Goal: Task Accomplishment & Management: Manage account settings

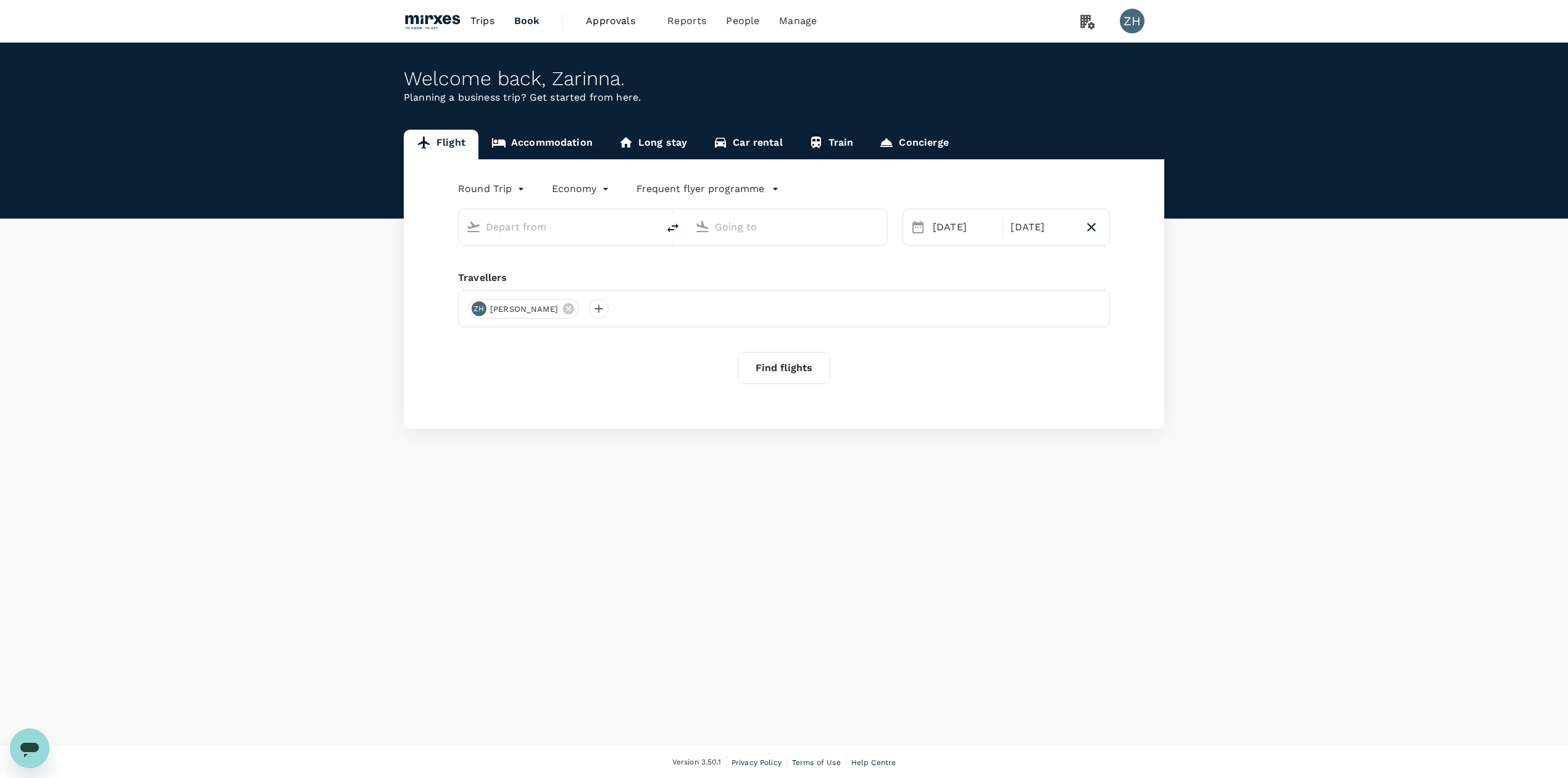
click at [602, 84] on div "Welcome back , [GEOGRAPHIC_DATA] ." at bounding box center [784, 78] width 761 height 23
type input "Singapore Changi (SIN)"
type input "Vienna Intl (VIE)"
click at [432, 17] on img at bounding box center [432, 22] width 57 height 28
type input "Singapore Changi (SIN)"
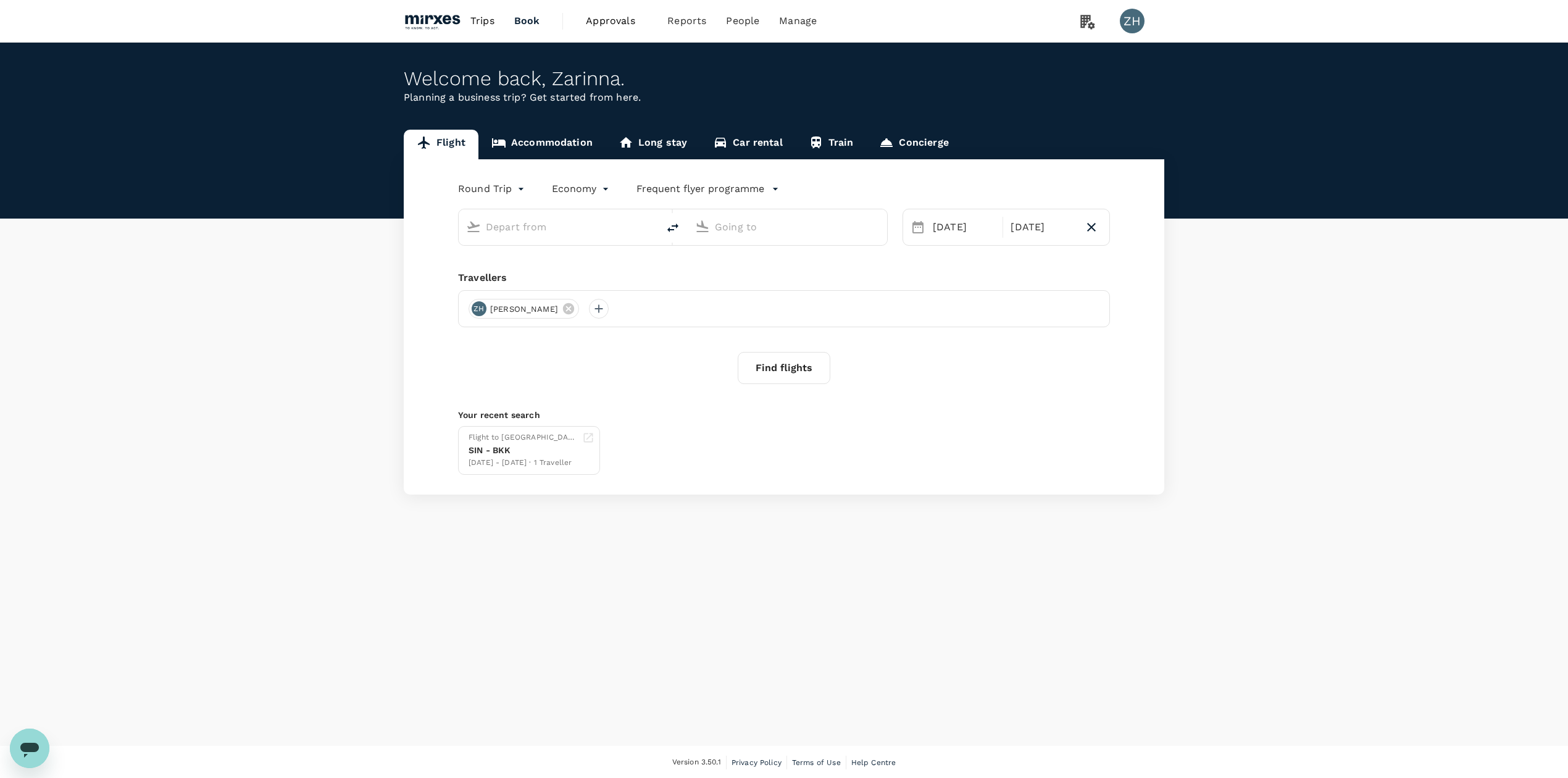
type input "Vienna Intl (VIE)"
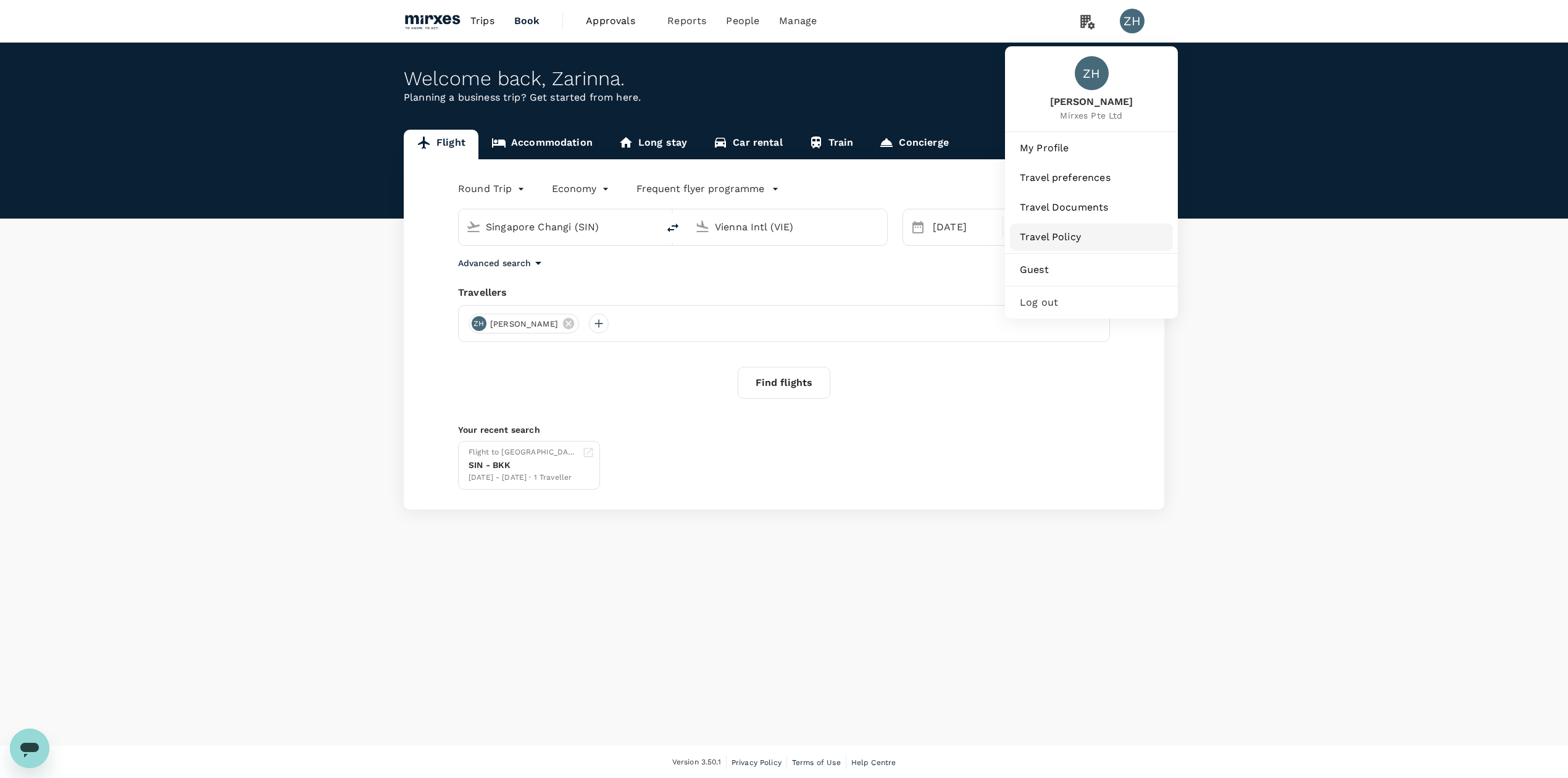
click at [1077, 228] on link "Travel Policy" at bounding box center [1091, 238] width 163 height 28
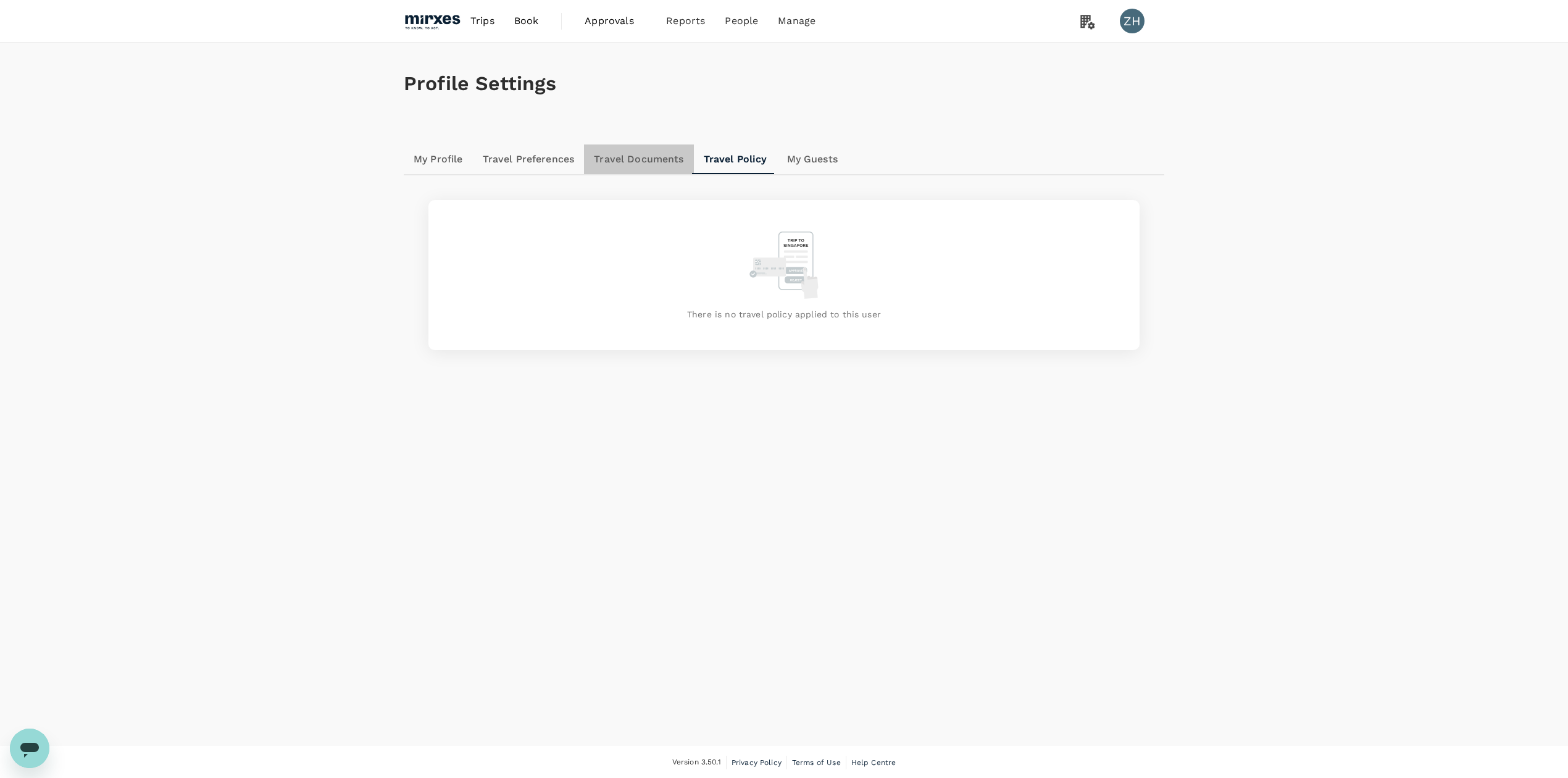
click at [668, 163] on link "Travel Documents" at bounding box center [639, 159] width 109 height 29
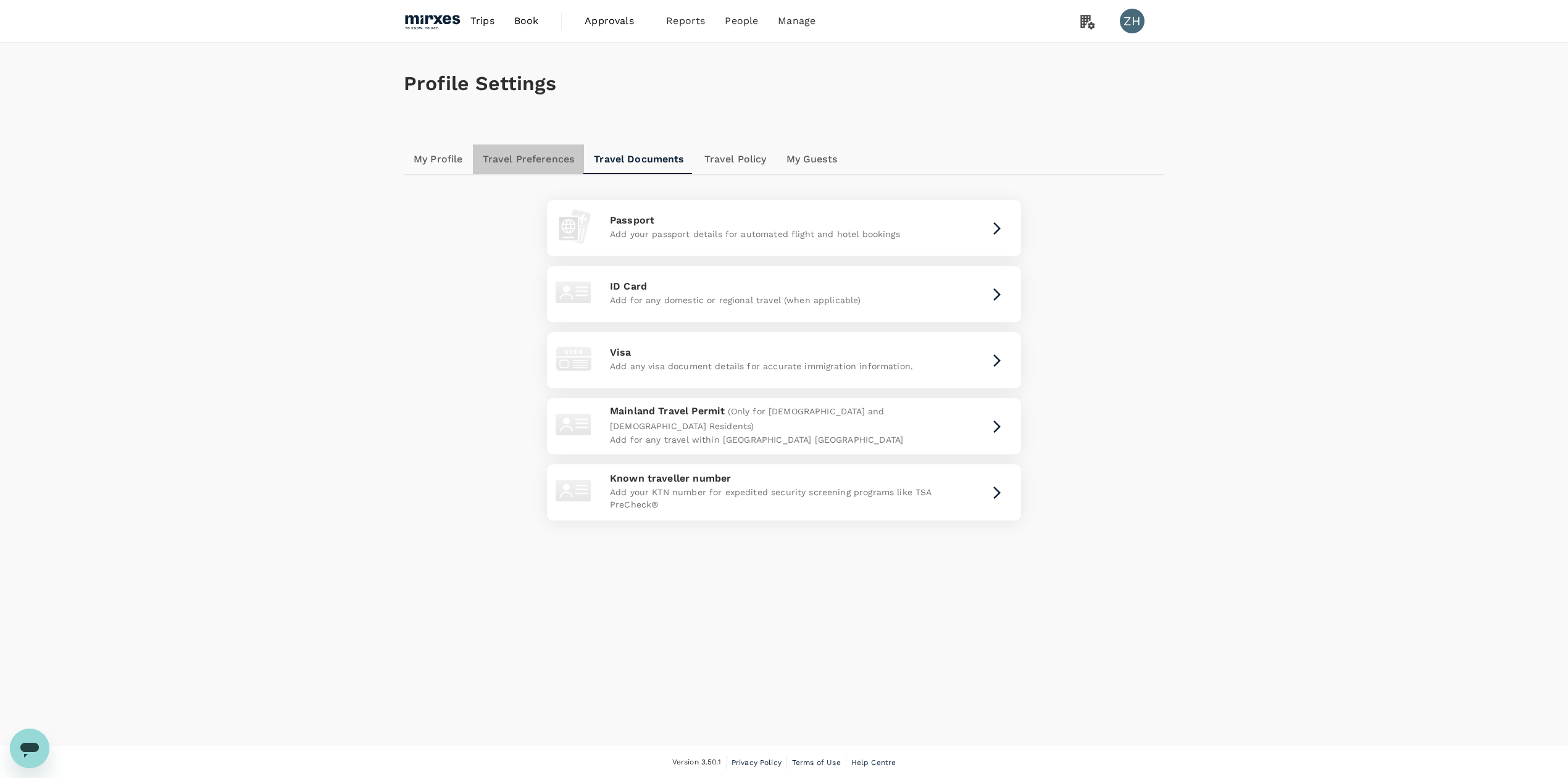
click at [556, 164] on link "Travel Preferences" at bounding box center [528, 159] width 112 height 29
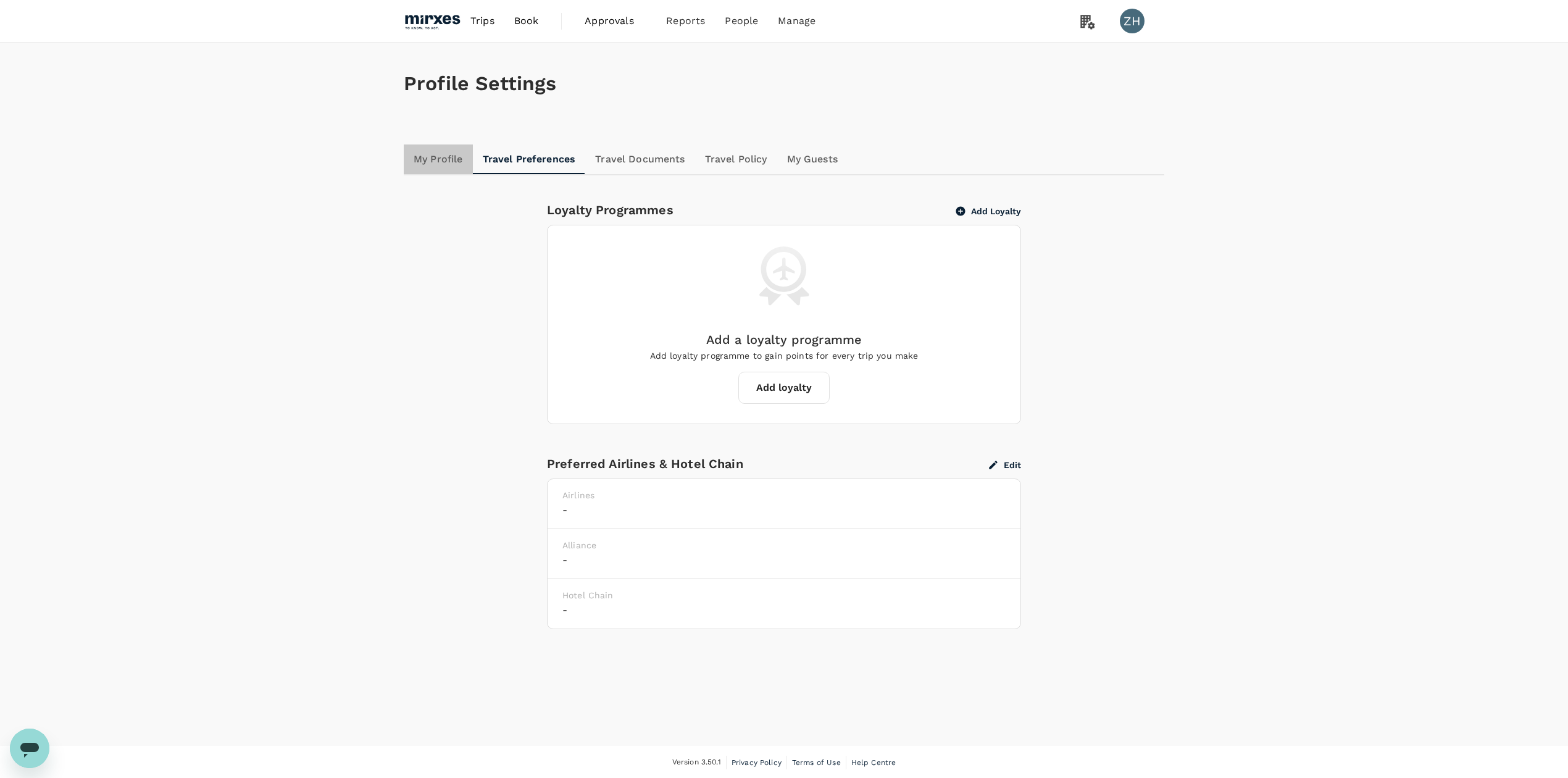
click at [443, 167] on link "My Profile" at bounding box center [438, 159] width 69 height 29
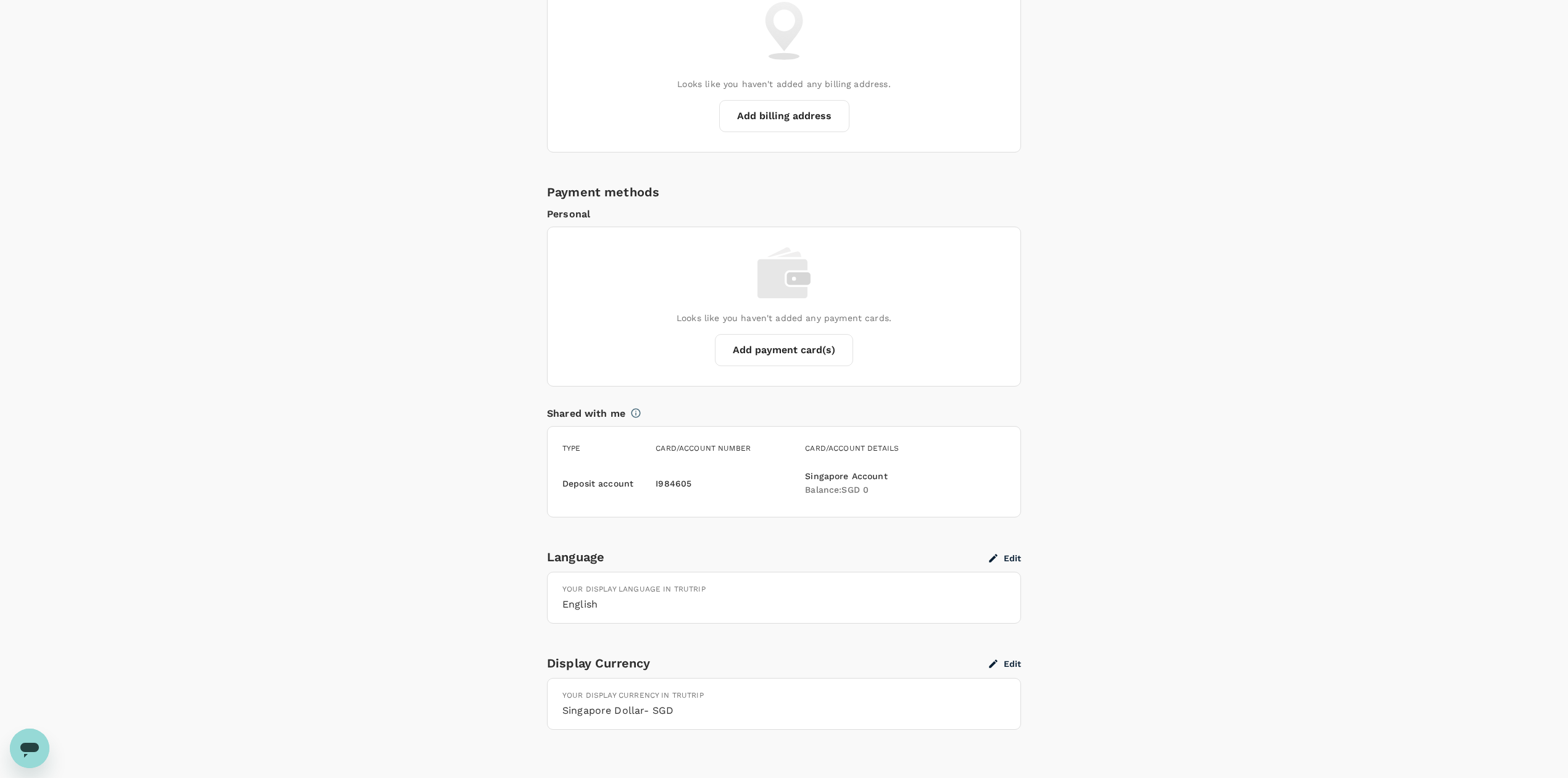
scroll to position [722, 0]
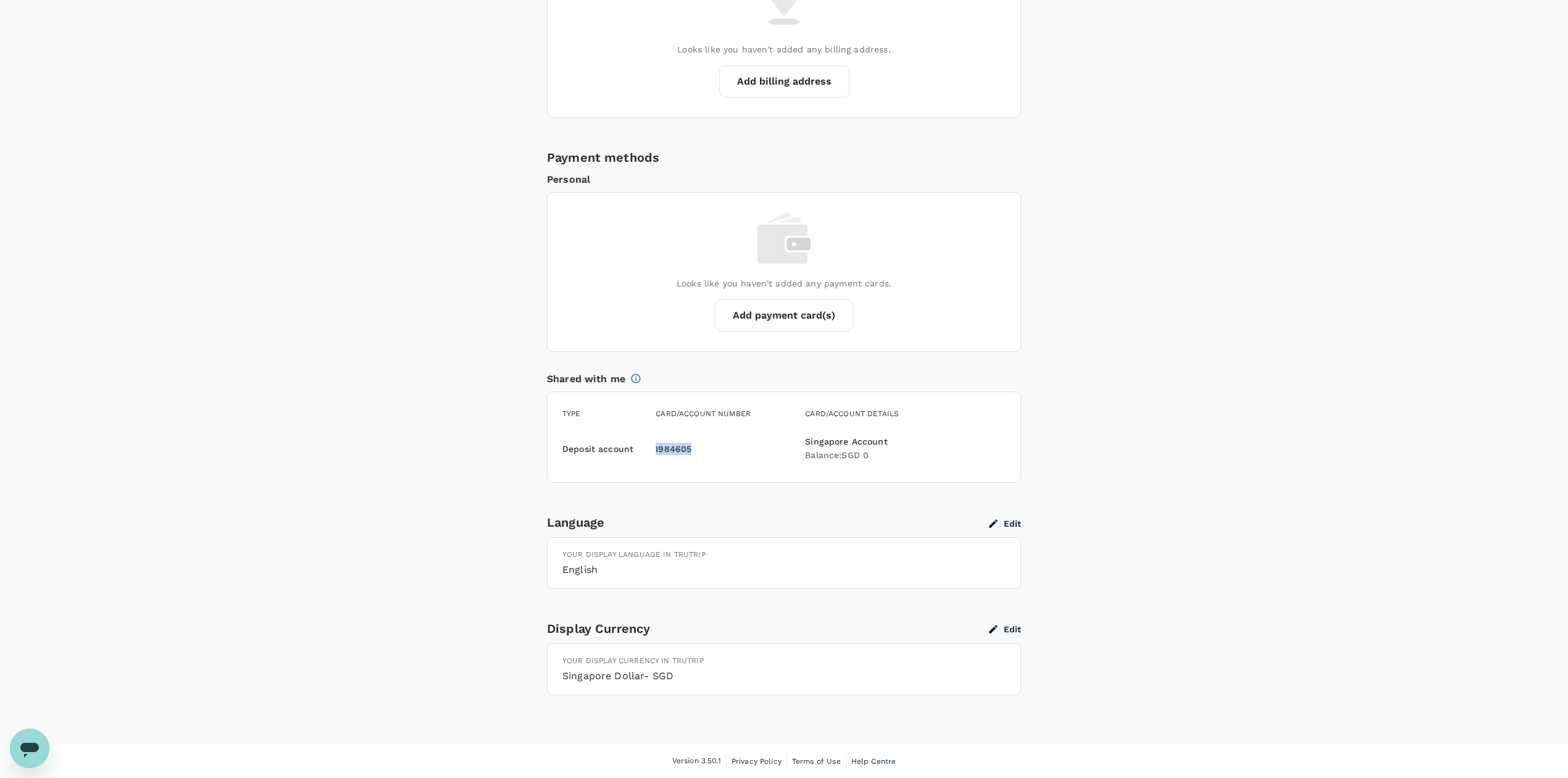
drag, startPoint x: 691, startPoint y: 452, endPoint x: 634, endPoint y: 447, distance: 57.2
click at [634, 447] on div "Deposit account I984605 Singapore Account Balance : SGD 0" at bounding box center [781, 446] width 448 height 32
click at [866, 455] on h6 "Balance : SGD 0" at bounding box center [858, 456] width 108 height 14
click at [867, 430] on div "Singapore Account Balance : SGD 0" at bounding box center [856, 446] width 113 height 32
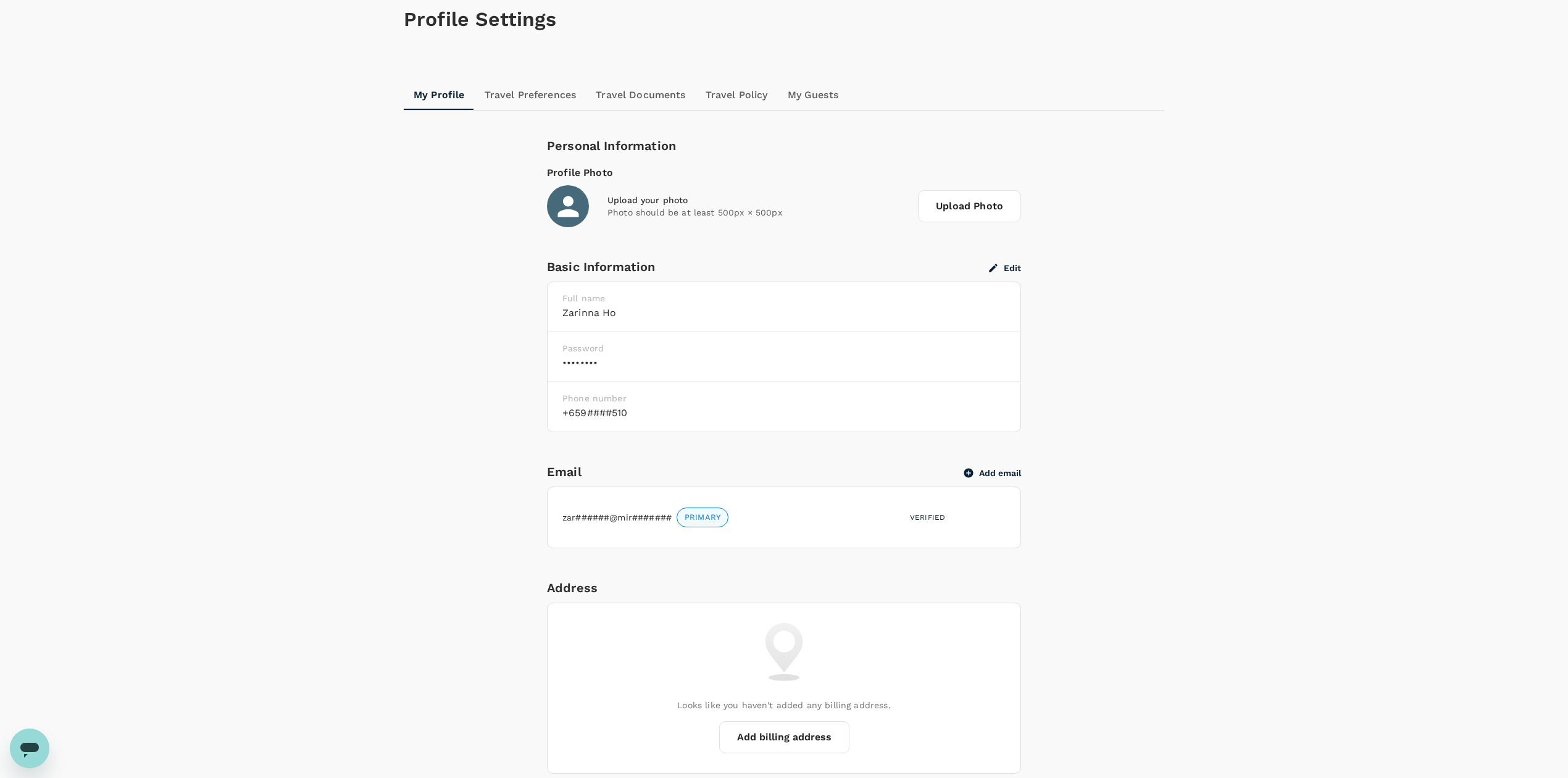
scroll to position [0, 0]
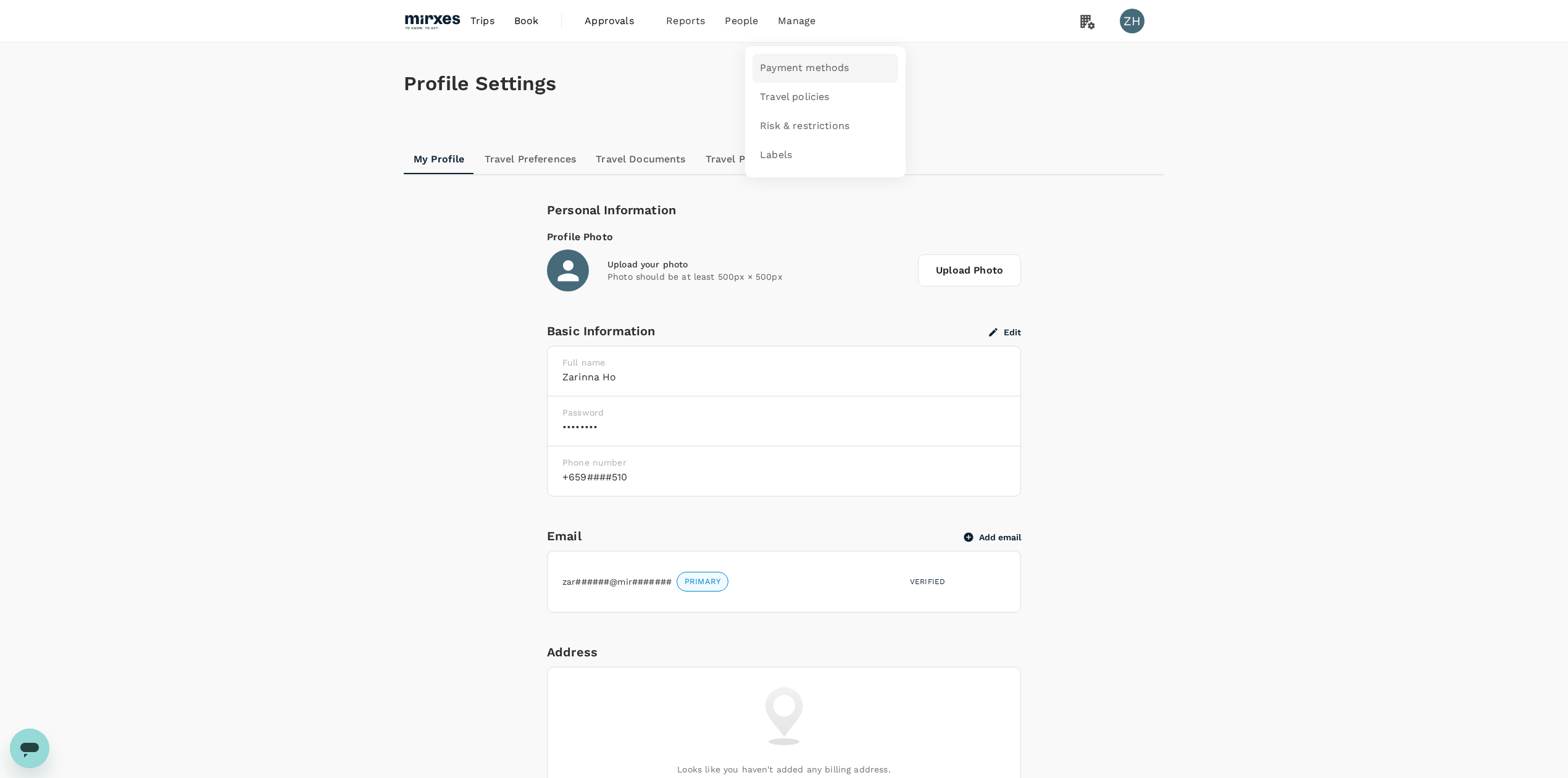
click at [789, 66] on span "Payment methods" at bounding box center [804, 68] width 89 height 14
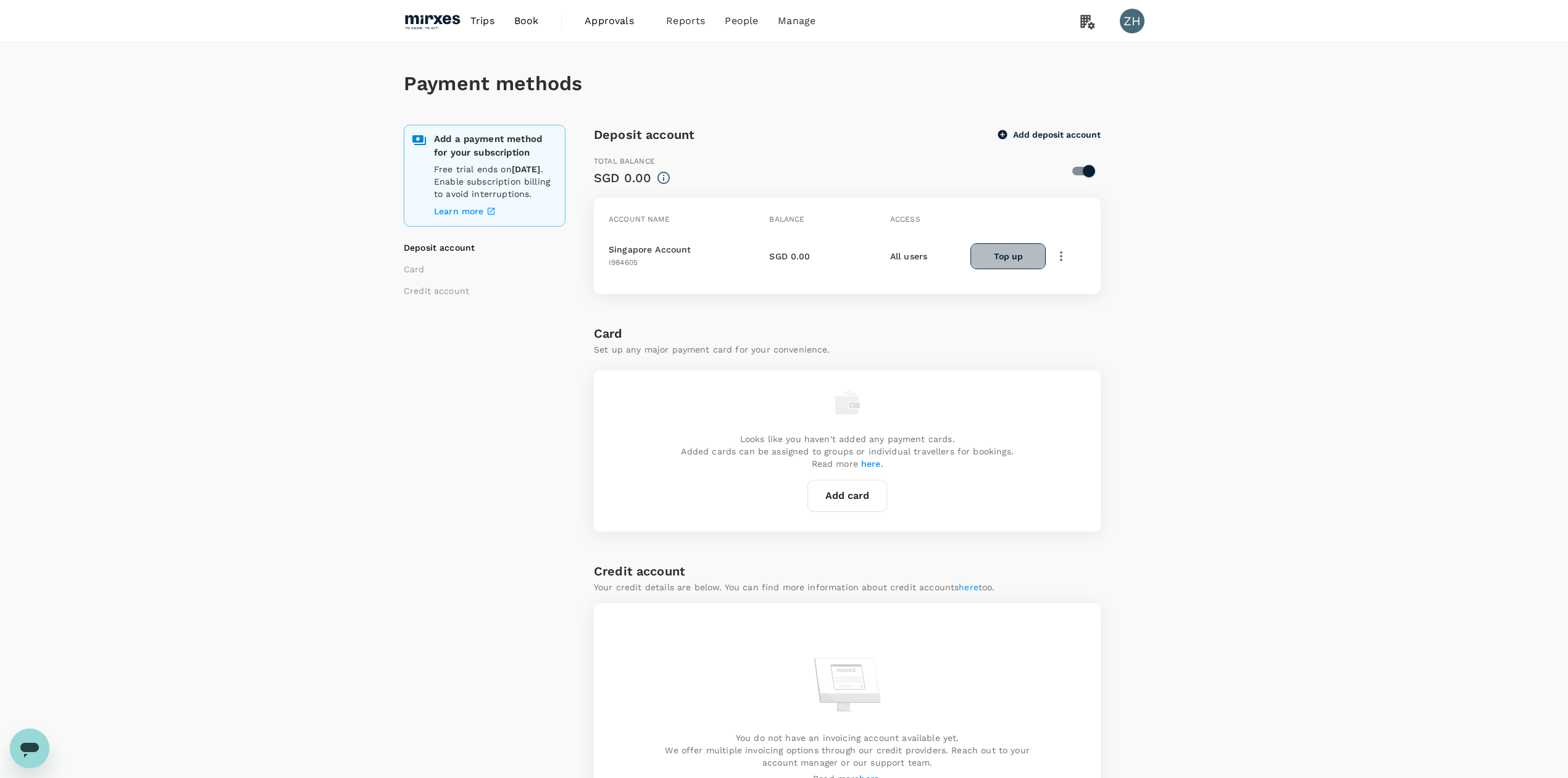
click at [1026, 269] on div "Singapore Account I984605 SGD 0.00 All users Top up" at bounding box center [845, 250] width 482 height 58
click at [1005, 257] on button "Top up" at bounding box center [1009, 256] width 76 height 26
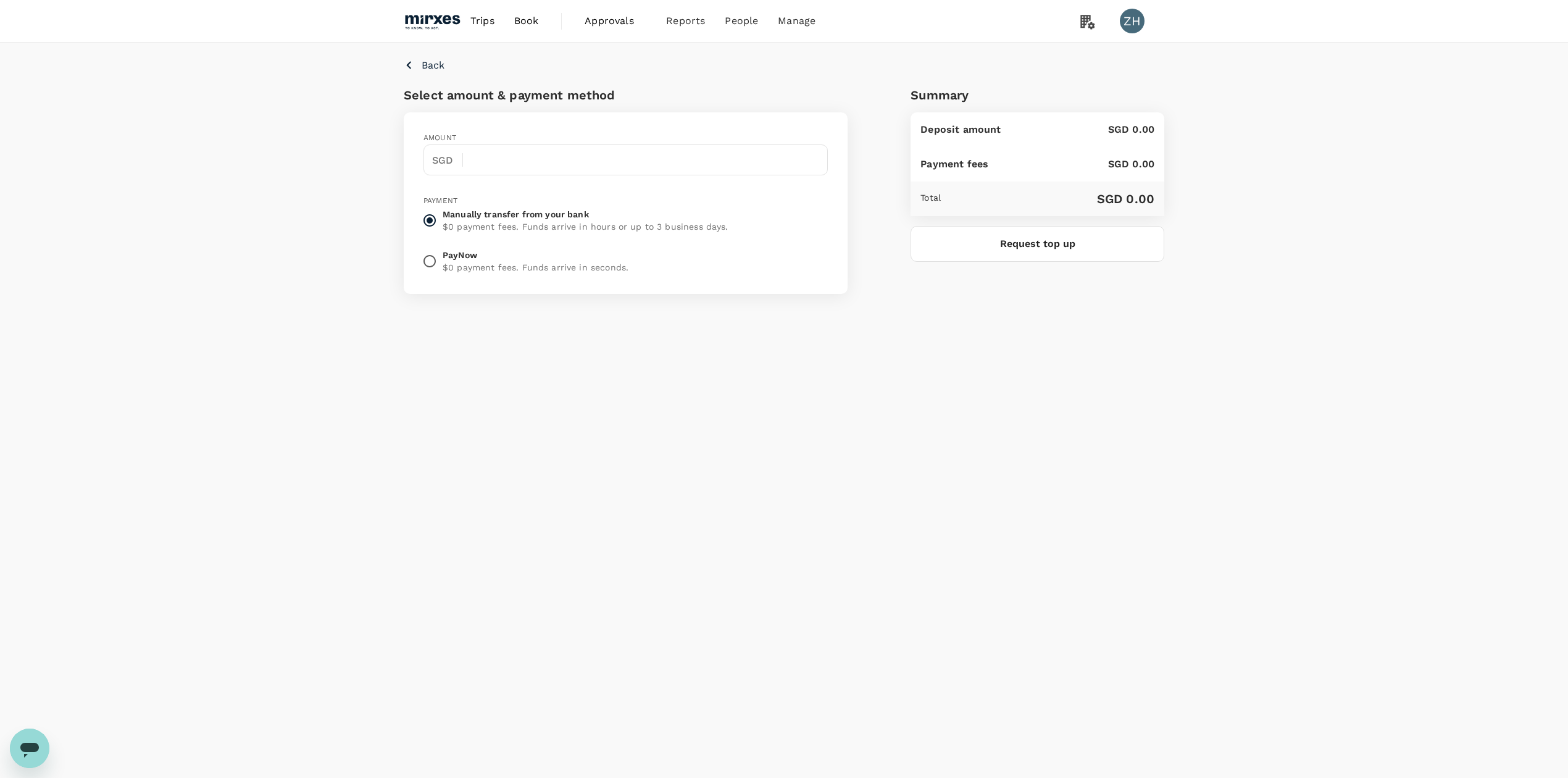
click at [426, 62] on p "Back" at bounding box center [433, 65] width 23 height 15
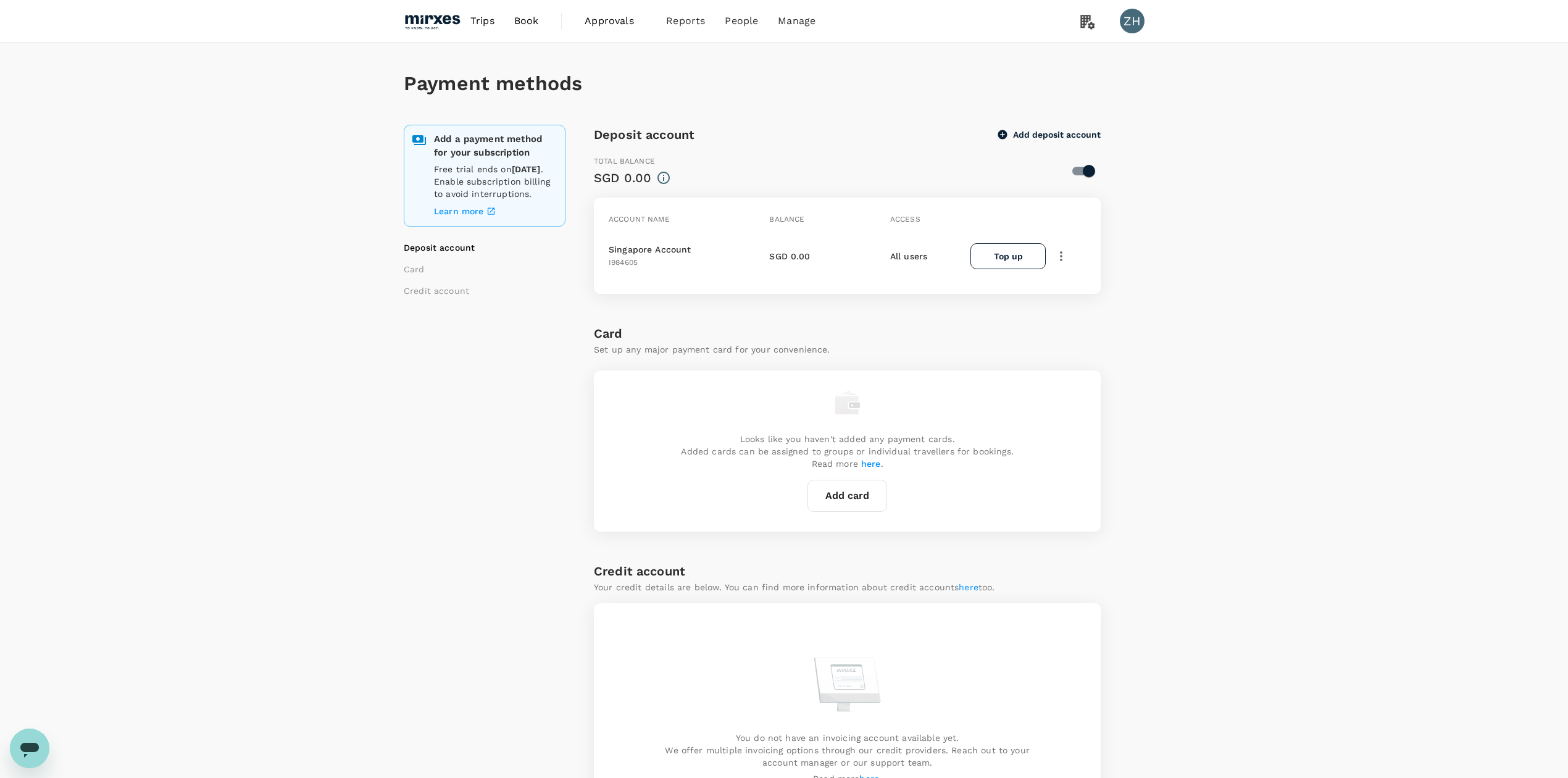
click at [482, 28] on span "Trips" at bounding box center [483, 21] width 24 height 15
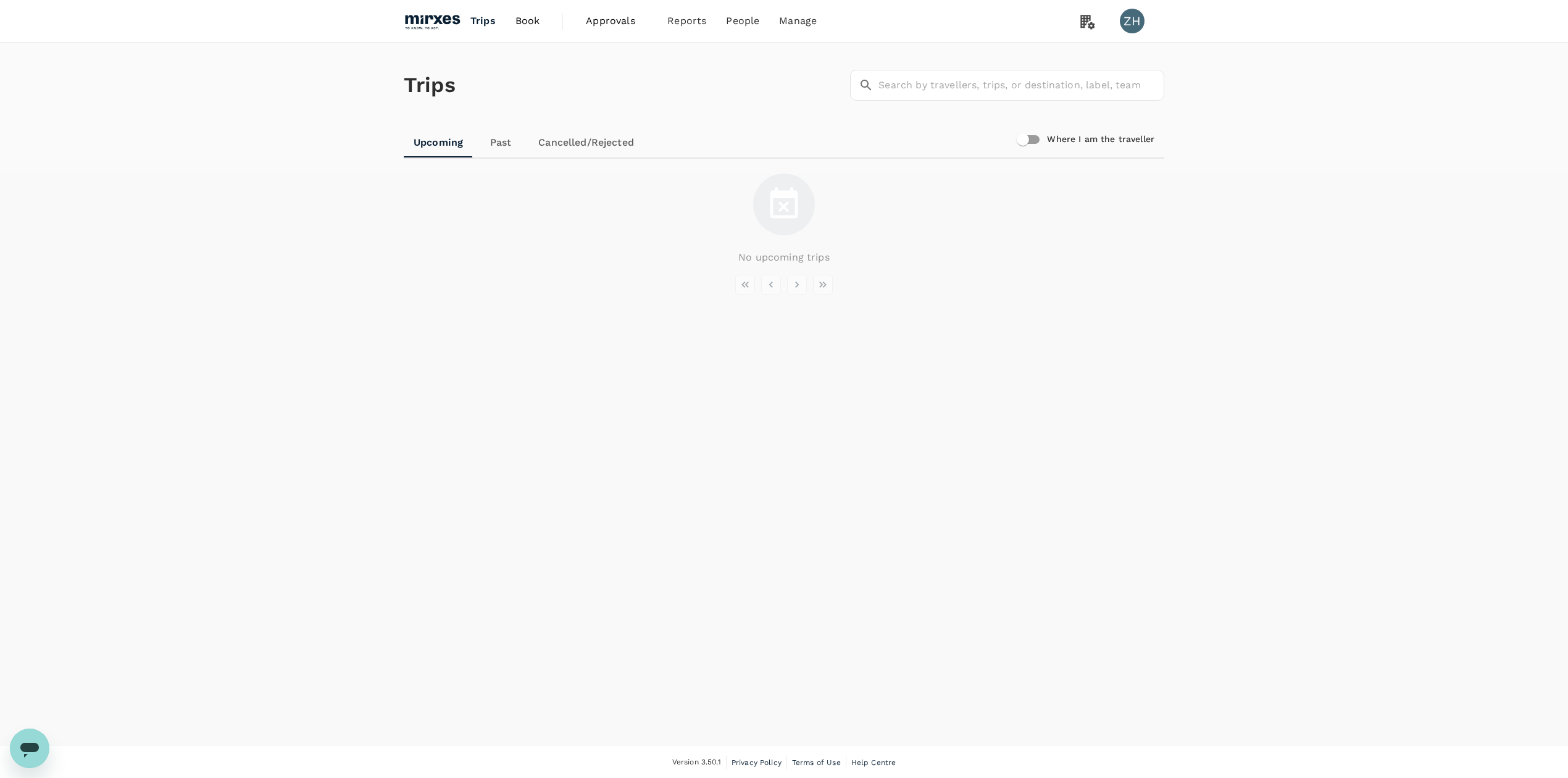
click at [540, 20] on link "Book" at bounding box center [528, 21] width 45 height 42
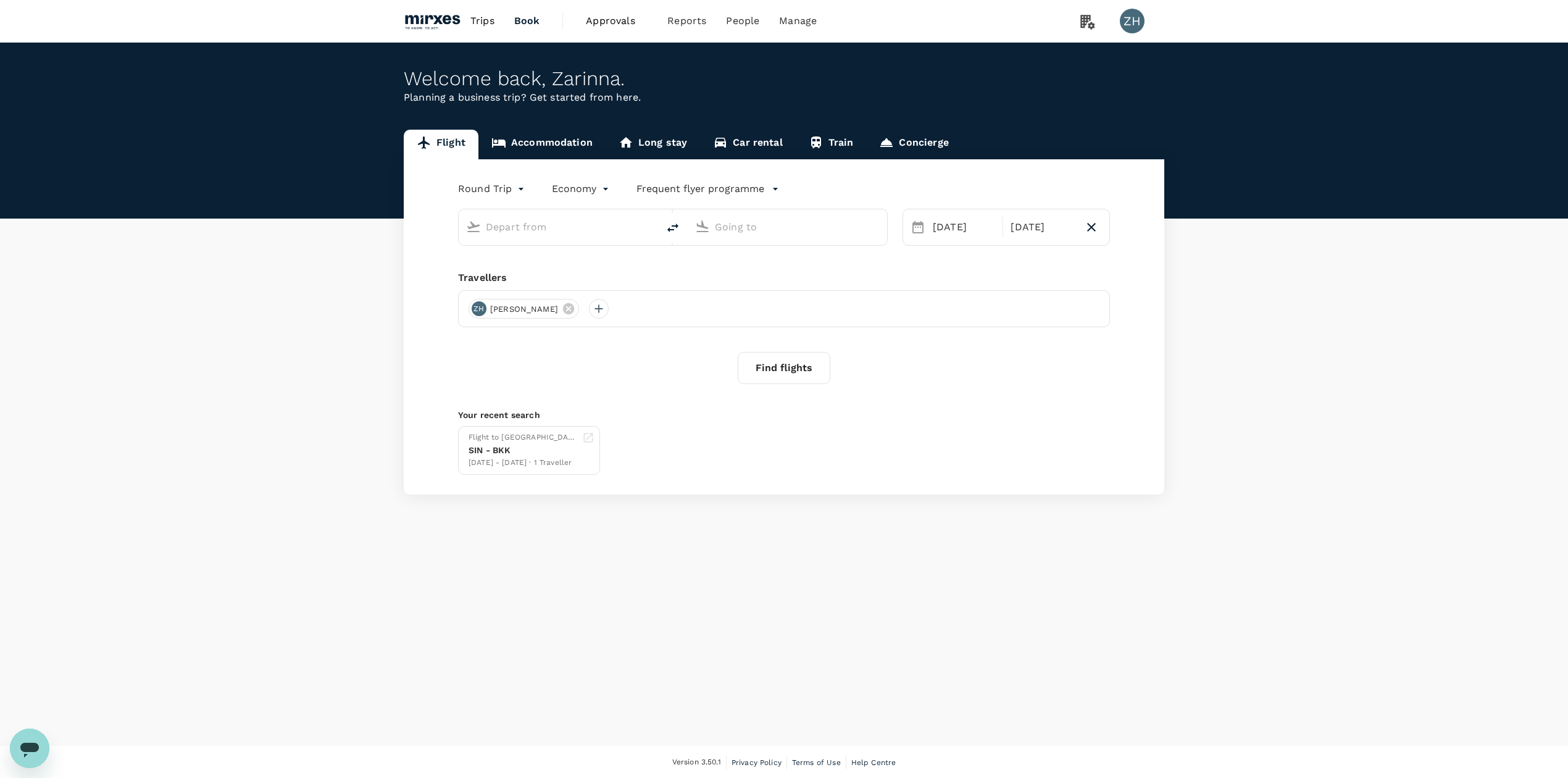
type input "Singapore Changi (SIN)"
type input "Vienna Intl (VIE)"
type input "Singapore Changi (SIN)"
type input "Vienna Intl (VIE)"
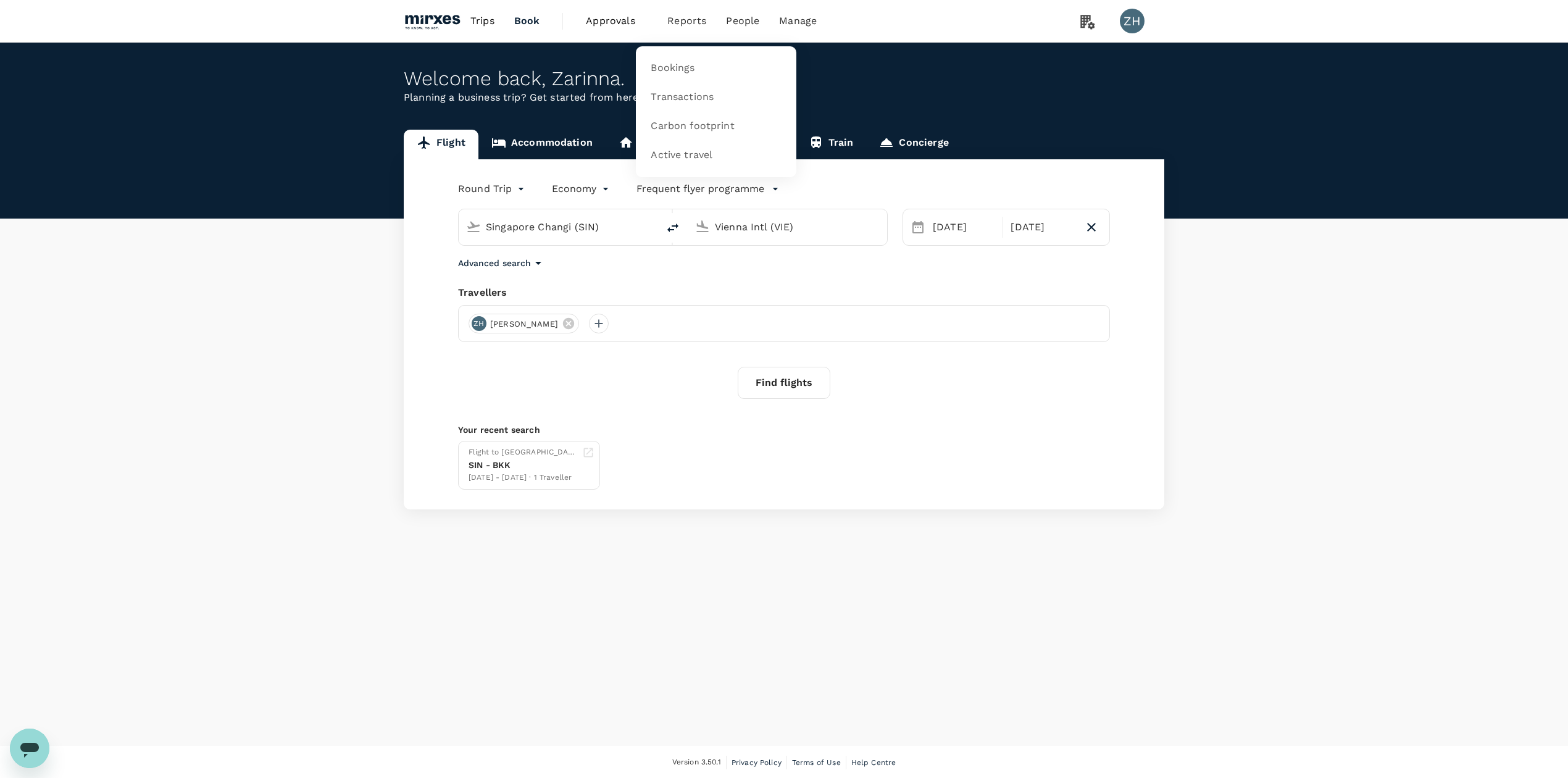
click at [688, 22] on span "Reports" at bounding box center [686, 21] width 39 height 15
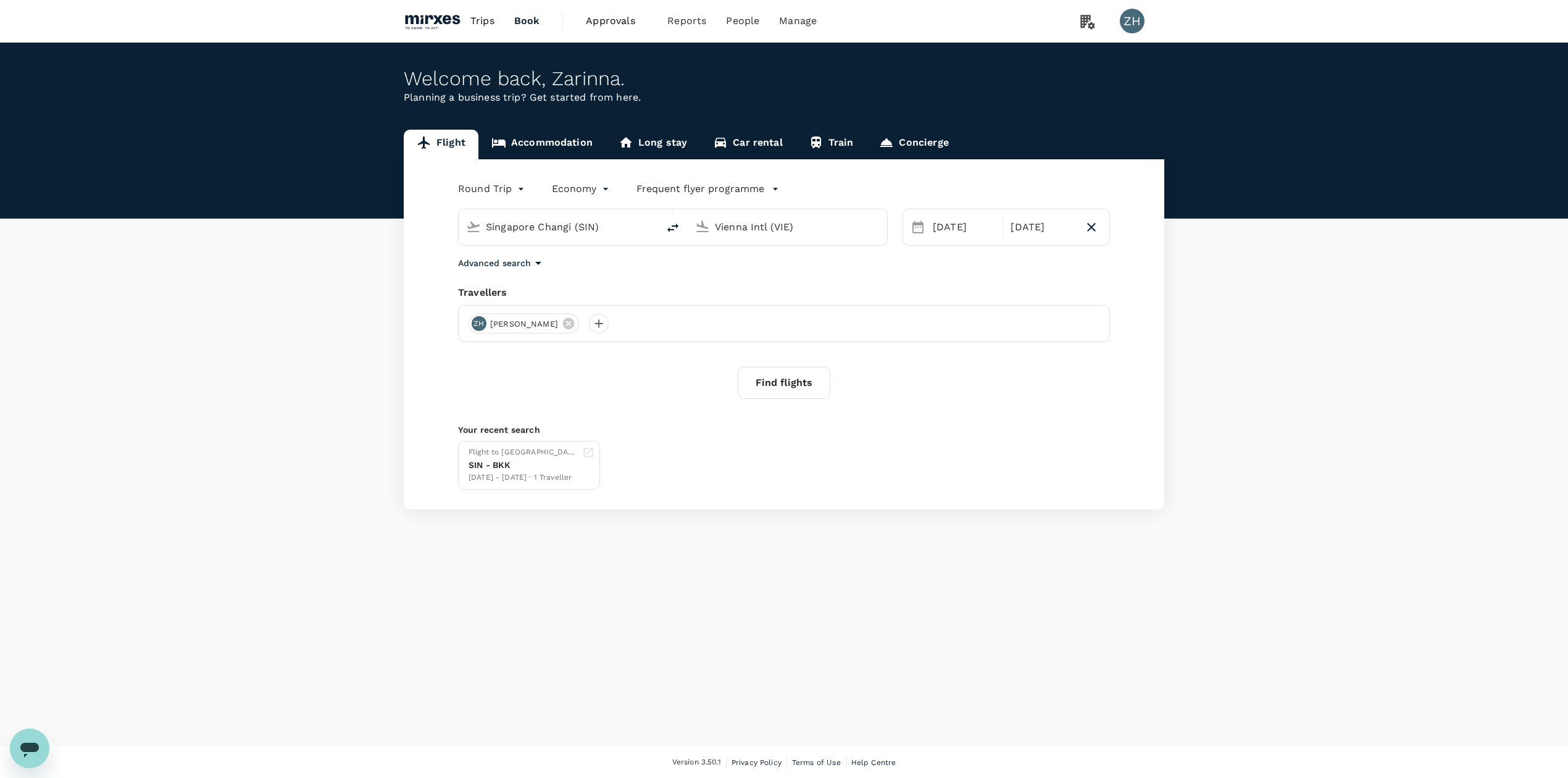
click at [597, 20] on span "Approvals" at bounding box center [617, 21] width 62 height 15
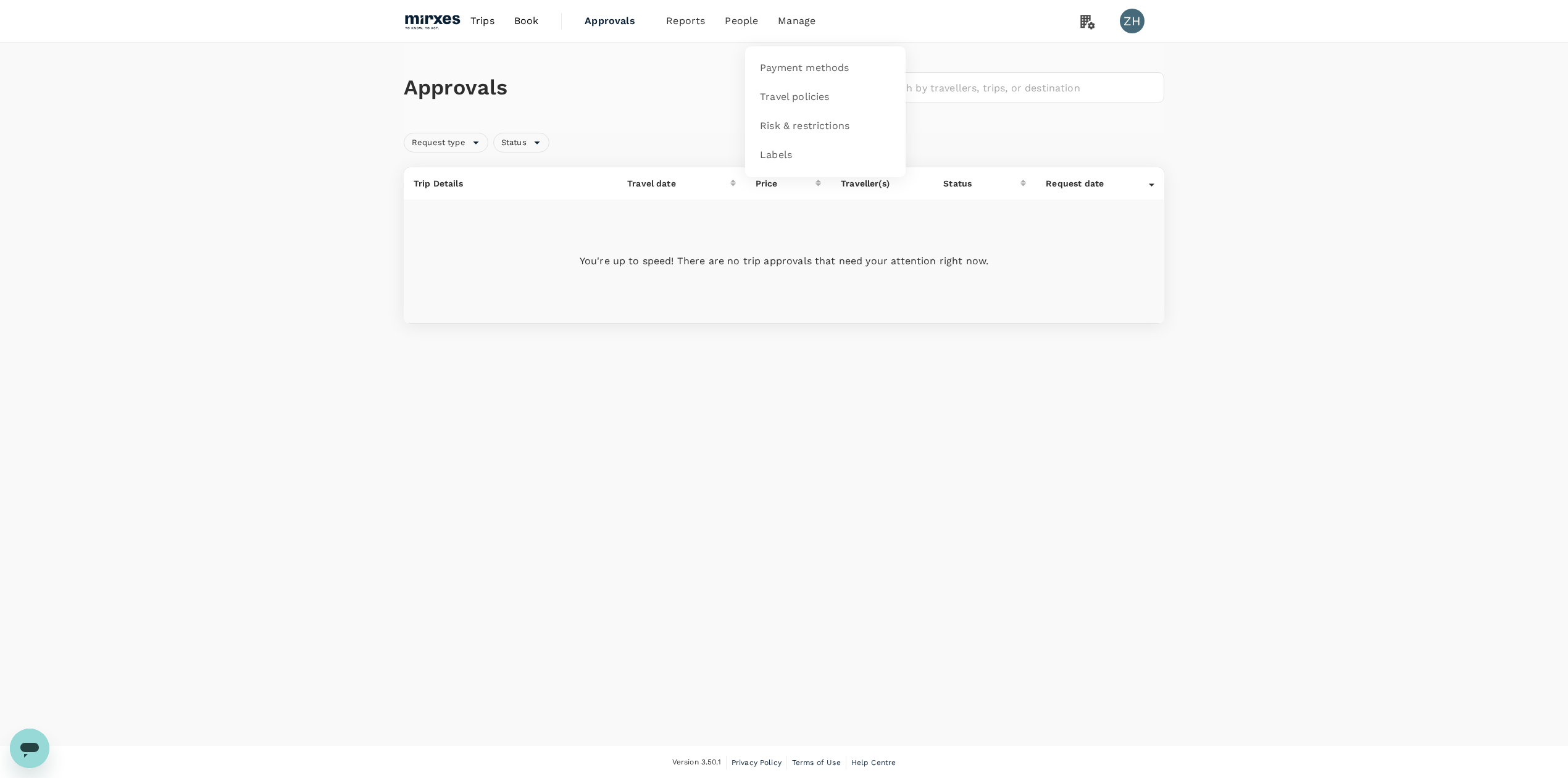
click at [816, 25] on li "Manage" at bounding box center [796, 21] width 58 height 42
click at [732, 65] on link "Users" at bounding box center [768, 68] width 145 height 29
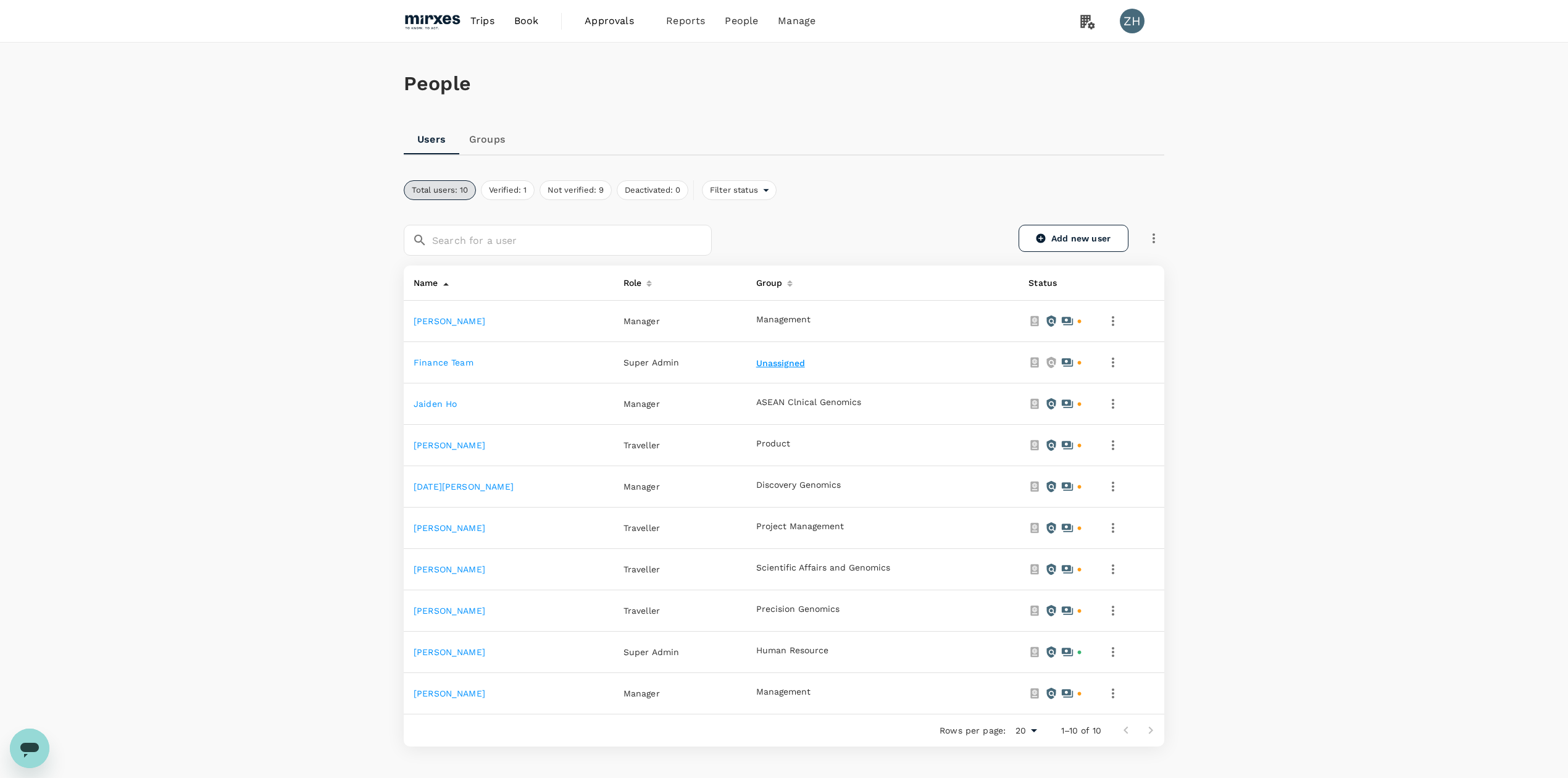
click at [756, 366] on button "Unassigned" at bounding box center [782, 363] width 52 height 9
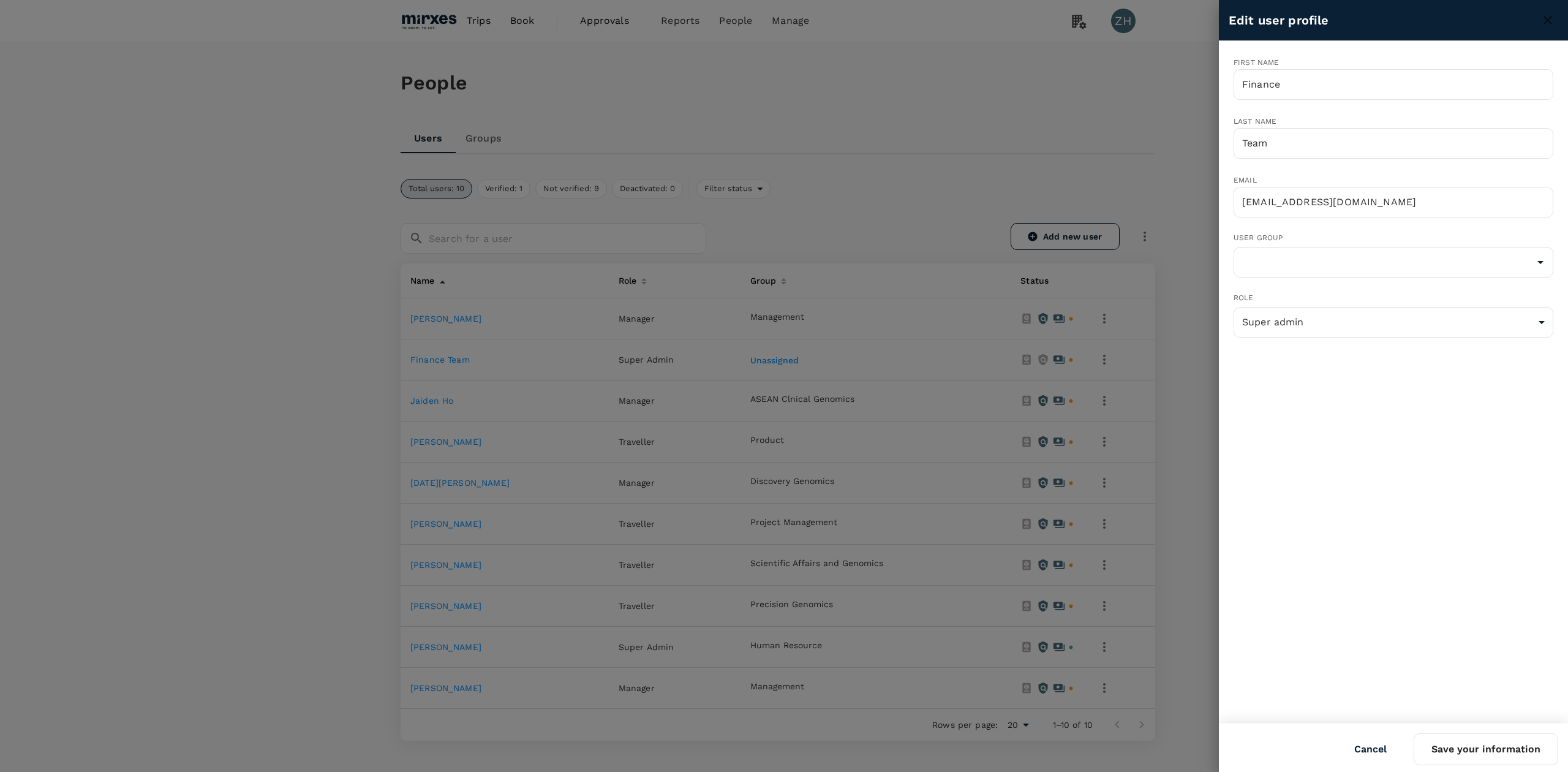
click at [1378, 743] on button "Cancel" at bounding box center [1371, 749] width 67 height 31
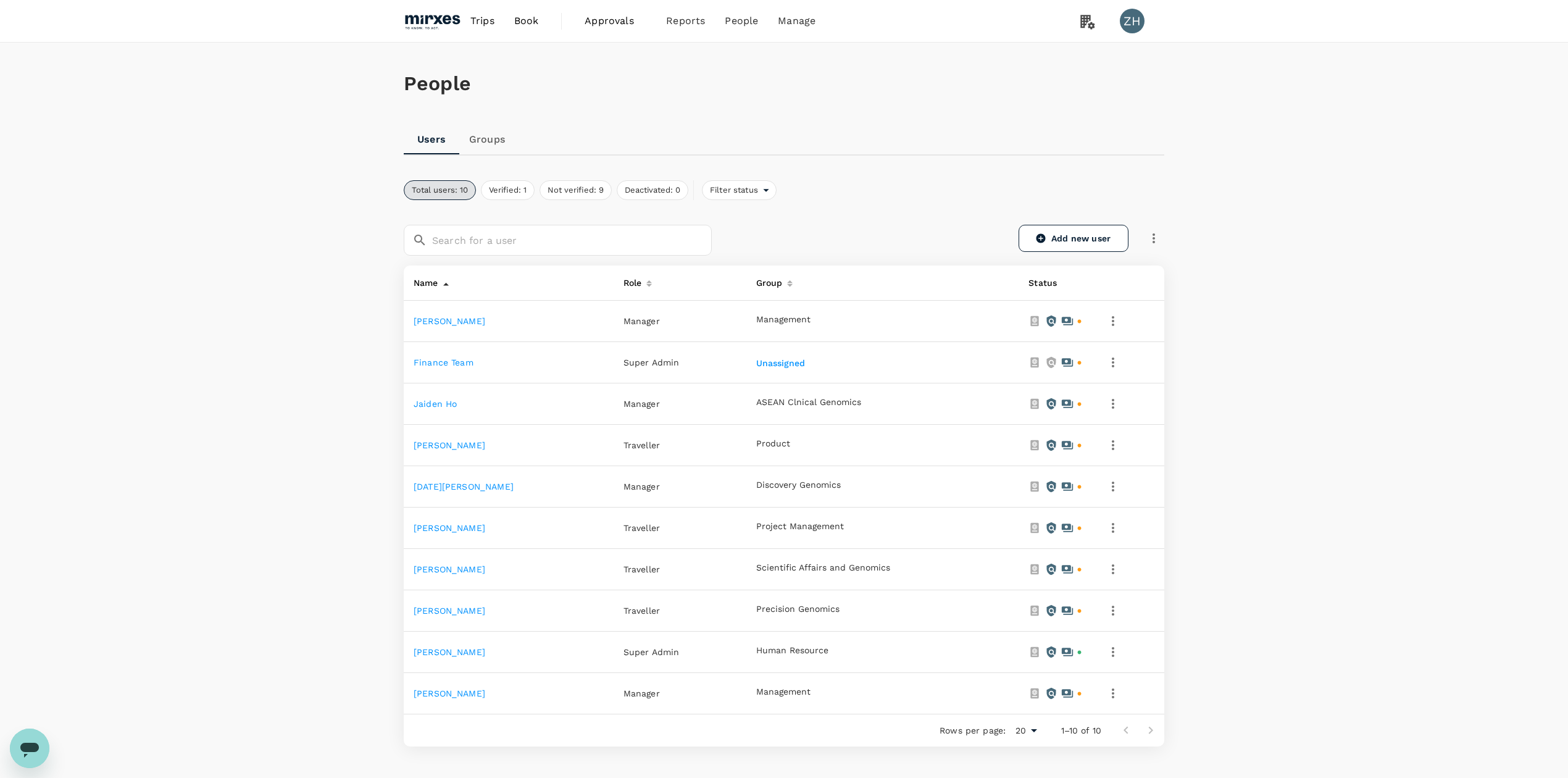
click at [460, 608] on link "[PERSON_NAME]" at bounding box center [449, 610] width 71 height 9
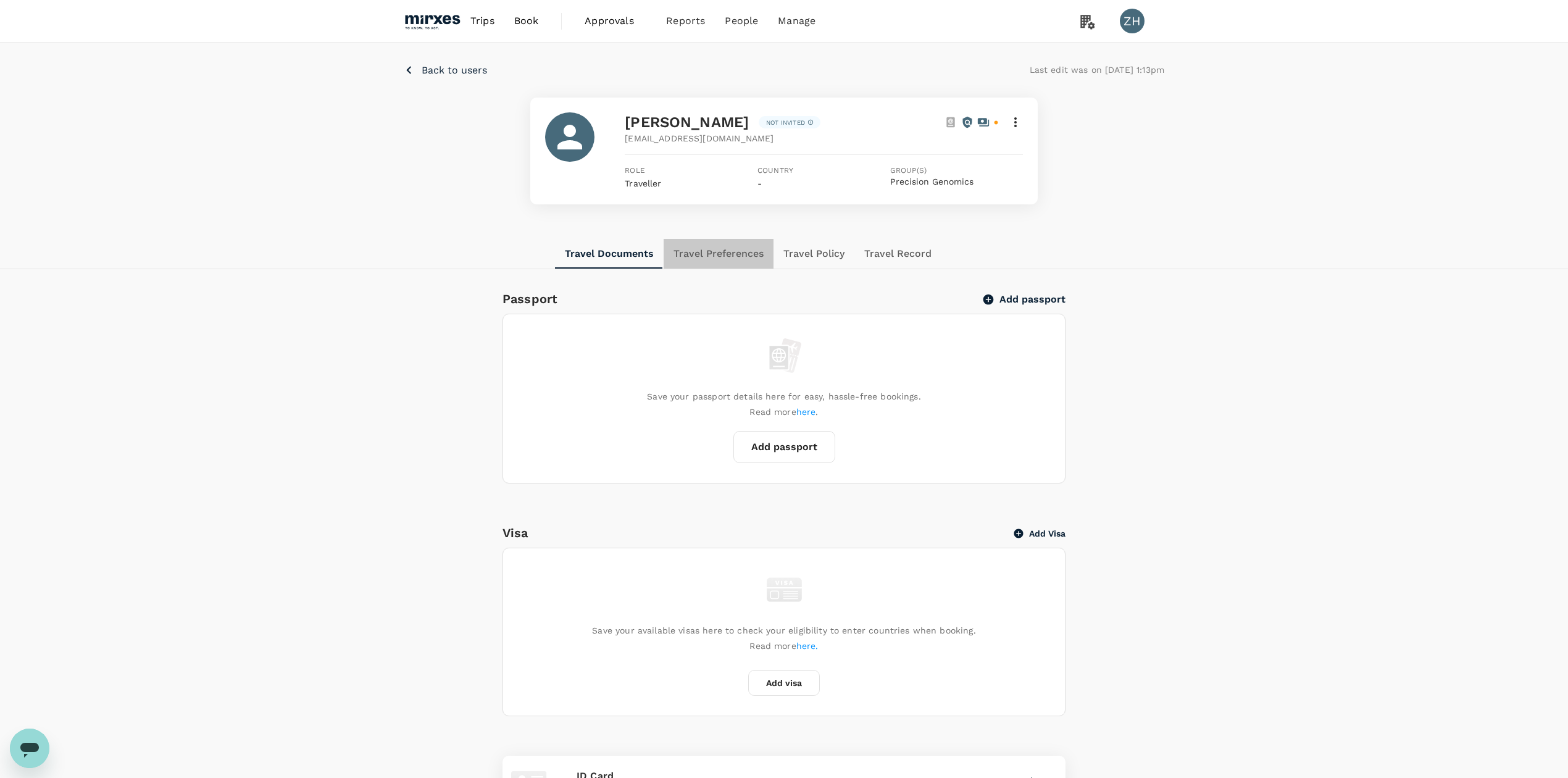
click at [724, 256] on button "Travel Preferences" at bounding box center [719, 254] width 110 height 29
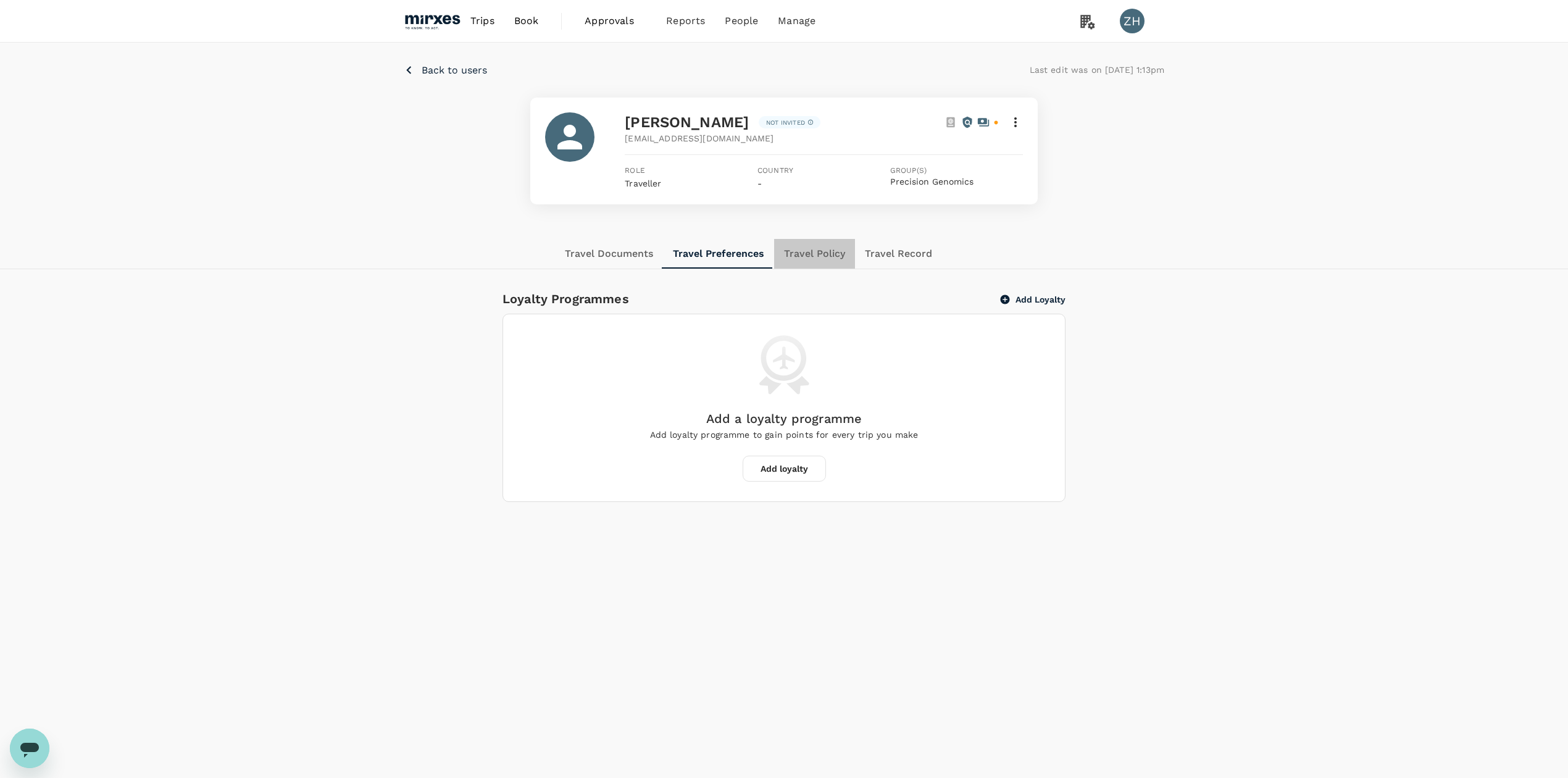
click at [824, 257] on button "Travel Policy" at bounding box center [815, 254] width 81 height 29
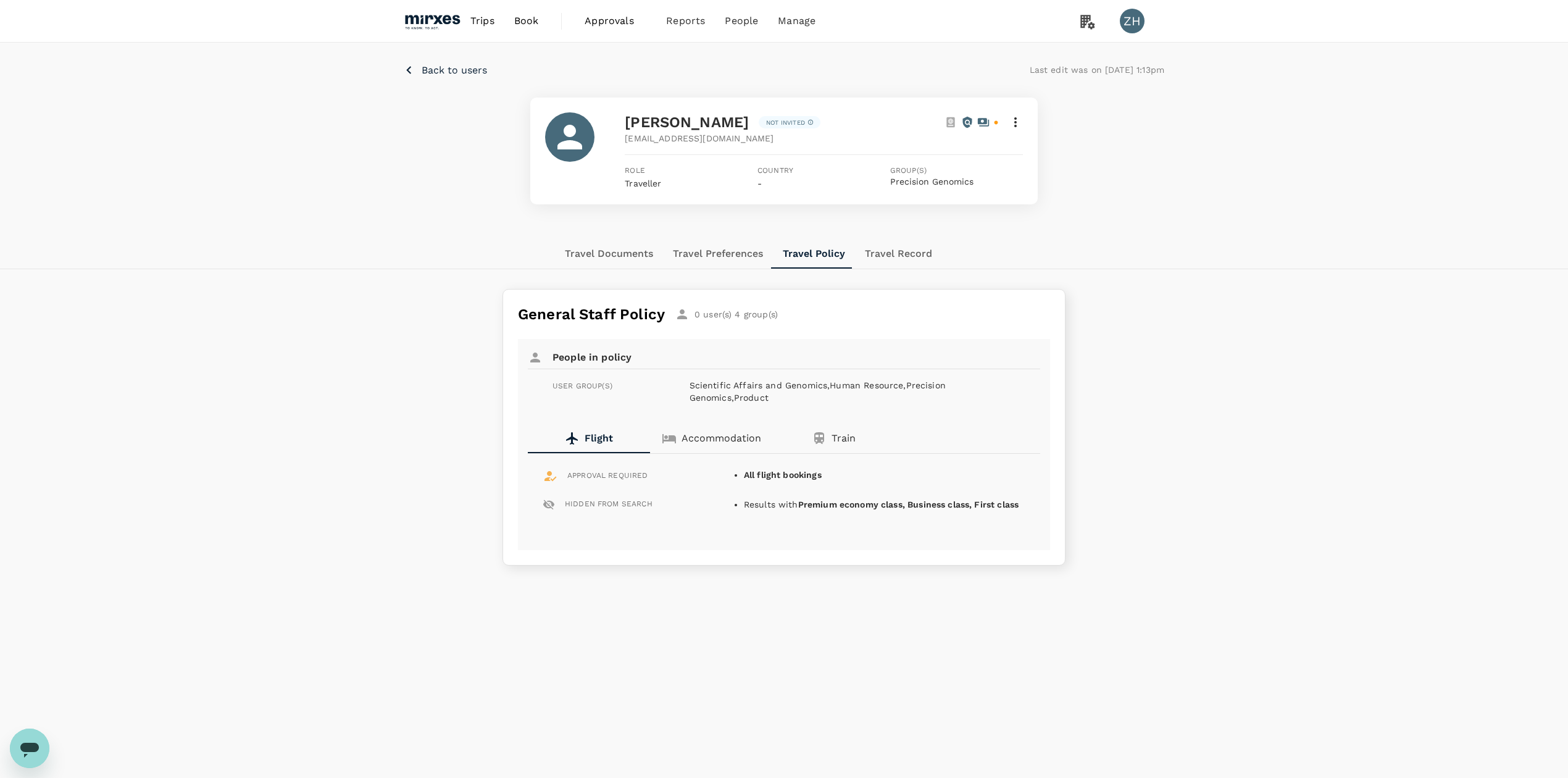
click at [879, 255] on button "Travel Record" at bounding box center [898, 254] width 87 height 29
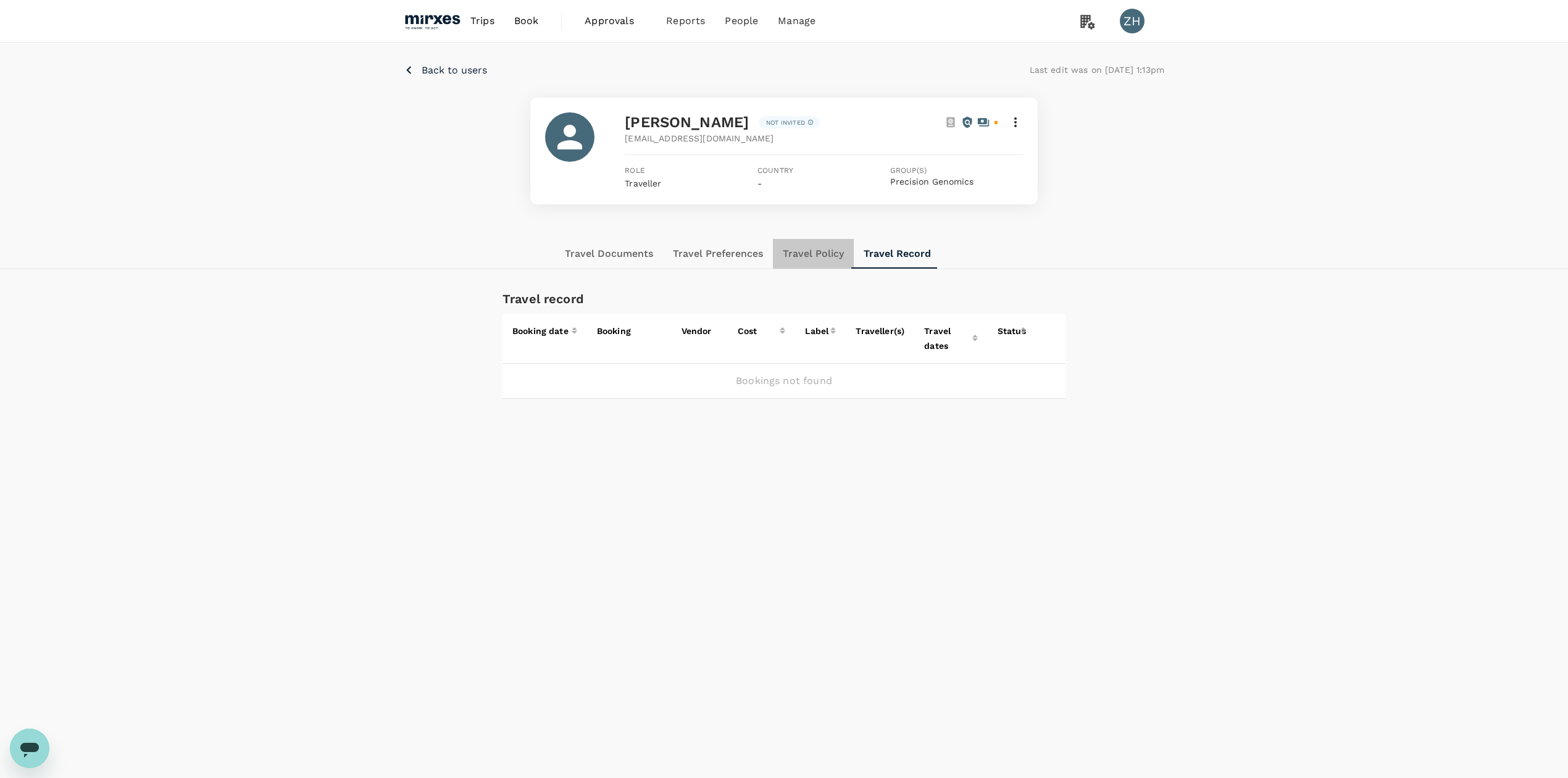
click at [809, 260] on button "Travel Policy" at bounding box center [813, 254] width 81 height 29
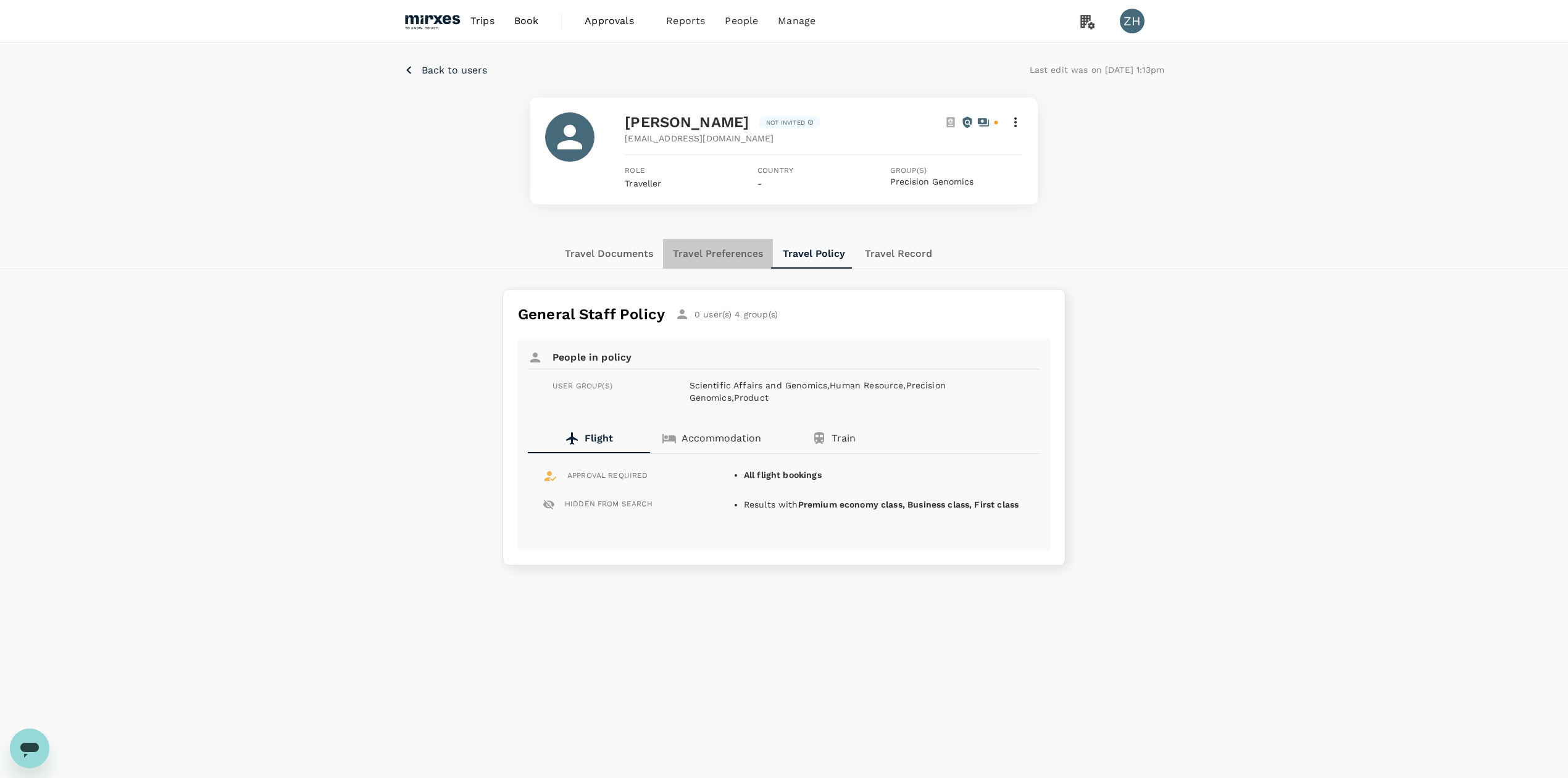
click at [746, 262] on button "Travel Preferences" at bounding box center [718, 254] width 110 height 29
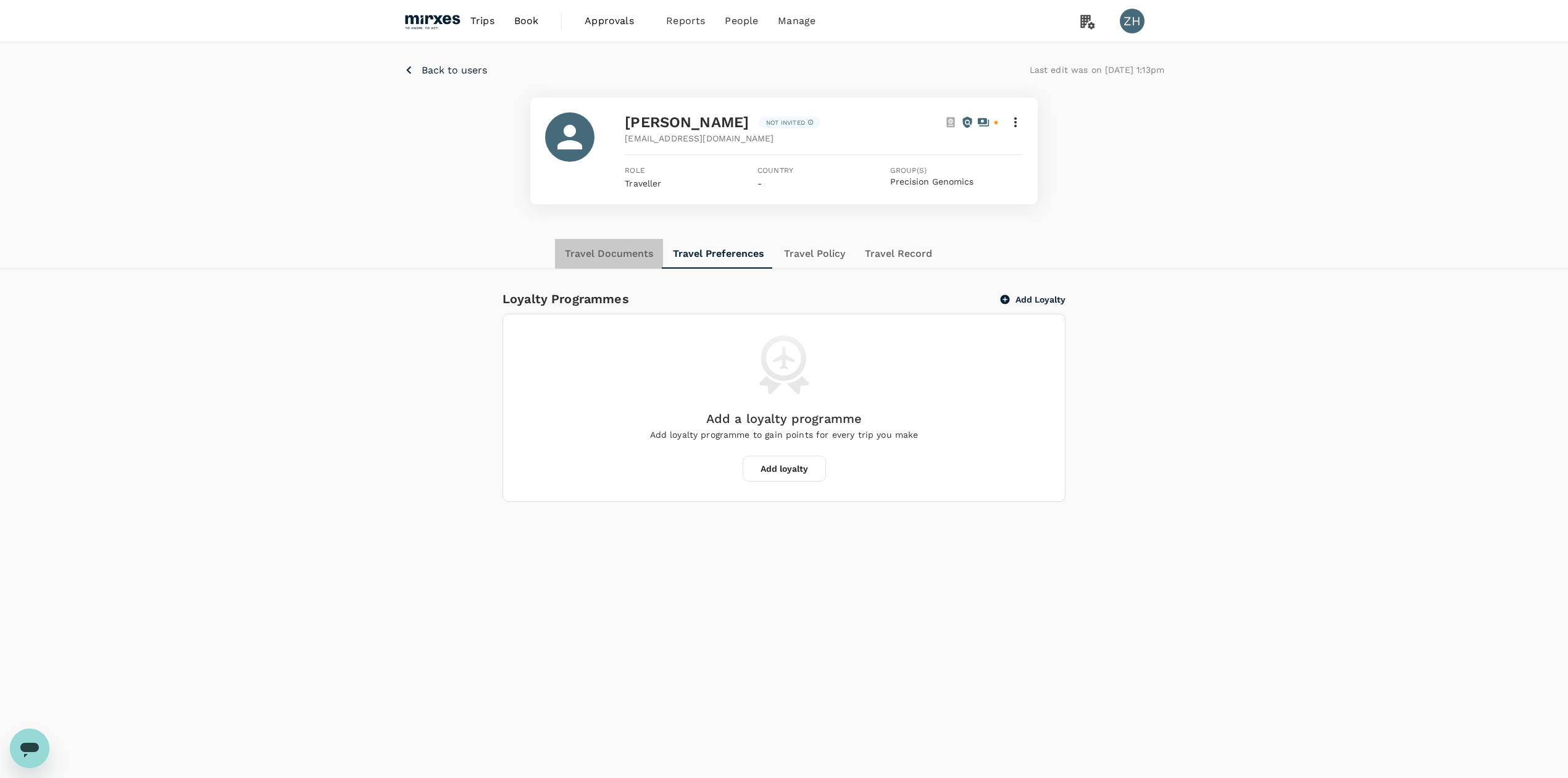
click at [626, 248] on button "Travel Documents" at bounding box center [609, 254] width 108 height 29
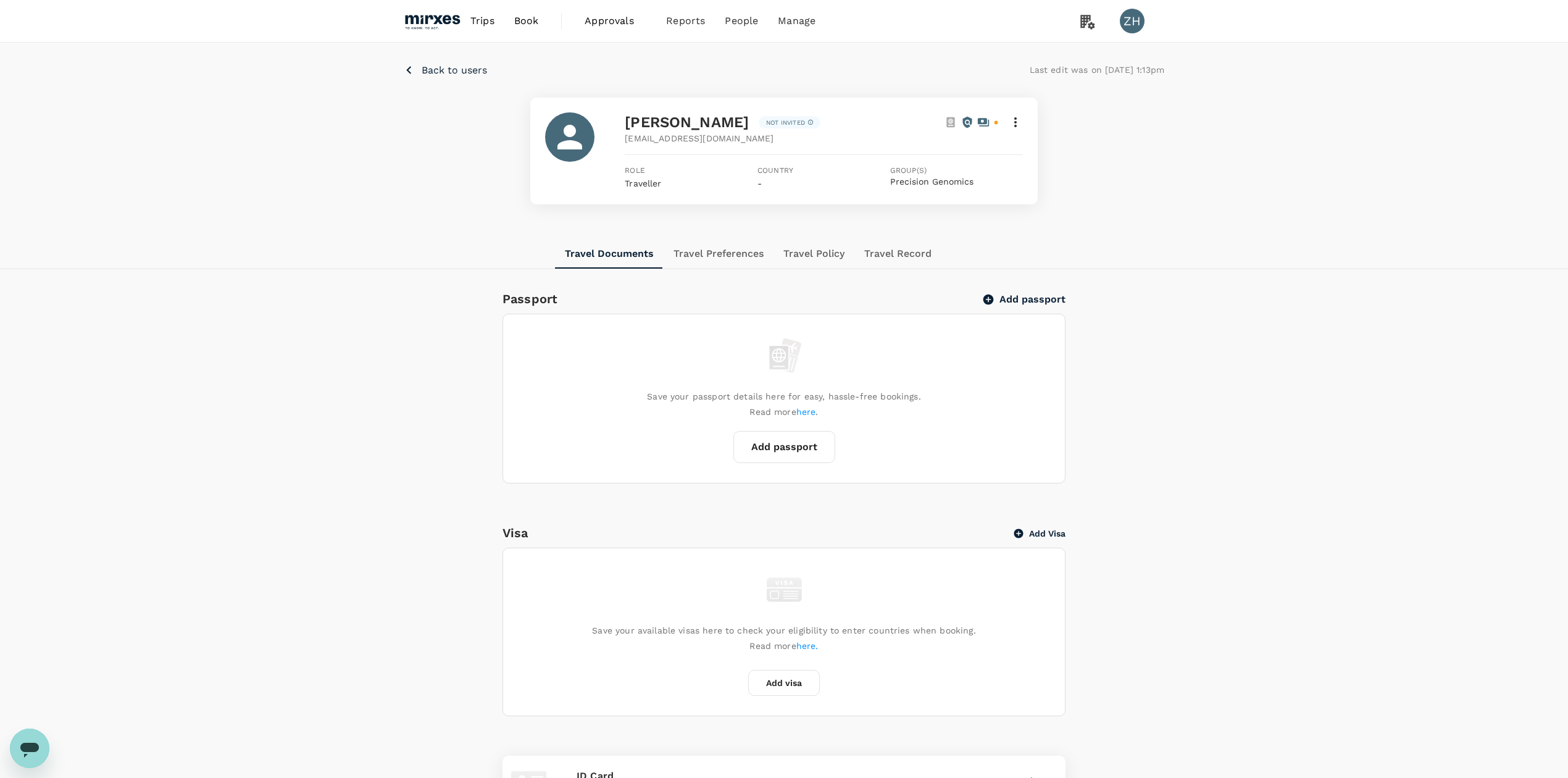
click at [1020, 129] on icon at bounding box center [1015, 121] width 15 height 15
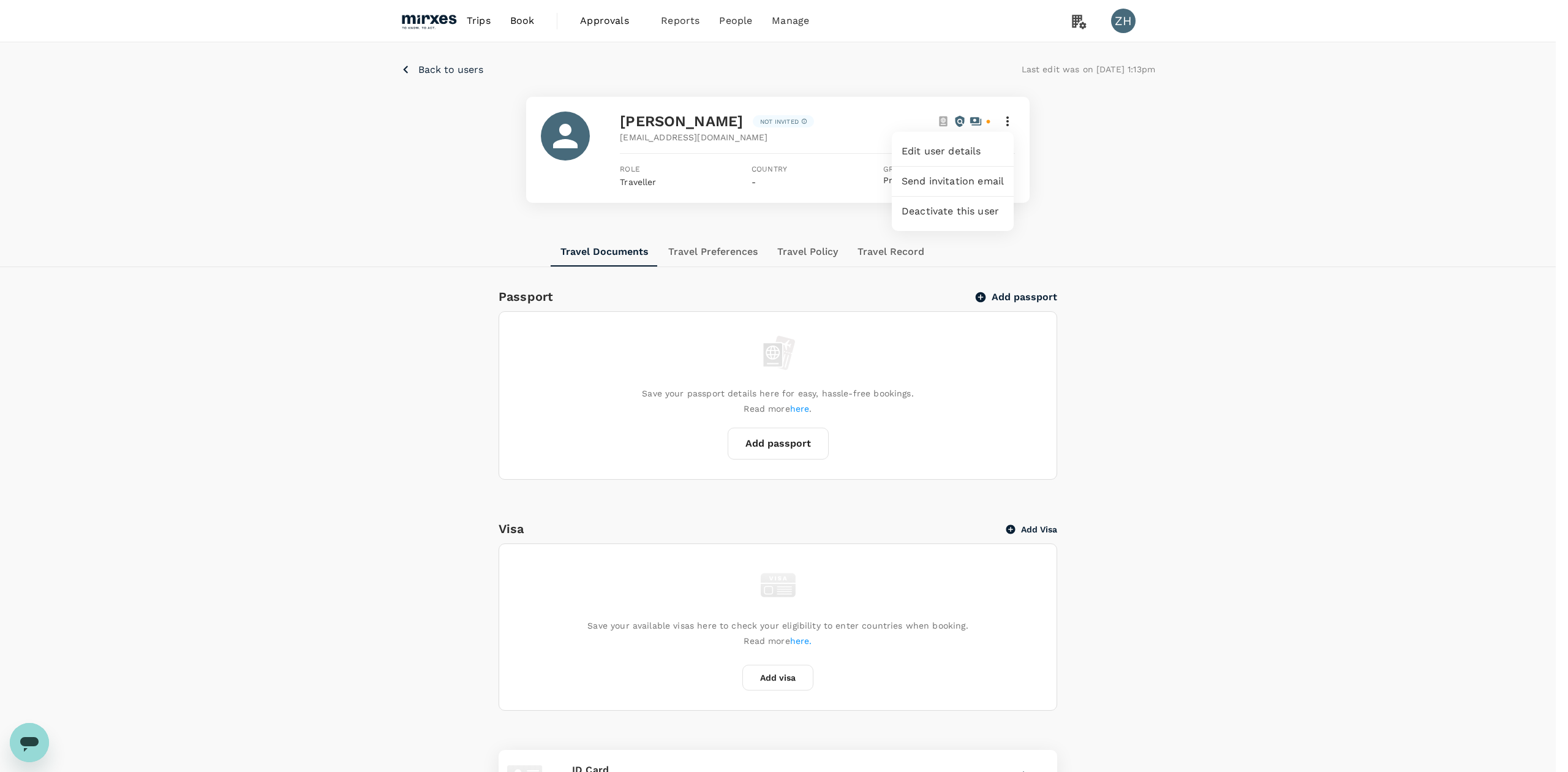
click at [515, 178] on div at bounding box center [784, 386] width 1568 height 772
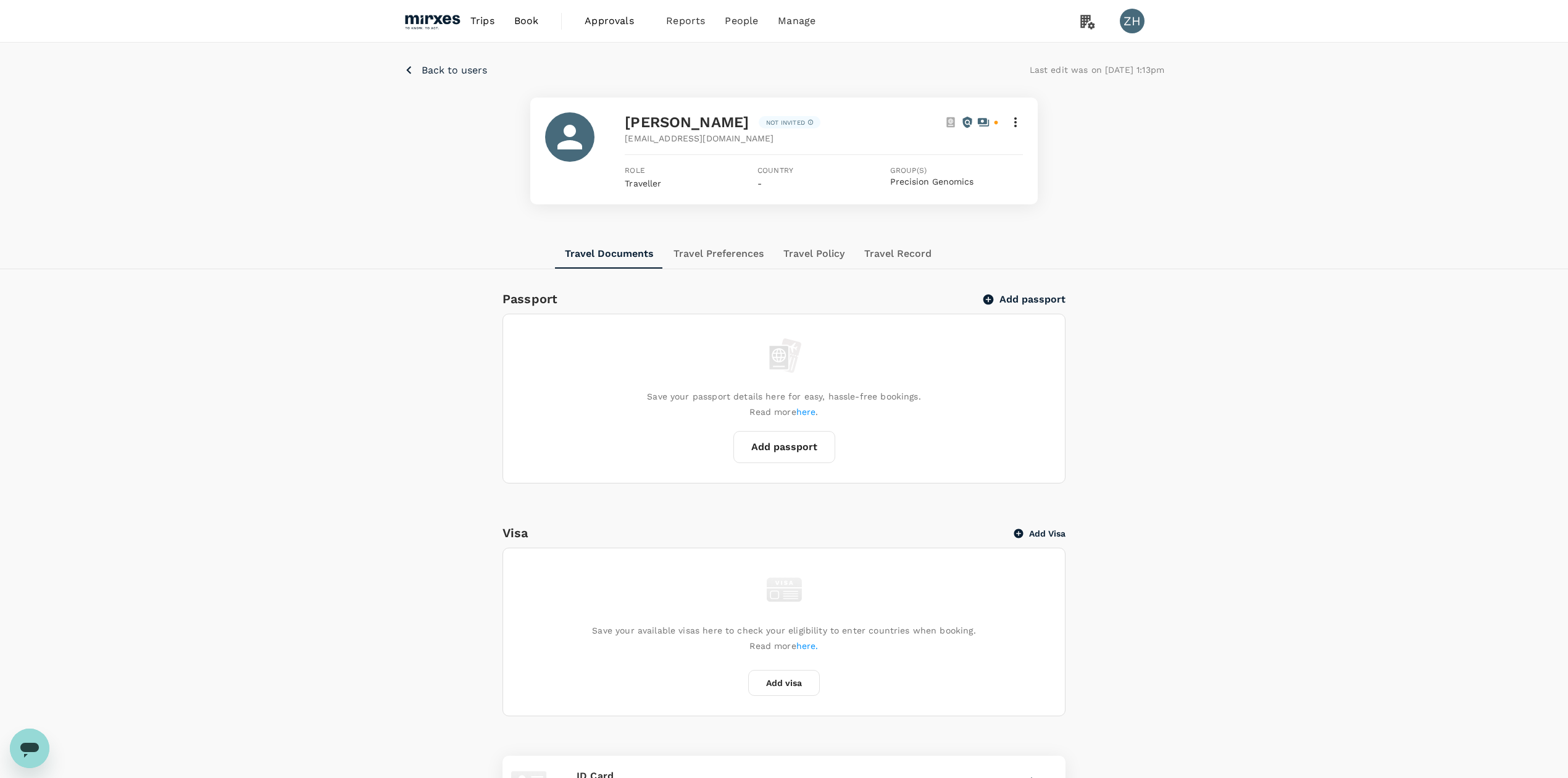
click at [451, 75] on p "Back to users" at bounding box center [454, 70] width 65 height 15
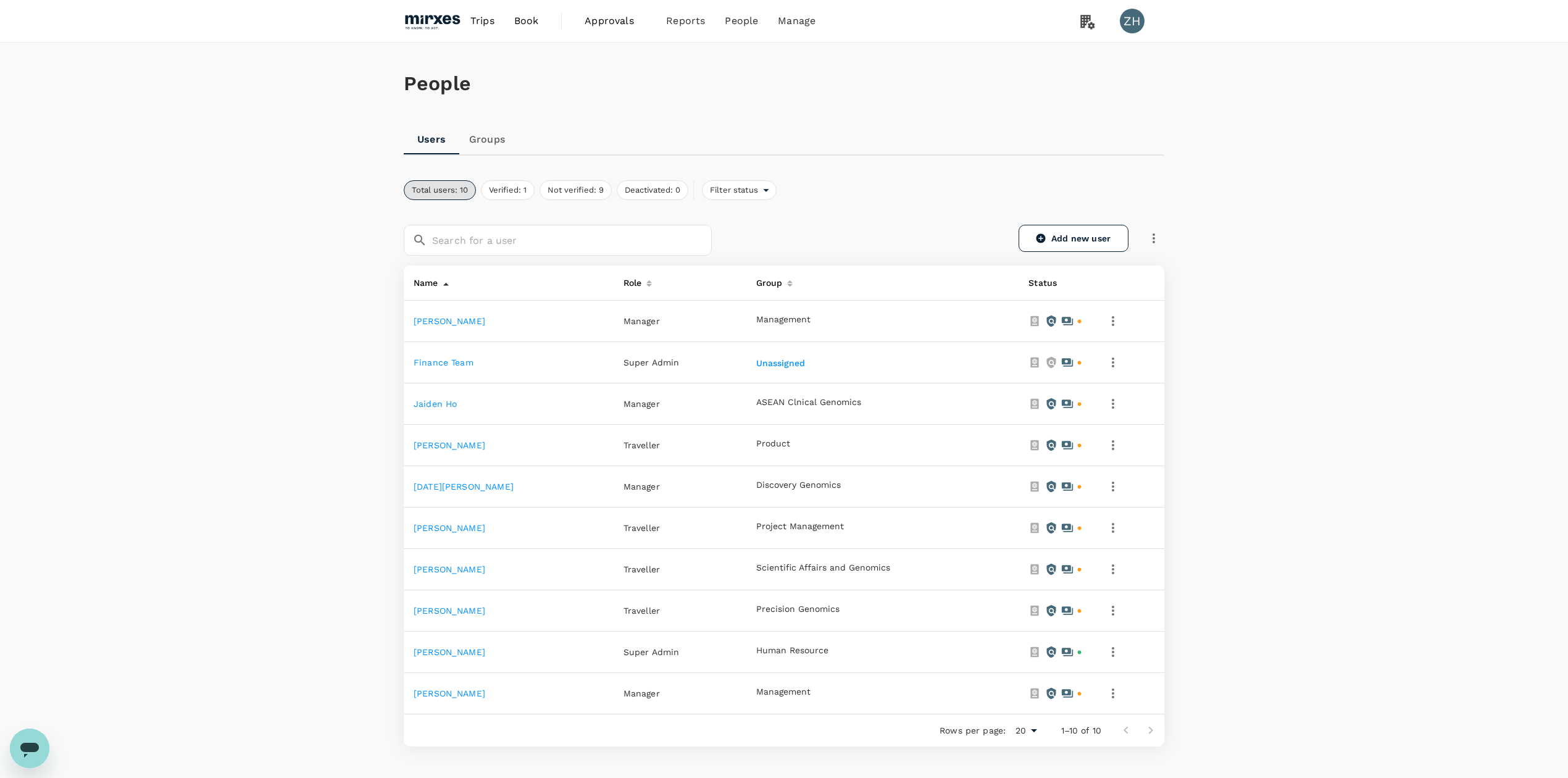
click at [1106, 613] on icon "button" at bounding box center [1113, 610] width 15 height 15
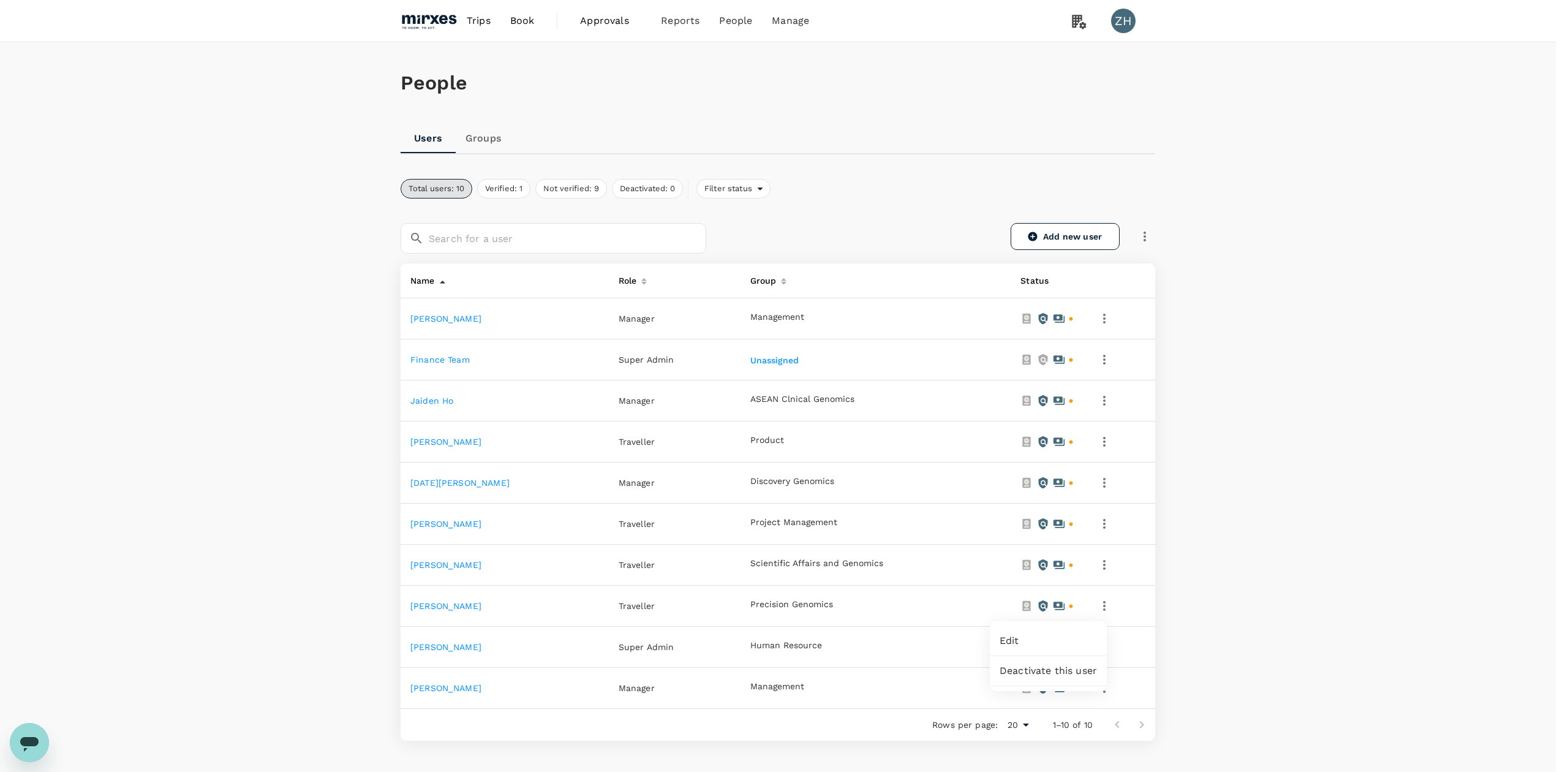
click at [1263, 589] on div at bounding box center [784, 386] width 1568 height 772
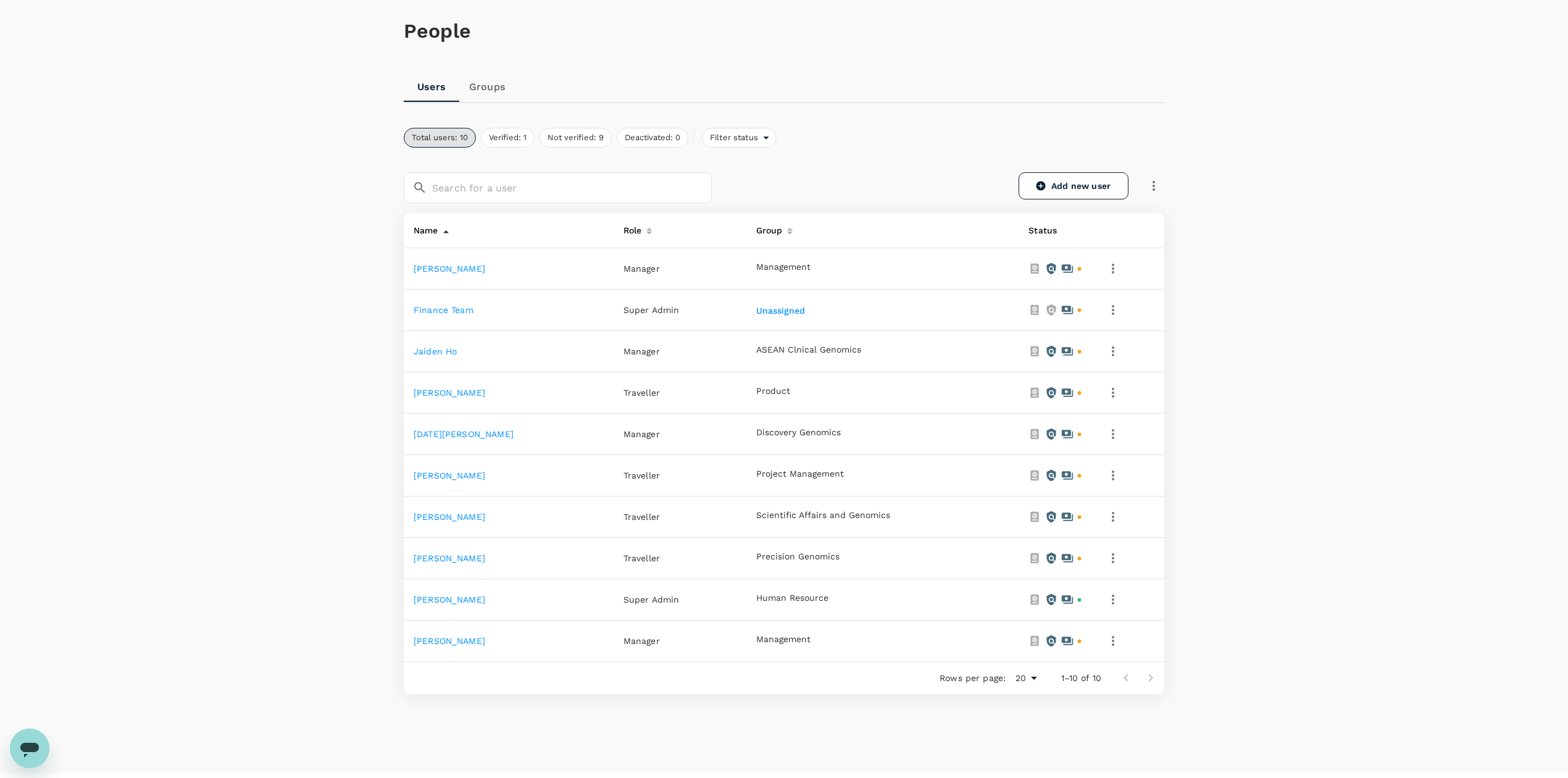
scroll to position [82, 0]
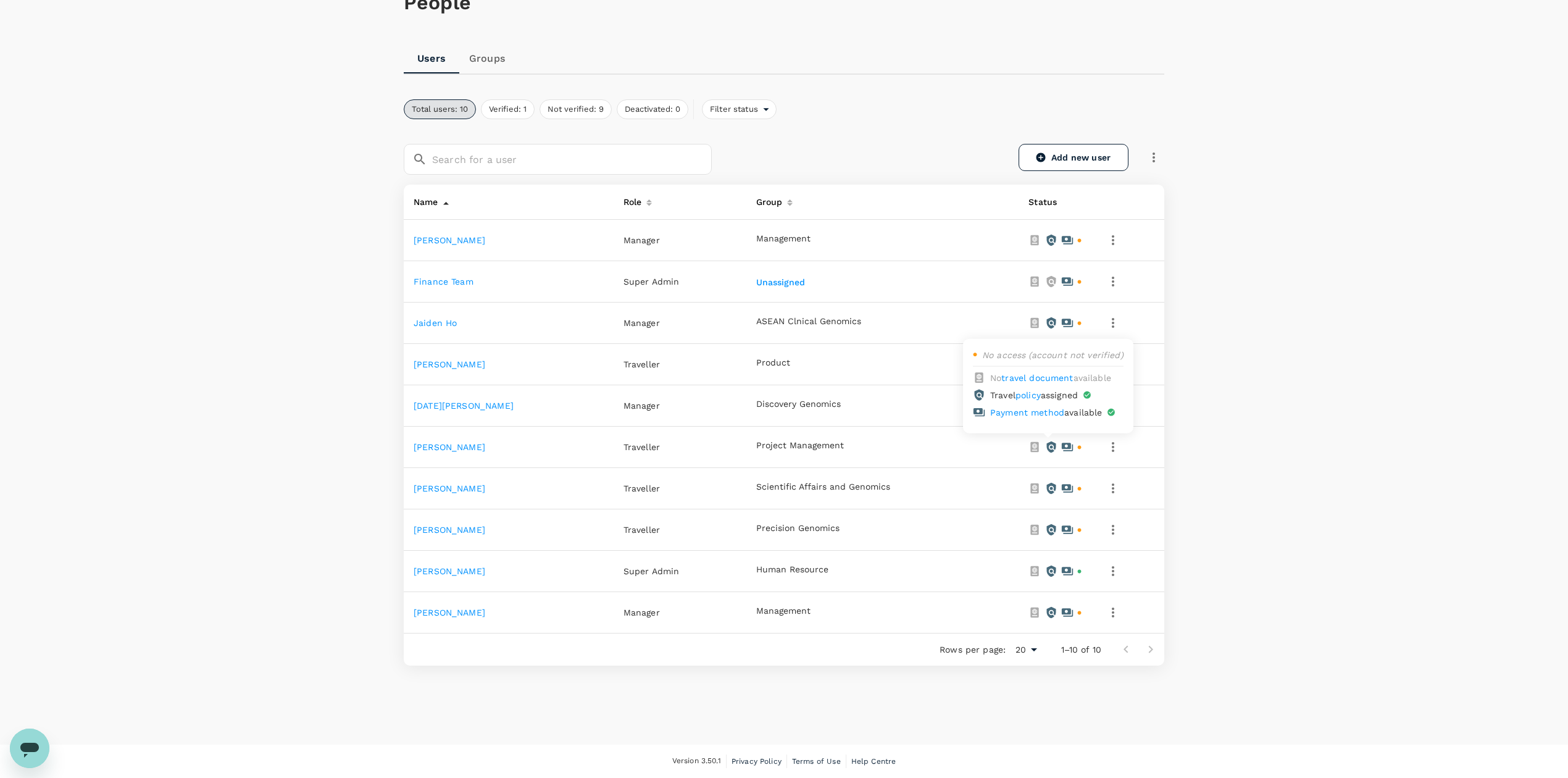
click at [1046, 442] on icon at bounding box center [1051, 447] width 9 height 11
click at [1062, 445] on icon at bounding box center [1067, 447] width 11 height 8
click at [1028, 443] on icon at bounding box center [1034, 447] width 12 height 12
click at [1112, 445] on icon "button" at bounding box center [1113, 447] width 15 height 15
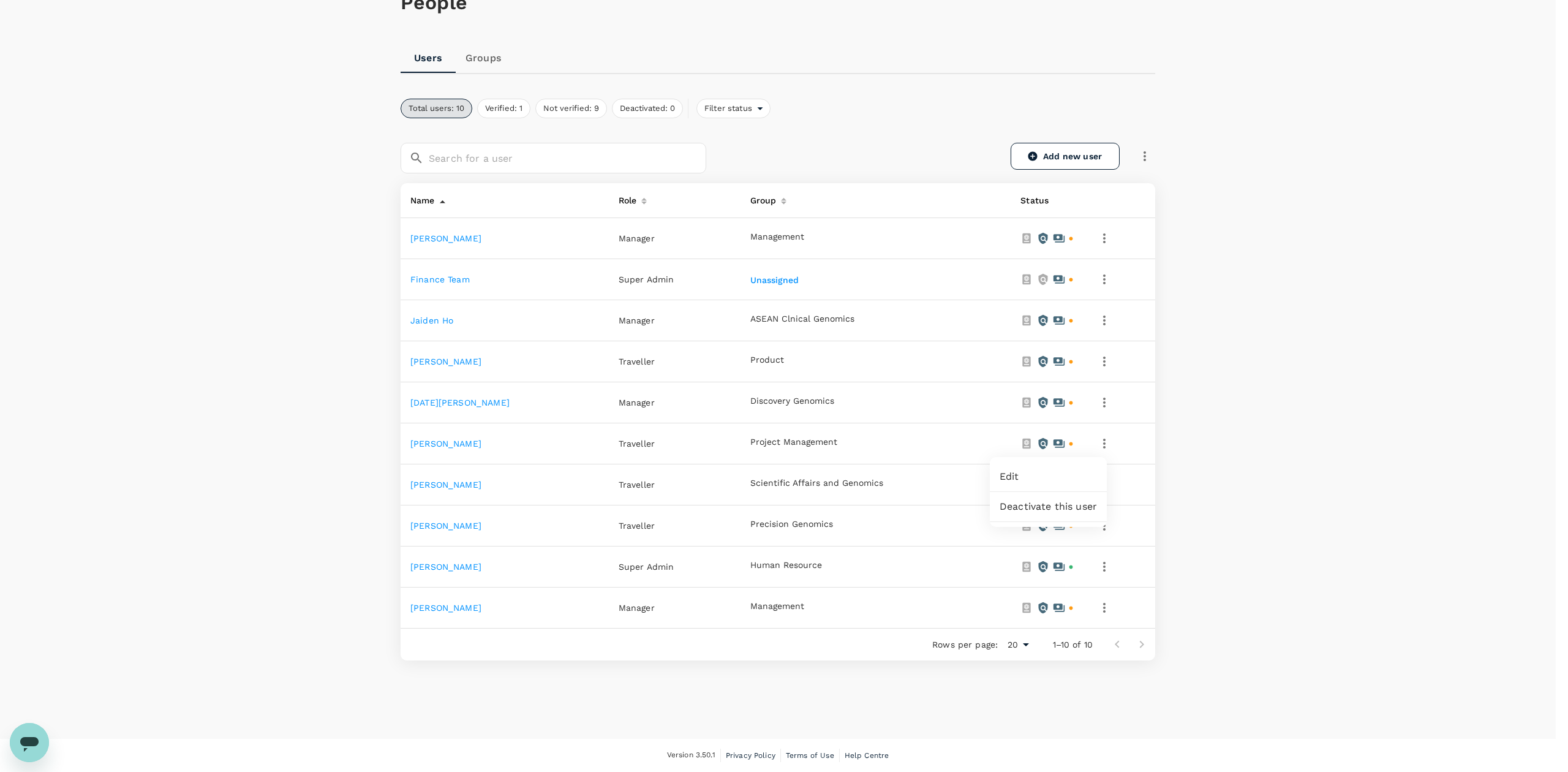
click at [449, 485] on div at bounding box center [784, 386] width 1568 height 772
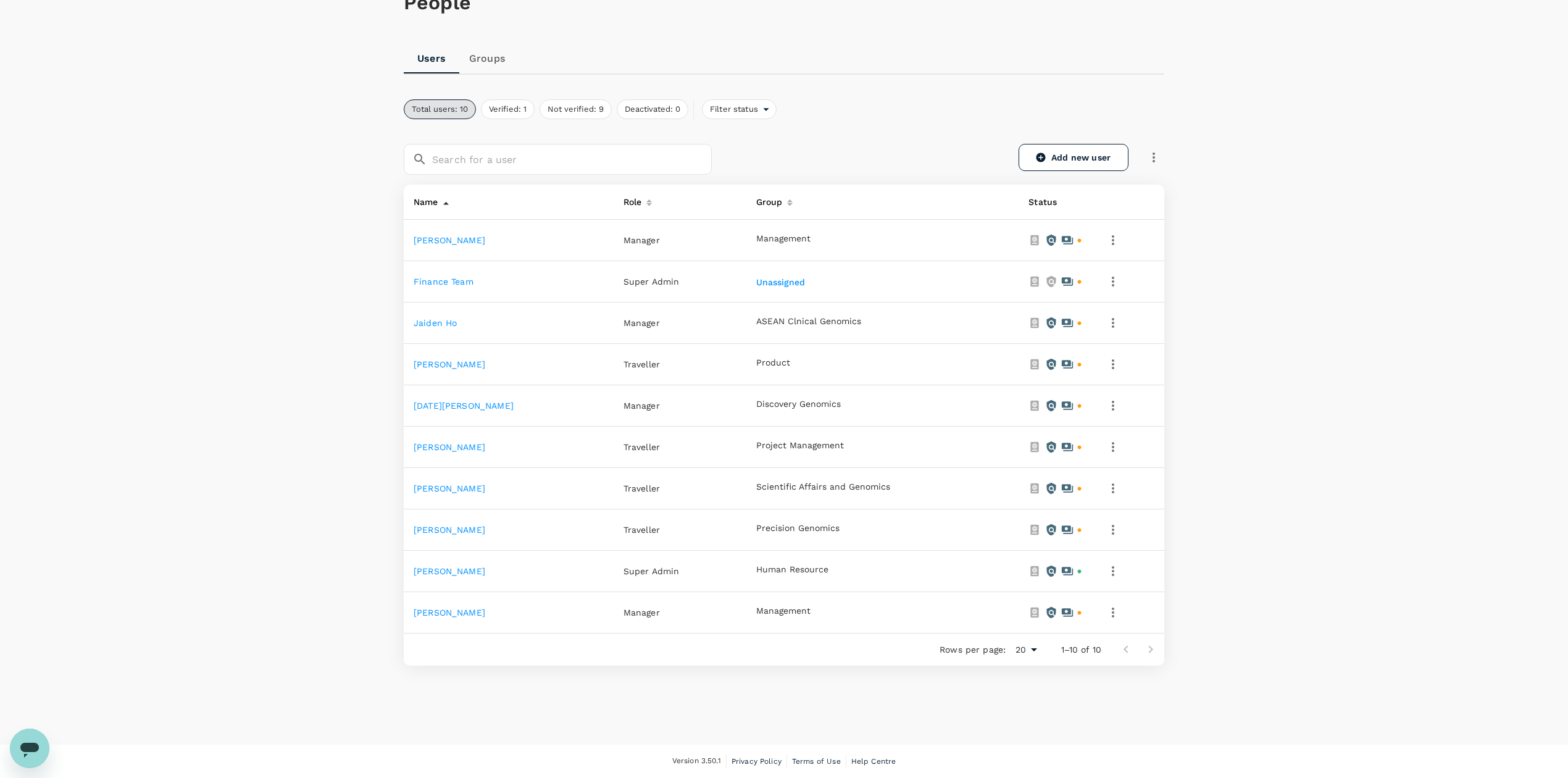
click at [453, 489] on link "[PERSON_NAME]" at bounding box center [449, 488] width 71 height 9
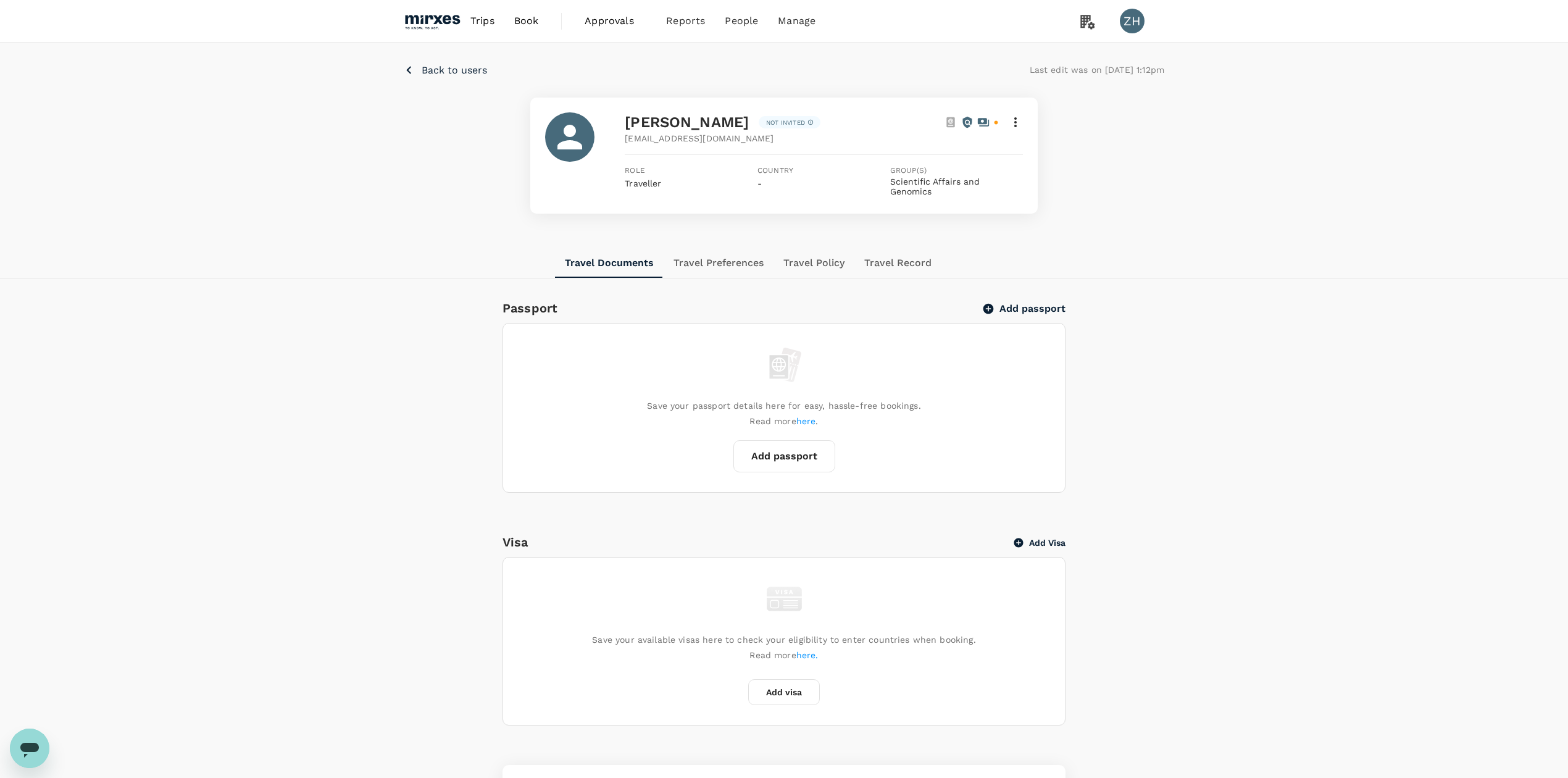
click at [600, 25] on span "Approvals" at bounding box center [615, 21] width 62 height 15
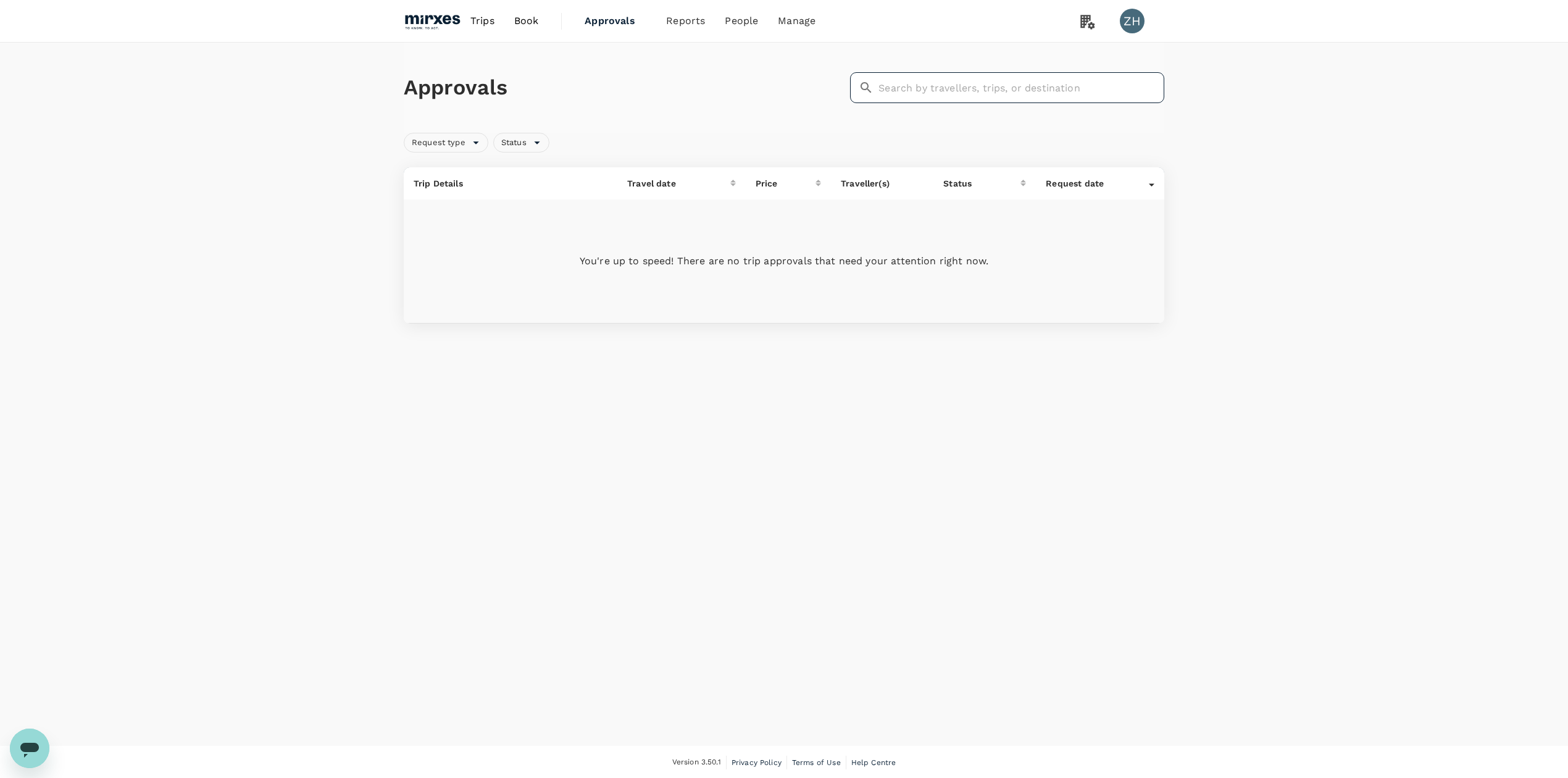
click at [980, 91] on input "text" at bounding box center [1022, 88] width 286 height 31
type input "[PERSON_NAME]"
click at [927, 272] on td "You're up to speed! There are no trip approvals that need your attention right …" at bounding box center [784, 261] width 761 height 123
click at [527, 23] on span "Book" at bounding box center [527, 21] width 25 height 15
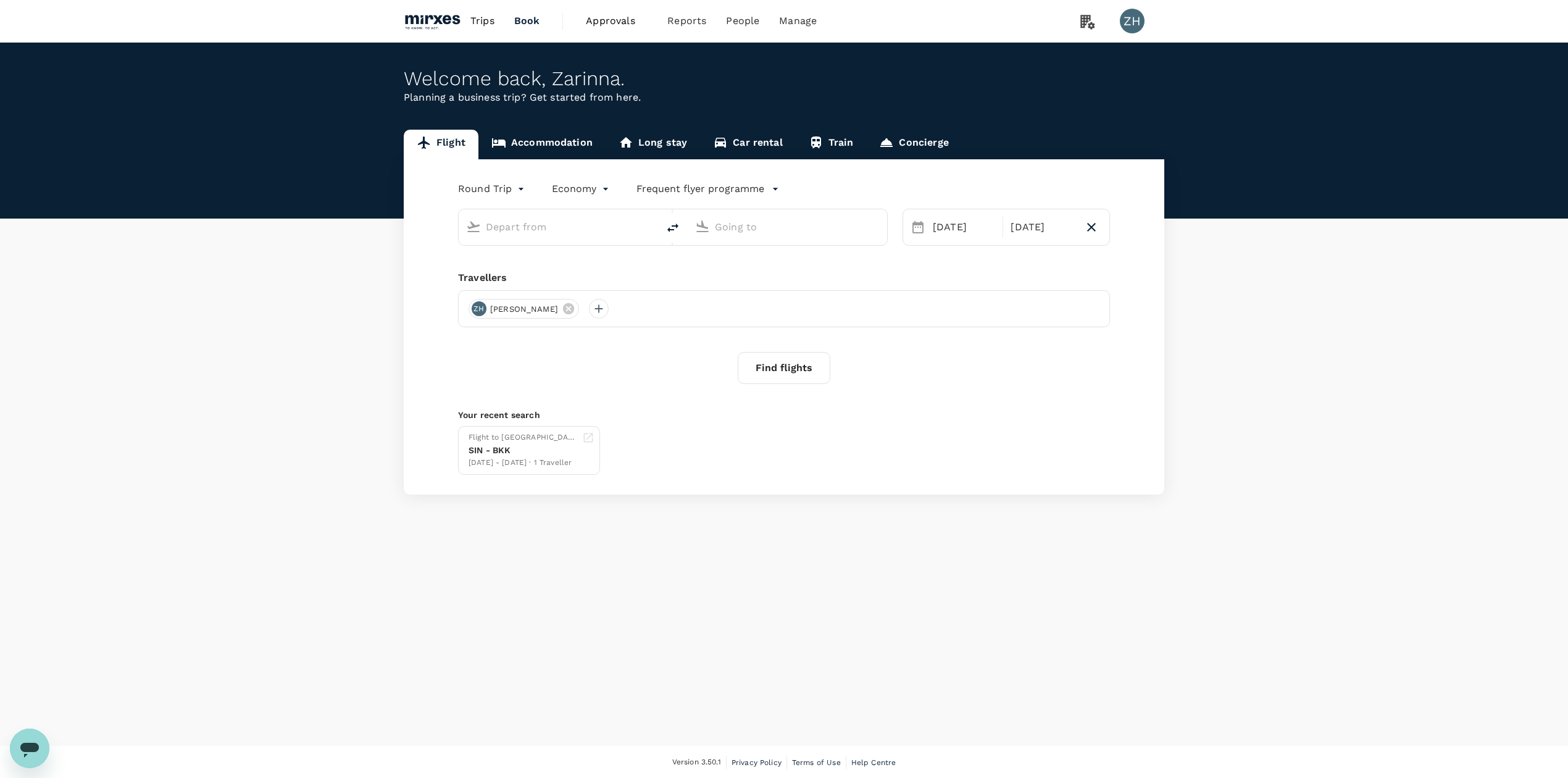
type input "Singapore Changi (SIN)"
type input "Vienna Intl (VIE)"
type input "Singapore Changi (SIN)"
type input "Vienna Intl (VIE)"
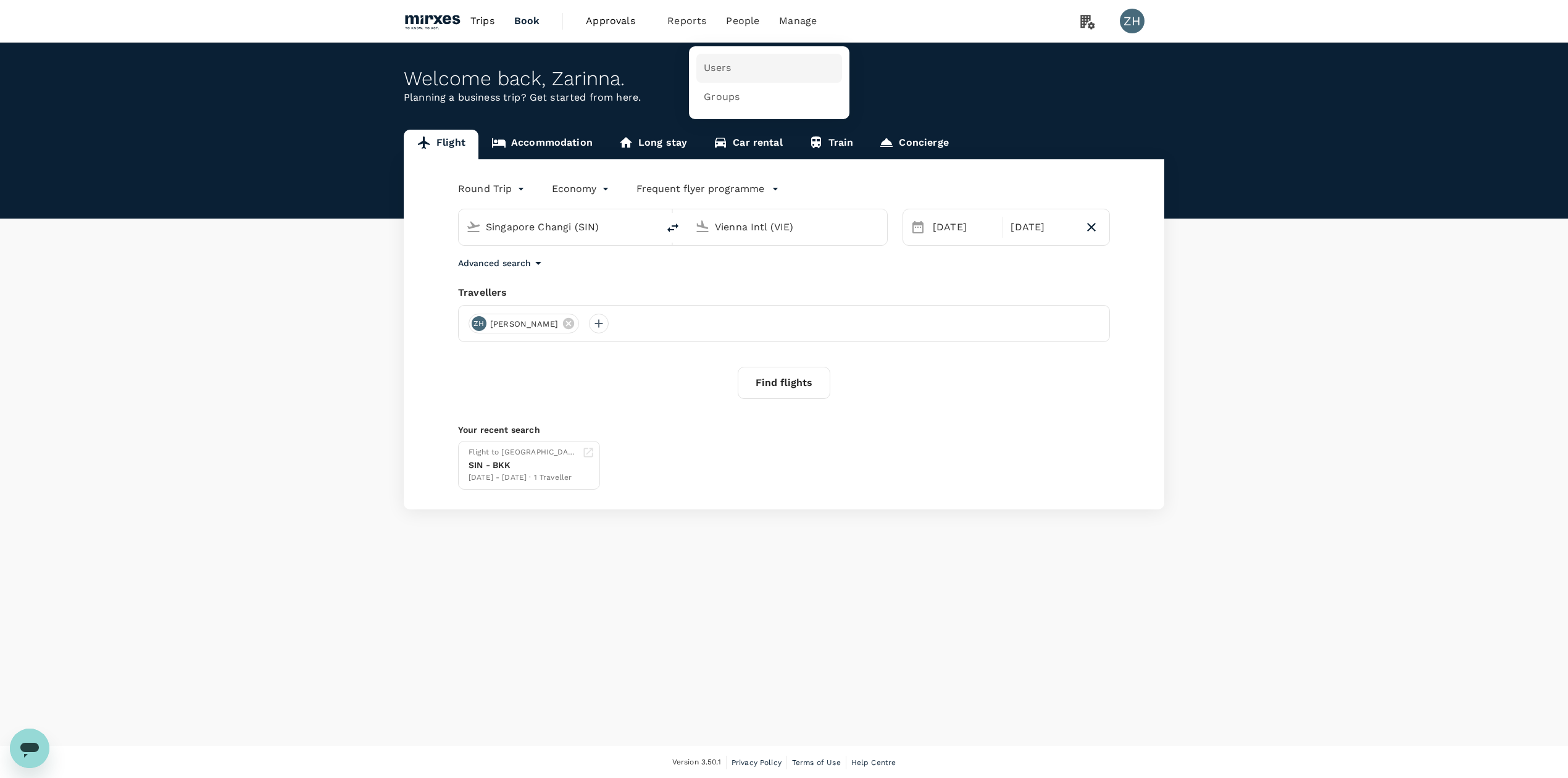
click at [722, 69] on span "Users" at bounding box center [718, 68] width 28 height 14
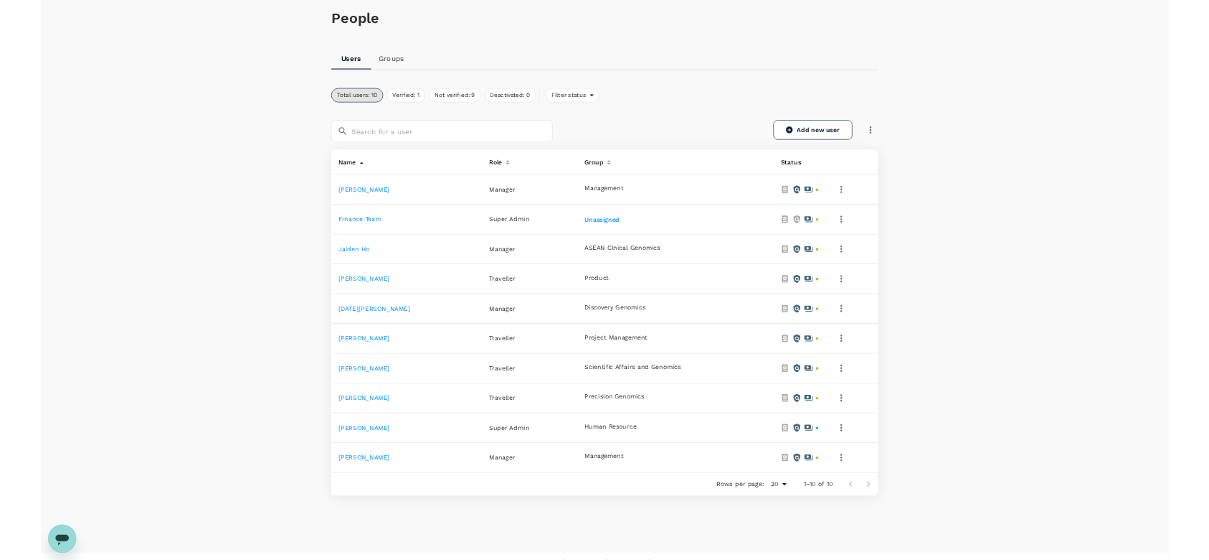
scroll to position [95, 0]
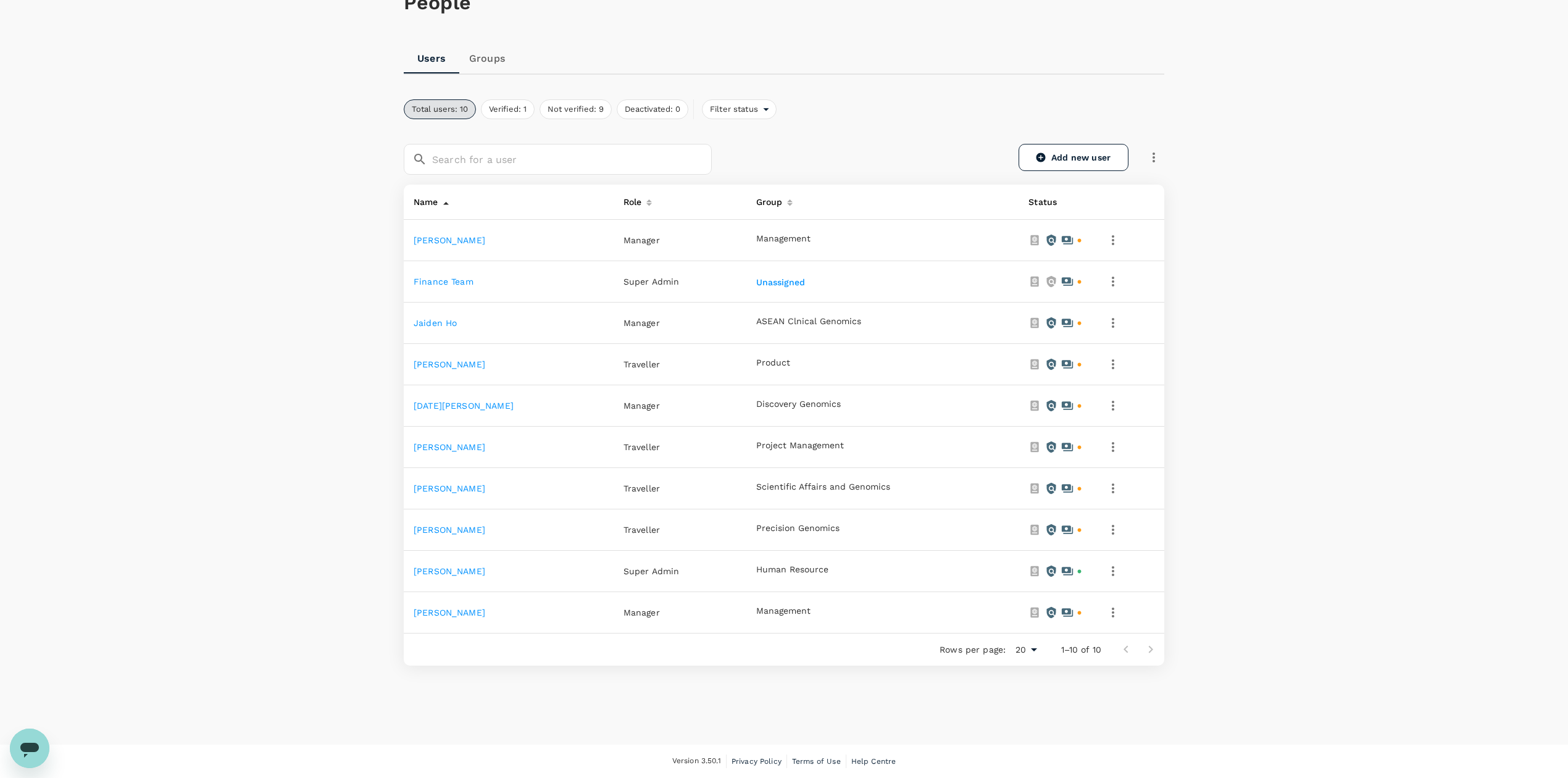
drag, startPoint x: 764, startPoint y: 613, endPoint x: 832, endPoint y: 672, distance: 90.0
click at [830, 670] on div "People Users Groups Total users: 10 Verified: 1 Not verified: 9 Deactivated: 0 …" at bounding box center [784, 343] width 790 height 763
click at [1108, 617] on icon "button" at bounding box center [1113, 612] width 15 height 15
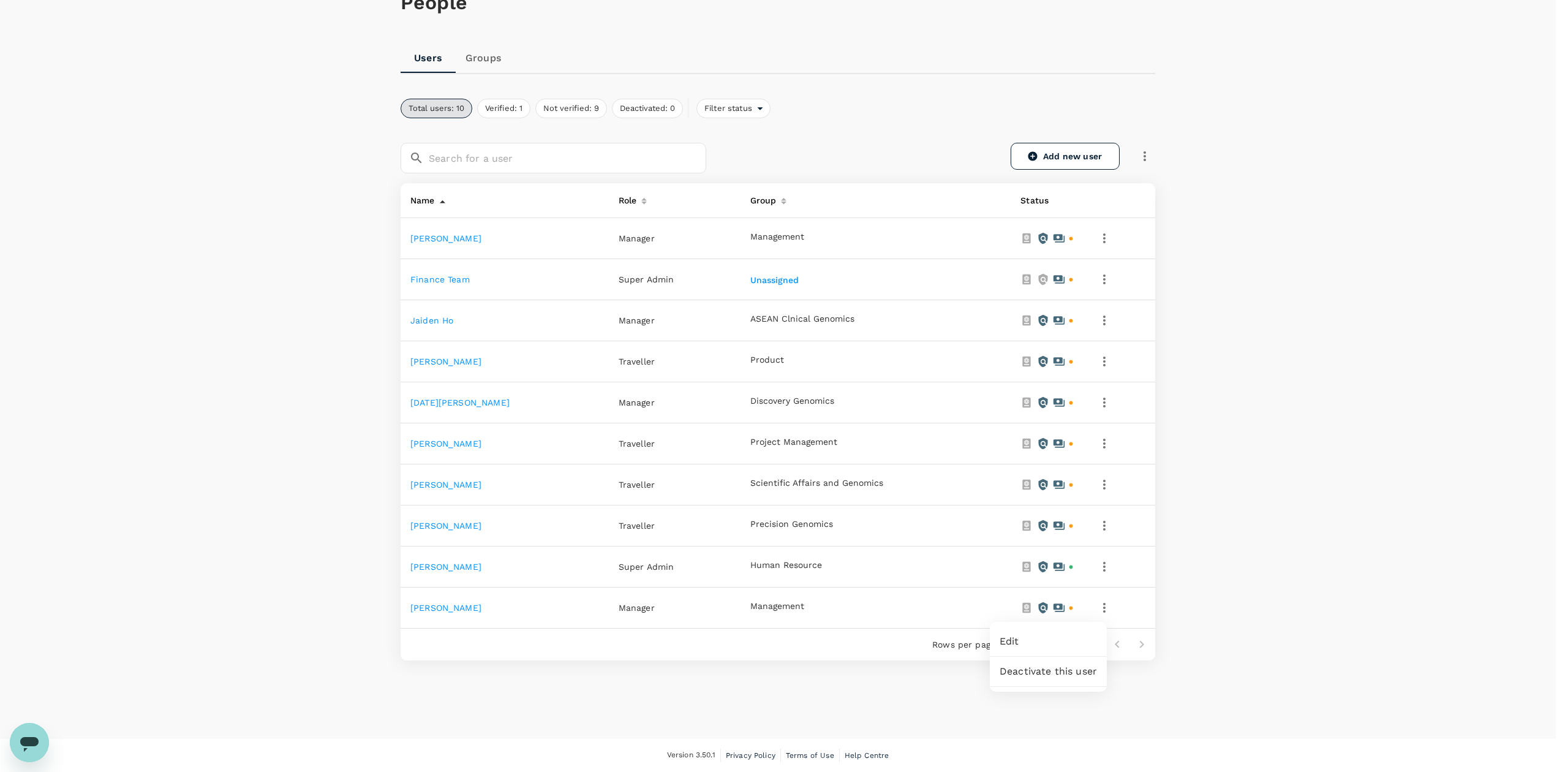
click at [488, 57] on div at bounding box center [784, 386] width 1568 height 772
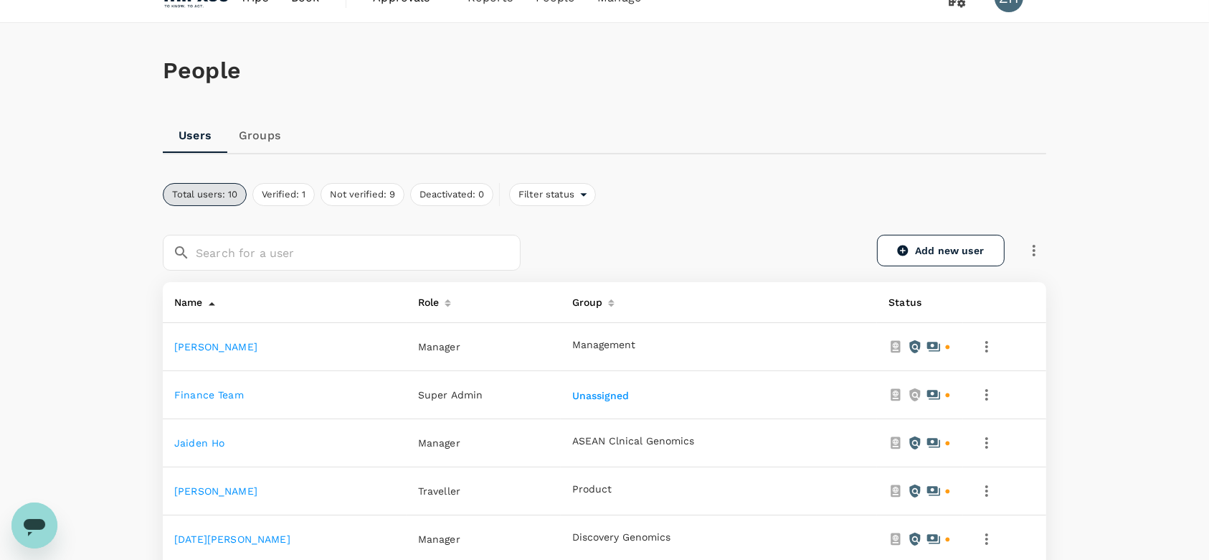
scroll to position [0, 0]
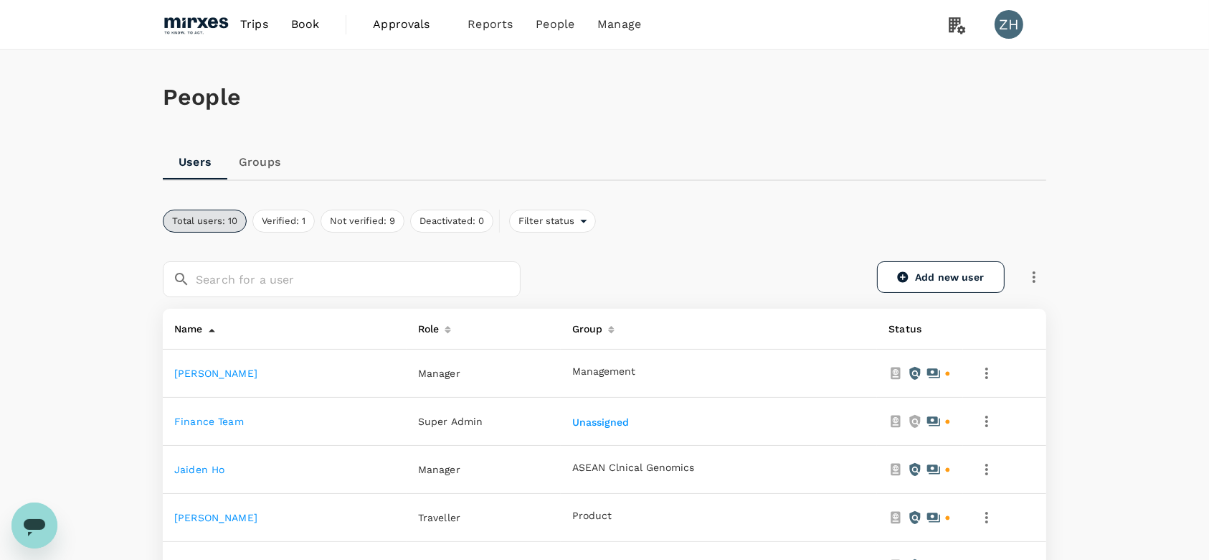
click at [218, 31] on img at bounding box center [196, 25] width 66 height 32
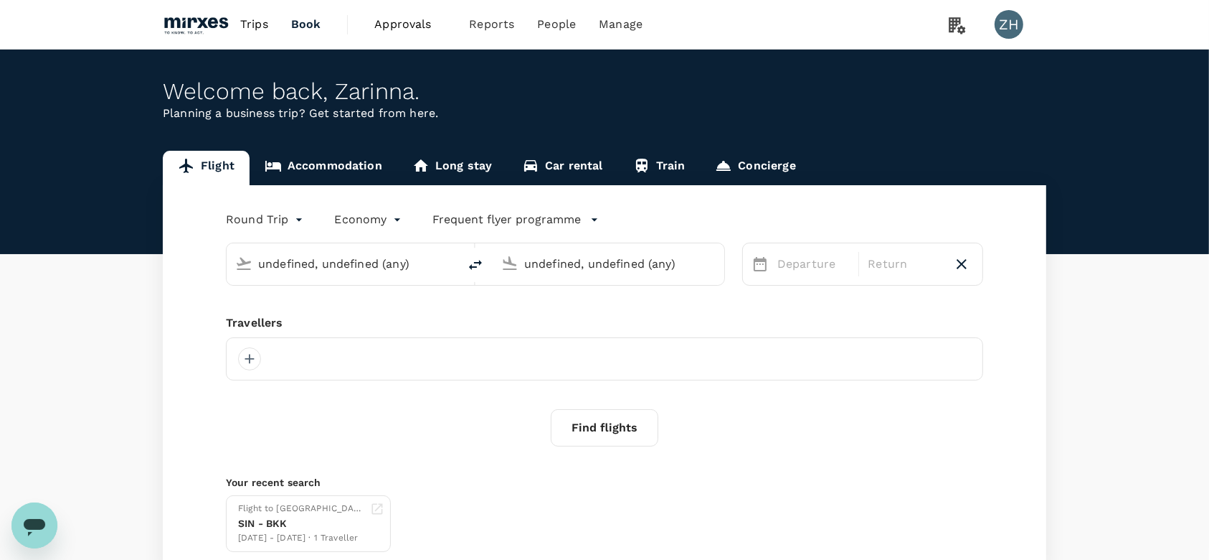
type input "Singapore Changi (SIN)"
type input "Vienna Intl (VIE)"
type input "Singapore Changi (SIN)"
type input "Vienna Intl (VIE)"
type input "Singapore Changi (SIN)"
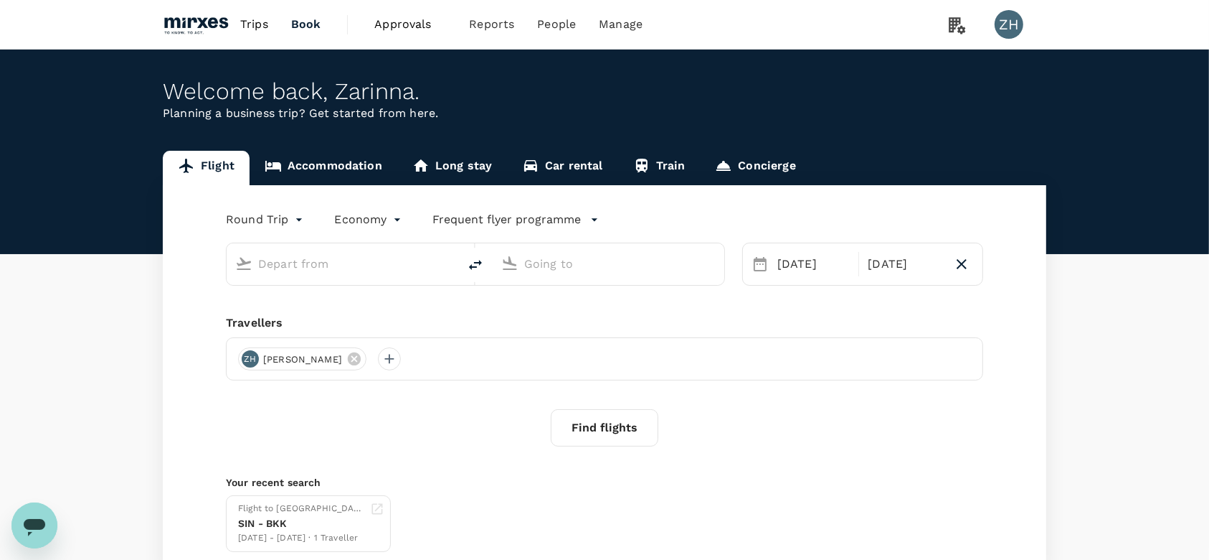
type input "Vienna Intl (VIE)"
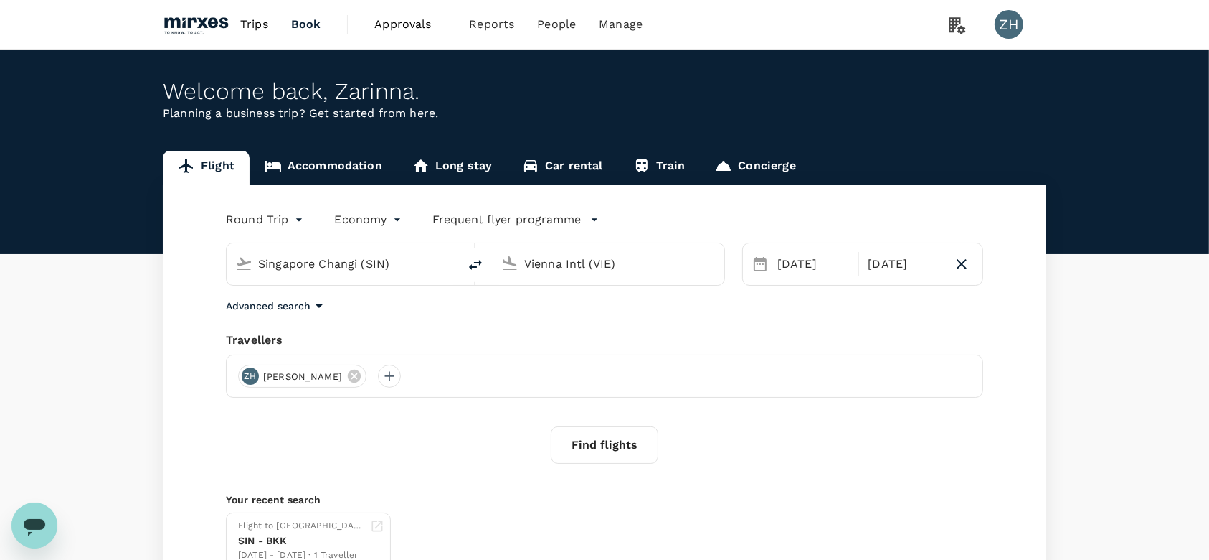
click at [410, 27] on span "Approvals" at bounding box center [410, 24] width 72 height 17
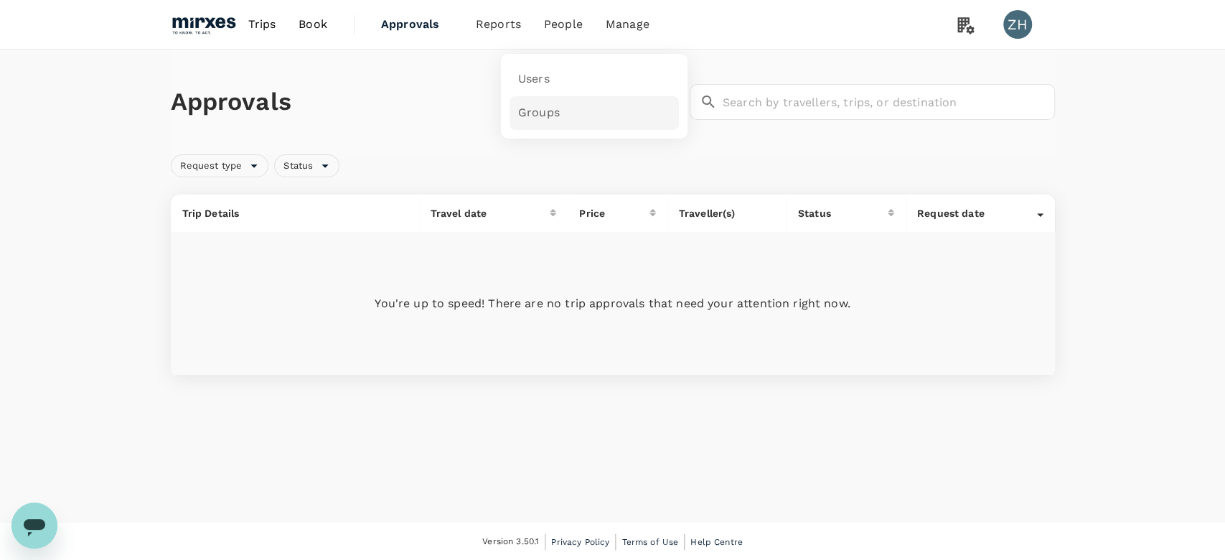
click at [552, 126] on link "Groups" at bounding box center [593, 113] width 169 height 34
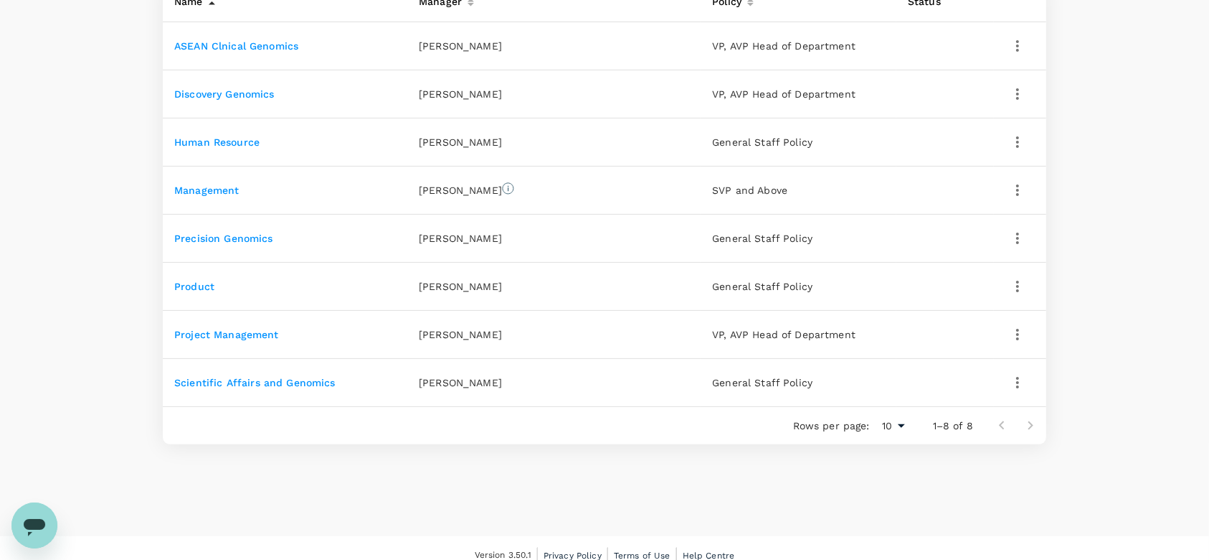
scroll to position [191, 0]
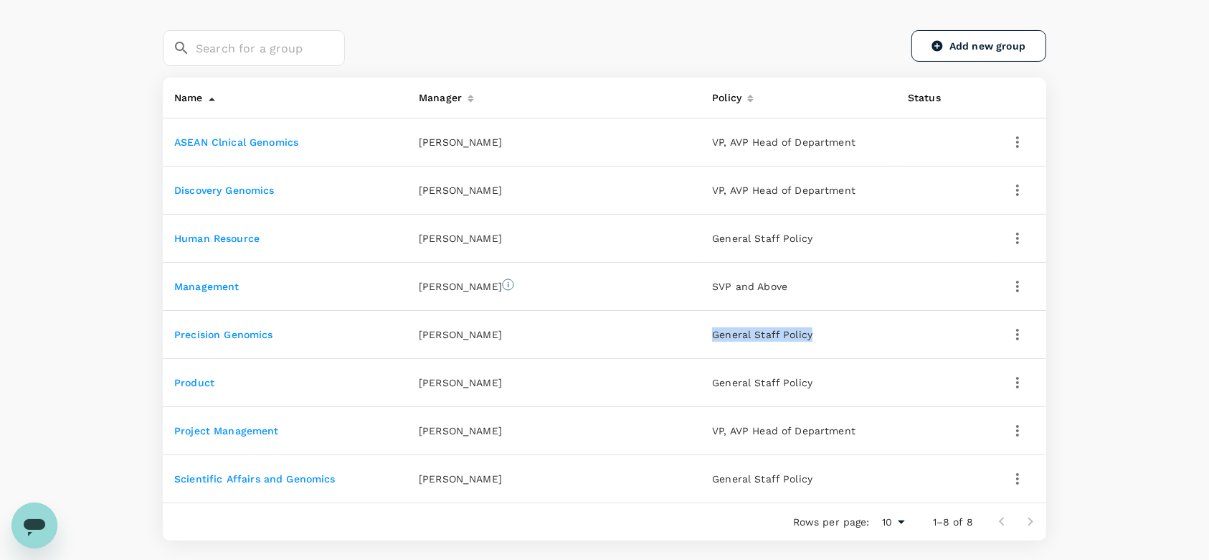
drag, startPoint x: 792, startPoint y: 332, endPoint x: 689, endPoint y: 332, distance: 102.6
click at [689, 332] on tr "Precision Genomics [PERSON_NAME] General Staff Policy" at bounding box center [605, 335] width 884 height 48
click at [1131, 359] on div "People Users Groups ​ ​ Add new group Name Manager Policy Status ASEAN Clnical …" at bounding box center [604, 245] width 1209 height 773
click at [1021, 332] on icon "button" at bounding box center [1017, 334] width 17 height 17
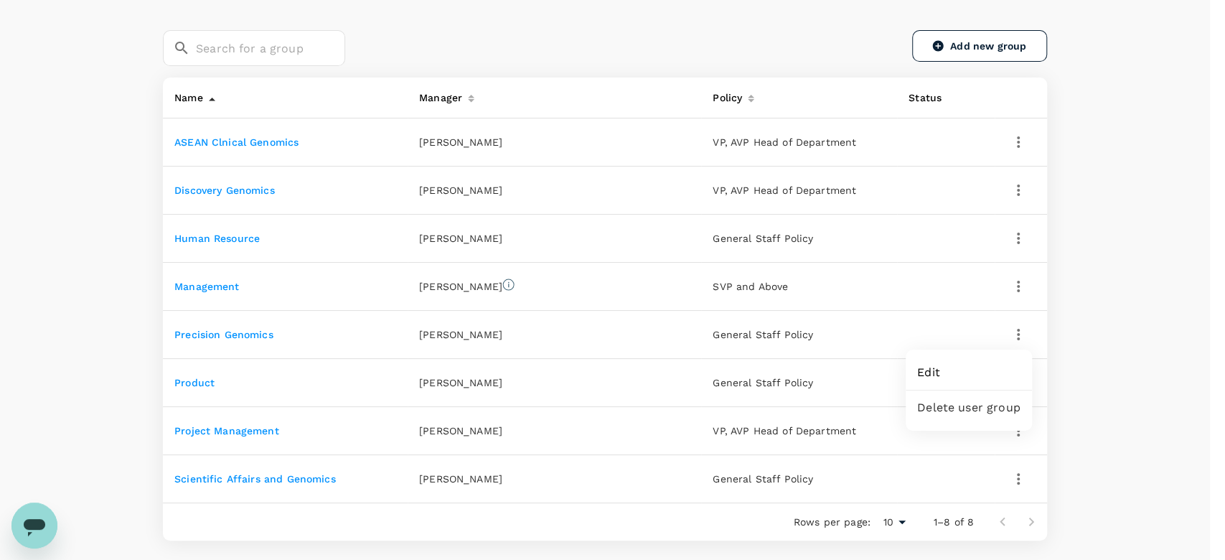
click at [1074, 347] on div at bounding box center [612, 280] width 1225 height 560
click at [1025, 143] on icon "button" at bounding box center [1017, 141] width 17 height 17
click at [1079, 205] on div at bounding box center [612, 280] width 1225 height 560
click at [212, 99] on icon at bounding box center [212, 100] width 6 height 4
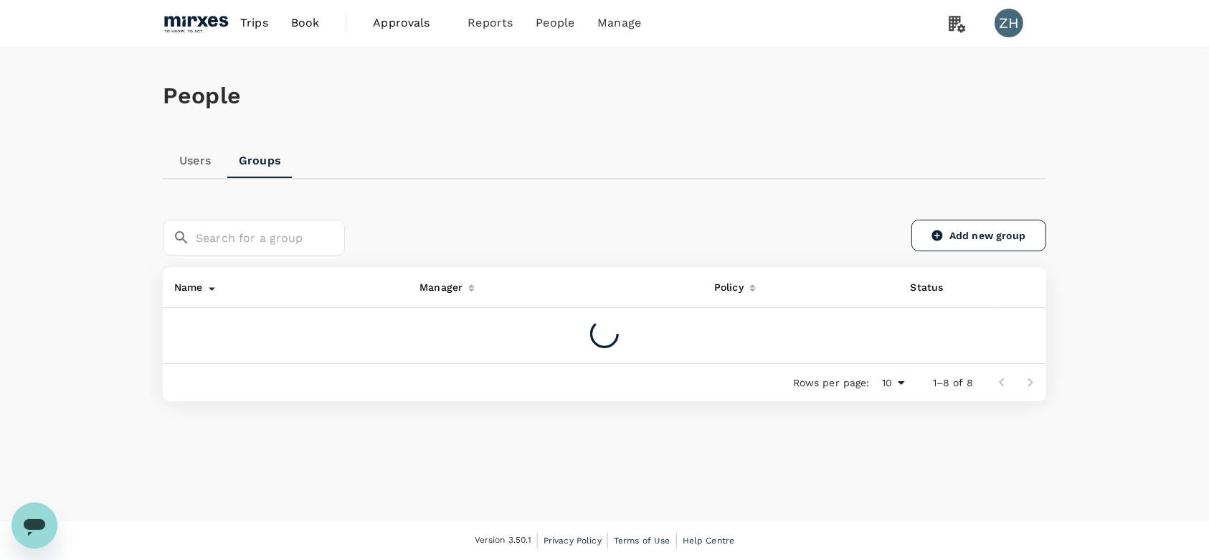
scroll to position [0, 0]
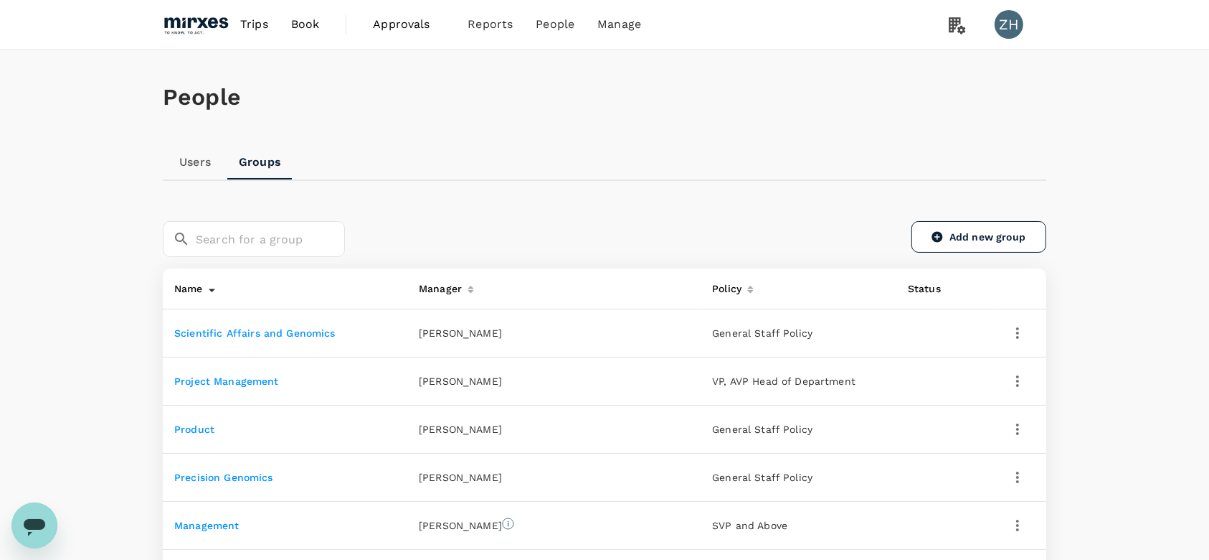
click at [212, 289] on icon at bounding box center [212, 291] width 6 height 4
click at [288, 332] on link "ASEAN Clnical Genomics" at bounding box center [236, 332] width 124 height 11
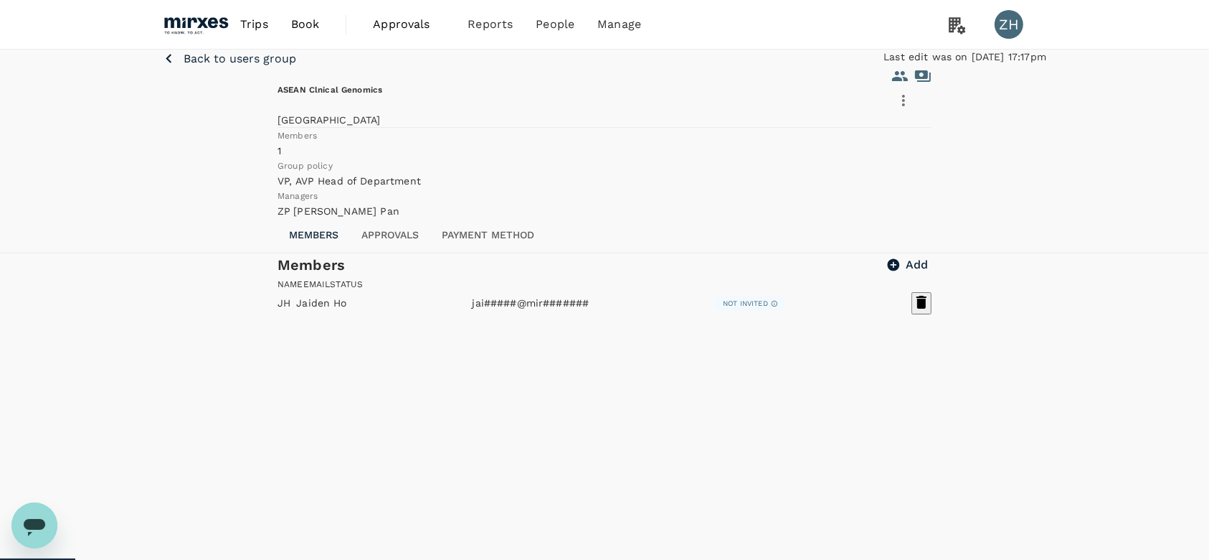
click at [406, 253] on button "Approvals" at bounding box center [390, 235] width 80 height 34
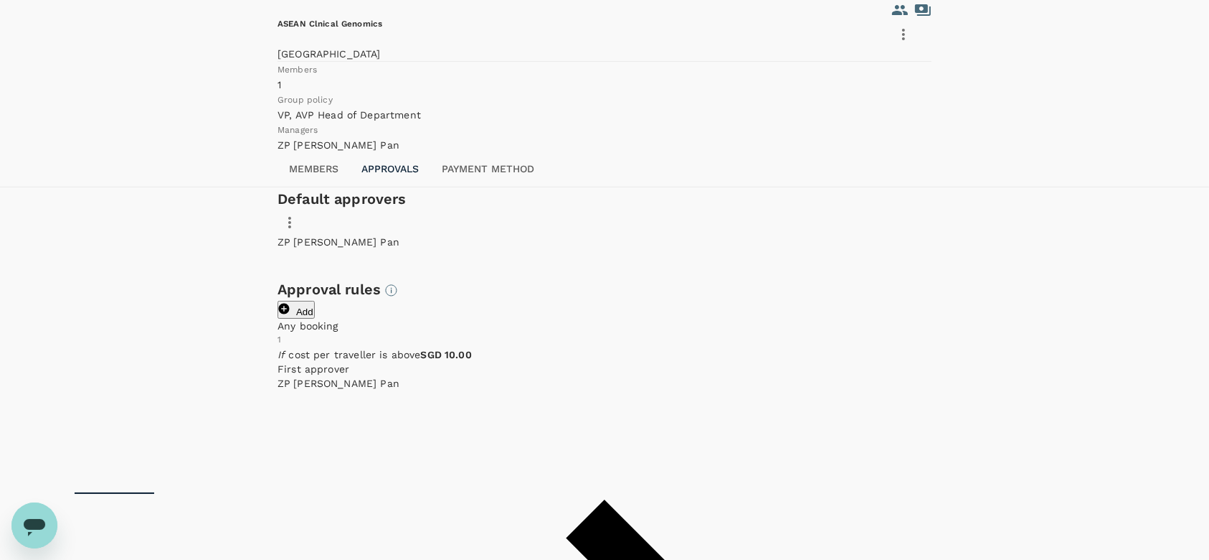
scroll to position [172, 0]
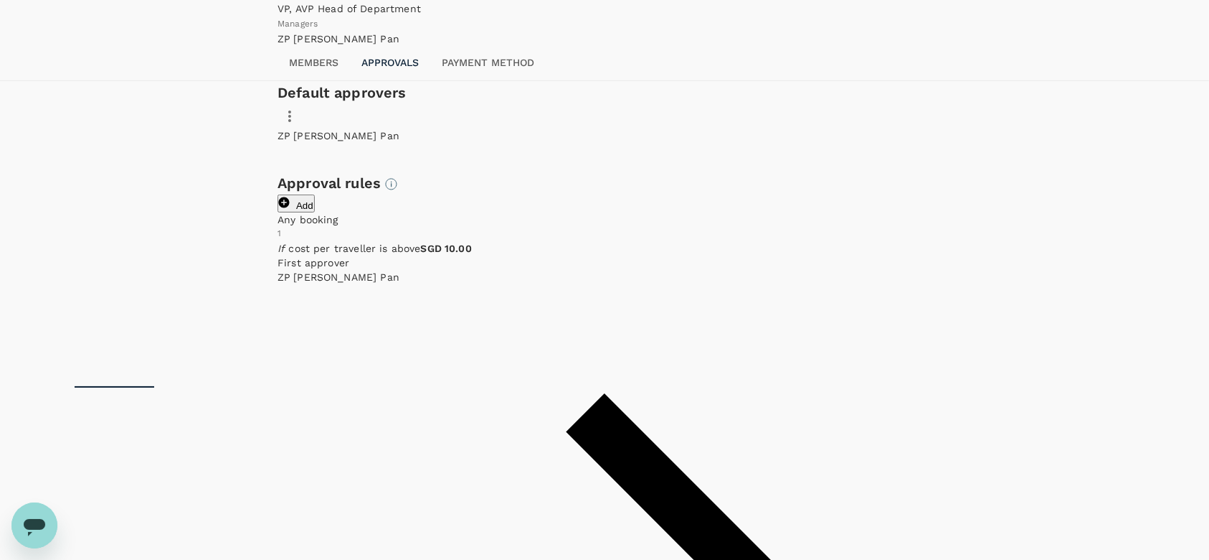
click at [496, 80] on button "Payment method" at bounding box center [487, 63] width 115 height 34
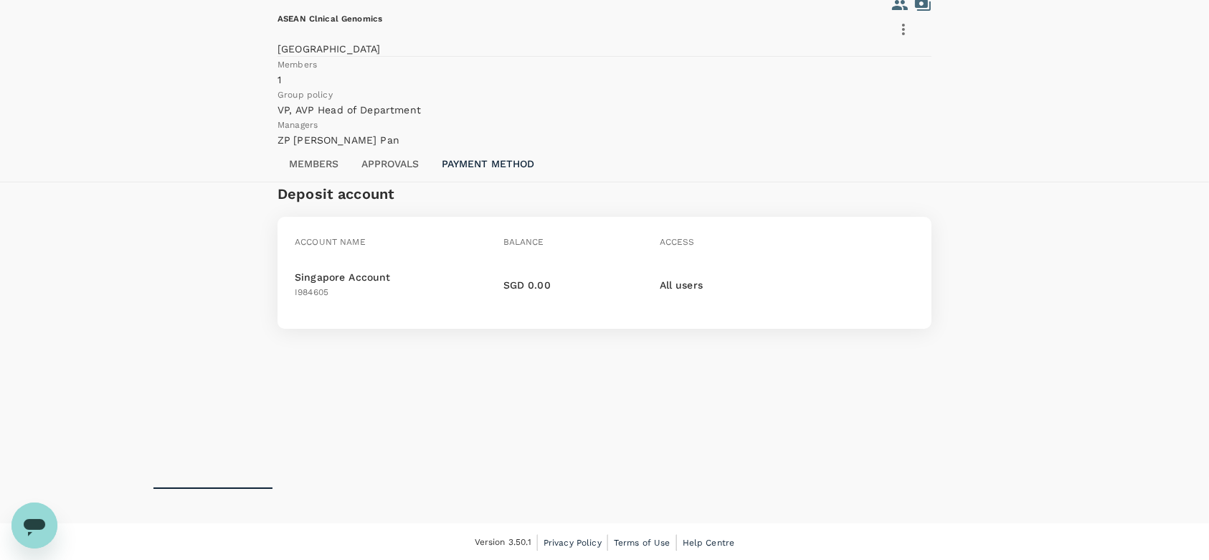
click at [316, 181] on button "Members" at bounding box center [314, 164] width 72 height 34
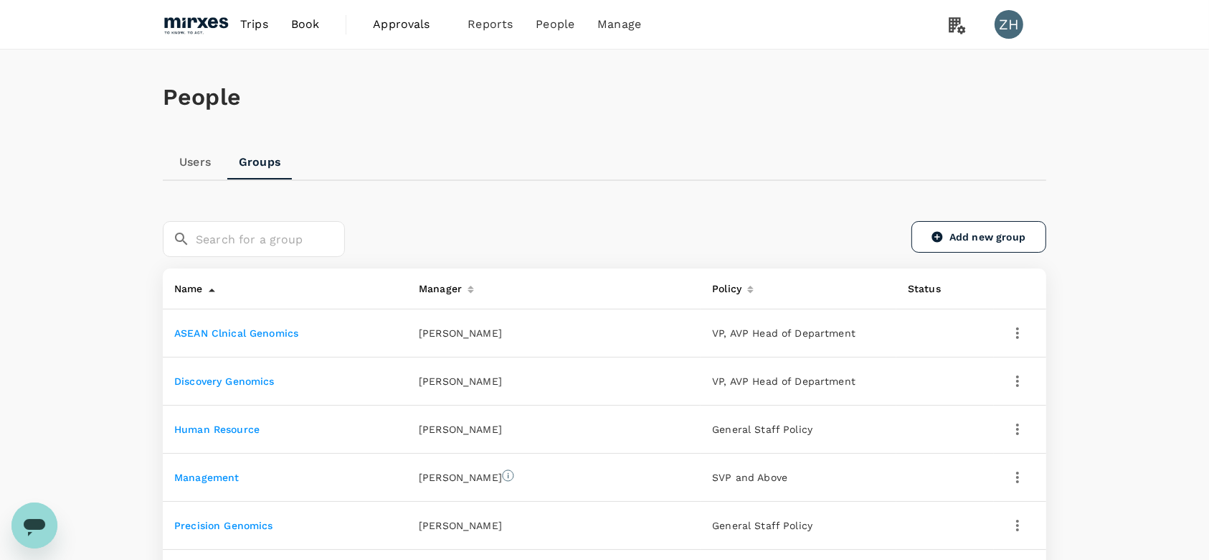
click at [255, 378] on link "Discovery Genomics" at bounding box center [224, 380] width 100 height 11
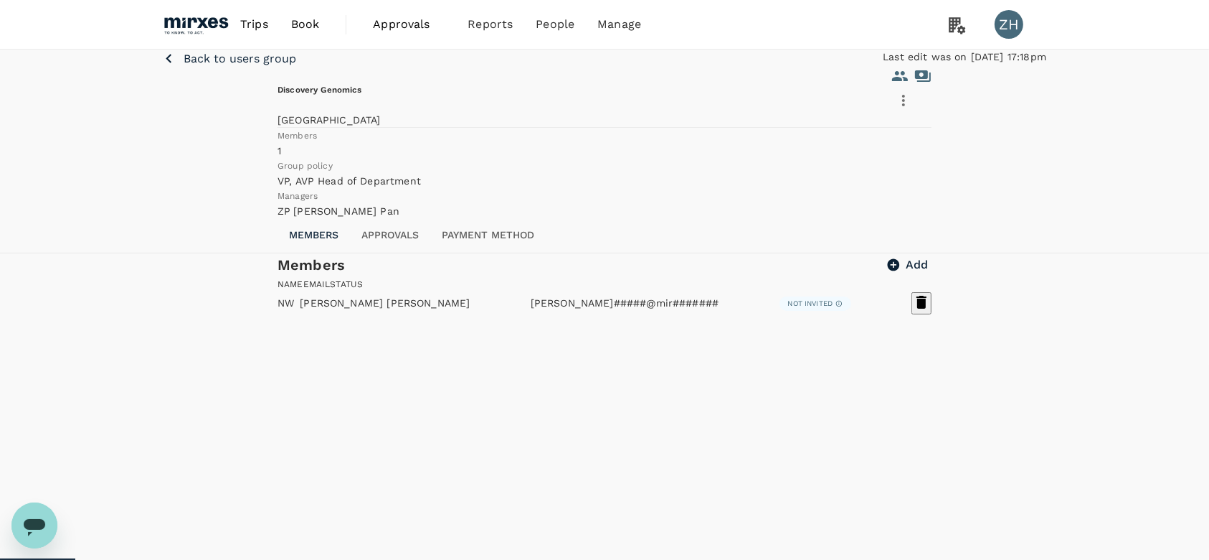
click at [412, 253] on button "Approvals" at bounding box center [390, 235] width 80 height 34
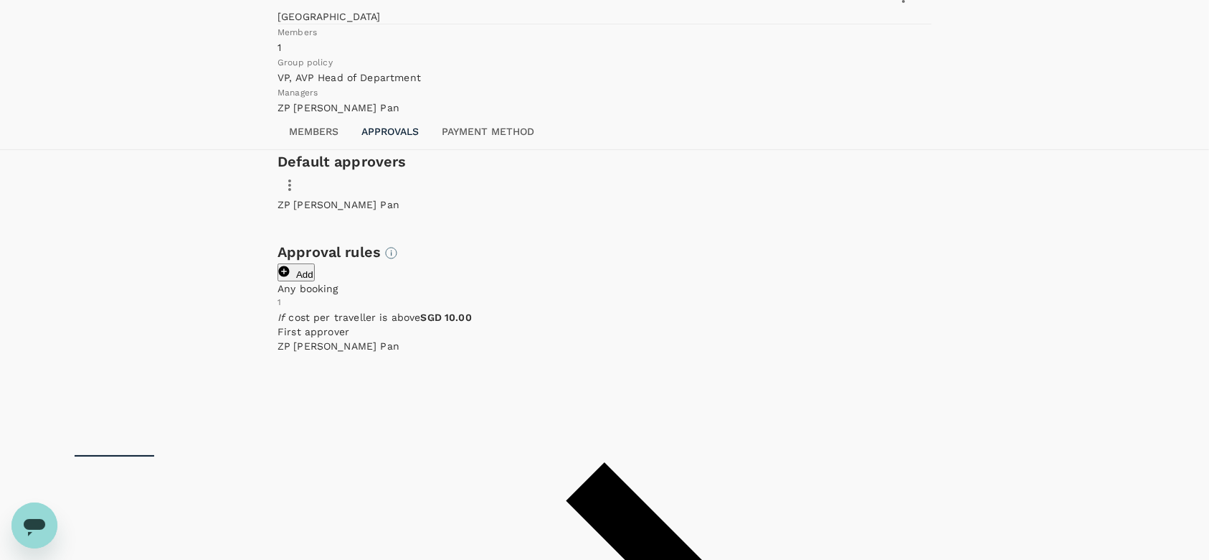
scroll to position [77, 0]
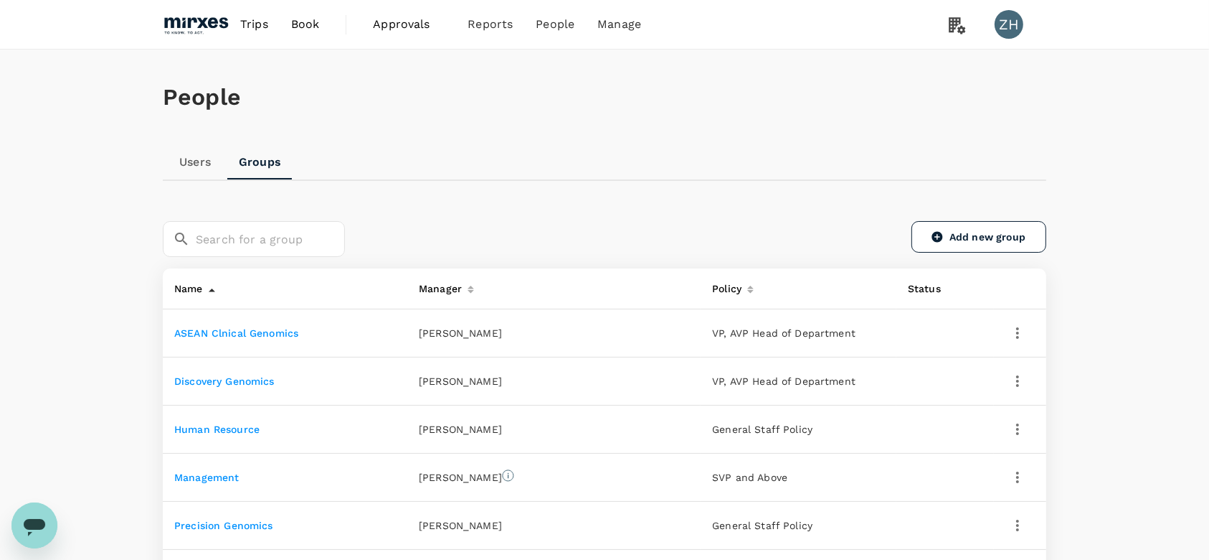
click at [247, 429] on link "Human Resource" at bounding box center [216, 428] width 85 height 11
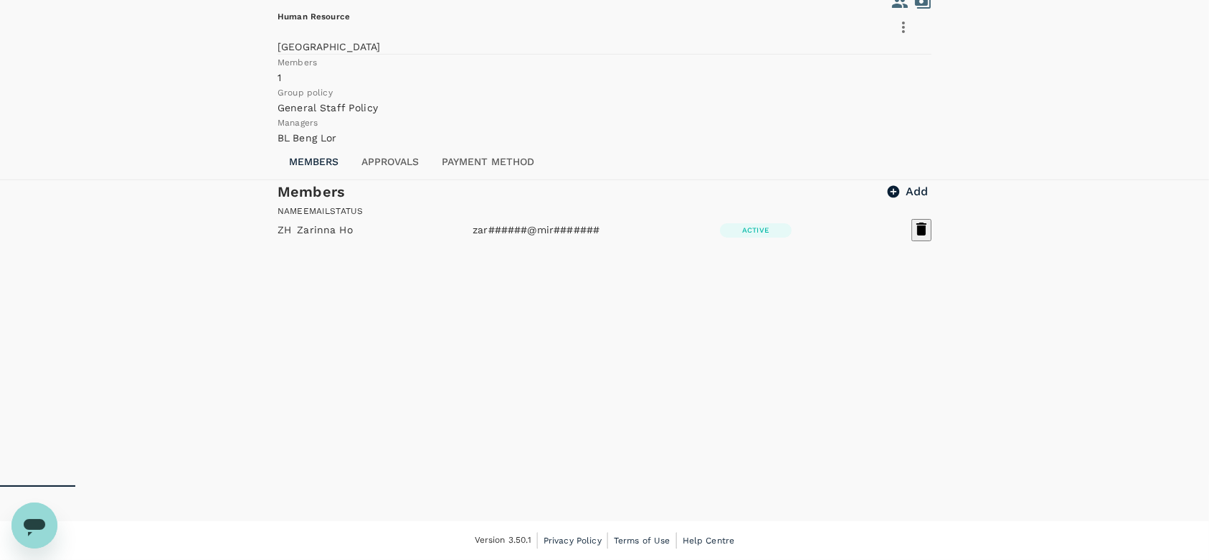
scroll to position [71, 0]
click at [405, 181] on button "Approvals" at bounding box center [390, 164] width 80 height 34
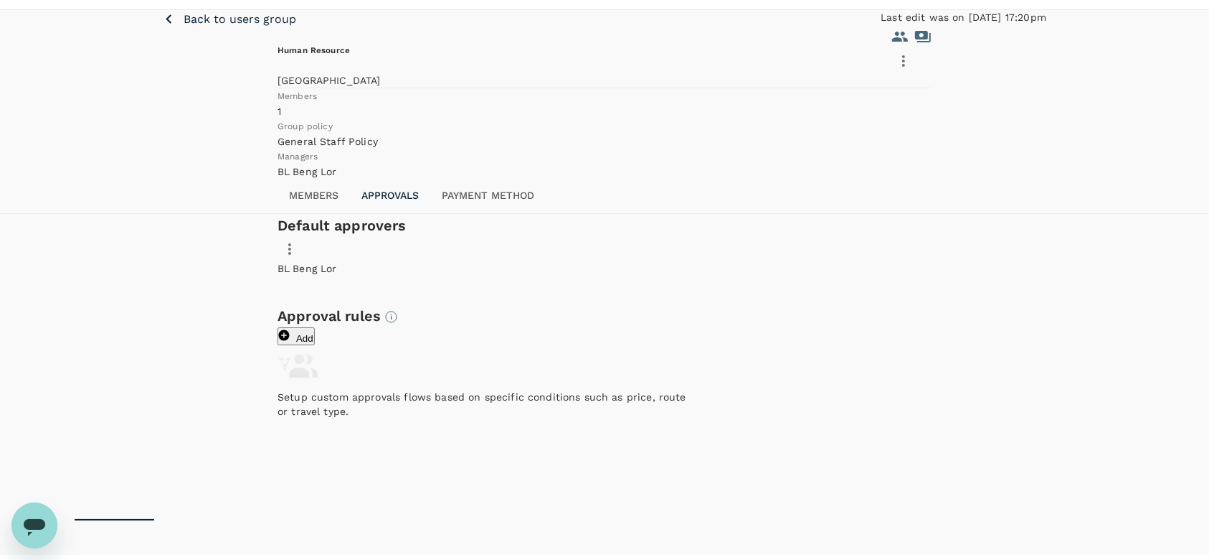
scroll to position [0, 0]
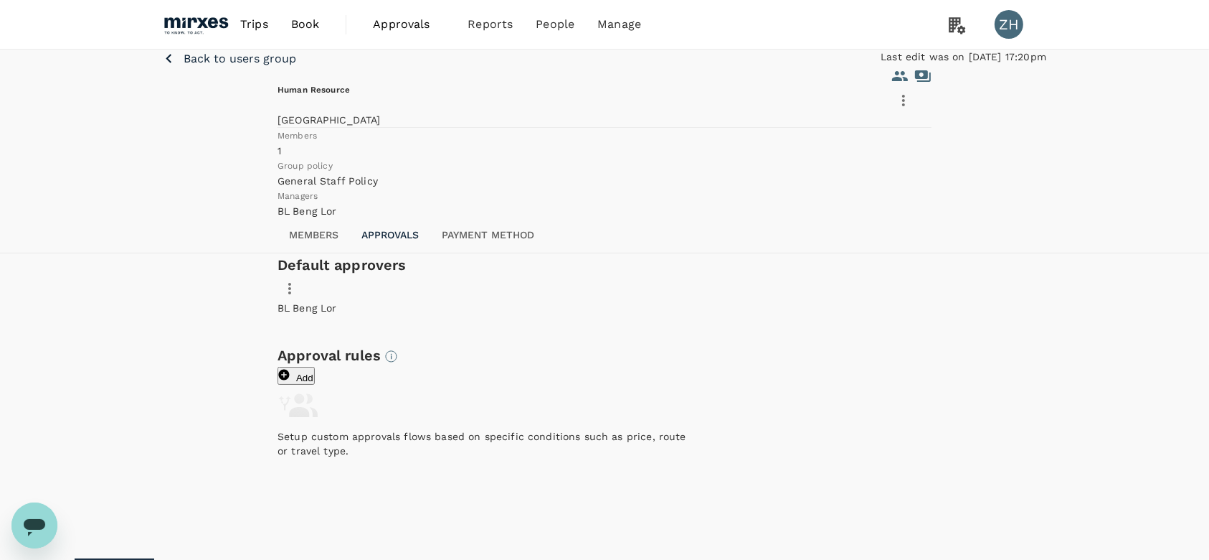
click at [256, 67] on p "Back to users group" at bounding box center [240, 58] width 113 height 17
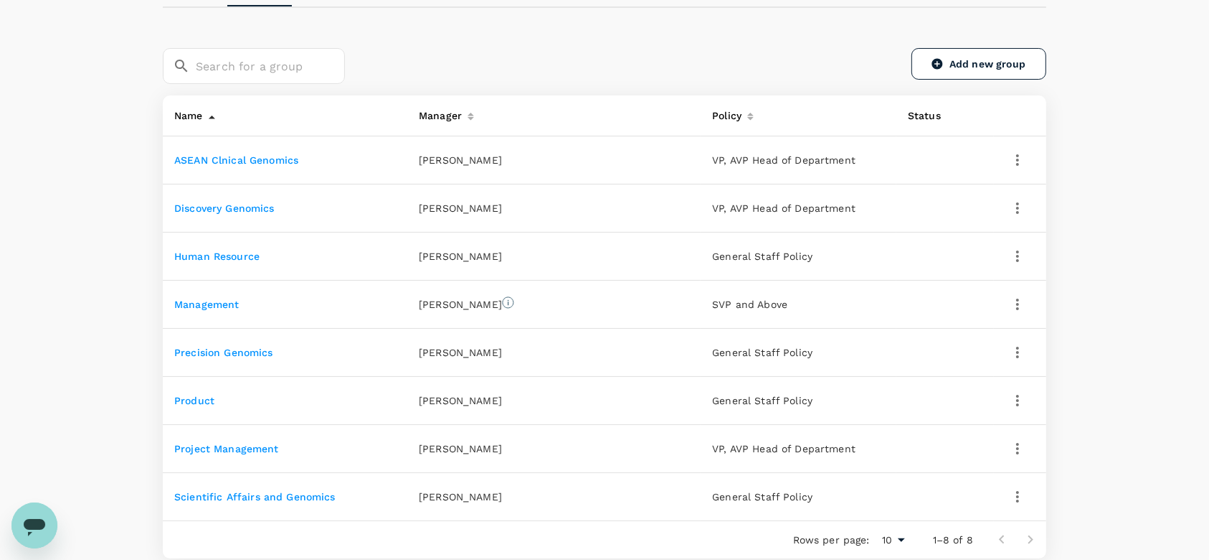
scroll to position [191, 0]
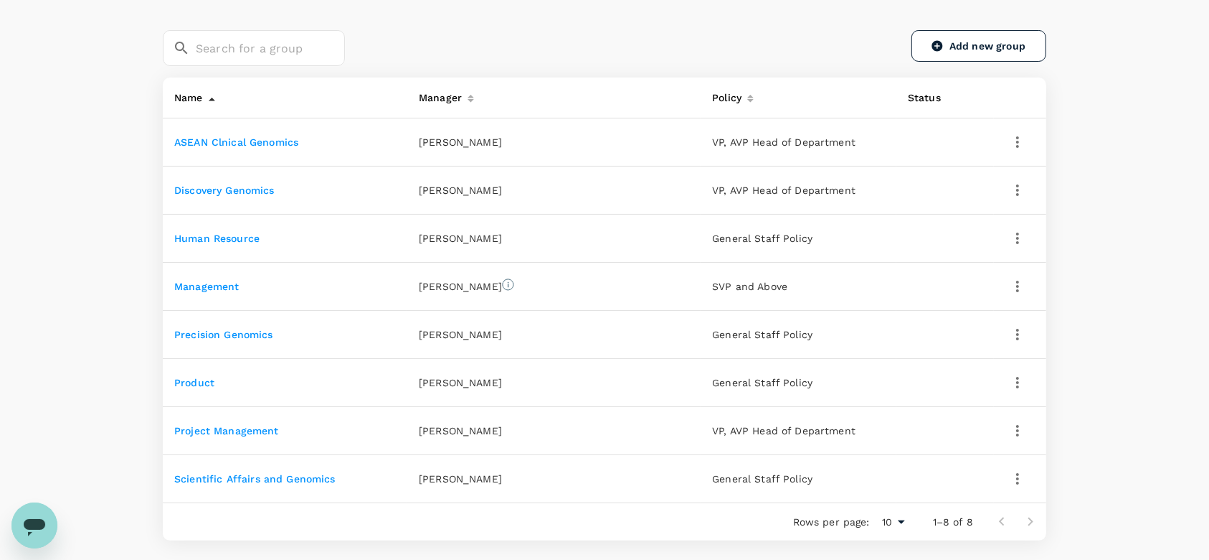
click at [229, 280] on link "Management" at bounding box center [206, 285] width 65 height 11
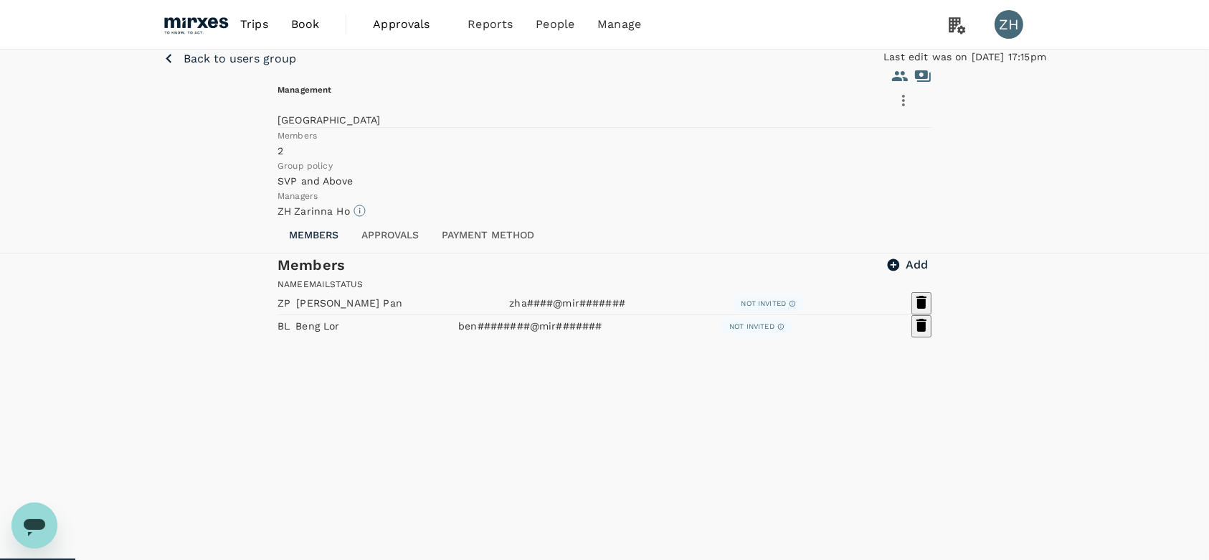
click at [413, 253] on button "Approvals" at bounding box center [390, 235] width 80 height 34
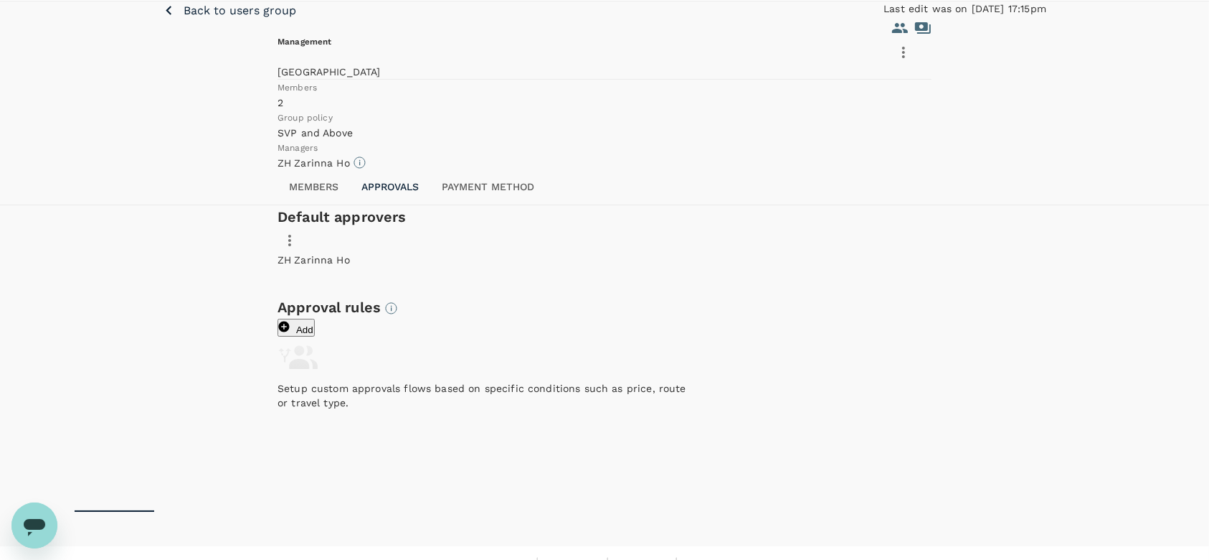
scroll to position [6, 0]
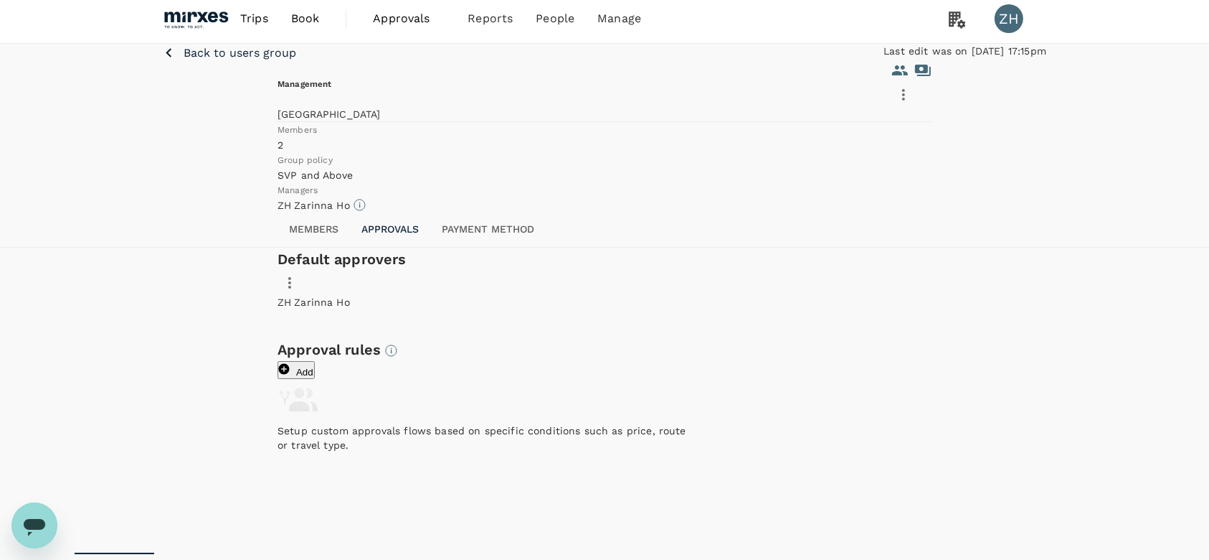
click at [261, 62] on p "Back to users group" at bounding box center [240, 52] width 113 height 17
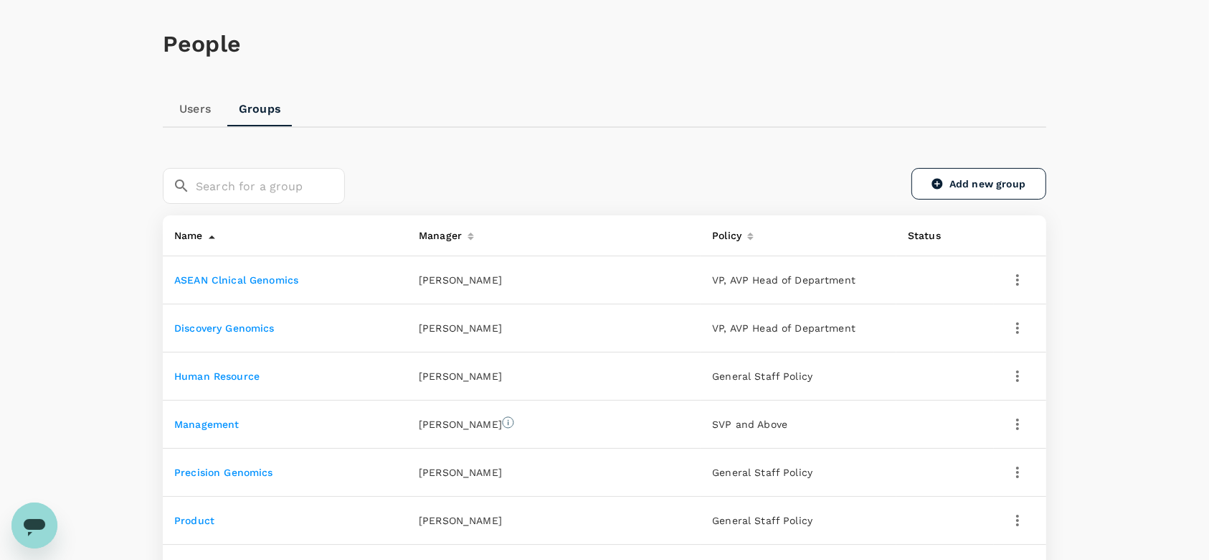
scroll to position [191, 0]
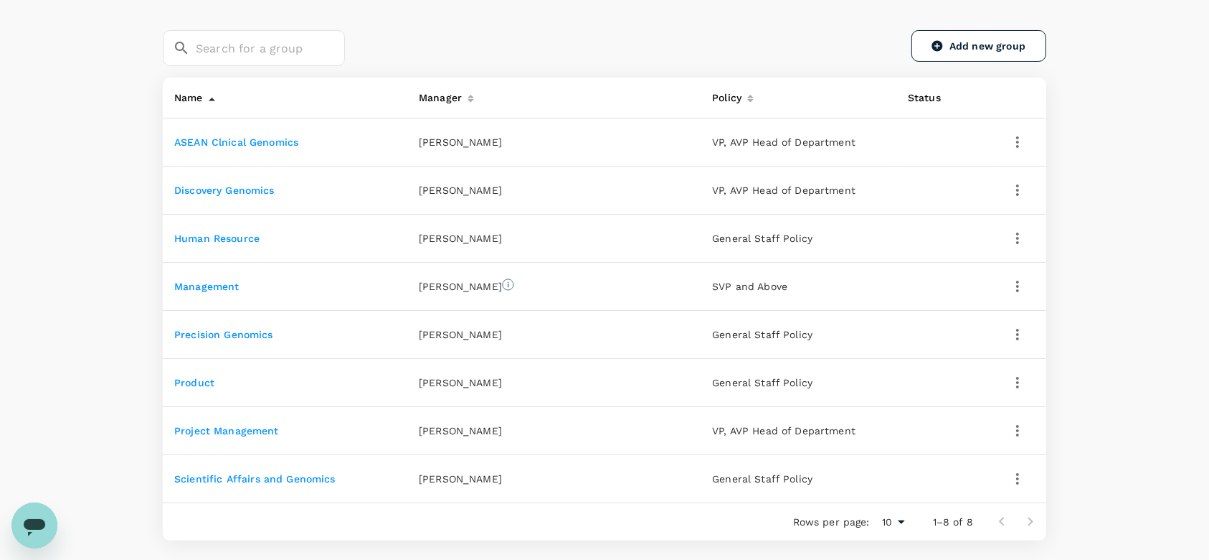
click at [227, 430] on link "Project Management" at bounding box center [226, 430] width 105 height 11
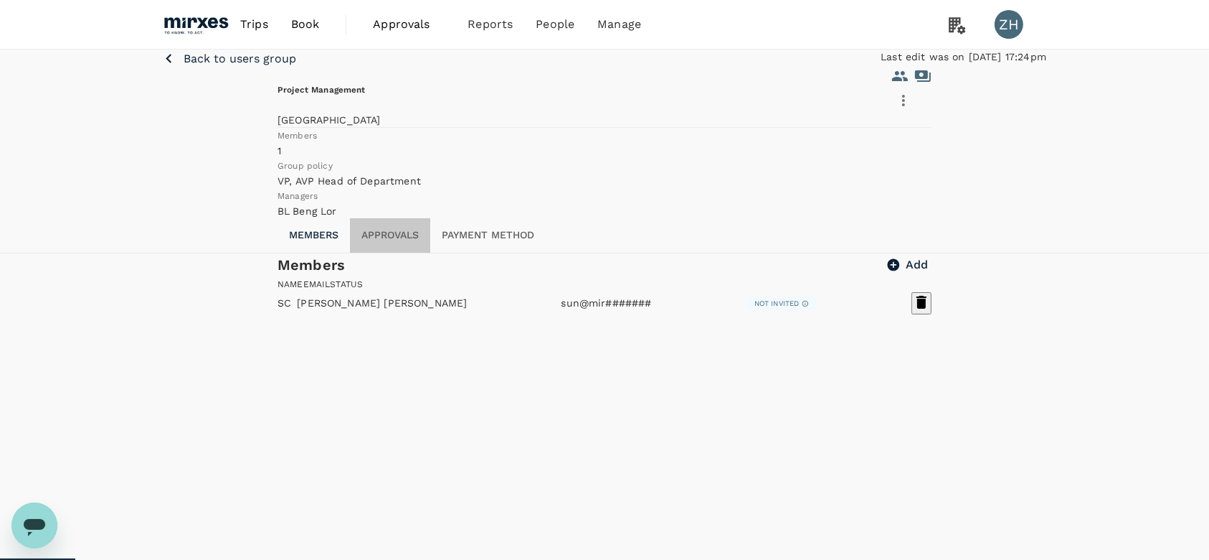
click at [402, 253] on button "Approvals" at bounding box center [390, 235] width 80 height 34
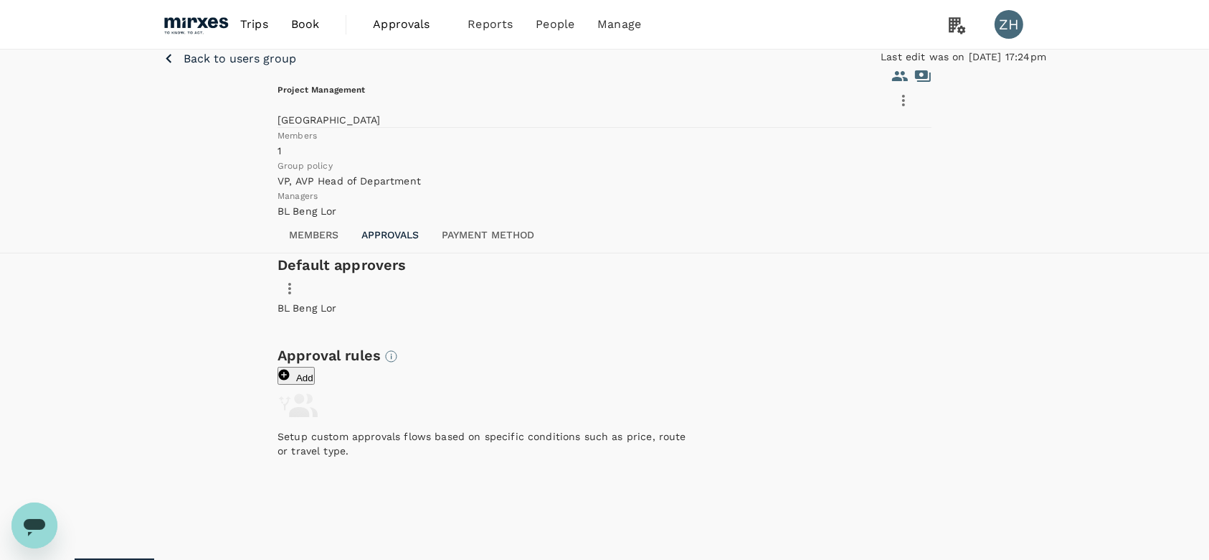
click at [263, 67] on p "Back to users group" at bounding box center [240, 58] width 113 height 17
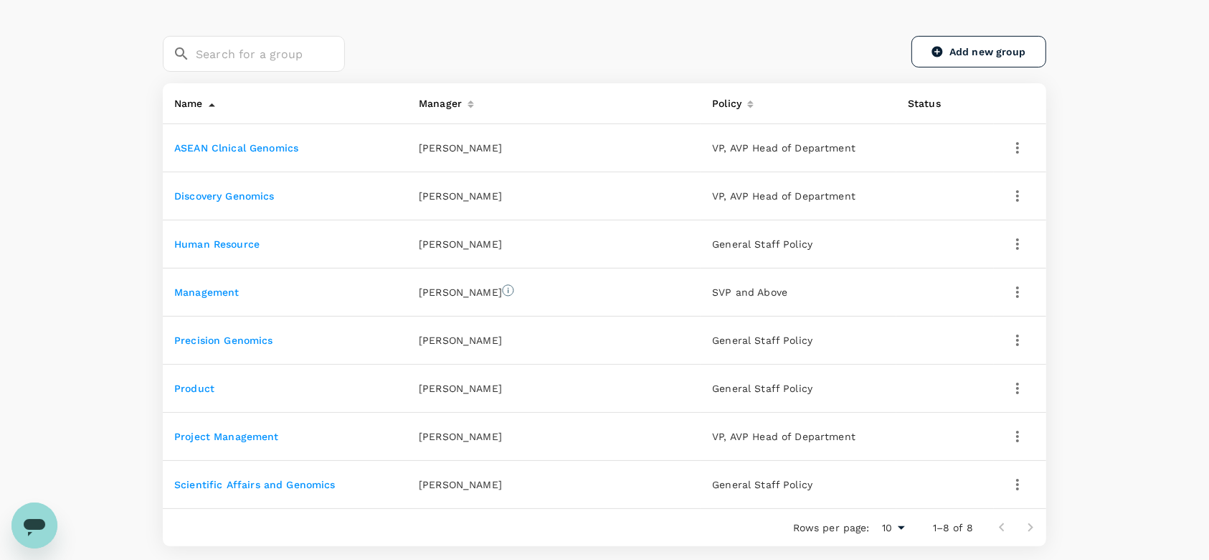
scroll to position [191, 0]
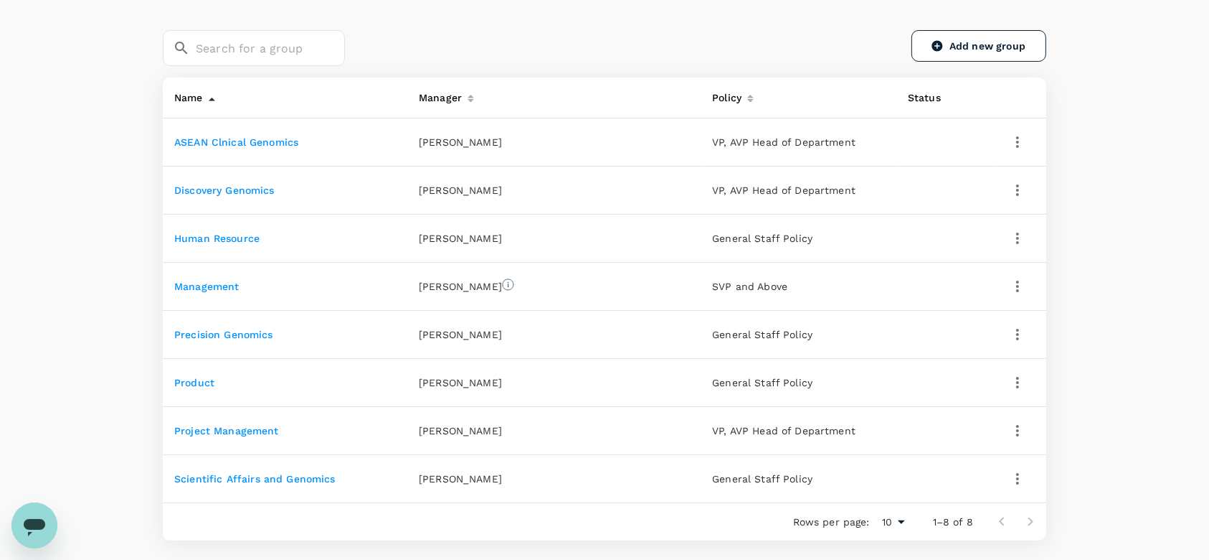
click at [204, 382] on link "Product" at bounding box center [194, 382] width 40 height 11
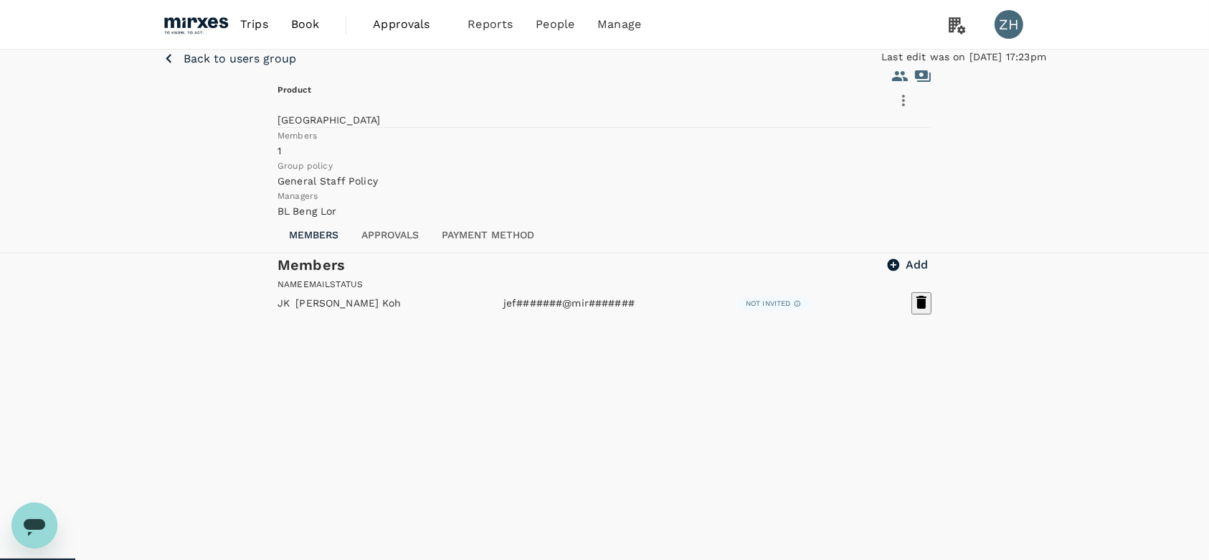
scroll to position [71, 0]
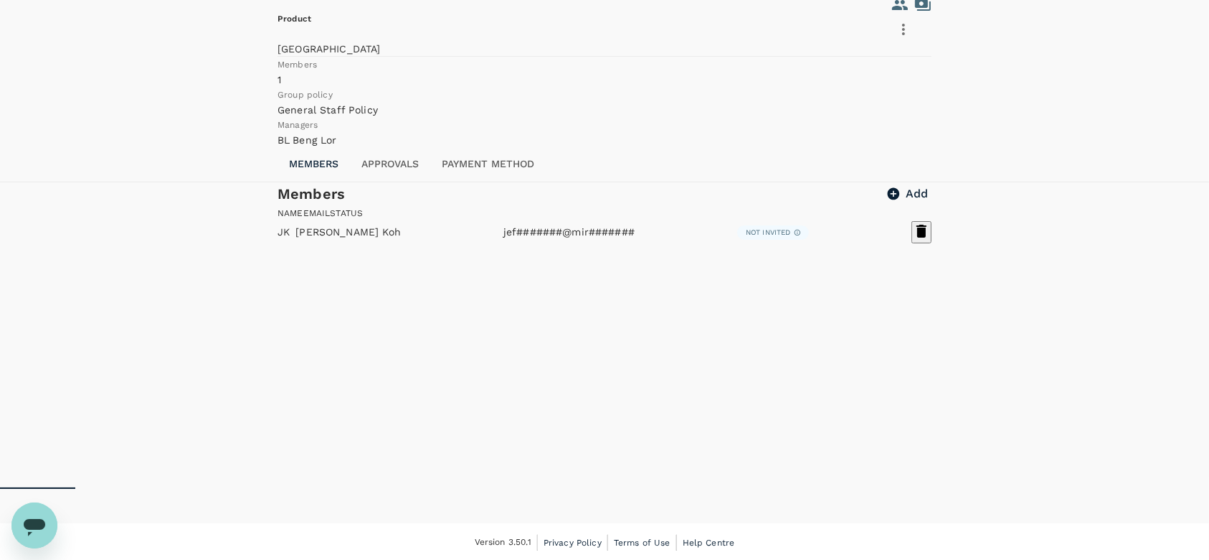
click at [410, 181] on button "Approvals" at bounding box center [390, 164] width 80 height 34
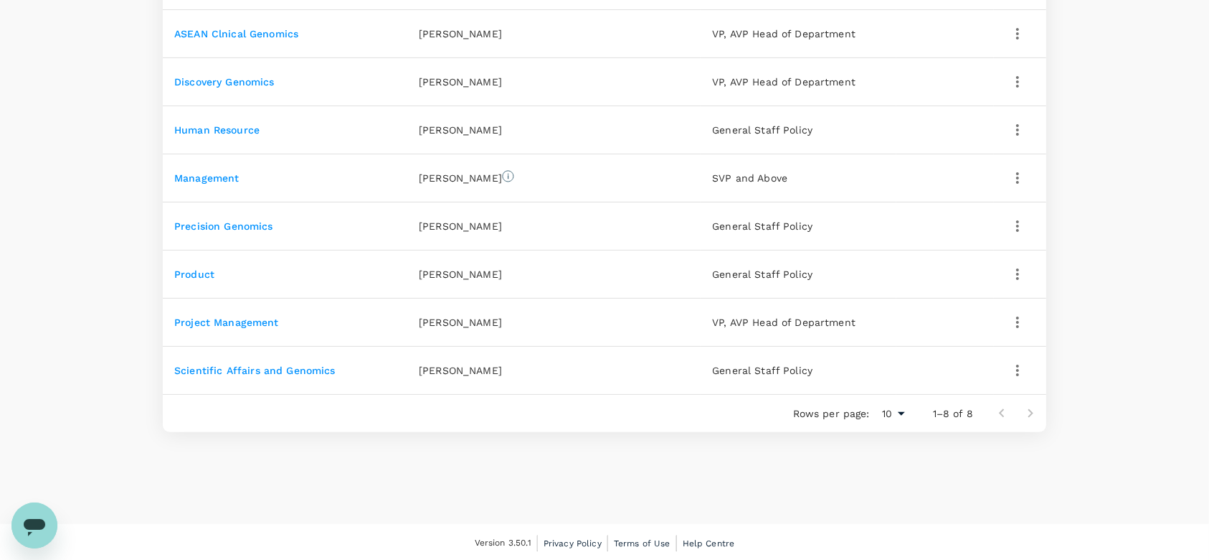
click at [268, 368] on link "Scientific Affairs and Genomics" at bounding box center [254, 369] width 161 height 11
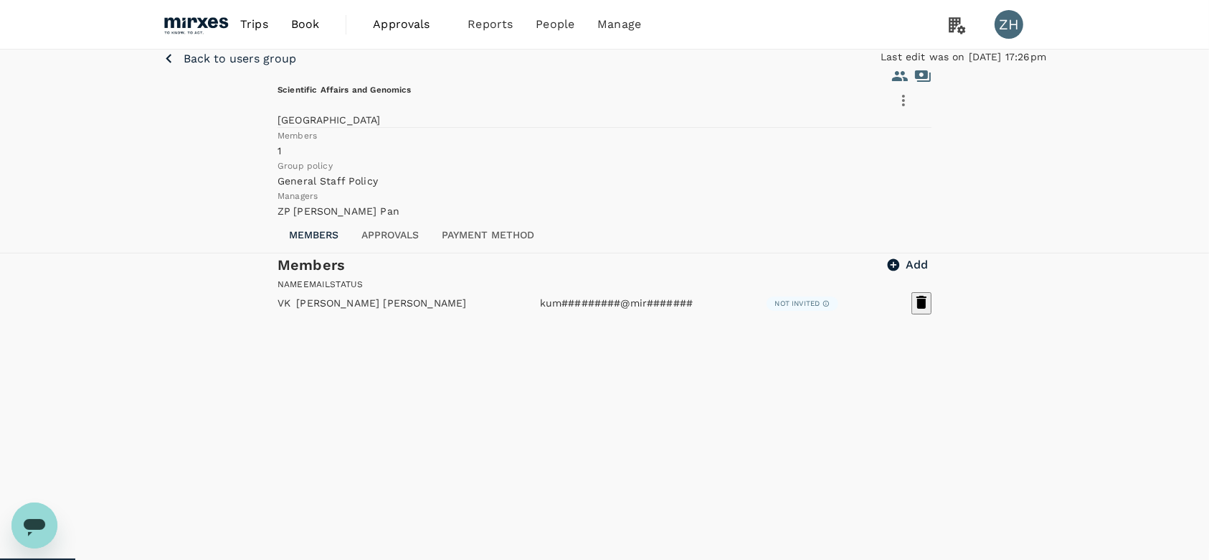
scroll to position [71, 0]
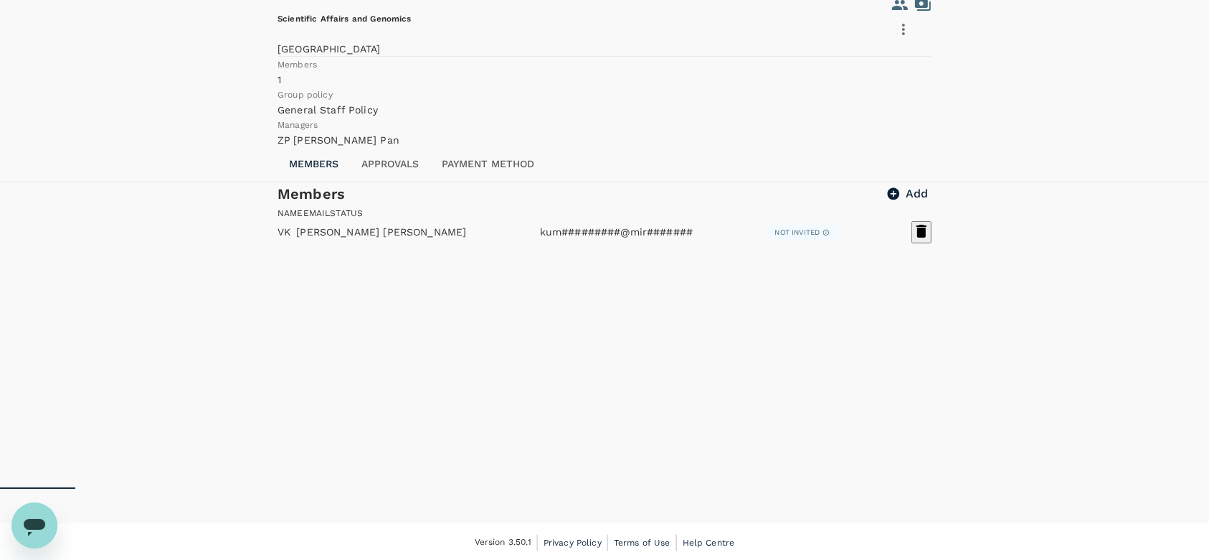
click at [402, 181] on button "Approvals" at bounding box center [390, 164] width 80 height 34
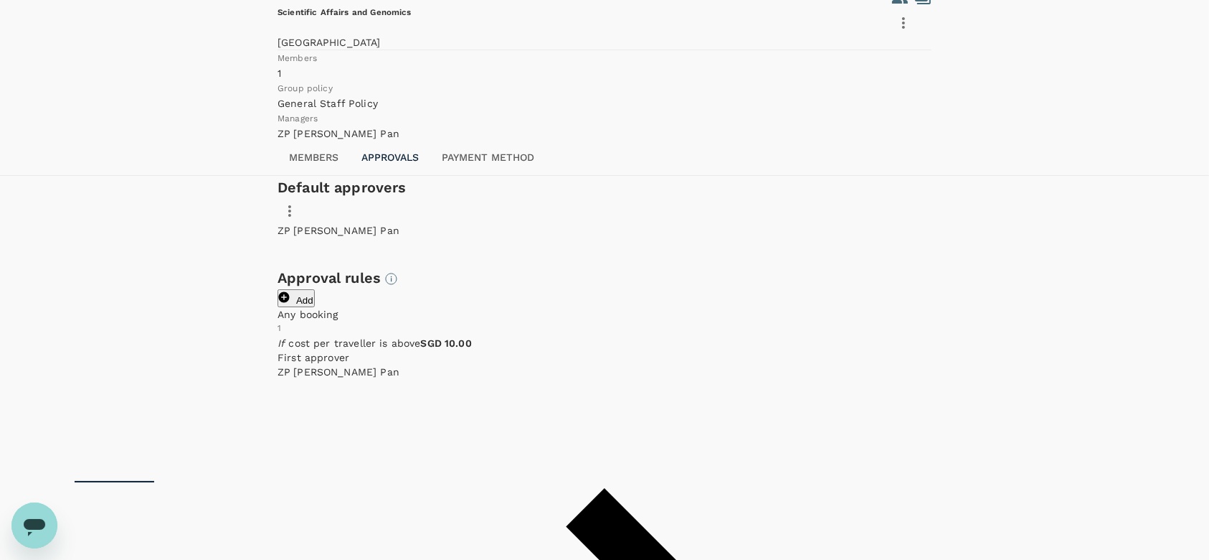
scroll to position [0, 0]
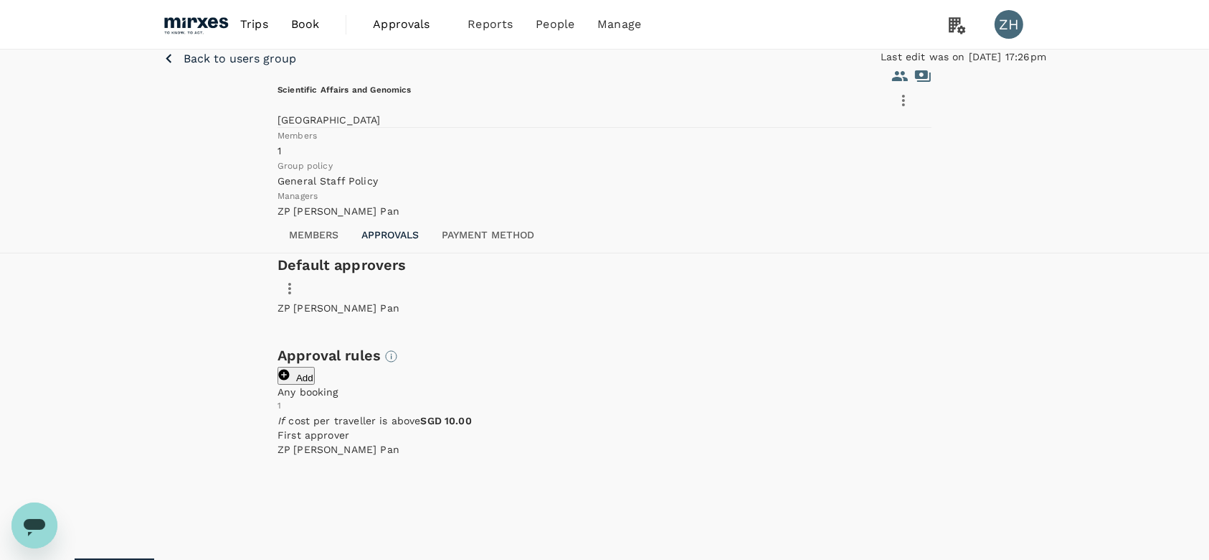
click at [243, 67] on p "Back to users group" at bounding box center [240, 58] width 113 height 17
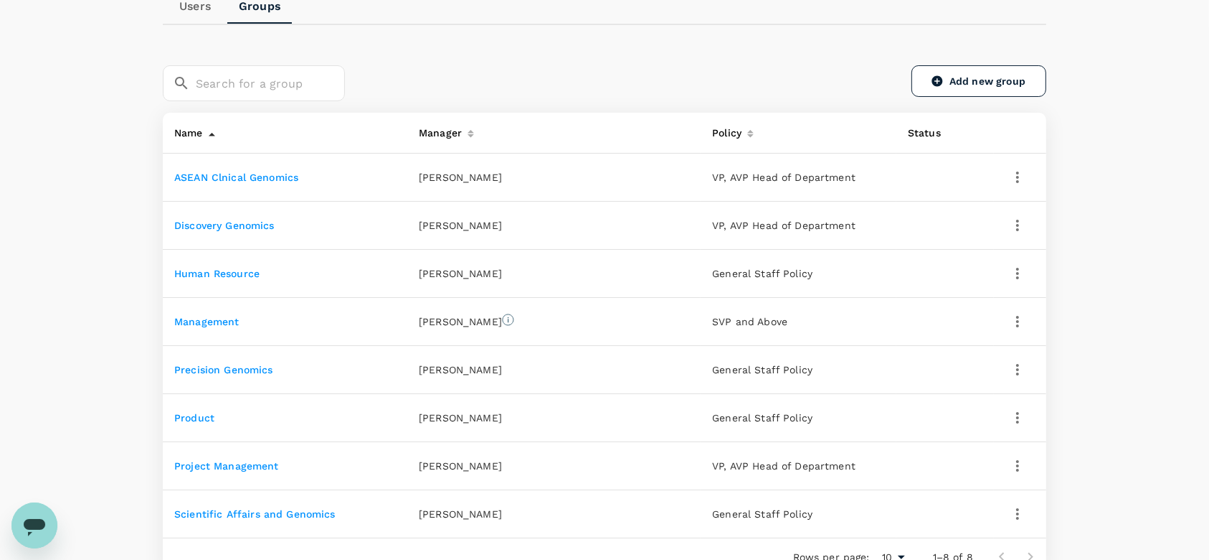
scroll to position [299, 0]
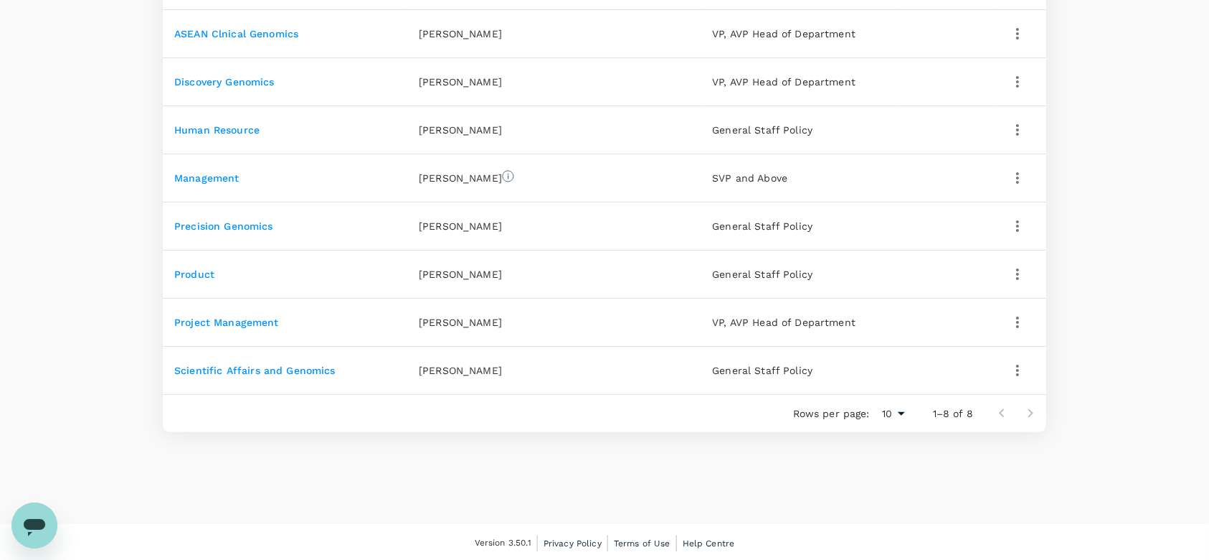
click at [258, 372] on link "Scientific Affairs and Genomics" at bounding box center [254, 369] width 161 height 11
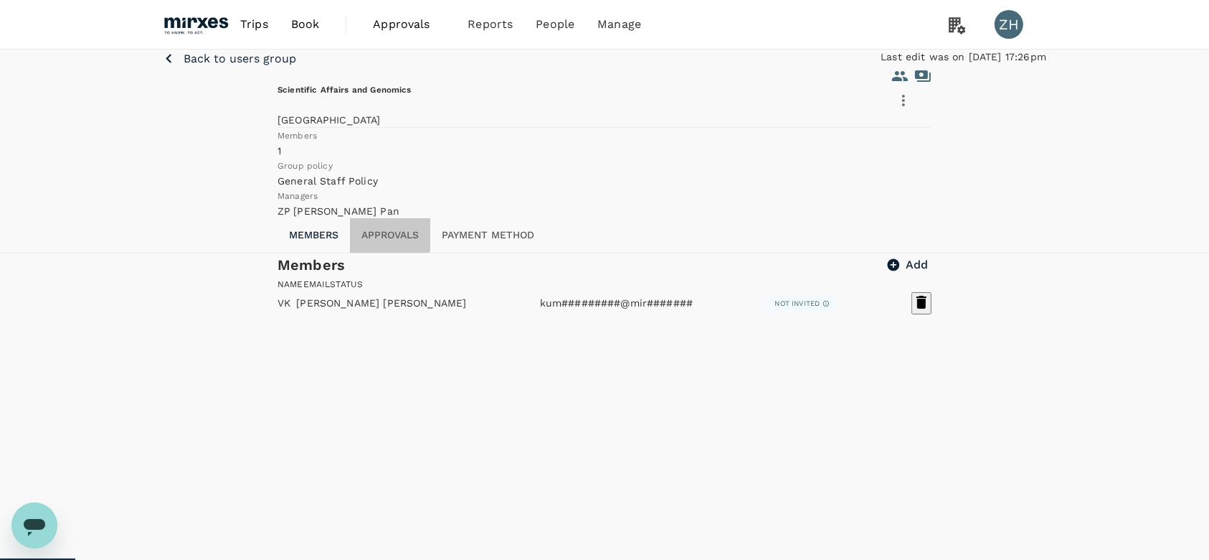
click at [373, 253] on button "Approvals" at bounding box center [390, 235] width 80 height 34
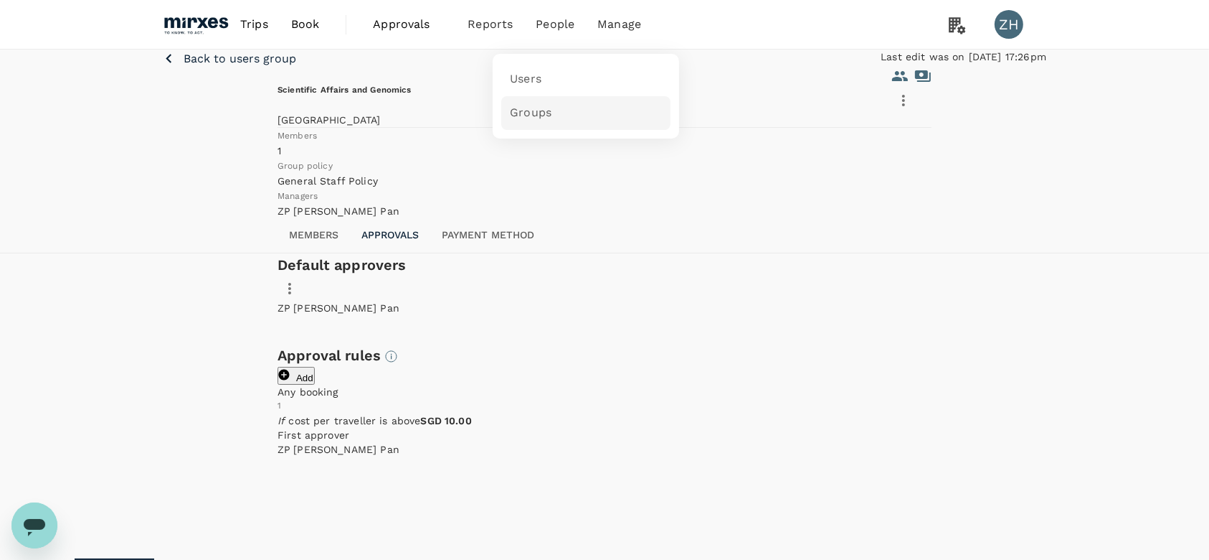
click at [543, 110] on span "Groups" at bounding box center [531, 113] width 42 height 16
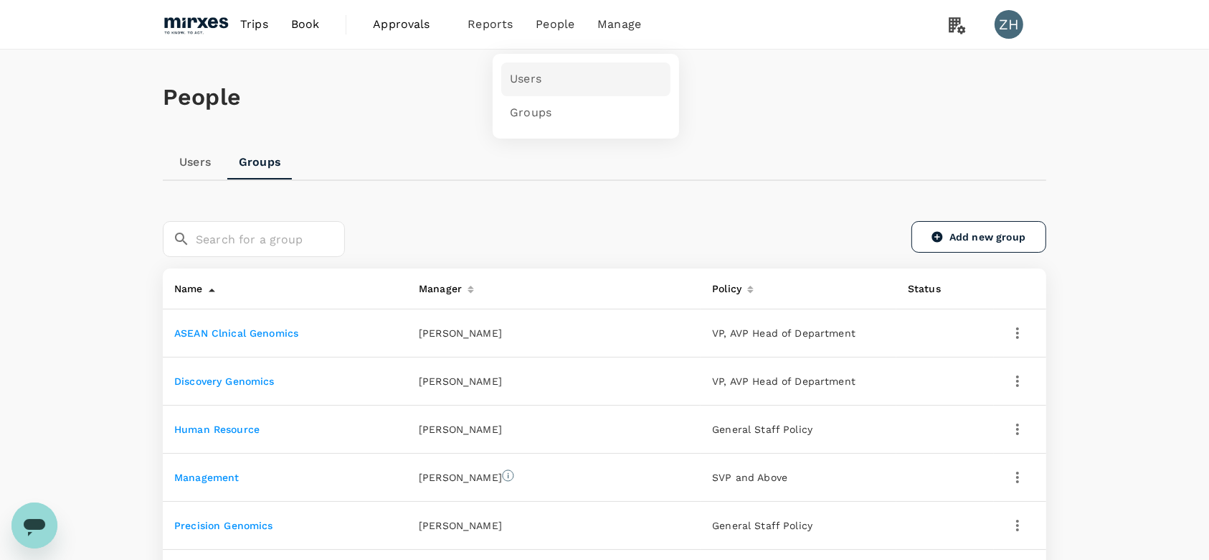
click at [543, 73] on link "Users" at bounding box center [585, 79] width 169 height 34
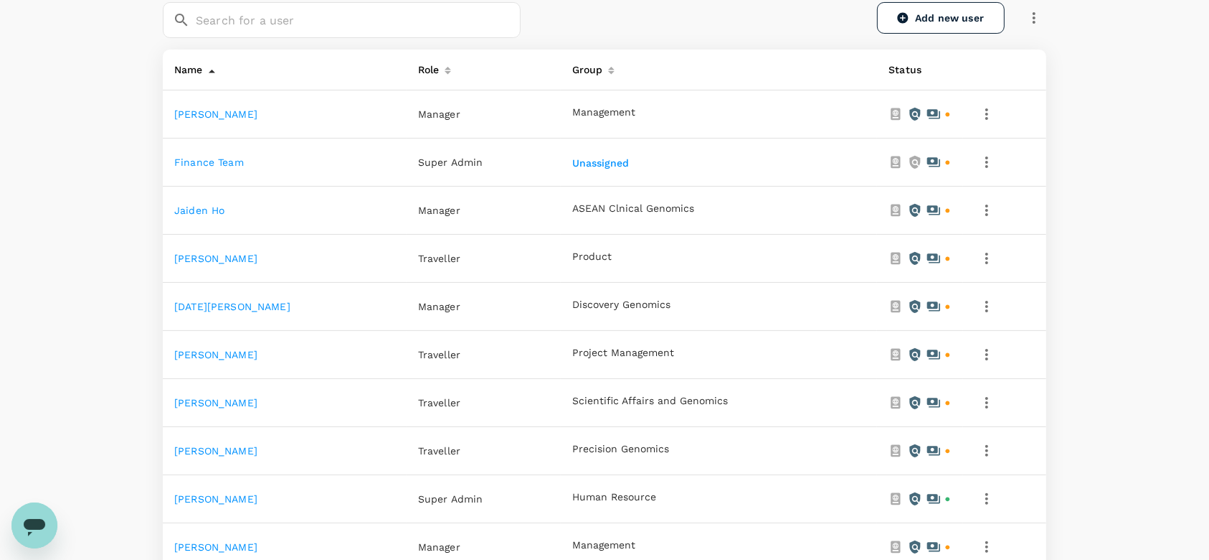
scroll to position [287, 0]
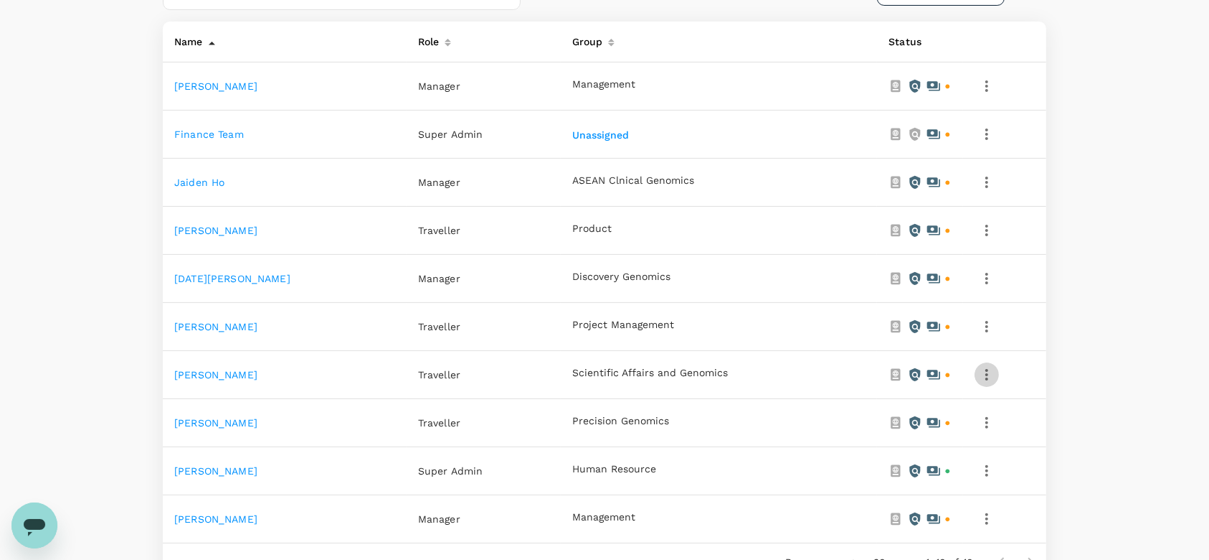
click at [983, 374] on icon "button" at bounding box center [986, 374] width 17 height 17
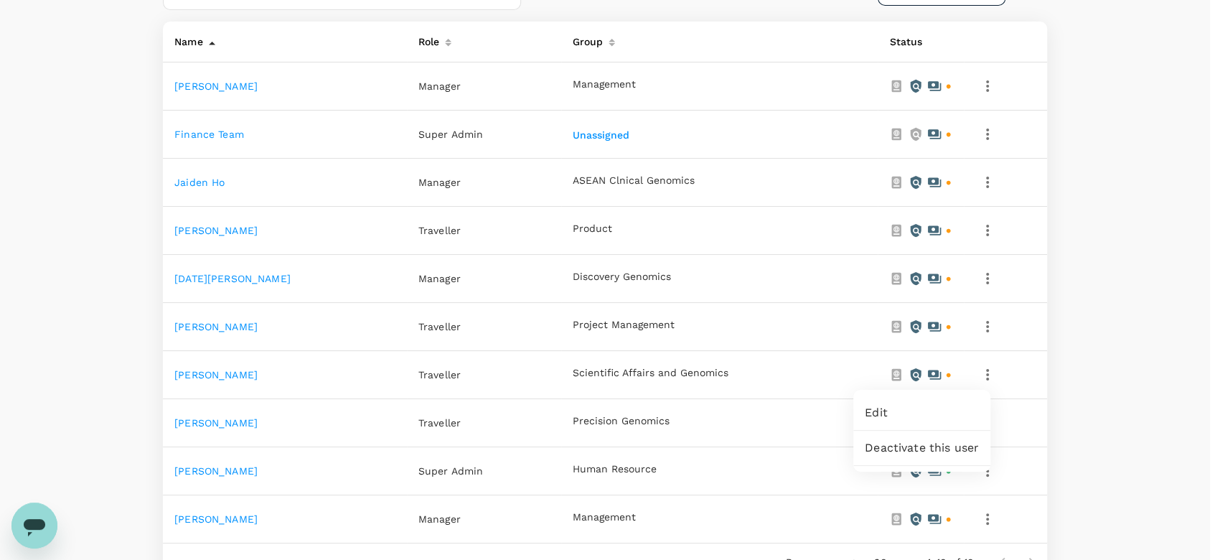
click at [1088, 377] on div at bounding box center [612, 280] width 1225 height 560
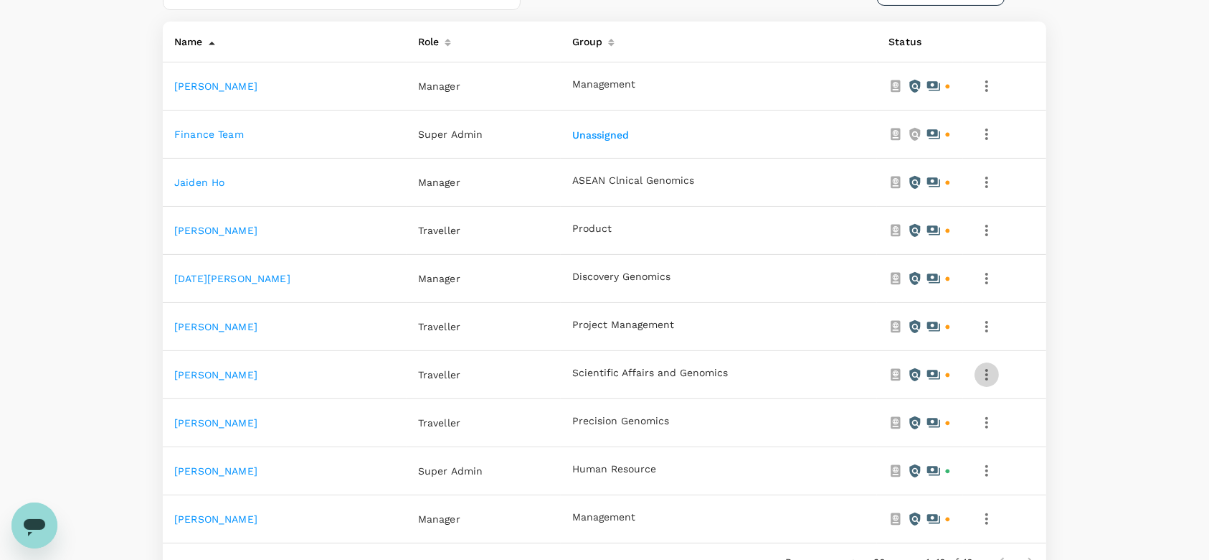
click at [981, 381] on icon "button" at bounding box center [986, 374] width 17 height 17
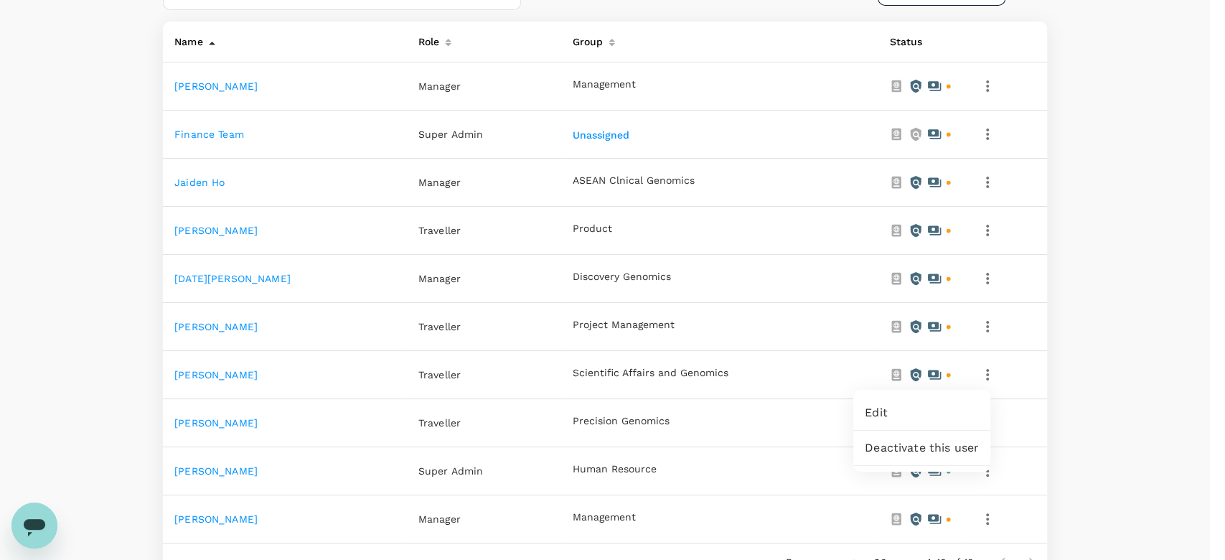
click at [1117, 139] on div at bounding box center [612, 280] width 1225 height 560
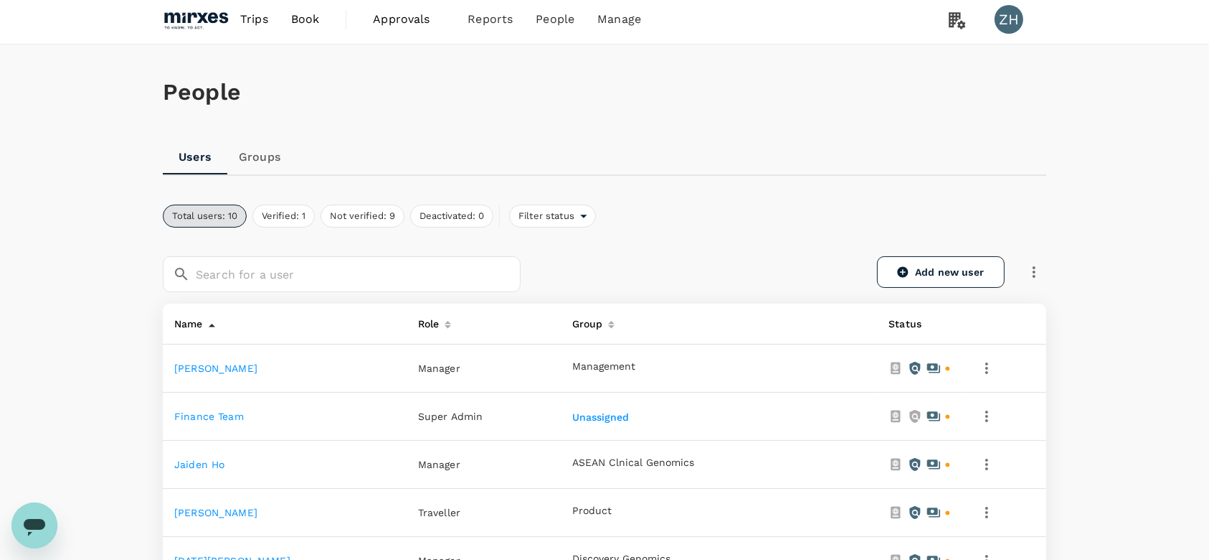
scroll to position [0, 0]
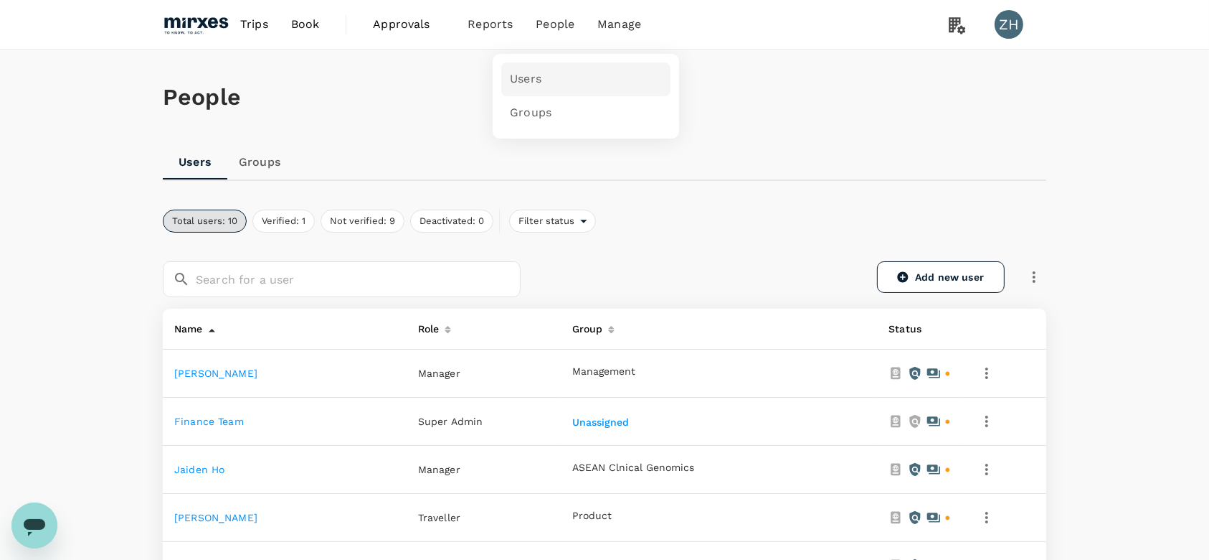
click at [546, 74] on link "Users" at bounding box center [585, 79] width 169 height 34
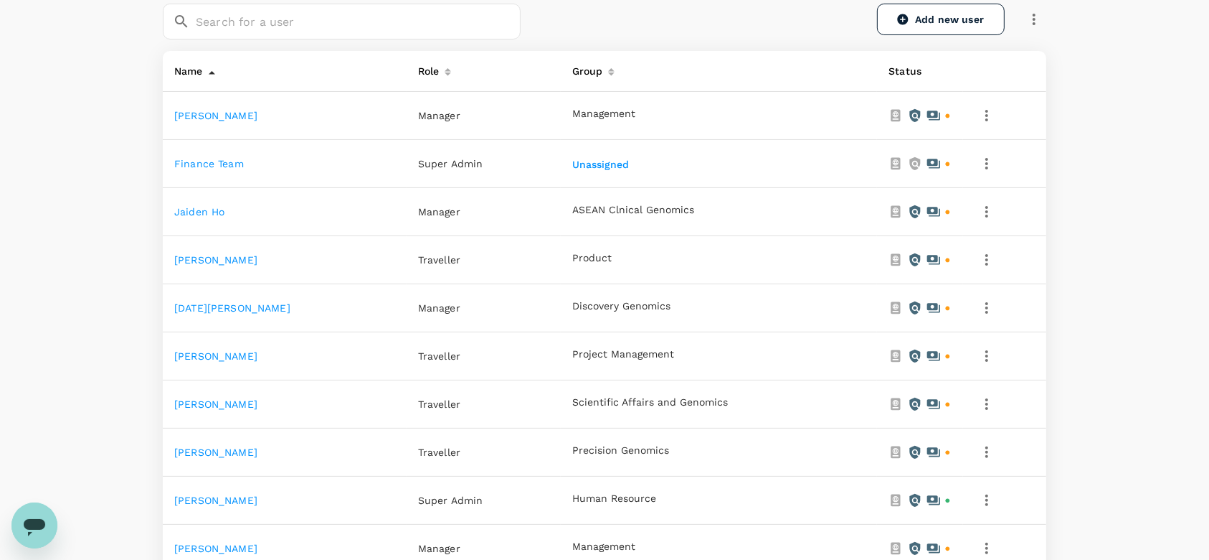
scroll to position [287, 0]
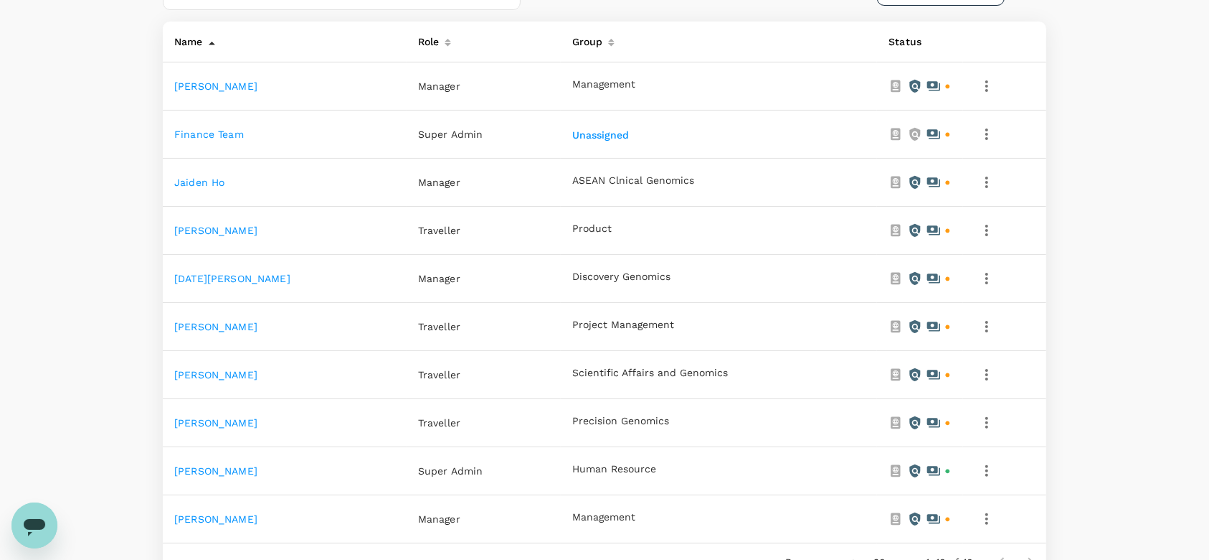
click at [982, 281] on icon "button" at bounding box center [986, 278] width 17 height 17
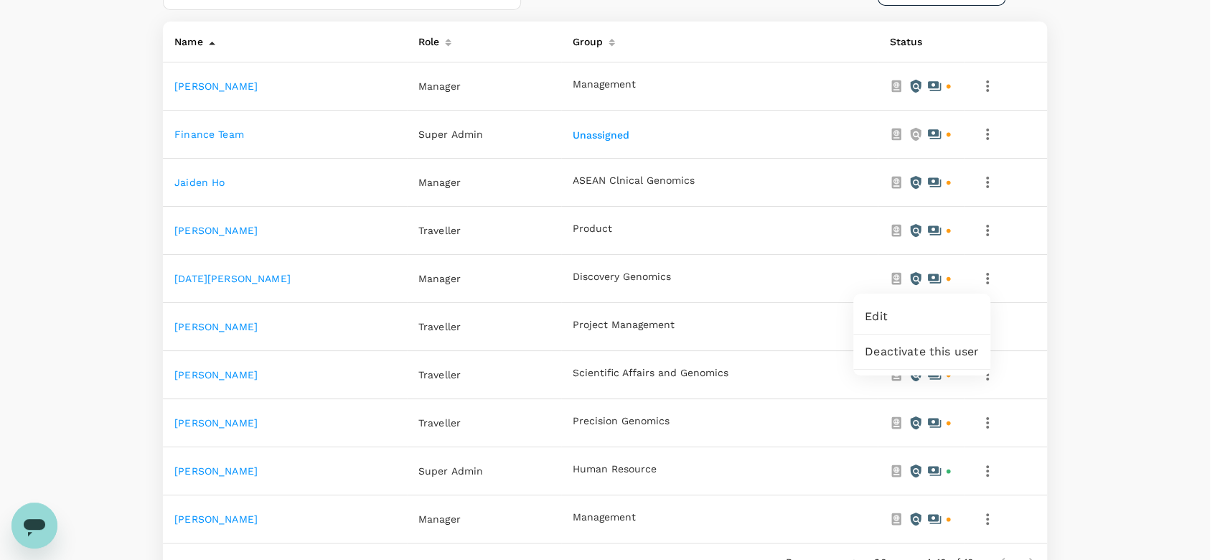
click at [1128, 319] on div at bounding box center [612, 280] width 1225 height 560
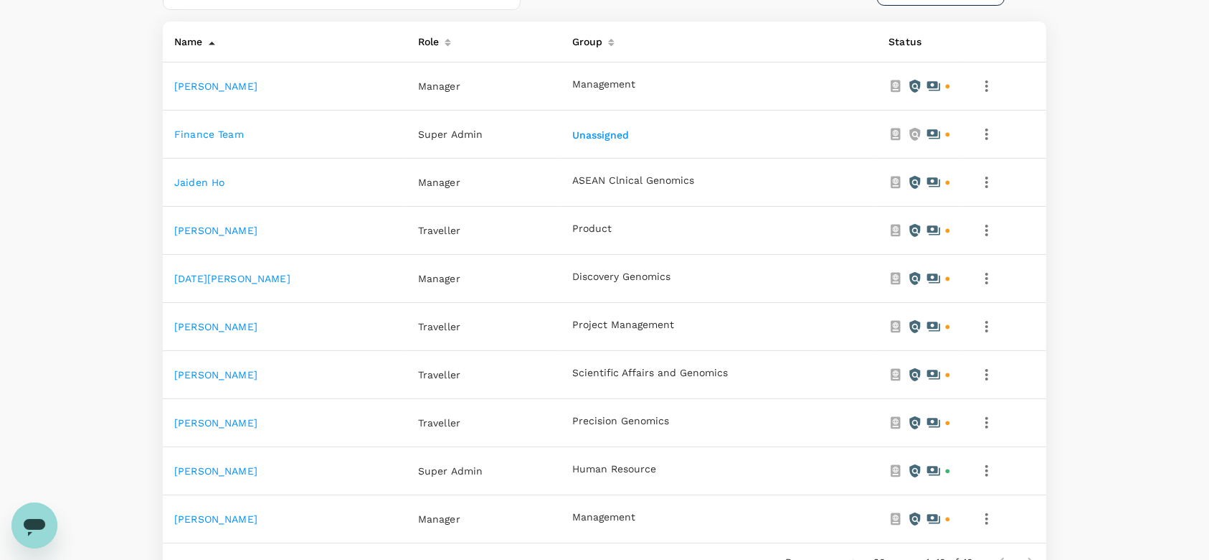
click at [227, 326] on link "[PERSON_NAME]" at bounding box center [215, 326] width 83 height 11
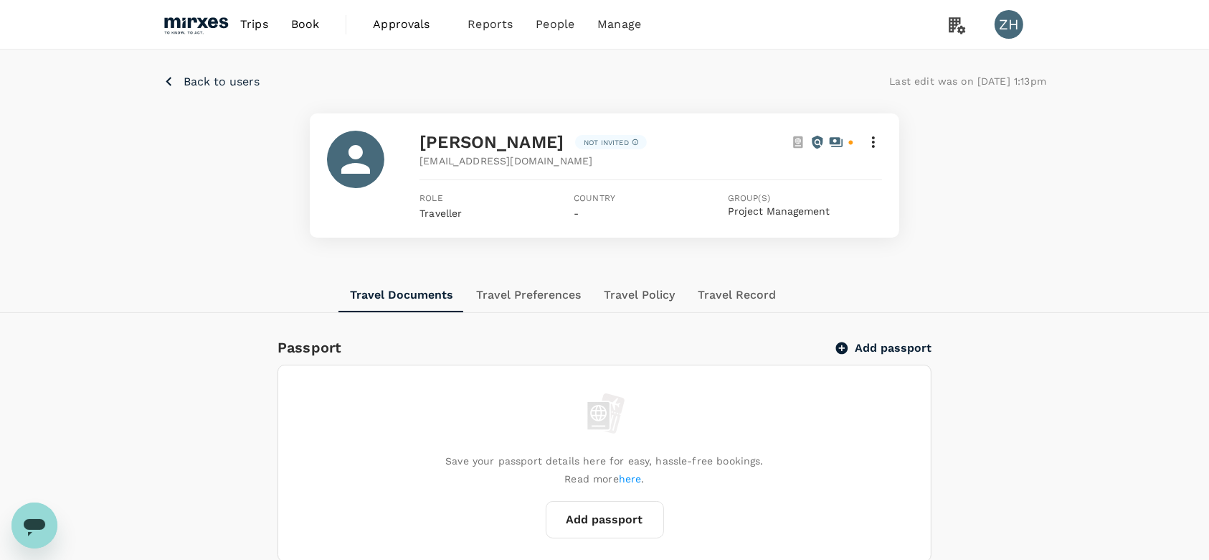
click at [875, 144] on icon at bounding box center [873, 141] width 17 height 17
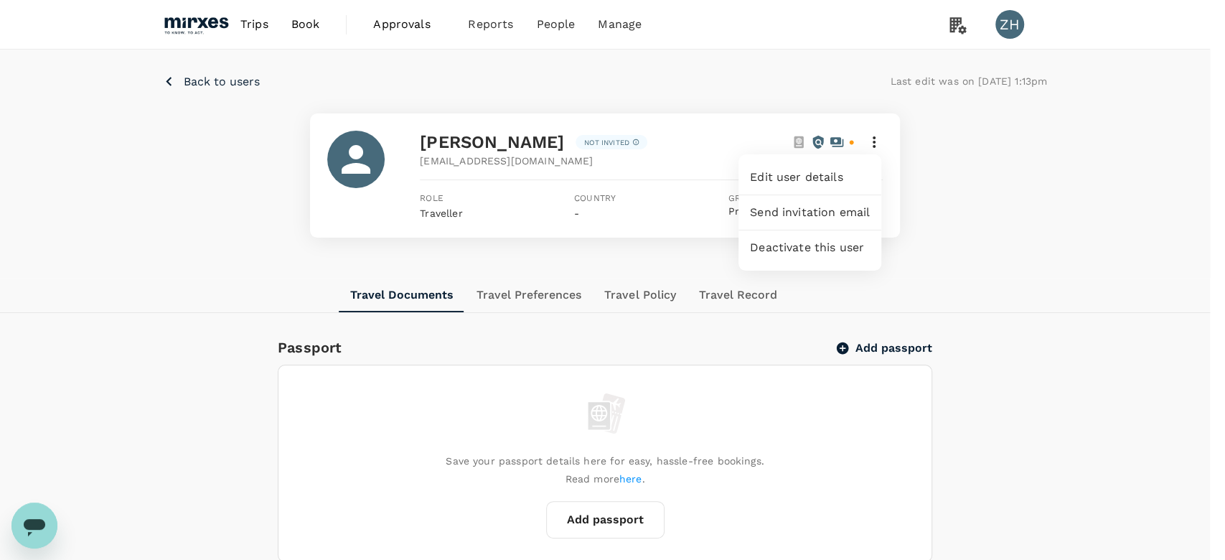
click at [224, 82] on div at bounding box center [612, 280] width 1225 height 560
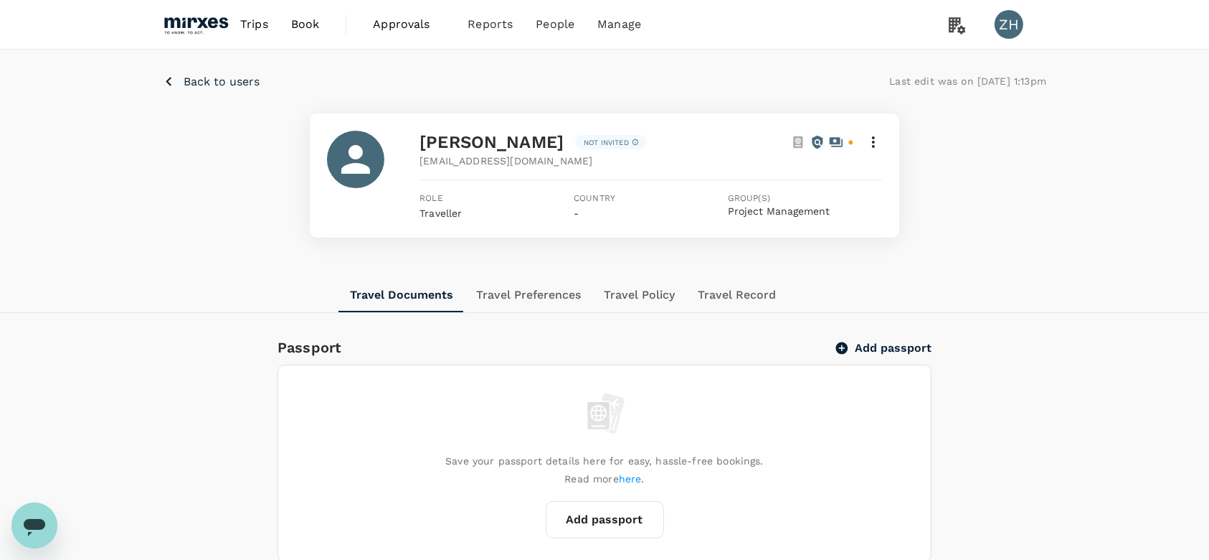
click at [224, 82] on p "Back to users" at bounding box center [222, 81] width 76 height 17
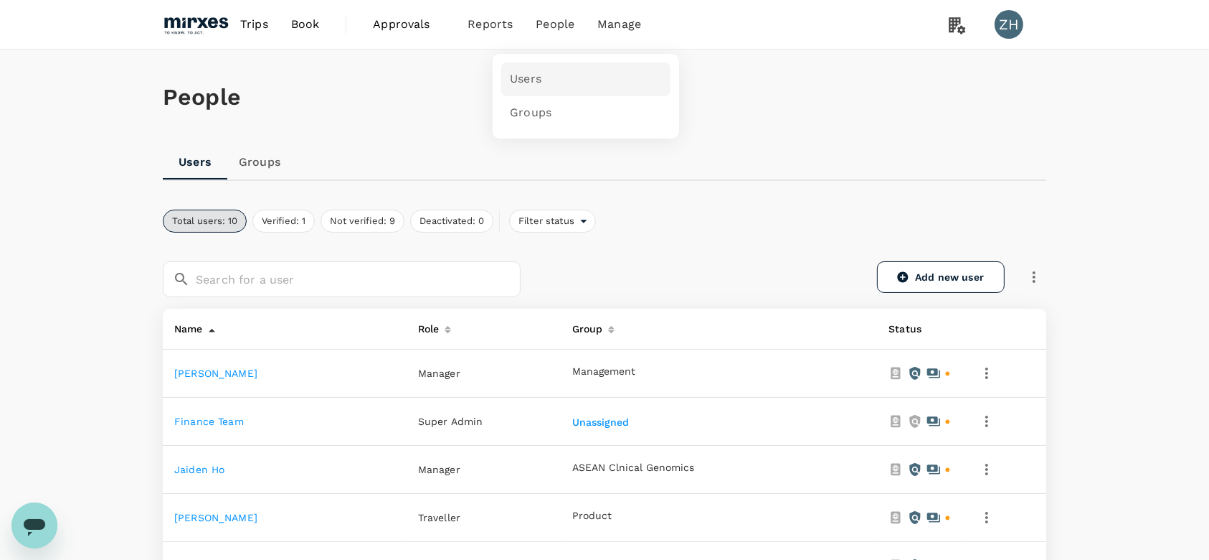
click at [538, 77] on span "Users" at bounding box center [526, 79] width 32 height 16
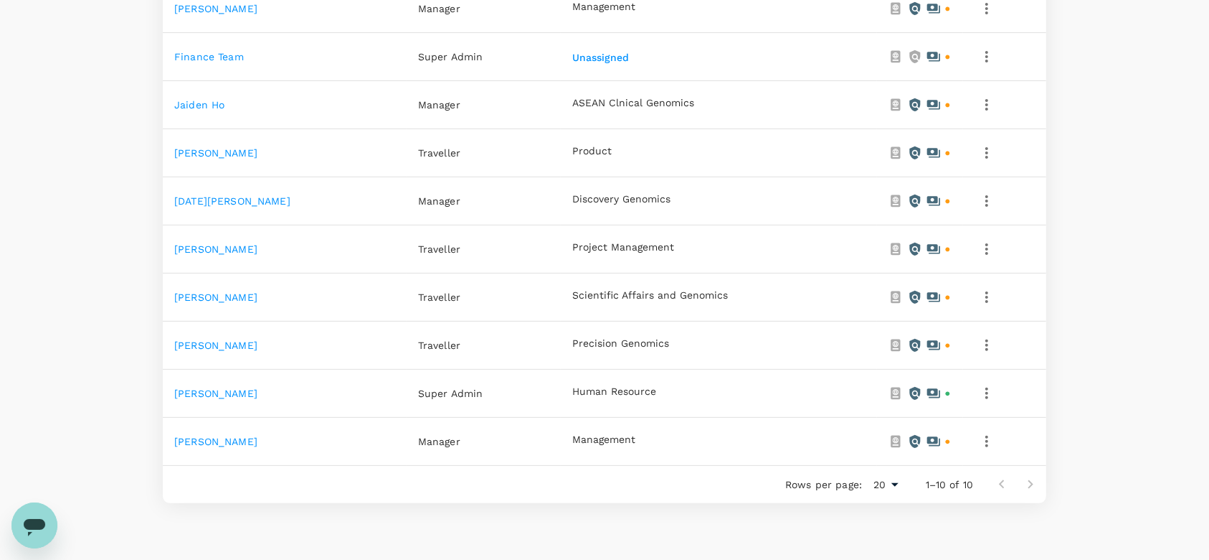
scroll to position [382, 0]
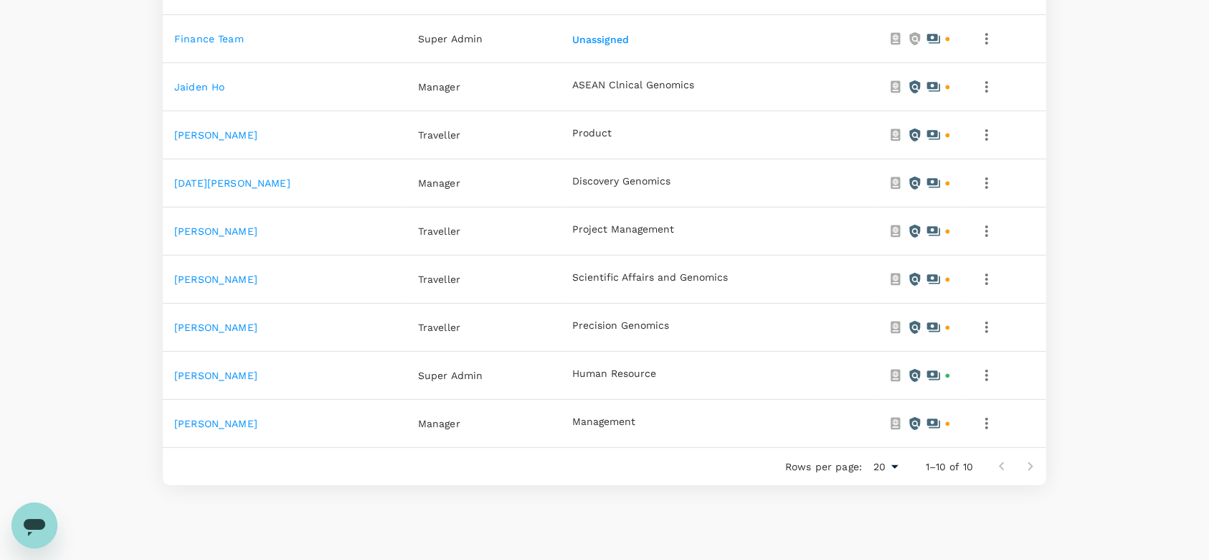
click at [986, 278] on icon "button" at bounding box center [987, 278] width 3 height 11
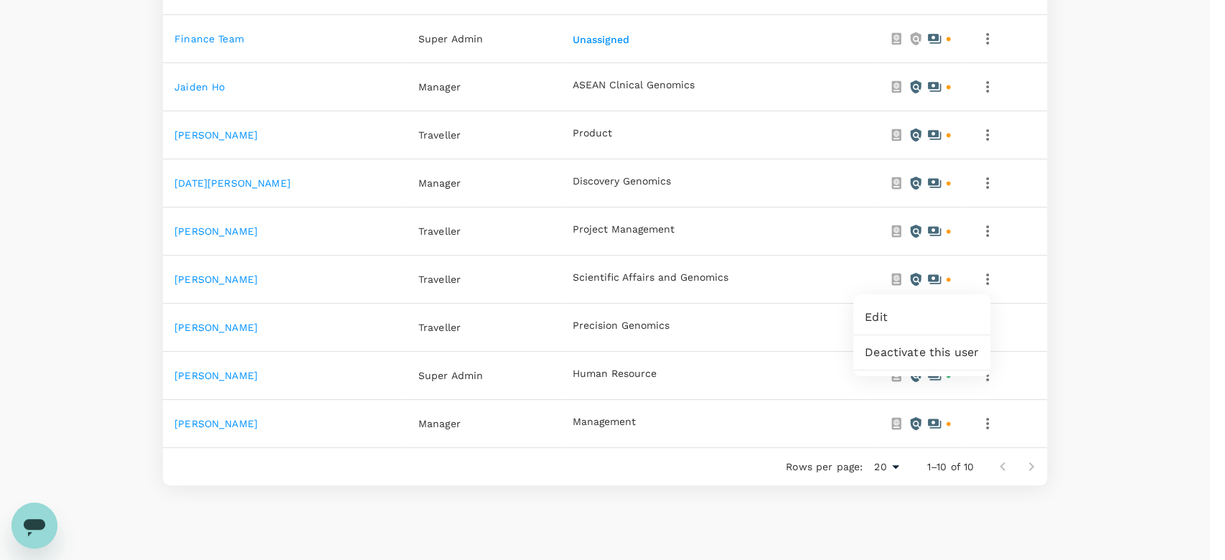
click at [231, 273] on div at bounding box center [612, 280] width 1225 height 560
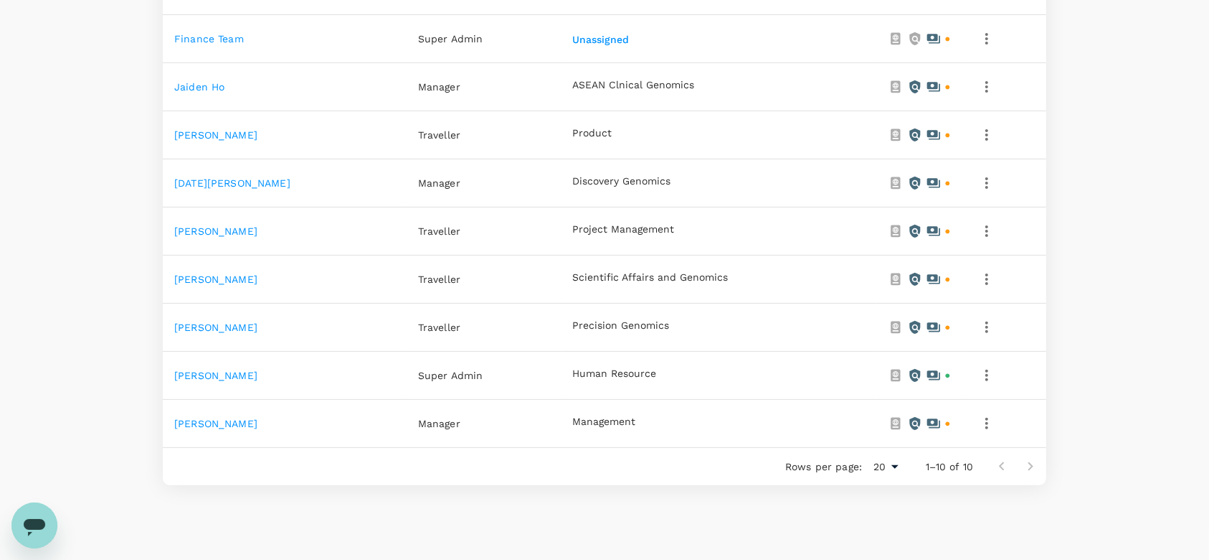
click at [231, 280] on link "[PERSON_NAME]" at bounding box center [215, 278] width 83 height 11
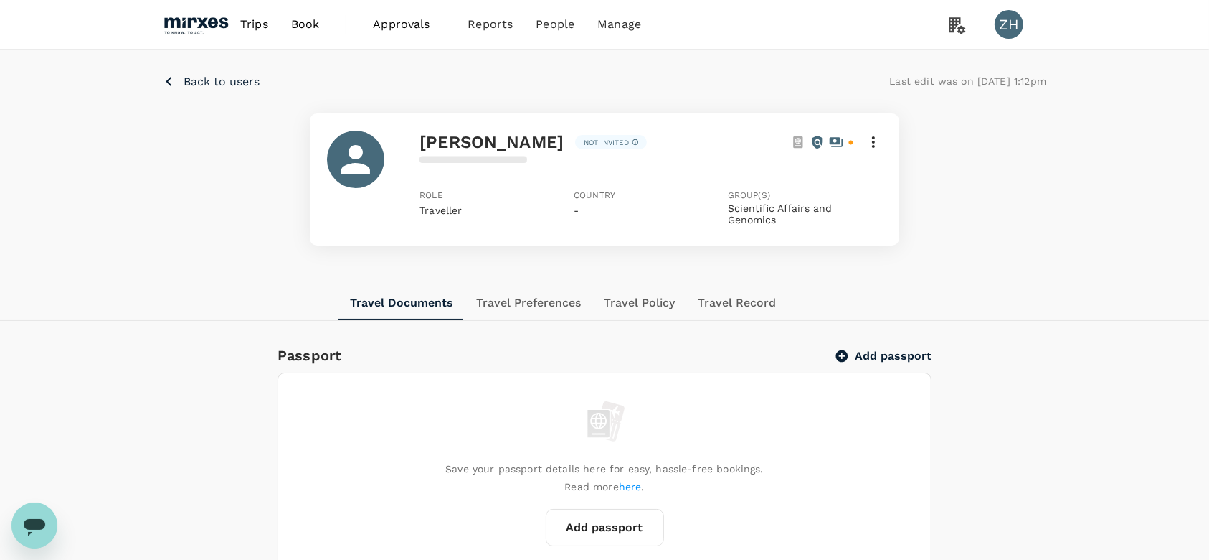
click at [877, 146] on icon at bounding box center [873, 141] width 17 height 17
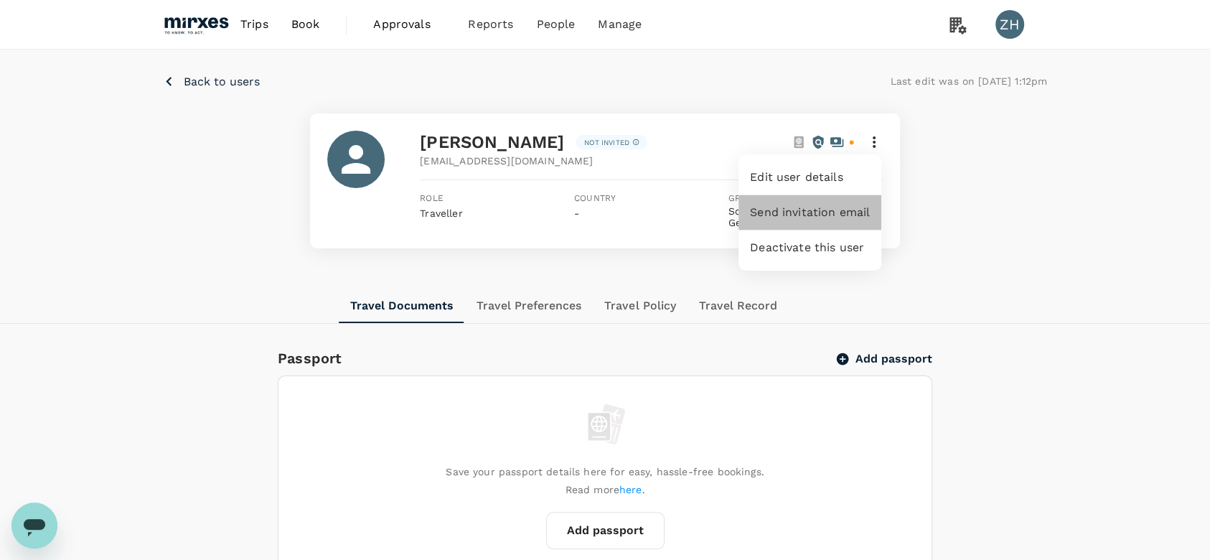
click at [849, 212] on span "Send invitation email" at bounding box center [810, 212] width 120 height 17
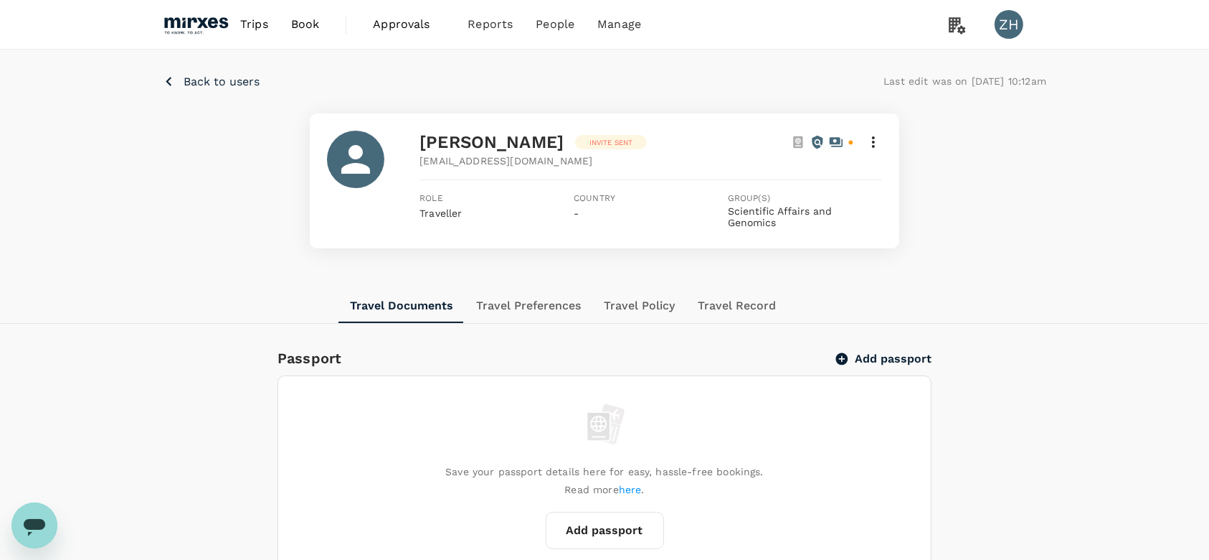
click at [235, 83] on p "Back to users" at bounding box center [222, 81] width 76 height 17
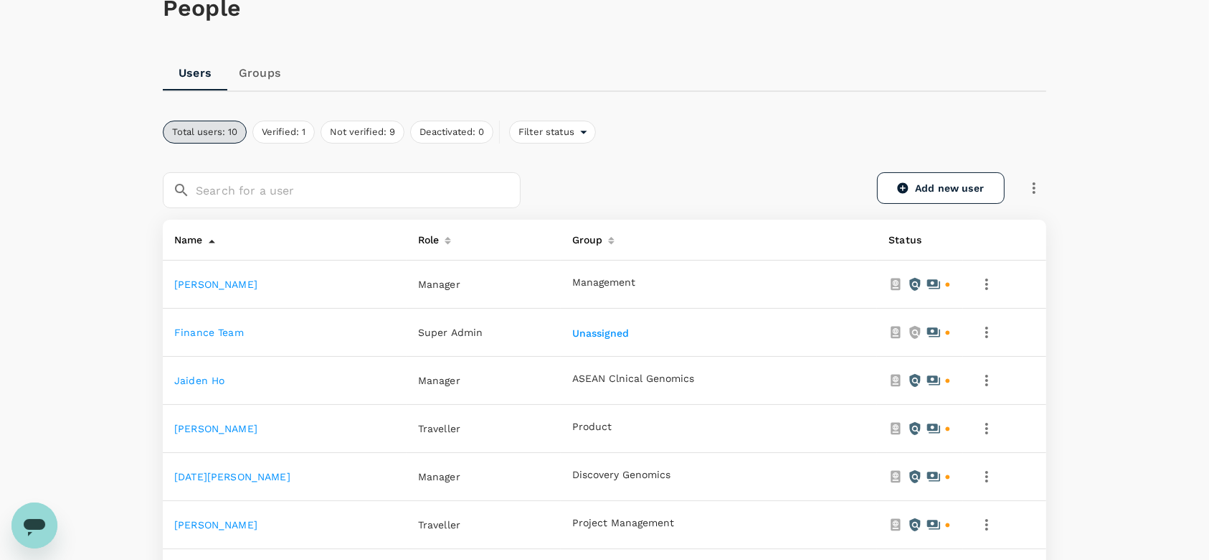
scroll to position [191, 0]
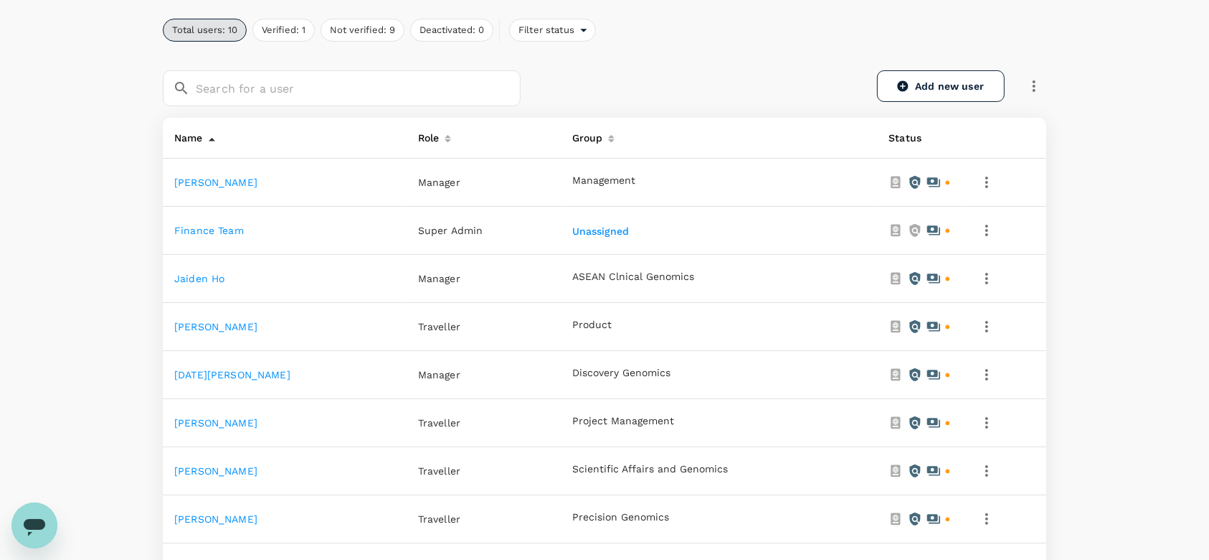
click at [222, 326] on link "[PERSON_NAME]" at bounding box center [215, 326] width 83 height 11
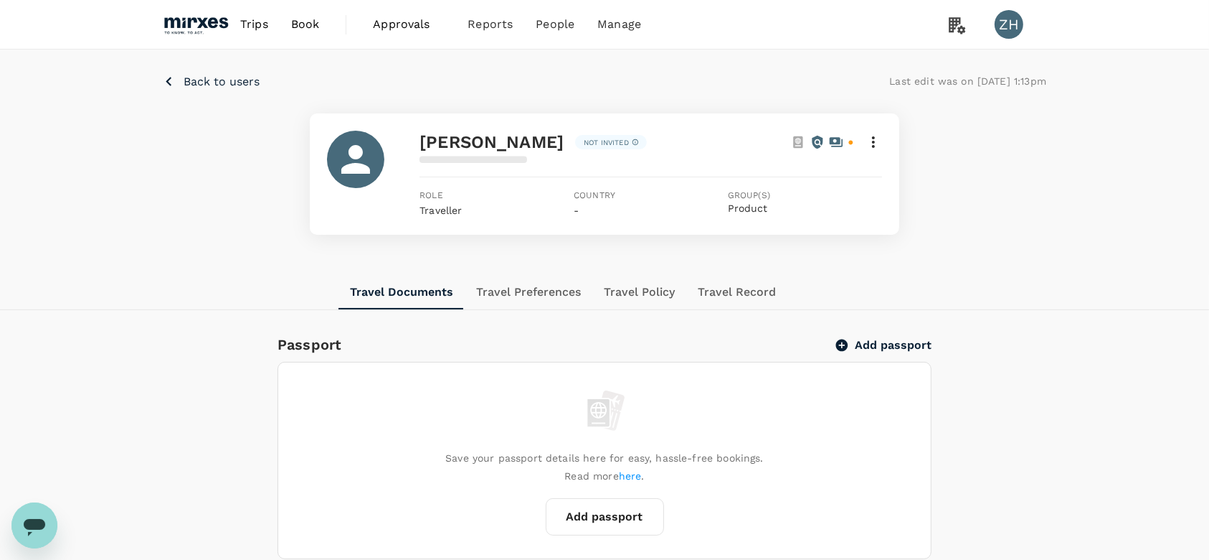
click at [879, 144] on icon at bounding box center [873, 141] width 17 height 17
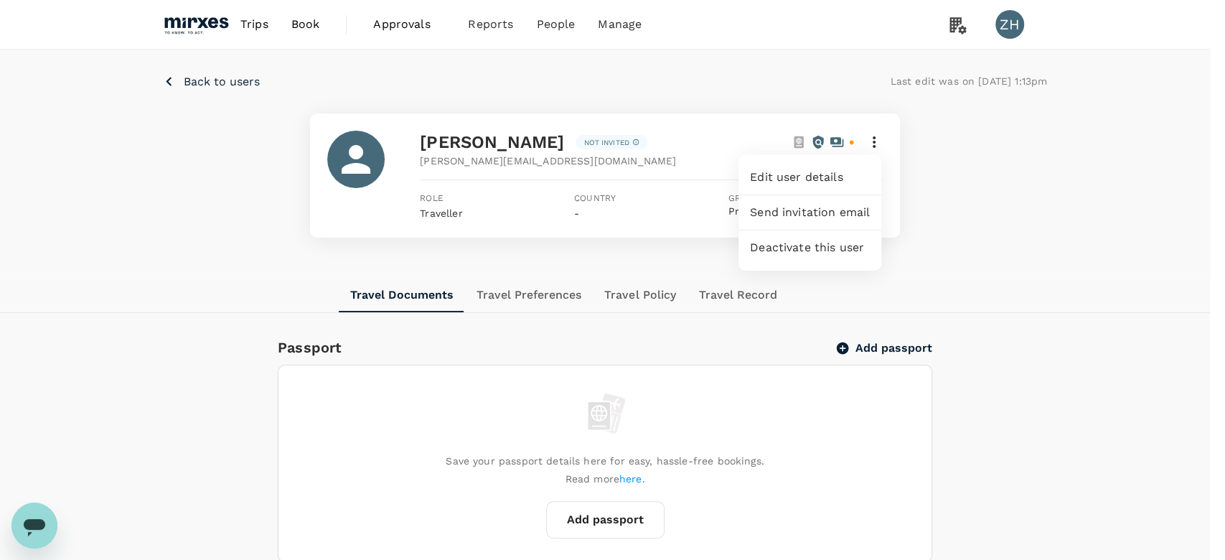
click at [843, 215] on span "Send invitation email" at bounding box center [810, 212] width 120 height 17
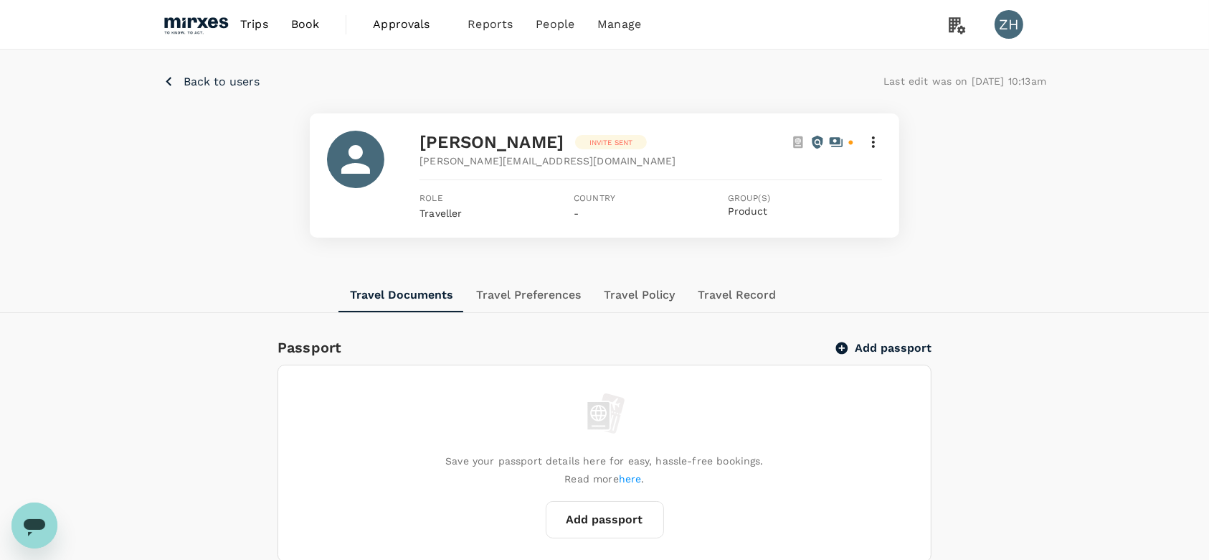
click at [250, 83] on p "Back to users" at bounding box center [222, 81] width 76 height 17
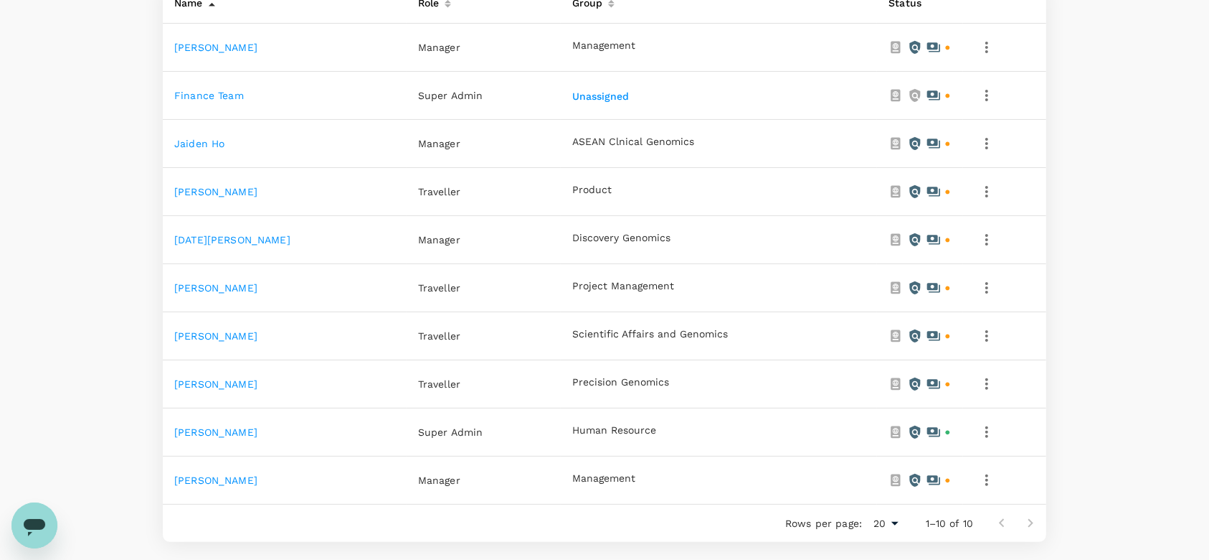
scroll to position [287, 0]
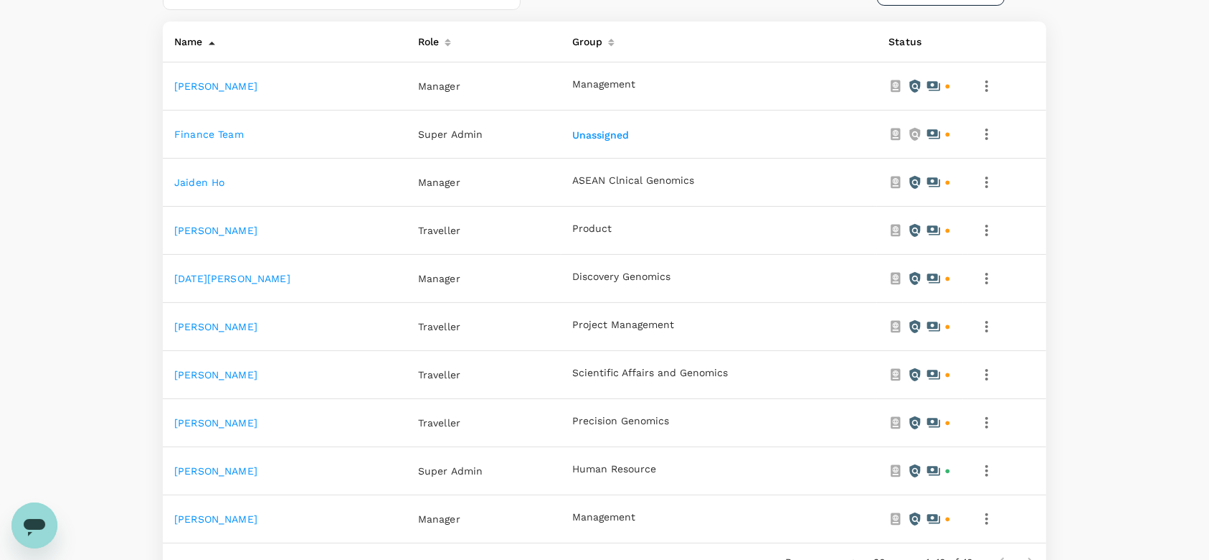
click at [214, 184] on link "Jaiden Ho" at bounding box center [199, 181] width 50 height 11
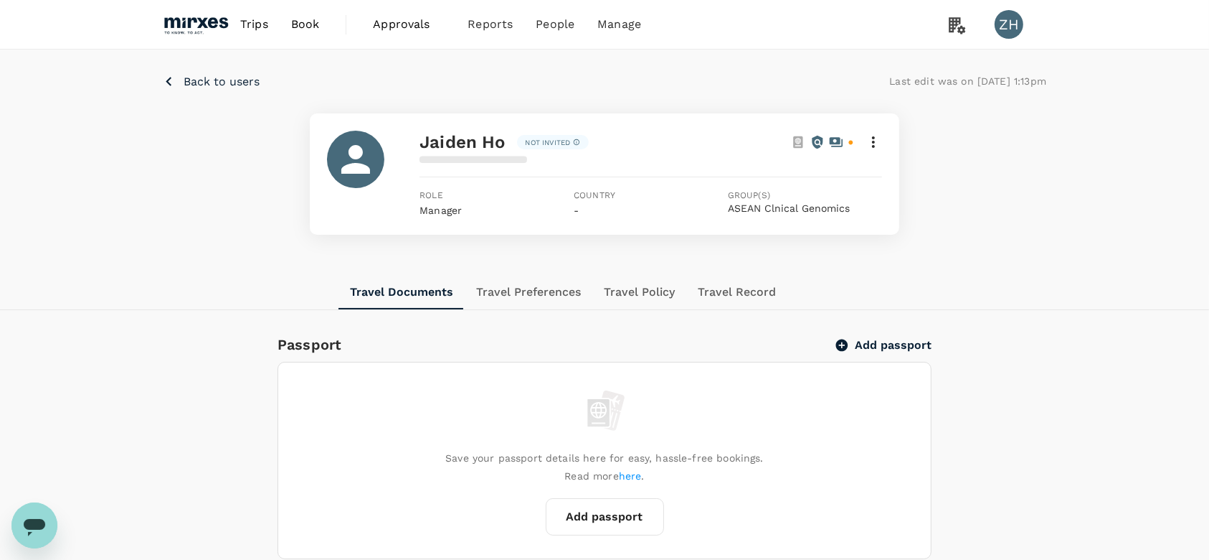
click at [869, 141] on icon at bounding box center [873, 141] width 17 height 17
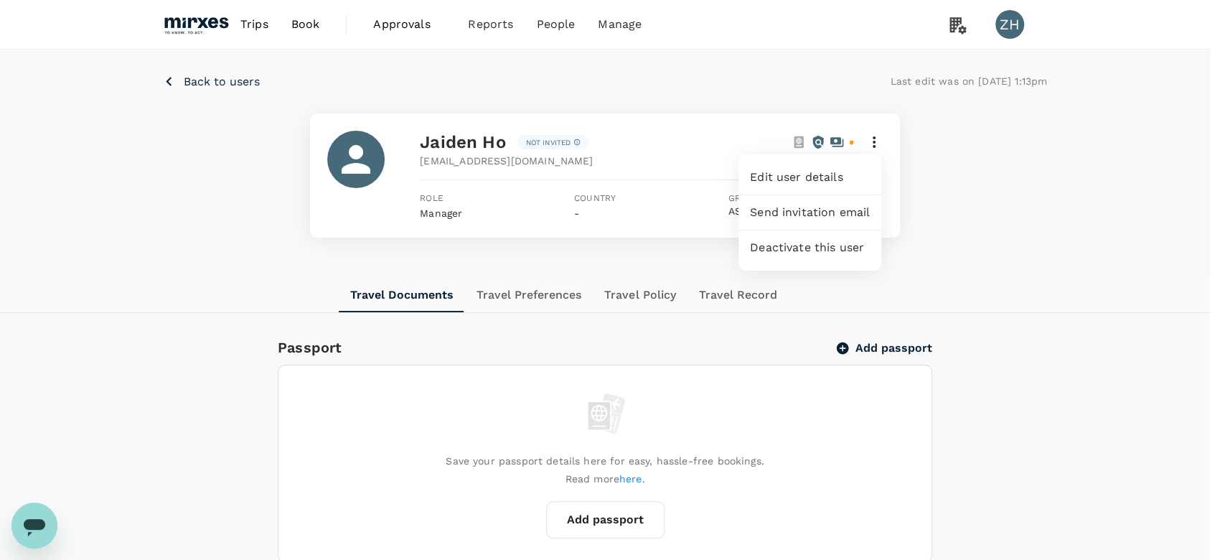
click at [840, 215] on span "Send invitation email" at bounding box center [810, 212] width 120 height 17
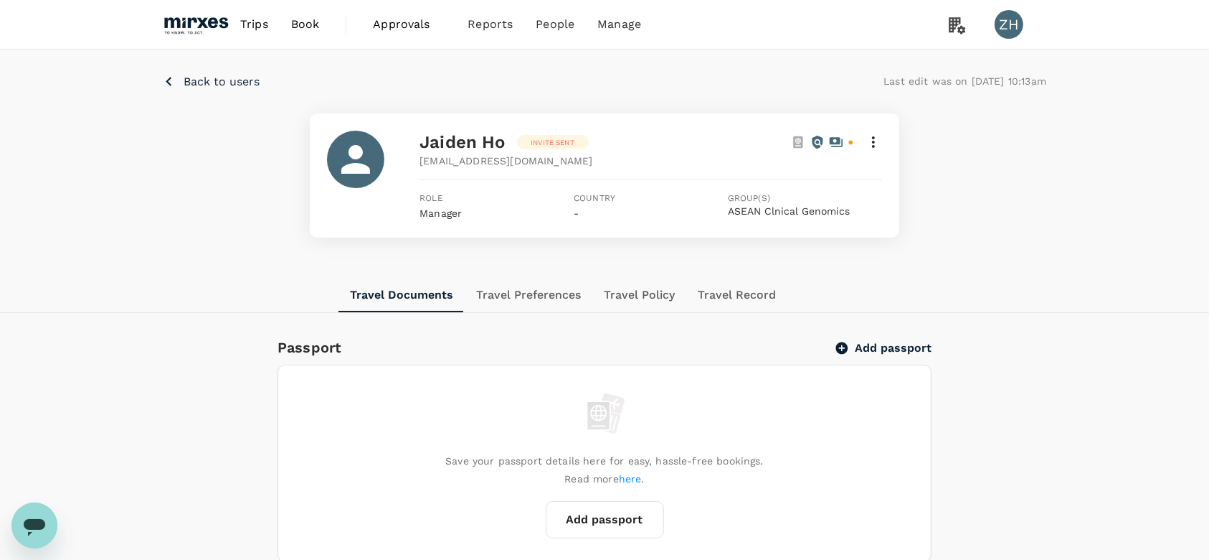
click at [238, 77] on p "Back to users" at bounding box center [222, 81] width 76 height 17
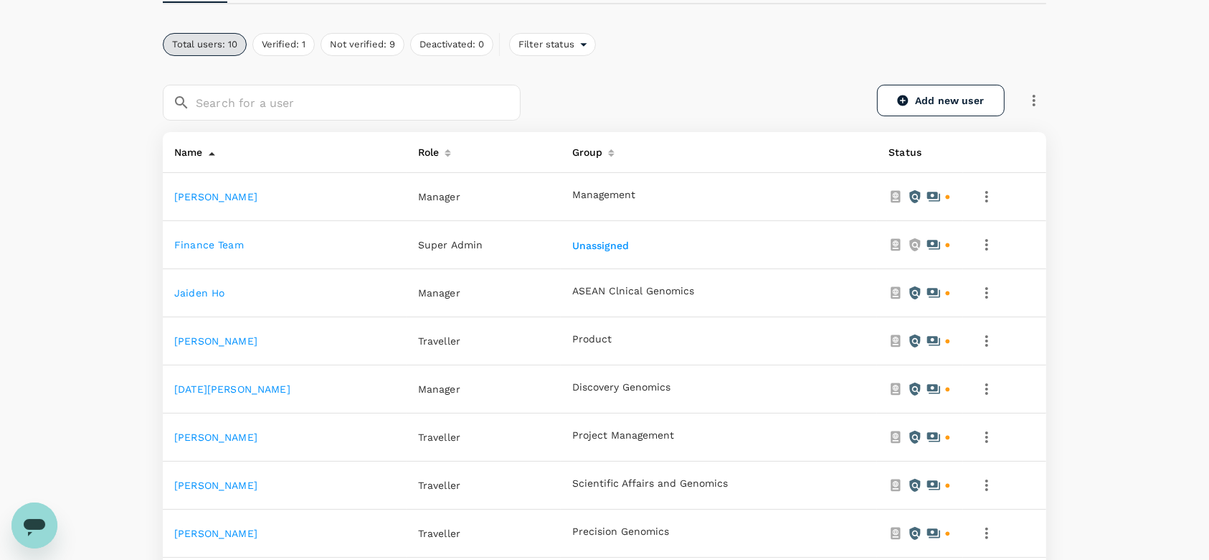
scroll to position [191, 0]
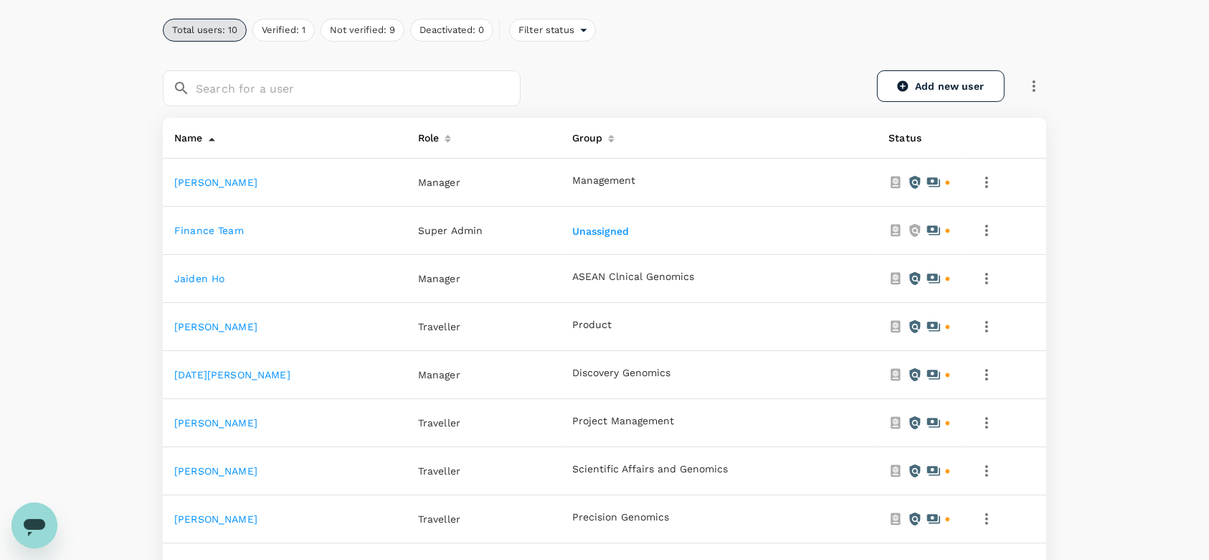
click at [220, 427] on link "[PERSON_NAME]" at bounding box center [215, 422] width 83 height 11
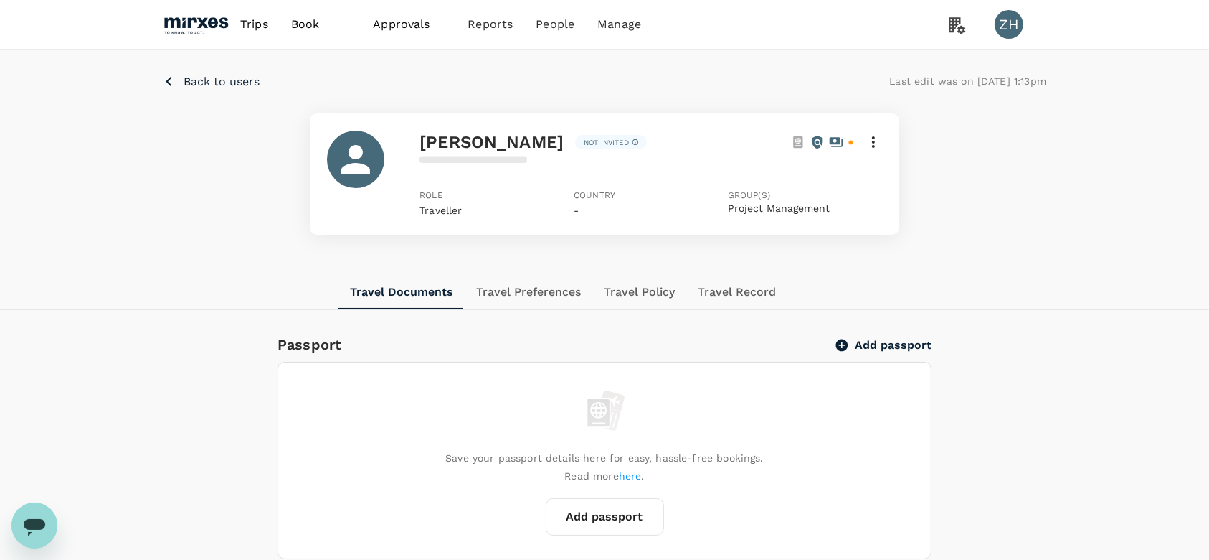
click at [874, 138] on icon at bounding box center [873, 141] width 3 height 11
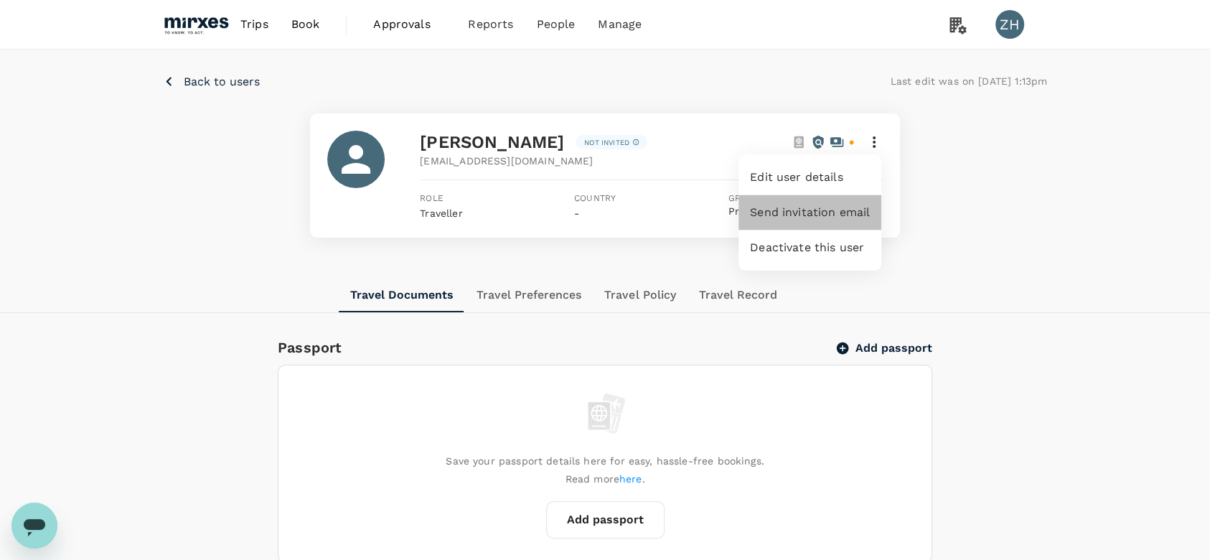
click at [852, 211] on span "Send invitation email" at bounding box center [810, 212] width 120 height 17
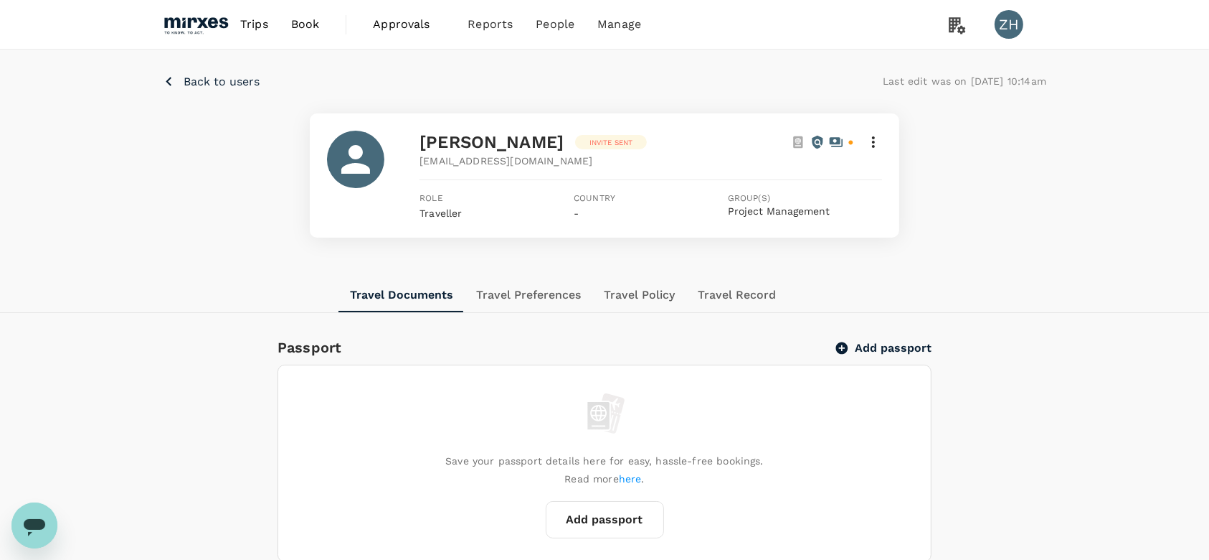
click at [253, 85] on p "Back to users" at bounding box center [222, 81] width 76 height 17
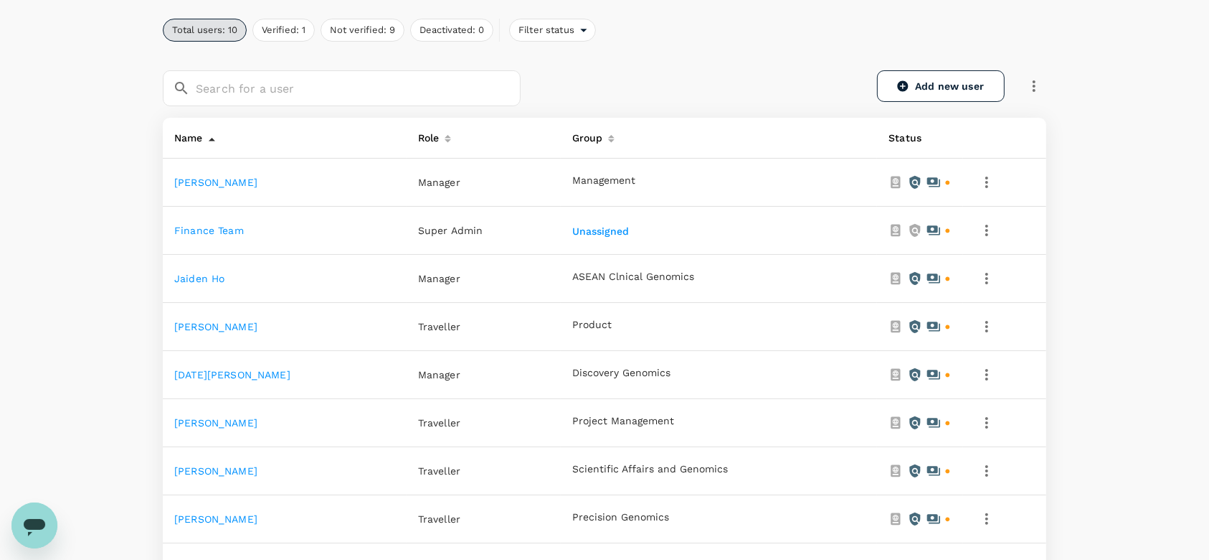
click at [230, 230] on link "Finance Team" at bounding box center [209, 230] width 70 height 11
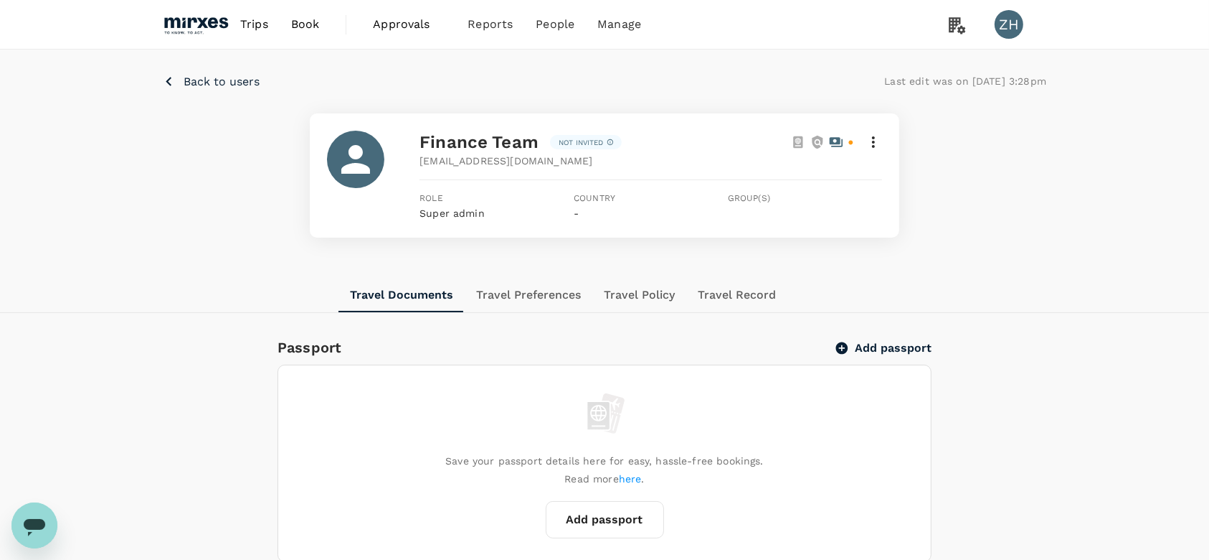
click at [879, 144] on icon at bounding box center [873, 141] width 17 height 17
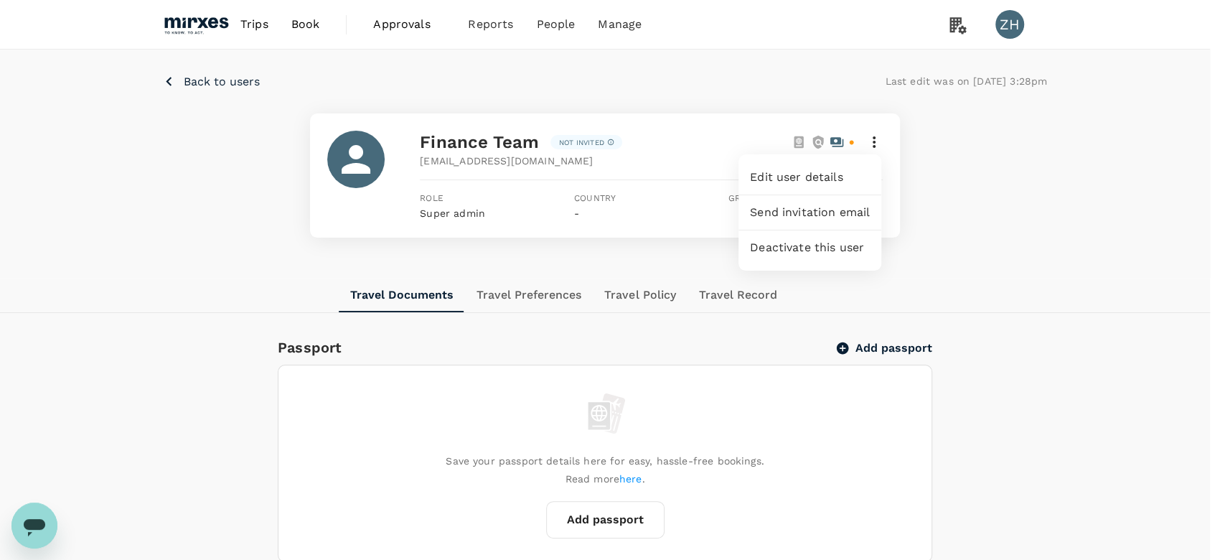
click at [851, 214] on span "Send invitation email" at bounding box center [810, 212] width 120 height 17
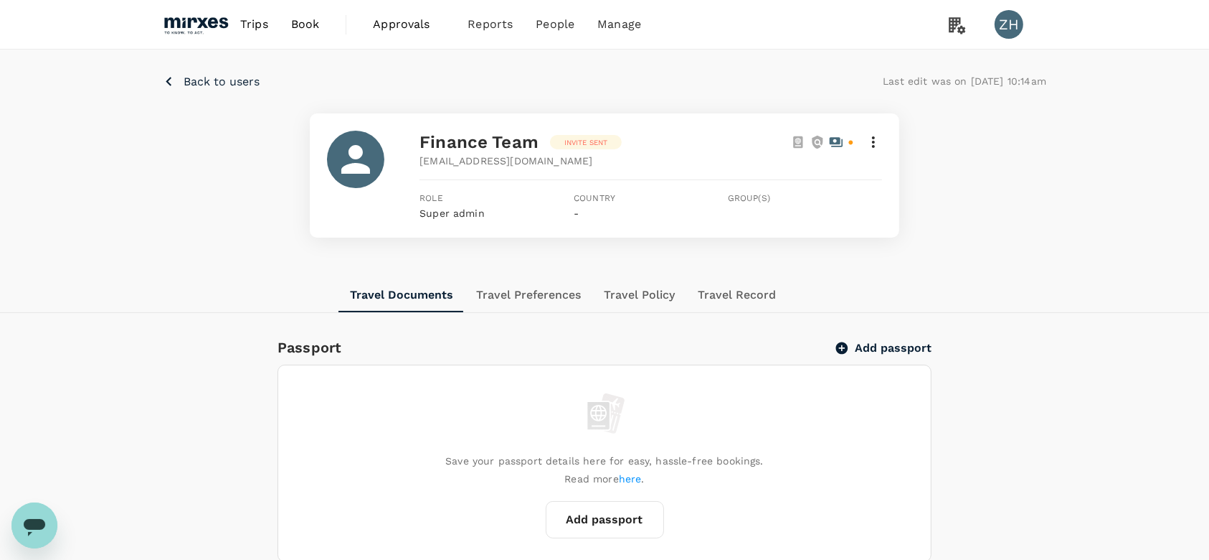
click at [257, 85] on p "Back to users" at bounding box center [222, 81] width 76 height 17
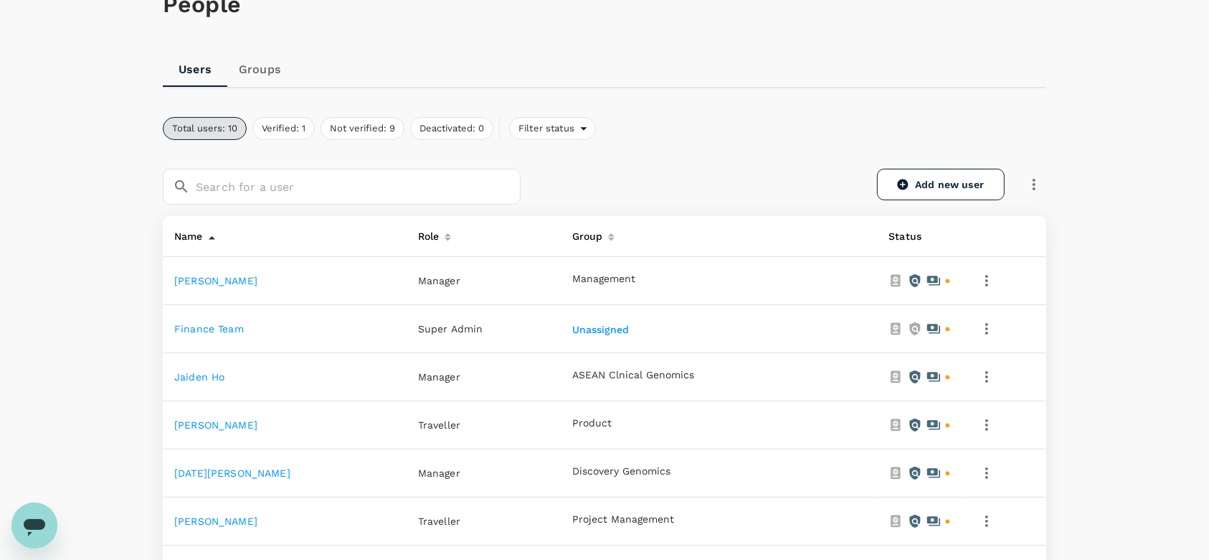
scroll to position [287, 0]
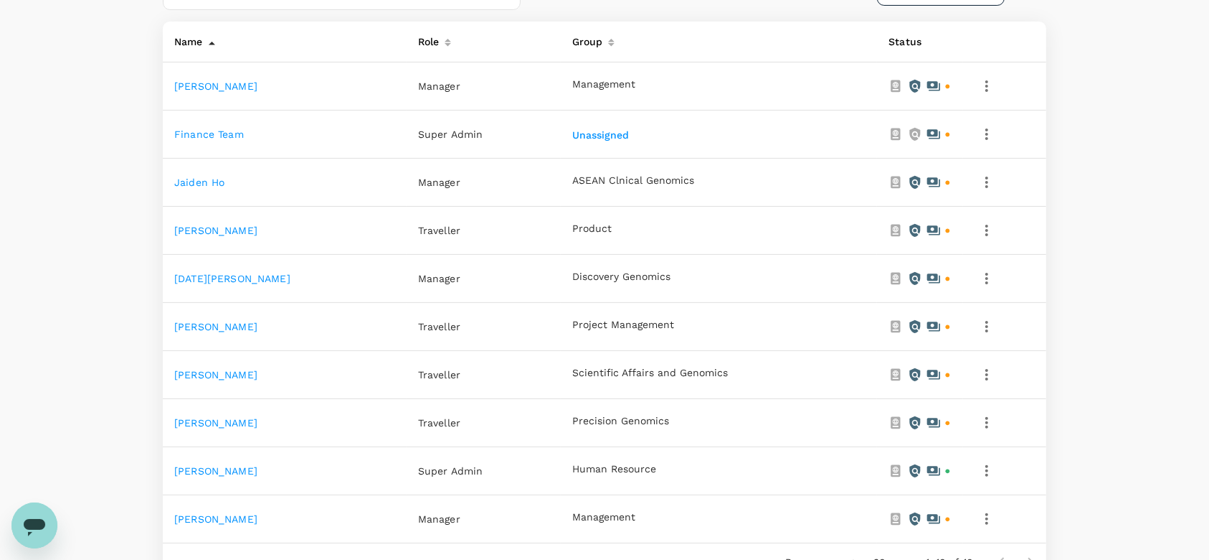
click at [224, 420] on link "[PERSON_NAME]" at bounding box center [215, 422] width 83 height 11
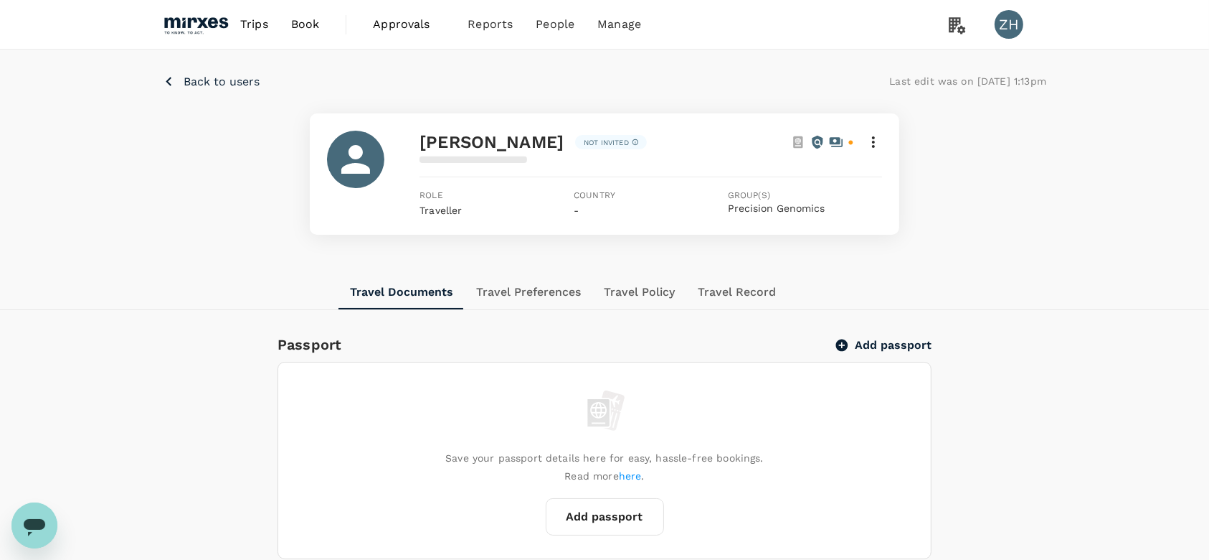
click at [877, 151] on div "[PERSON_NAME] Not invited" at bounding box center [651, 142] width 462 height 23
click at [875, 141] on icon at bounding box center [873, 141] width 17 height 17
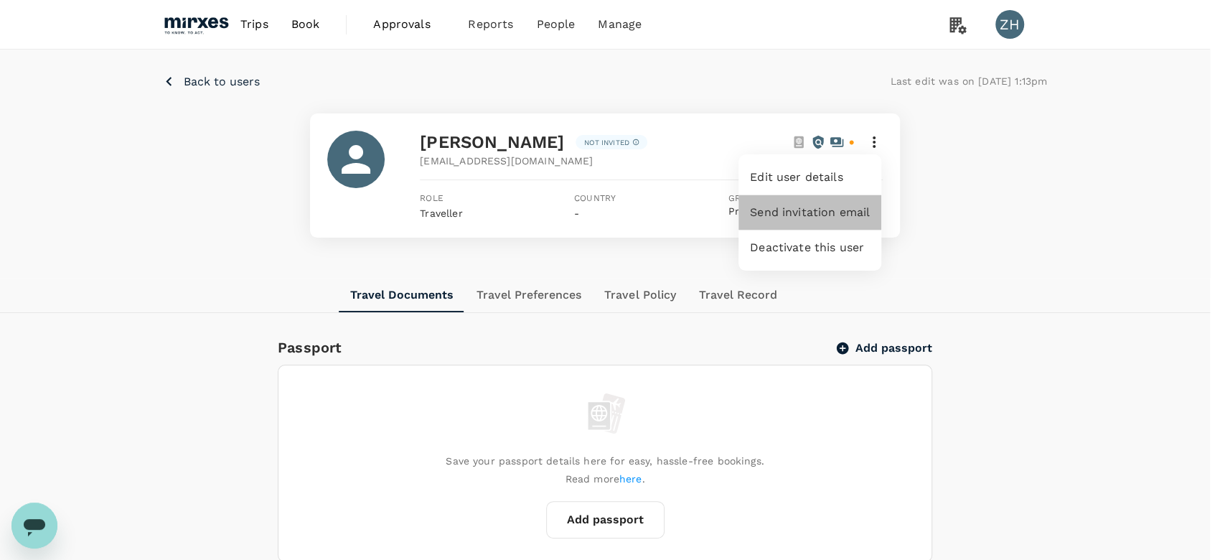
click at [857, 216] on span "Send invitation email" at bounding box center [810, 212] width 120 height 17
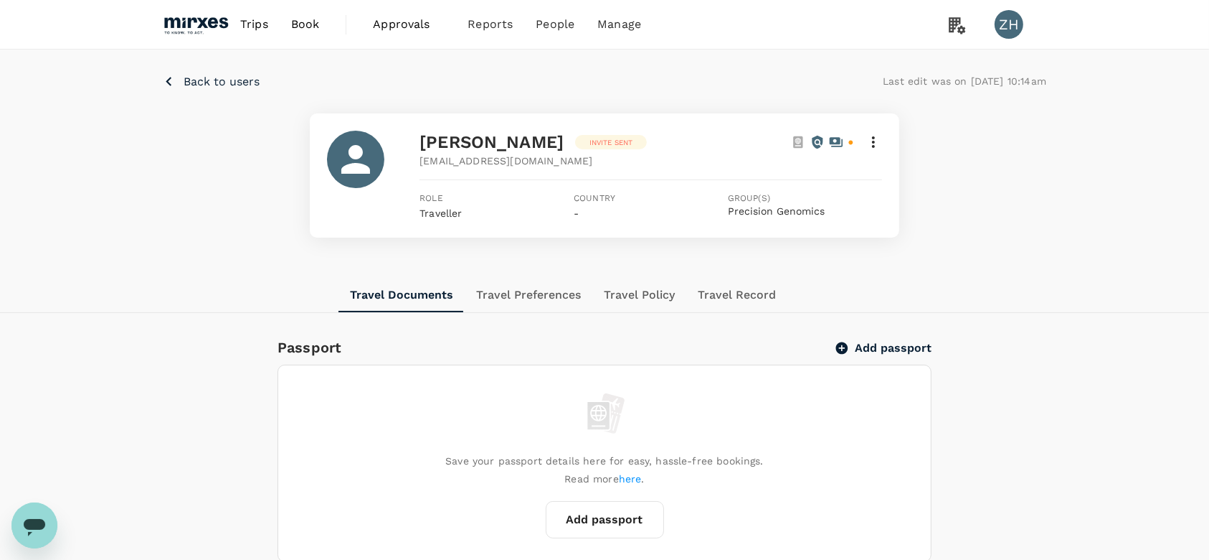
click at [209, 82] on p "Back to users" at bounding box center [222, 81] width 76 height 17
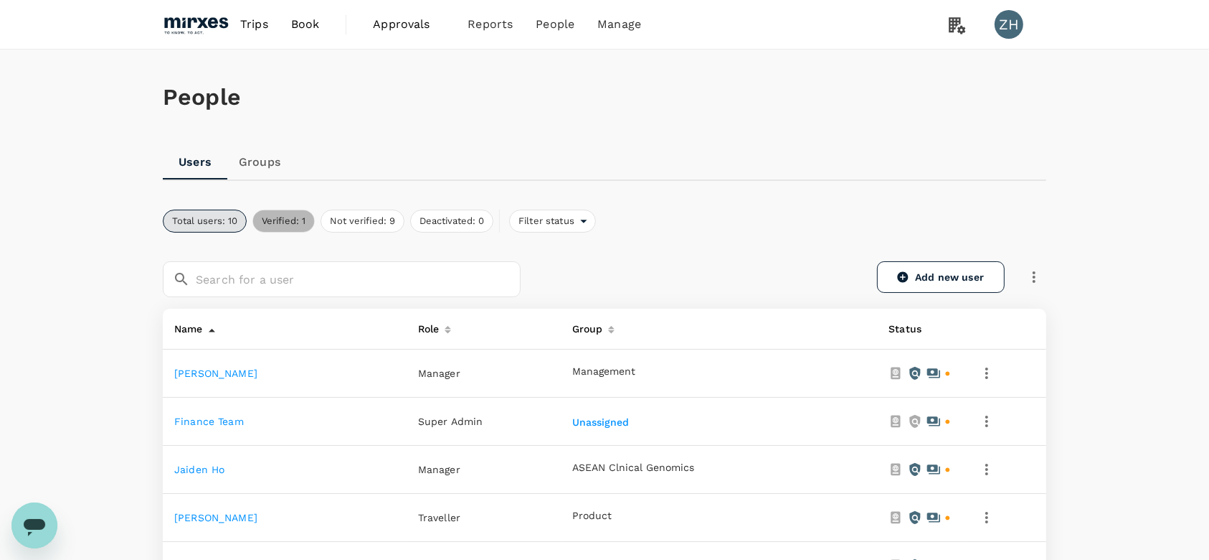
click at [299, 228] on button "Verified: 1" at bounding box center [284, 220] width 62 height 23
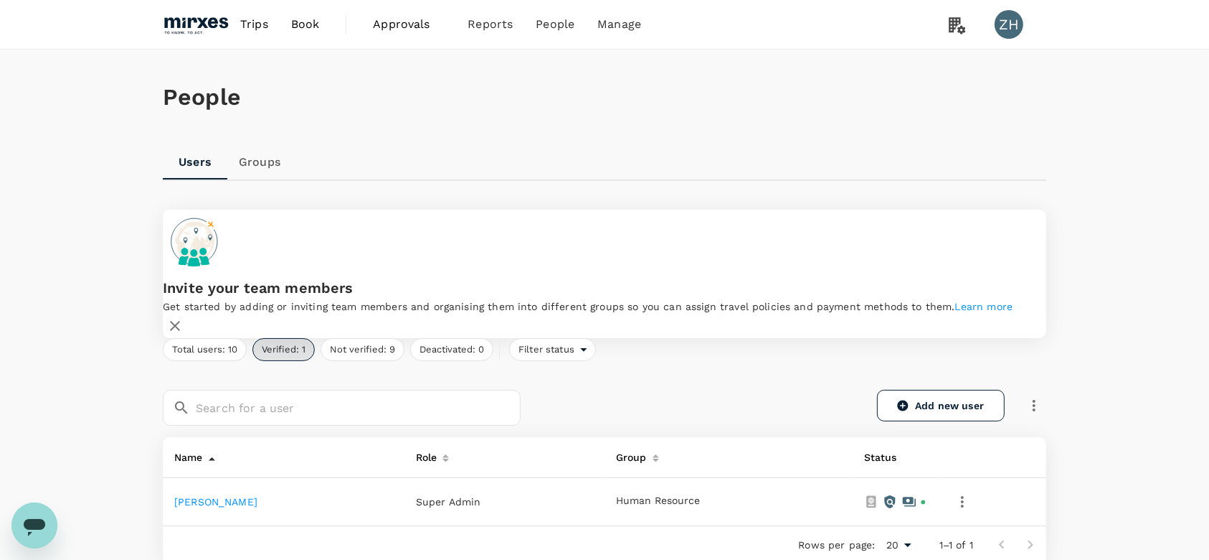
click at [866, 154] on div "Users Groups" at bounding box center [605, 162] width 884 height 34
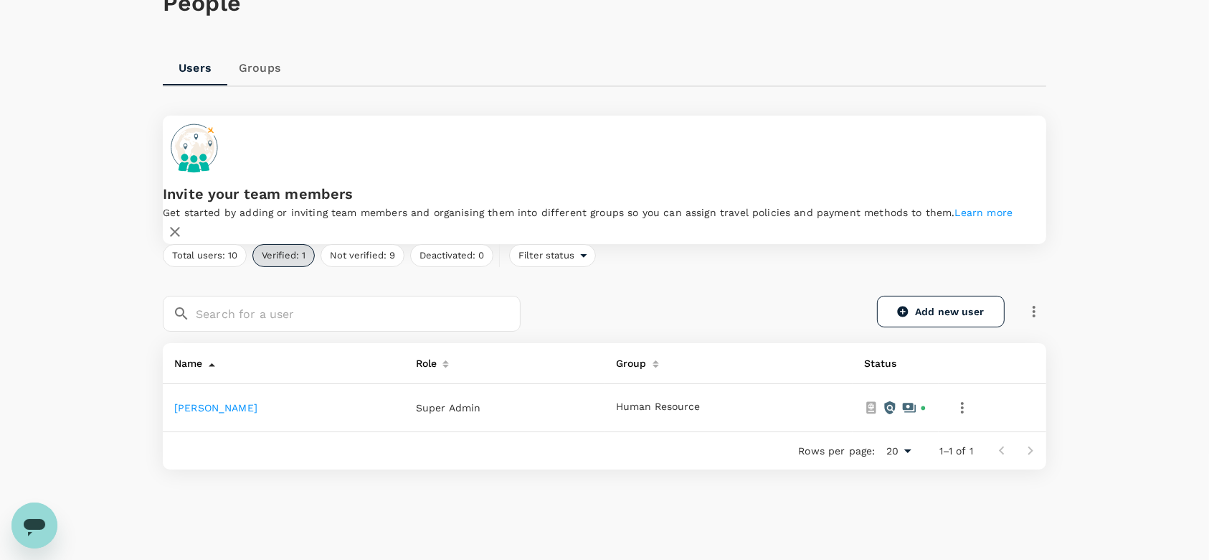
click at [220, 9] on h1 "People" at bounding box center [605, 3] width 884 height 27
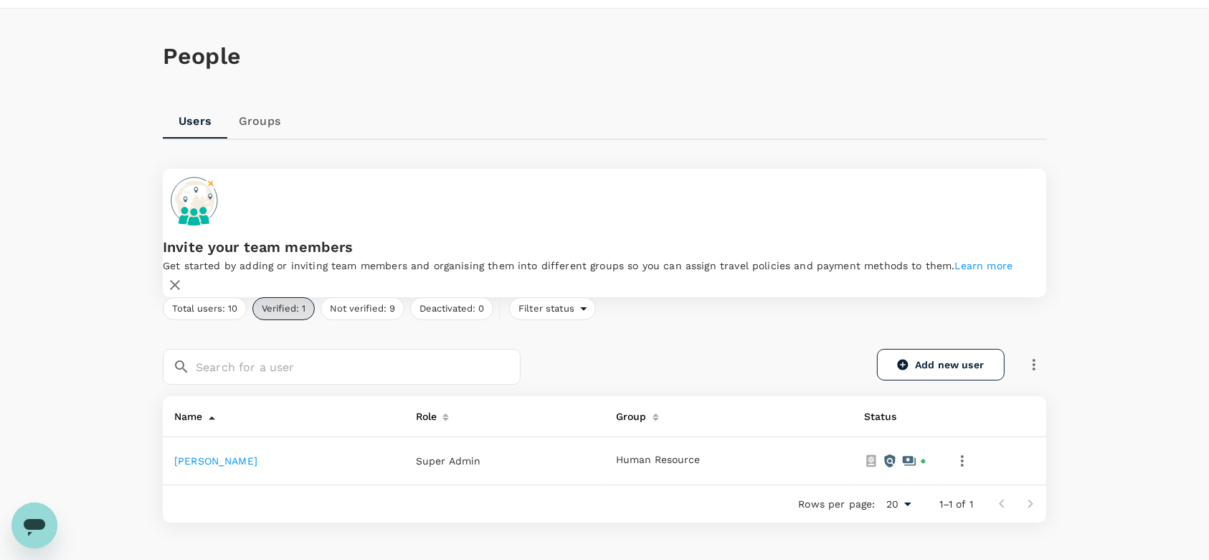
scroll to position [0, 0]
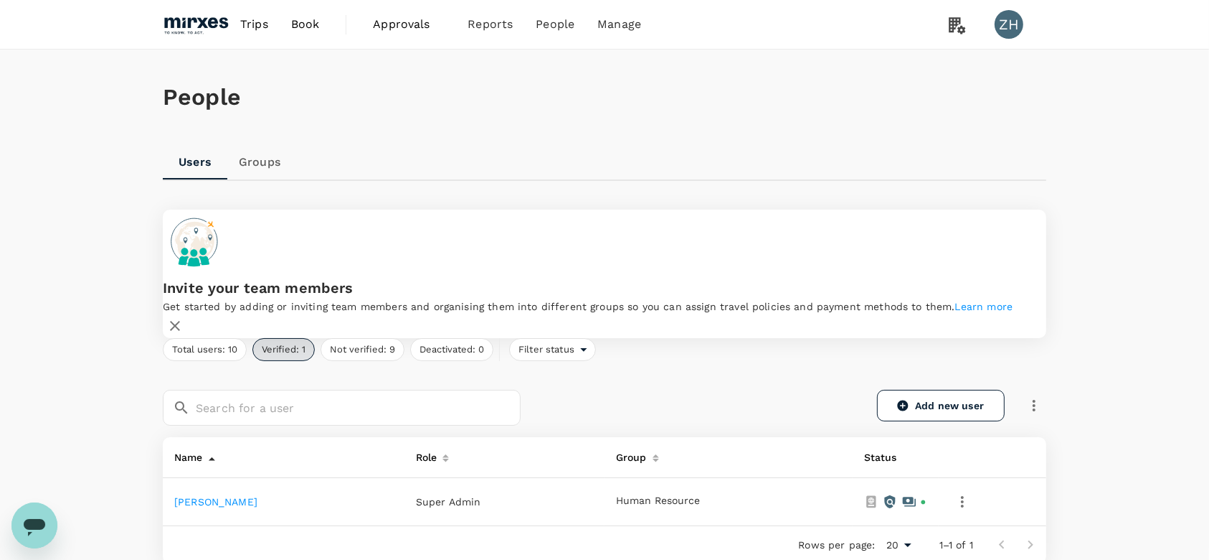
click at [200, 25] on img at bounding box center [196, 25] width 66 height 32
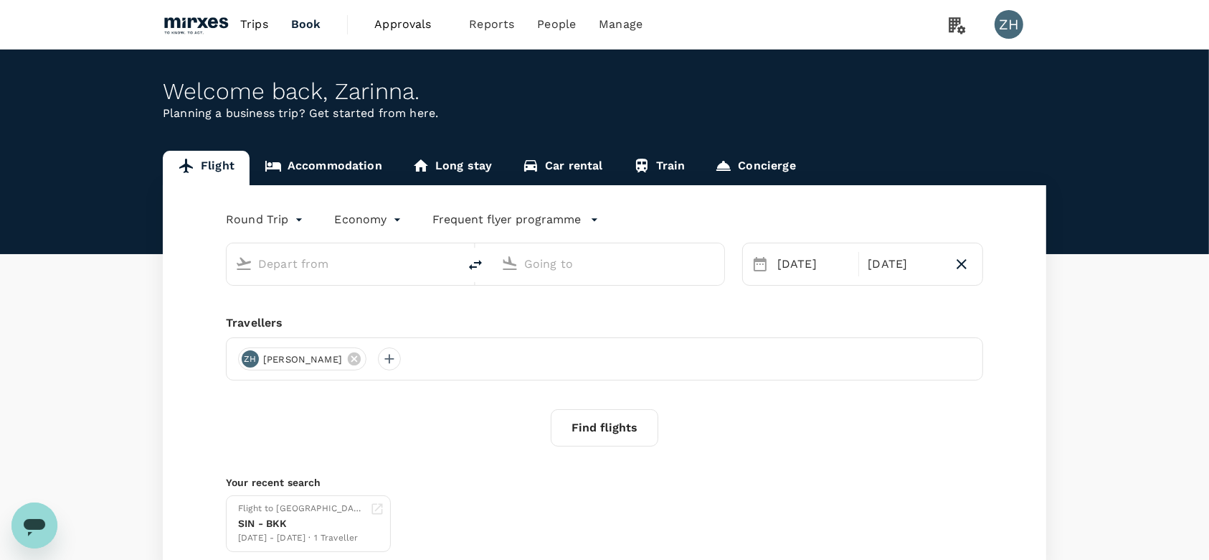
type input "Singapore Changi (SIN)"
type input "Vienna Intl (VIE)"
type input "Singapore Changi (SIN)"
type input "Vienna Intl (VIE)"
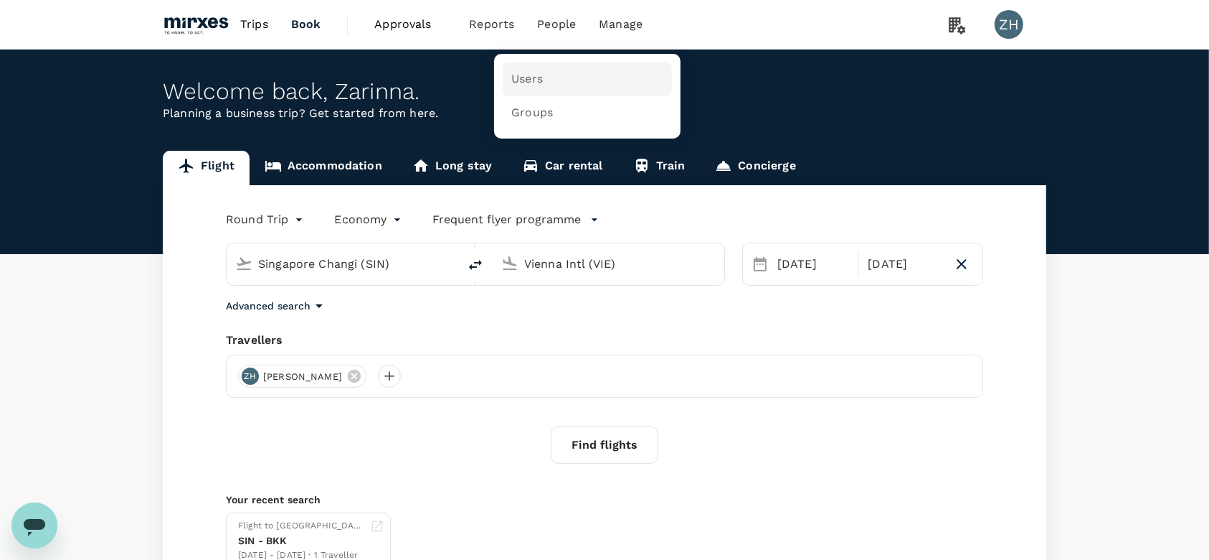
click at [534, 77] on span "Users" at bounding box center [527, 79] width 32 height 16
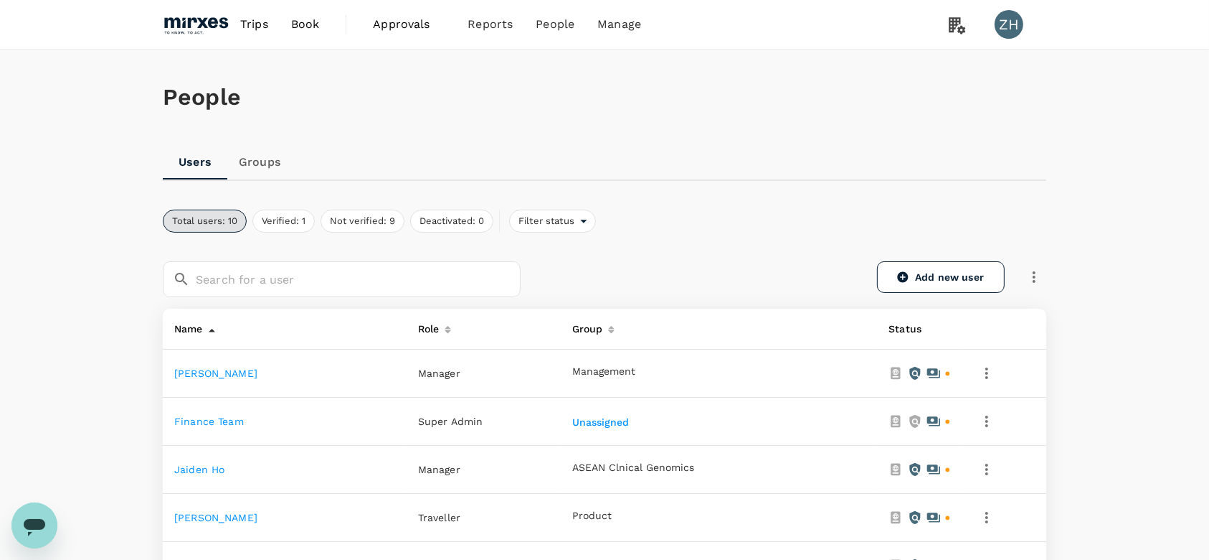
click at [839, 161] on div "Users Groups" at bounding box center [605, 162] width 884 height 34
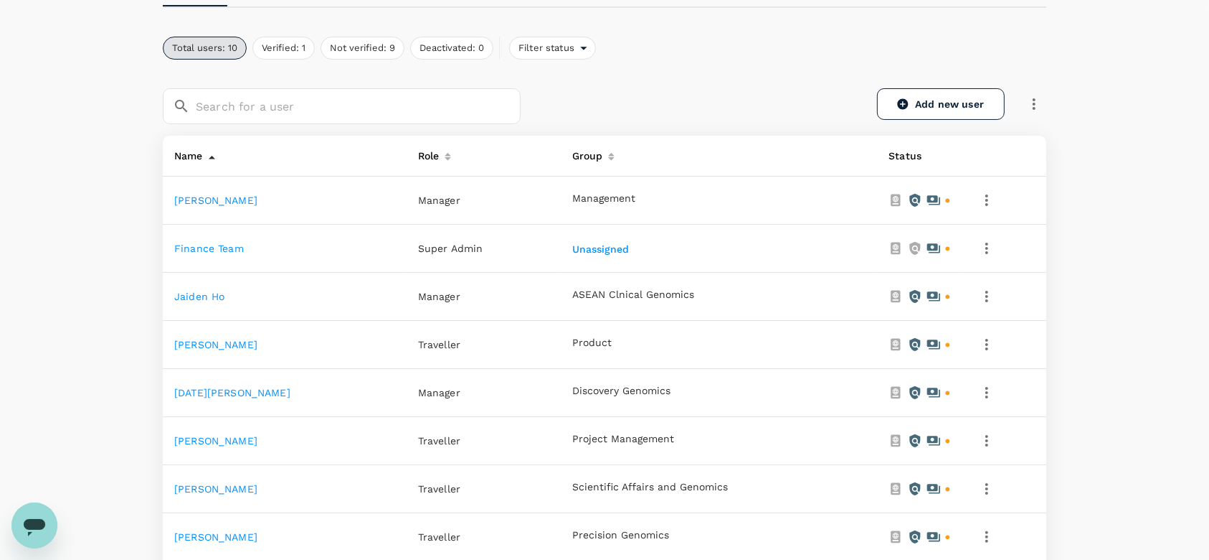
scroll to position [191, 0]
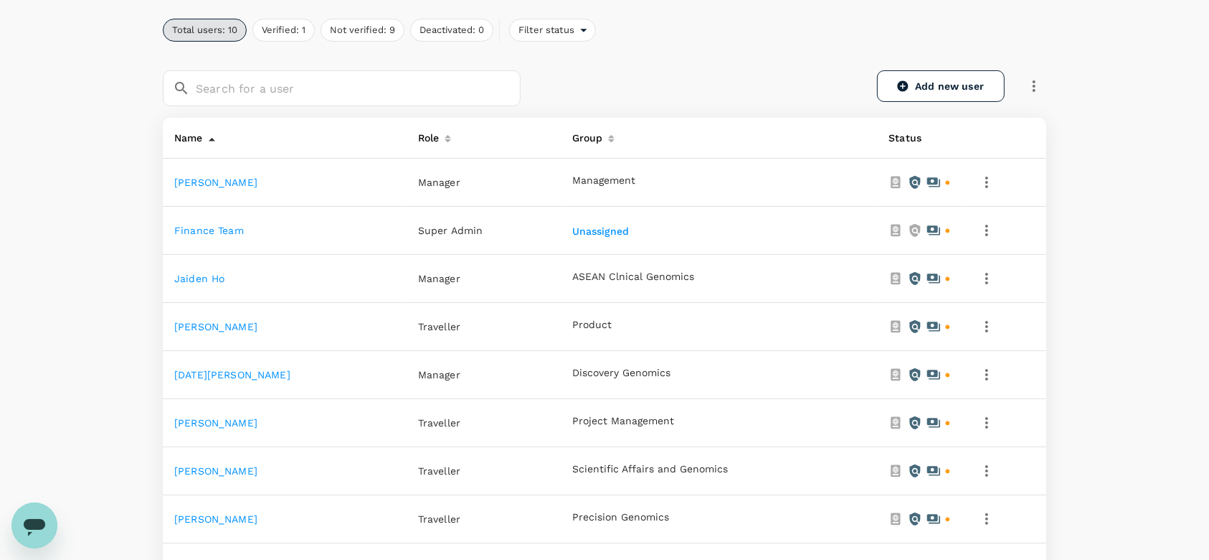
click at [217, 327] on link "[PERSON_NAME]" at bounding box center [215, 326] width 83 height 11
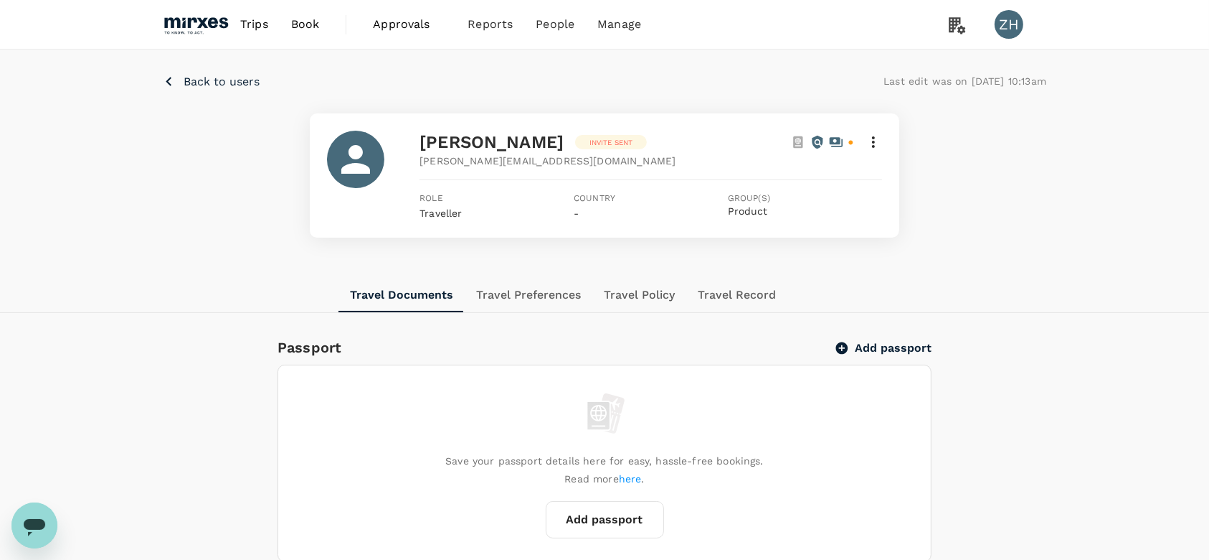
click at [560, 293] on button "Travel Preferences" at bounding box center [529, 295] width 128 height 34
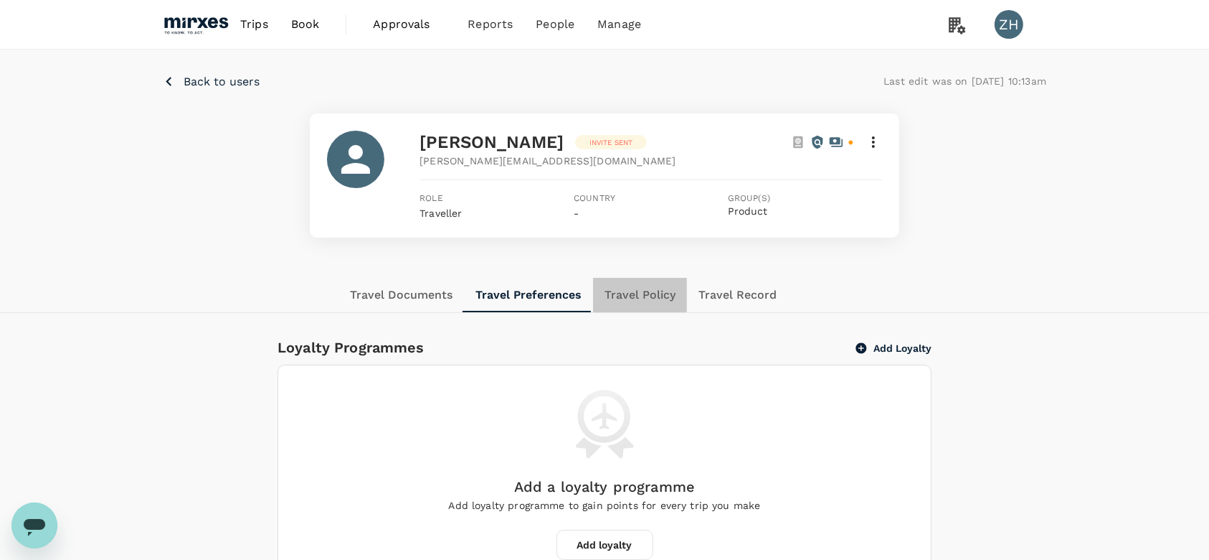
click at [674, 303] on button "Travel Policy" at bounding box center [640, 295] width 94 height 34
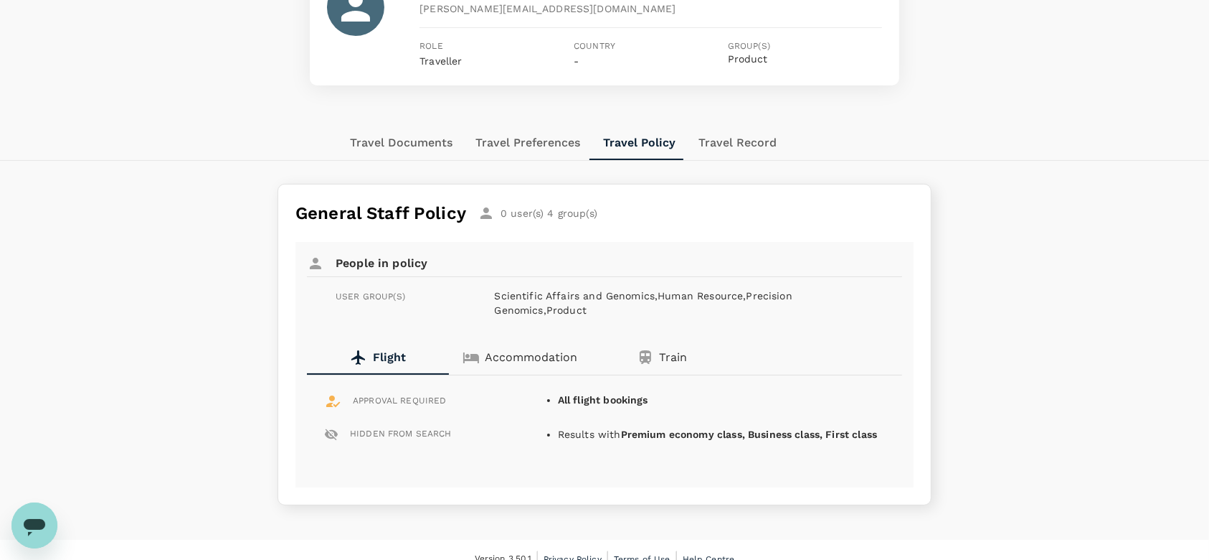
scroll to position [168, 0]
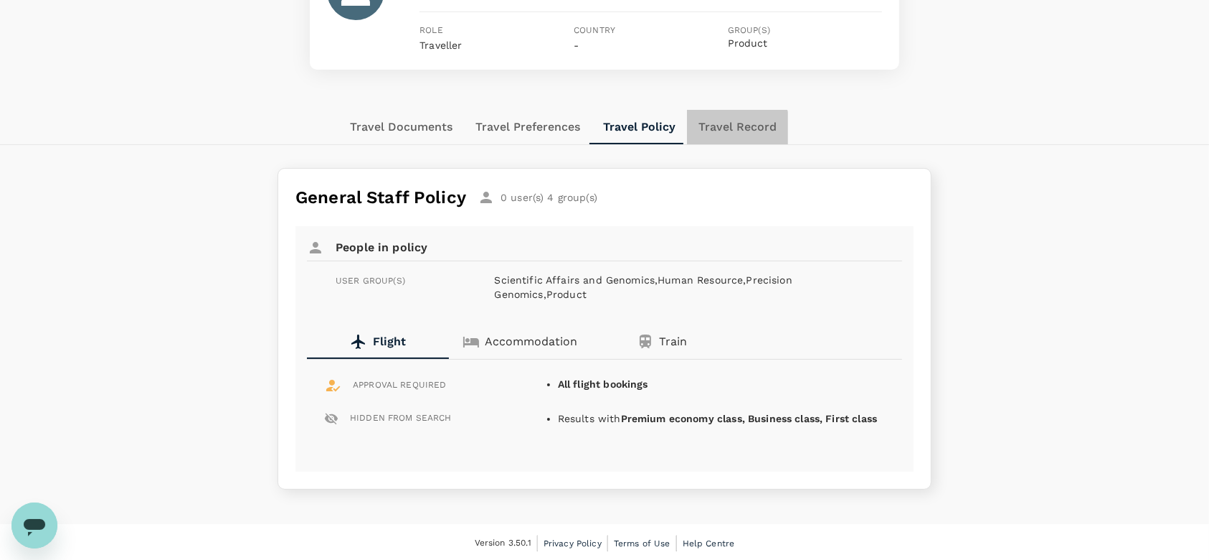
click at [723, 130] on button "Travel Record" at bounding box center [737, 127] width 101 height 34
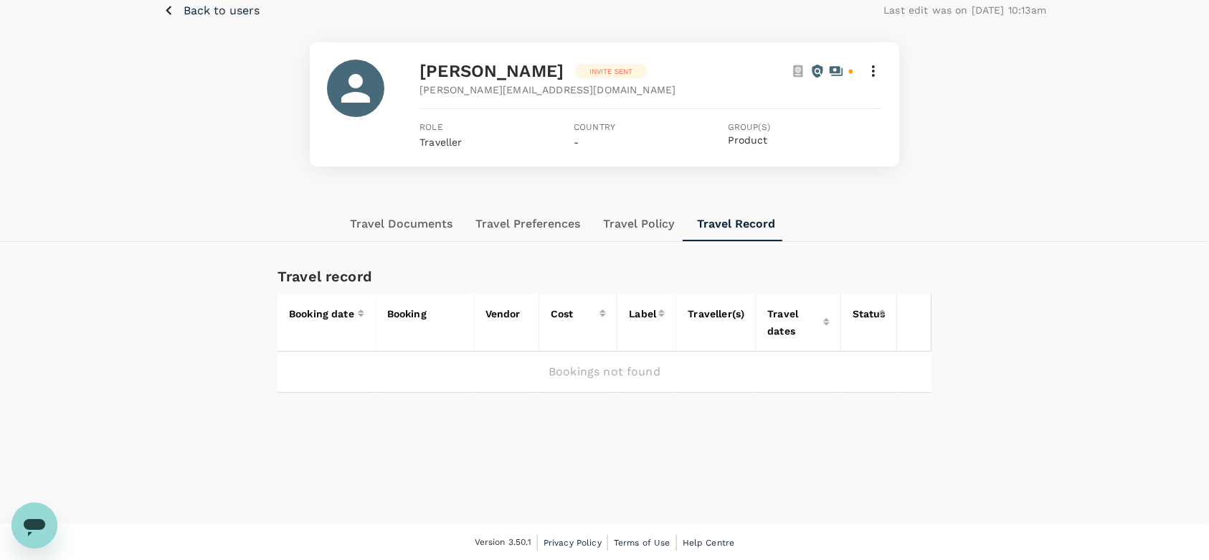
scroll to position [0, 0]
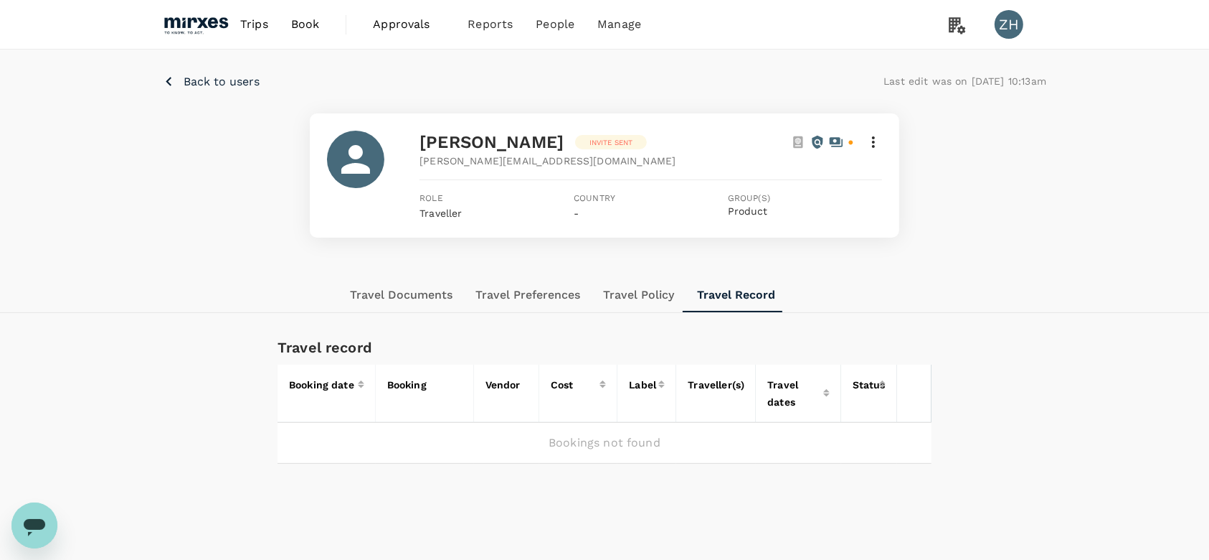
click at [204, 17] on img at bounding box center [196, 25] width 66 height 32
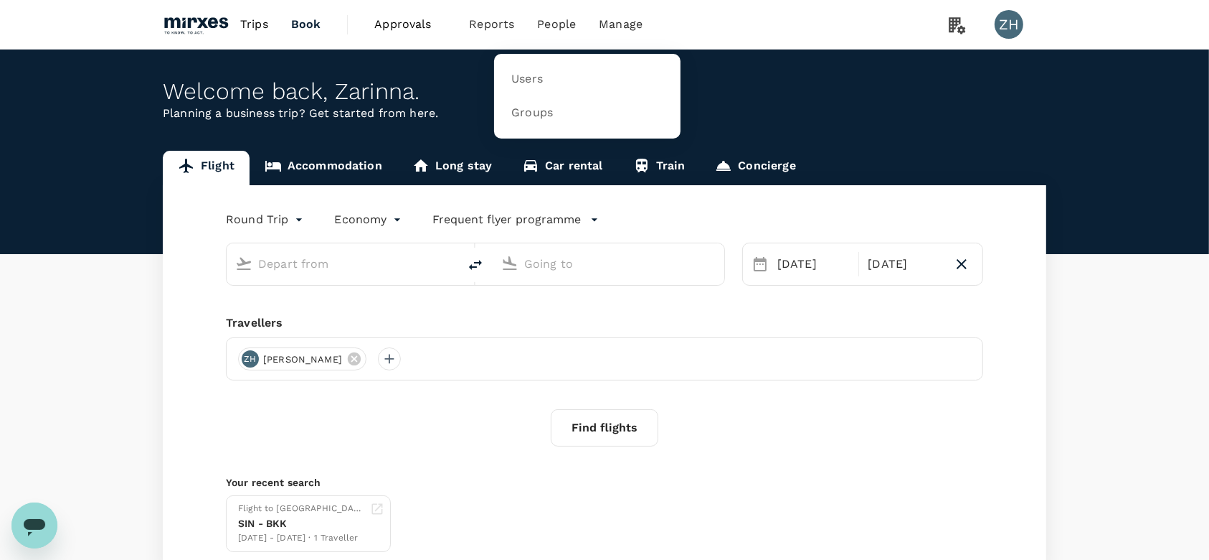
type input "Singapore Changi (SIN)"
type input "Vienna Intl (VIE)"
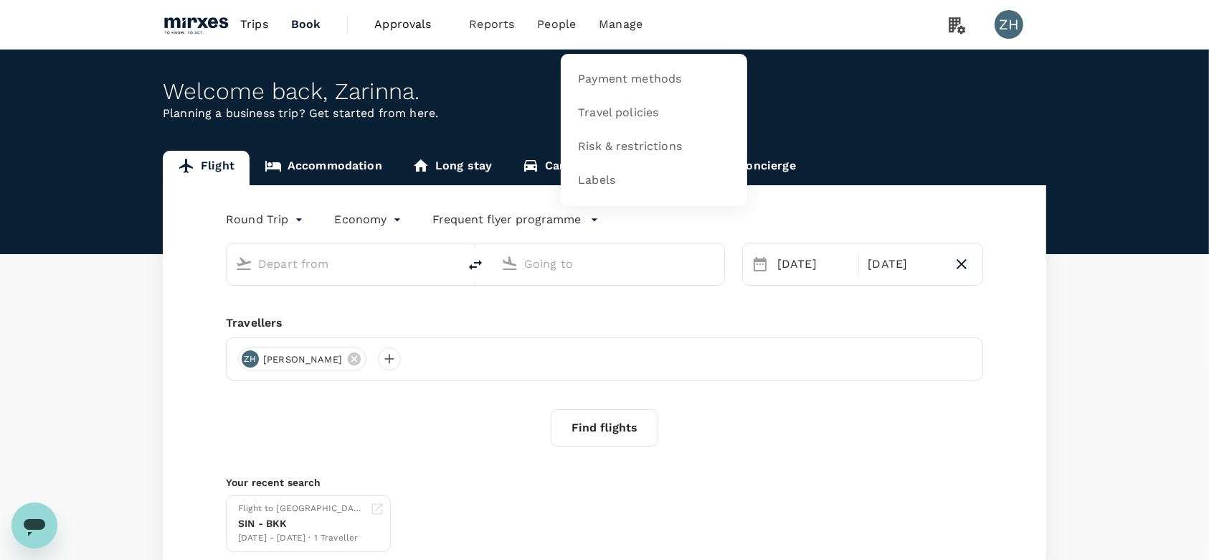
type input "Singapore Changi (SIN)"
type input "Vienna Intl (VIE)"
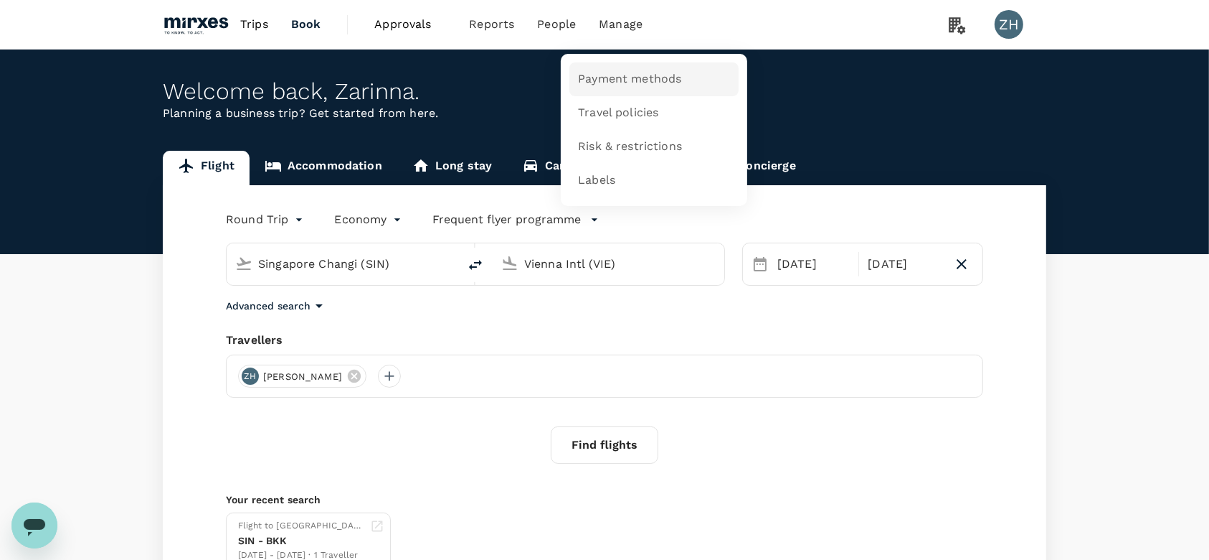
click at [615, 73] on span "Payment methods" at bounding box center [629, 79] width 103 height 16
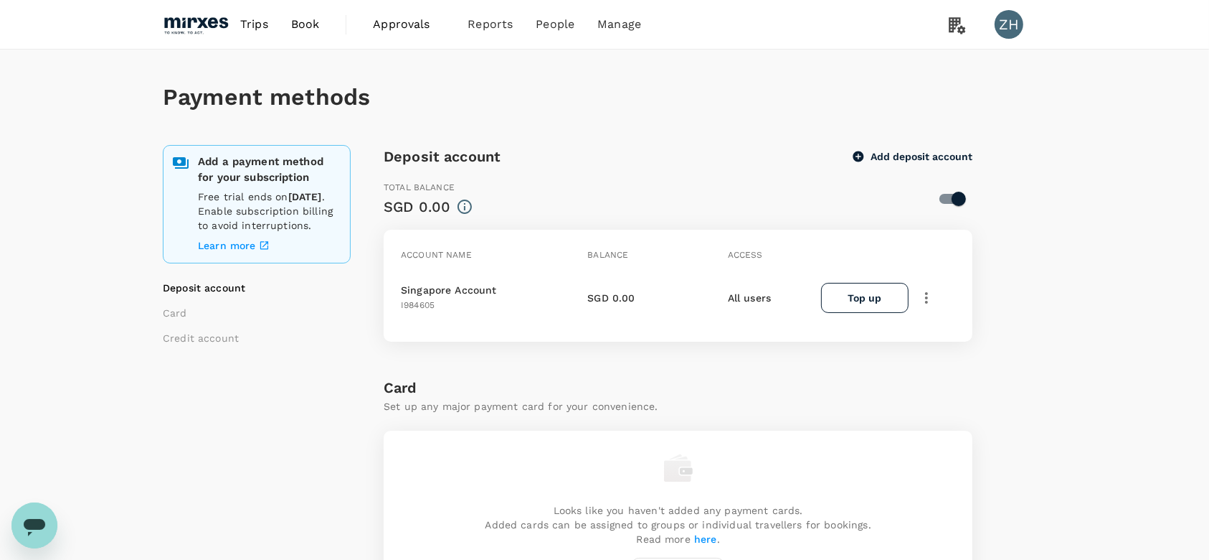
click at [854, 305] on button "Top up" at bounding box center [865, 298] width 88 height 30
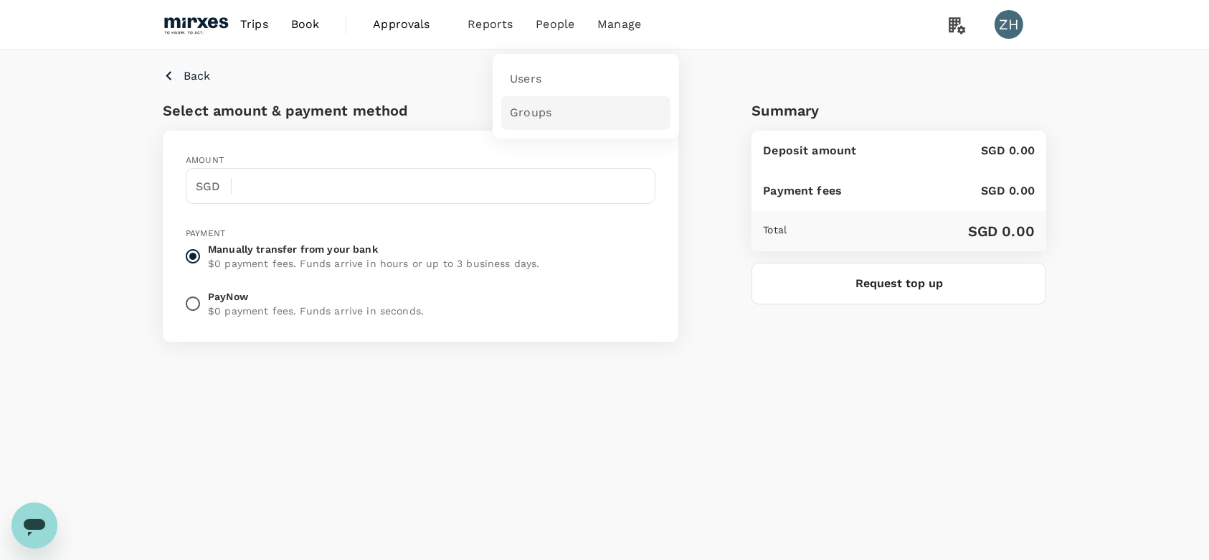
click at [527, 106] on span "Groups" at bounding box center [531, 113] width 42 height 16
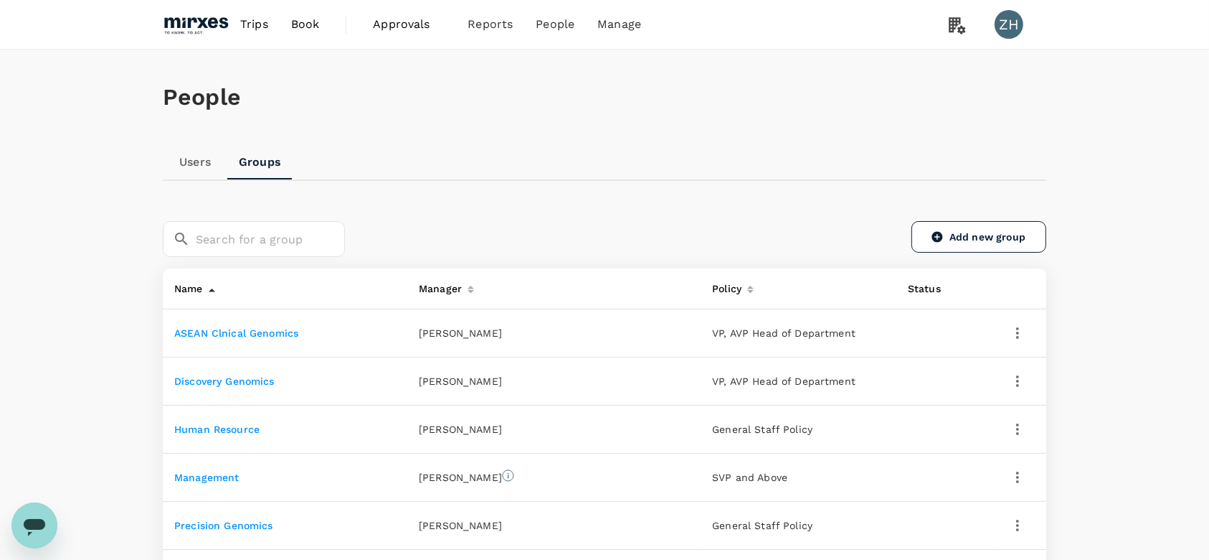
click at [279, 336] on link "ASEAN Clnical Genomics" at bounding box center [236, 332] width 124 height 11
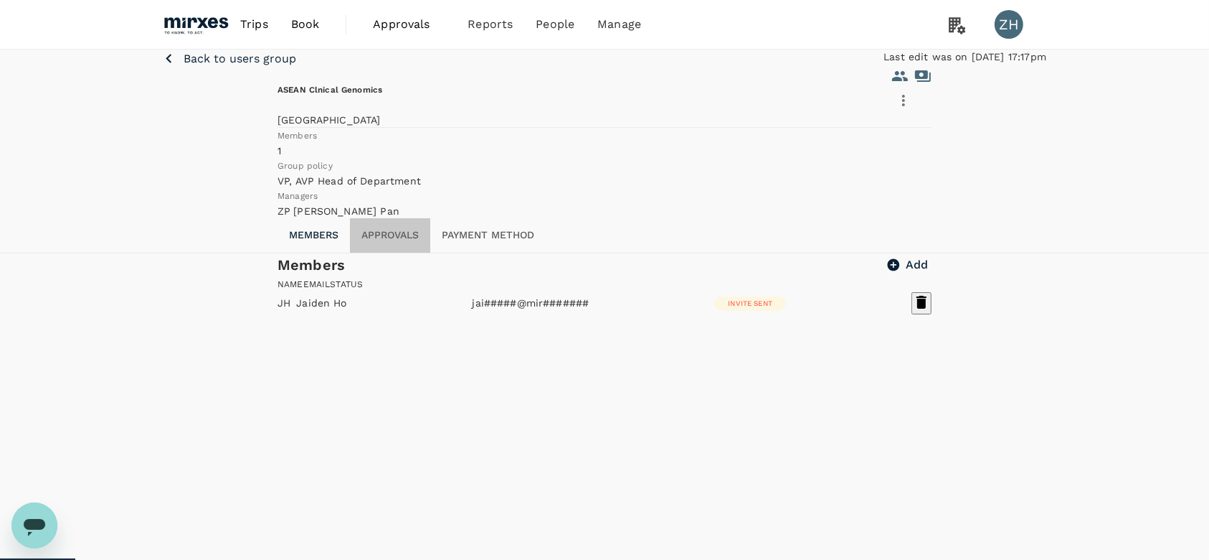
click at [412, 253] on button "Approvals" at bounding box center [390, 235] width 80 height 34
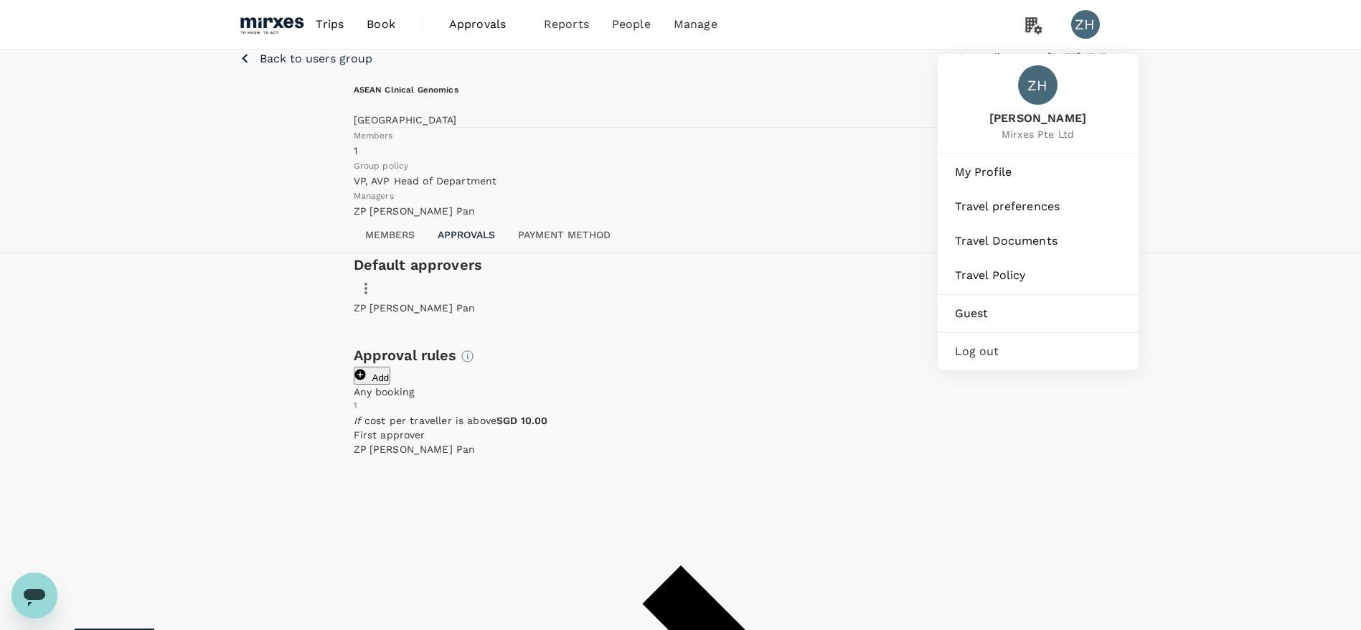
click at [1044, 140] on span "Mirxes Pte Ltd" at bounding box center [1037, 134] width 97 height 14
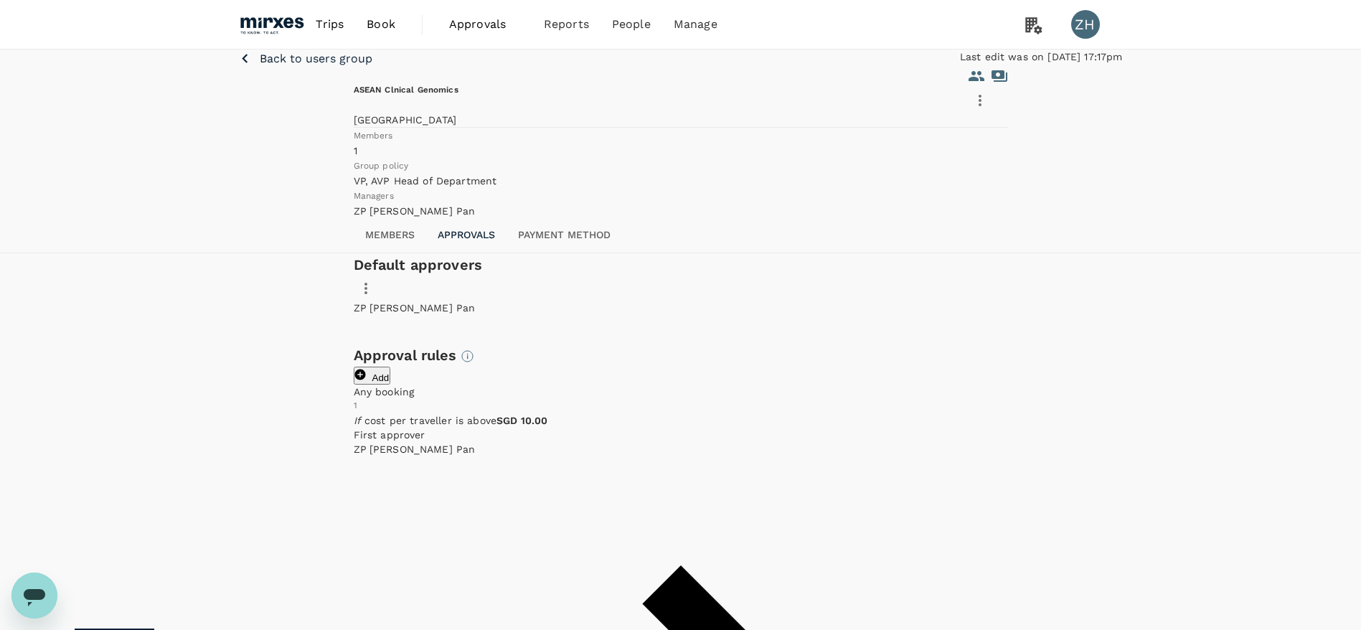
click at [374, 297] on icon "button" at bounding box center [365, 288] width 17 height 17
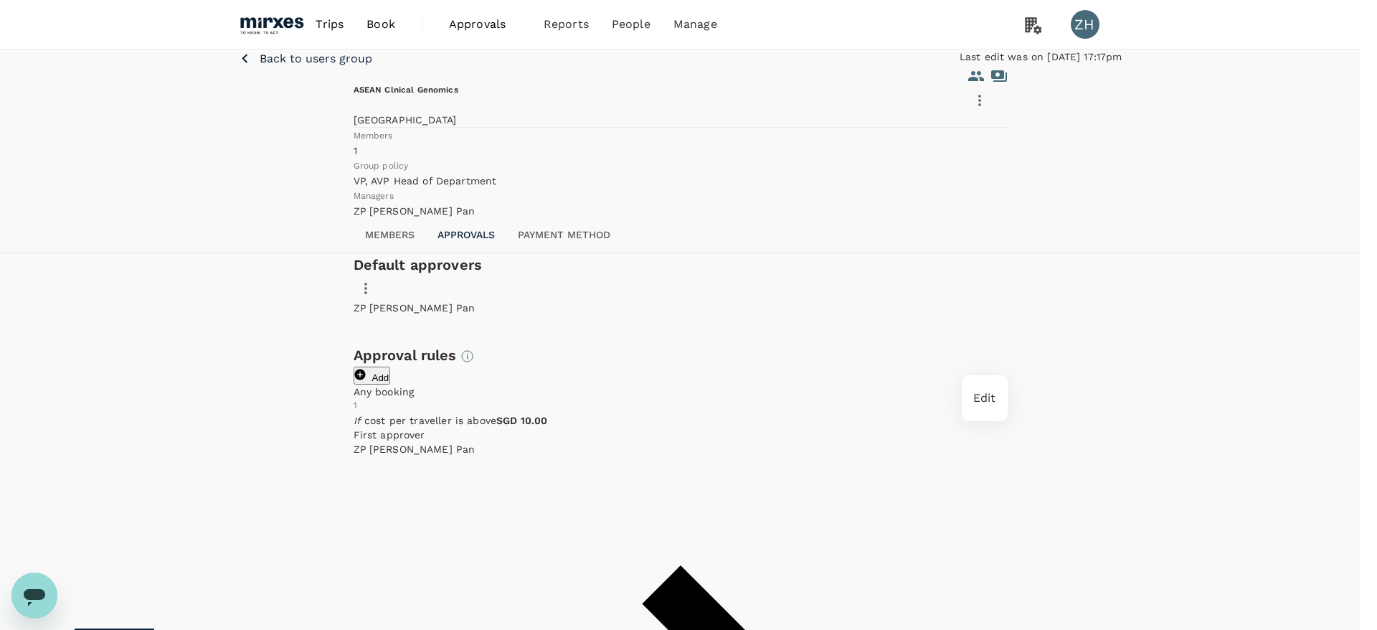
click at [995, 399] on span "Edit" at bounding box center [984, 398] width 23 height 17
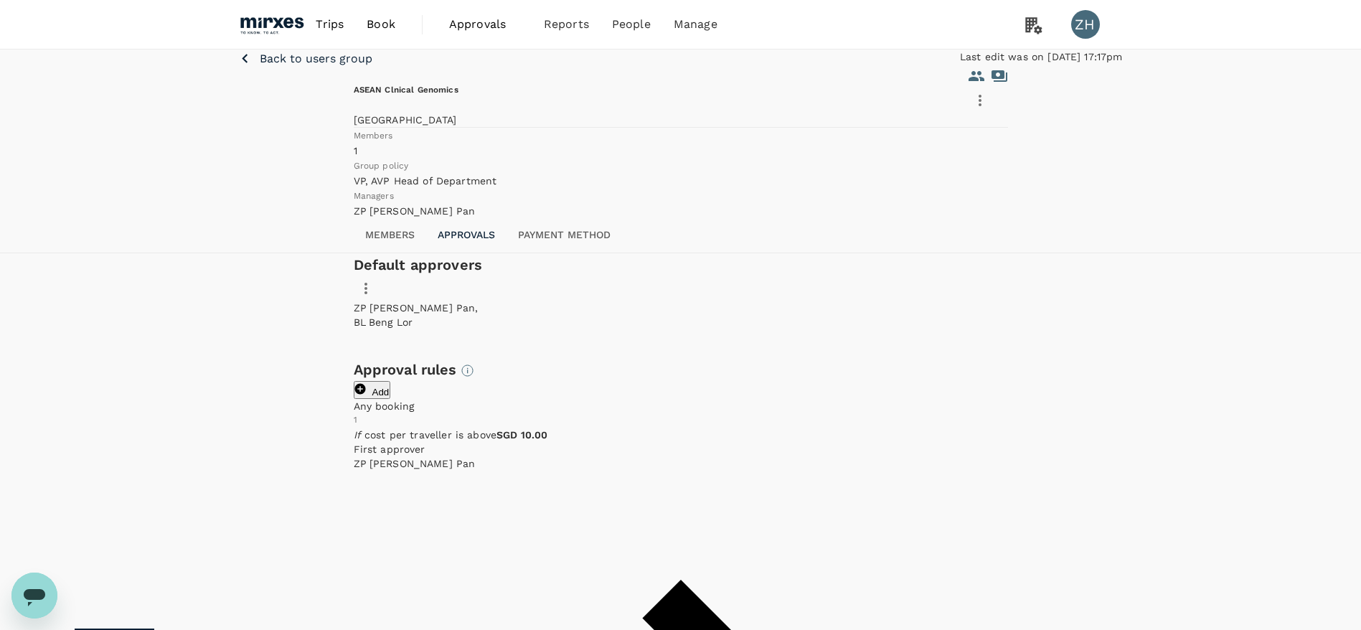
click at [344, 67] on p "Back to users group" at bounding box center [316, 58] width 113 height 17
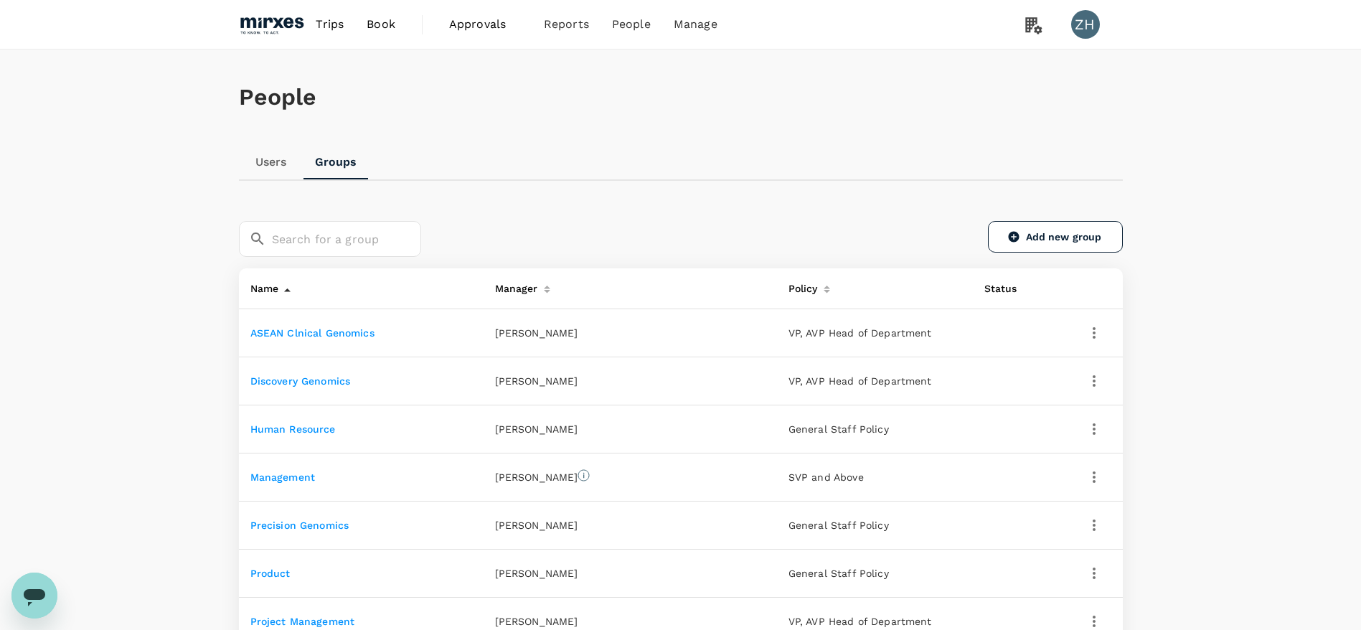
click at [321, 380] on link "Discovery Genomics" at bounding box center [300, 380] width 100 height 11
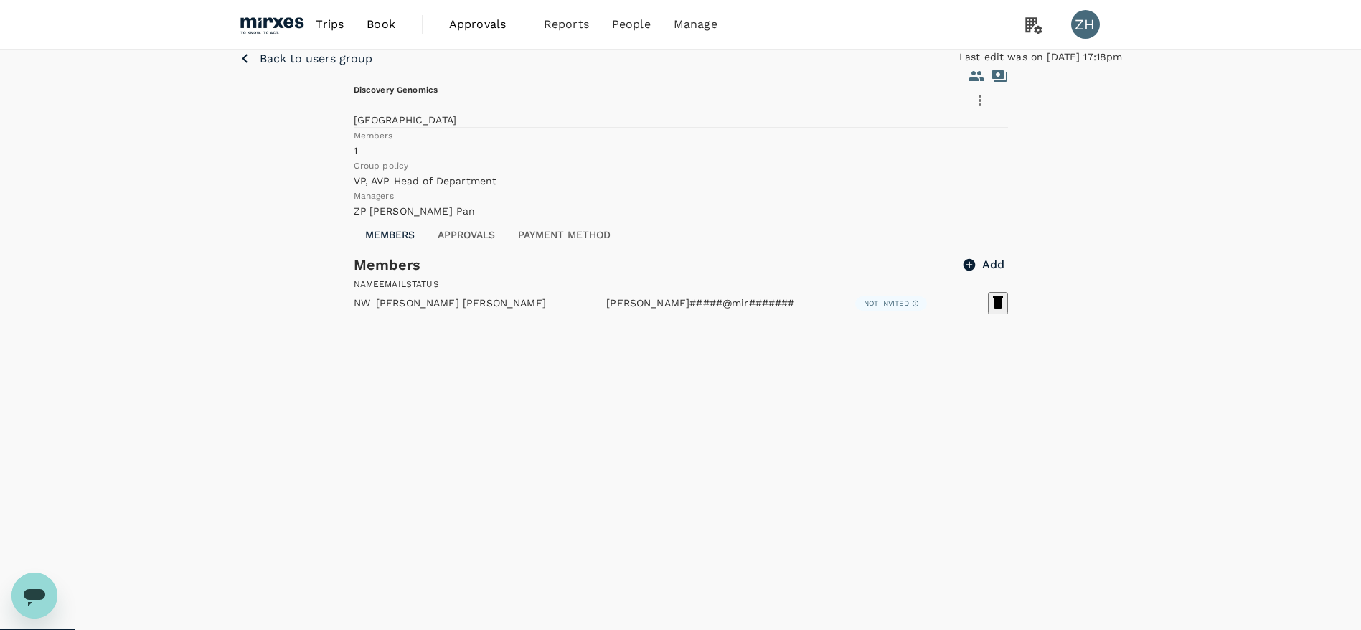
click at [482, 253] on button "Approvals" at bounding box center [466, 235] width 80 height 34
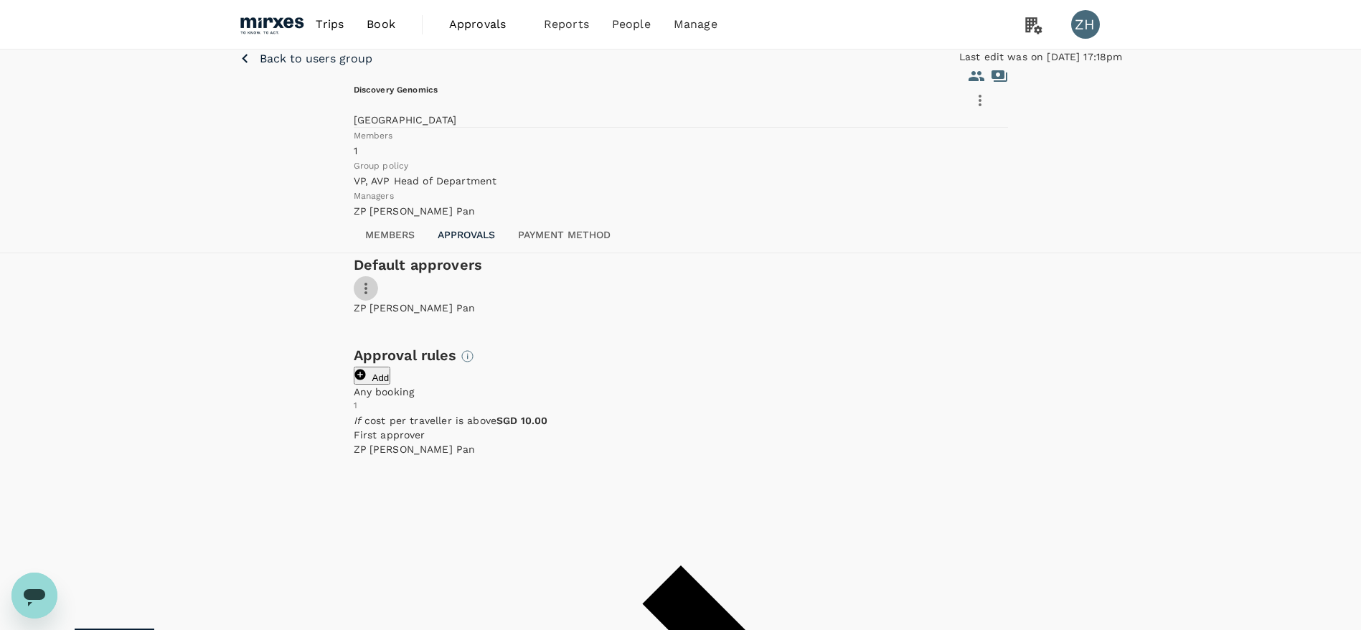
click at [374, 297] on icon "button" at bounding box center [365, 288] width 17 height 17
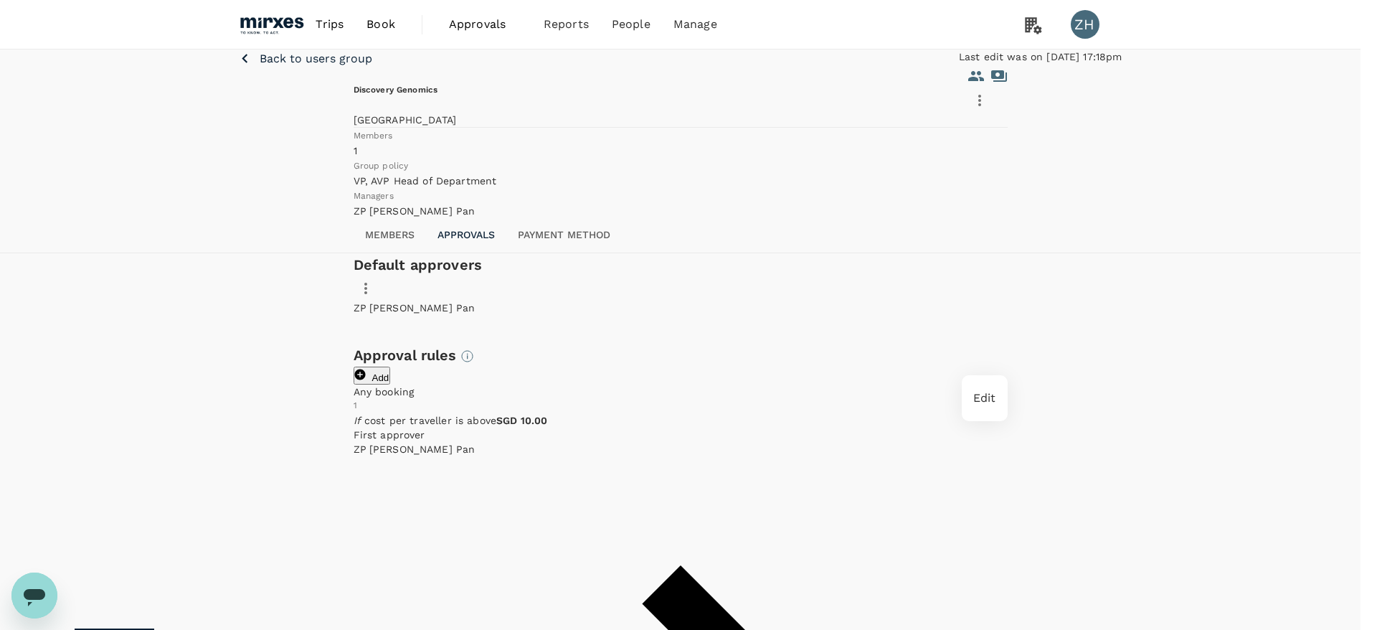
click at [996, 396] on span "Edit" at bounding box center [984, 398] width 23 height 17
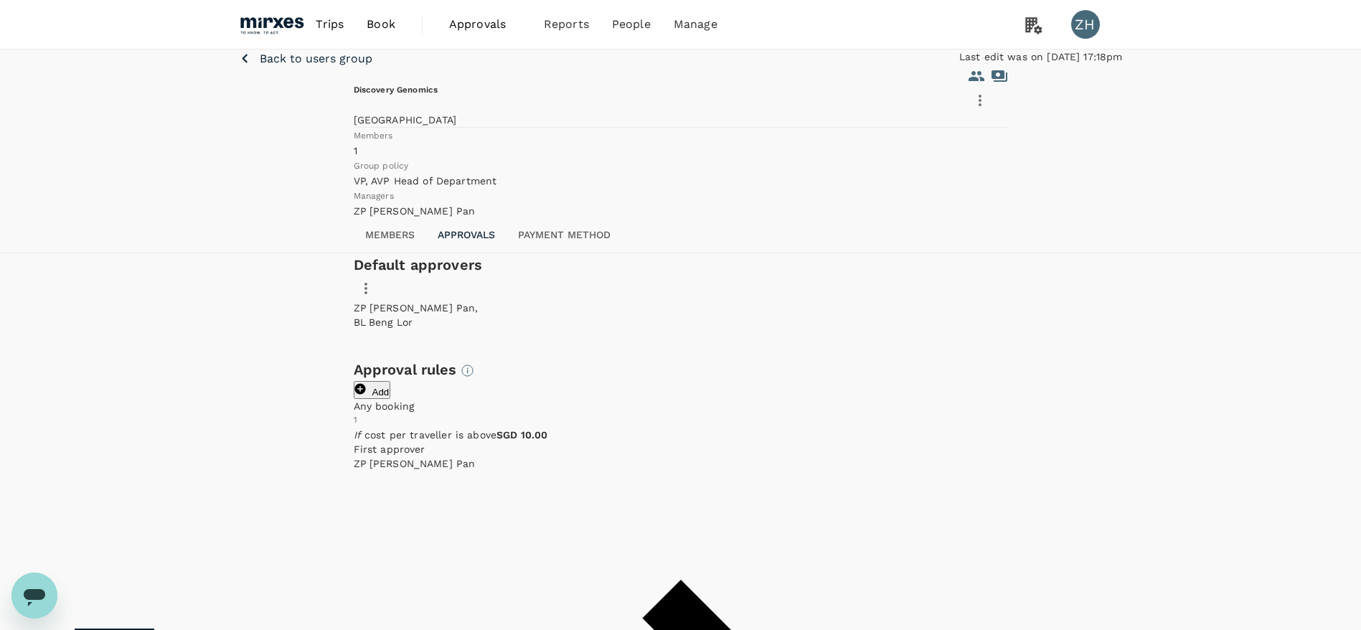
click at [357, 67] on p "Back to users group" at bounding box center [316, 58] width 113 height 17
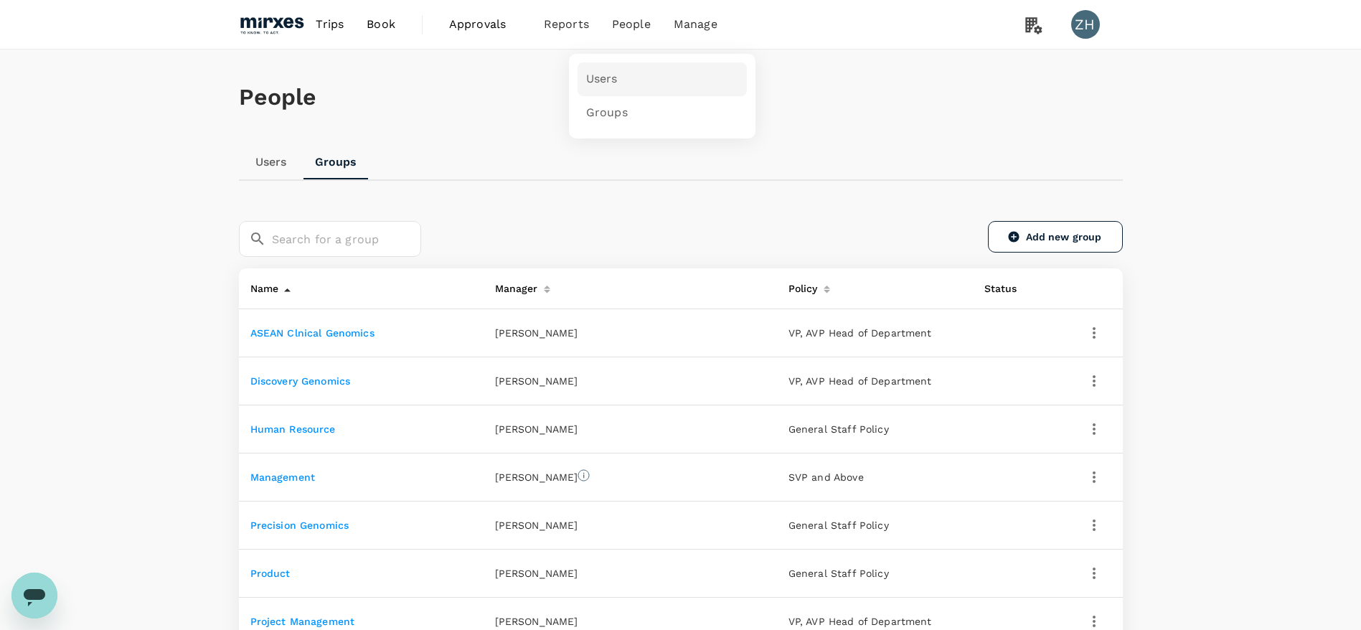
click at [642, 77] on link "Users" at bounding box center [661, 79] width 169 height 34
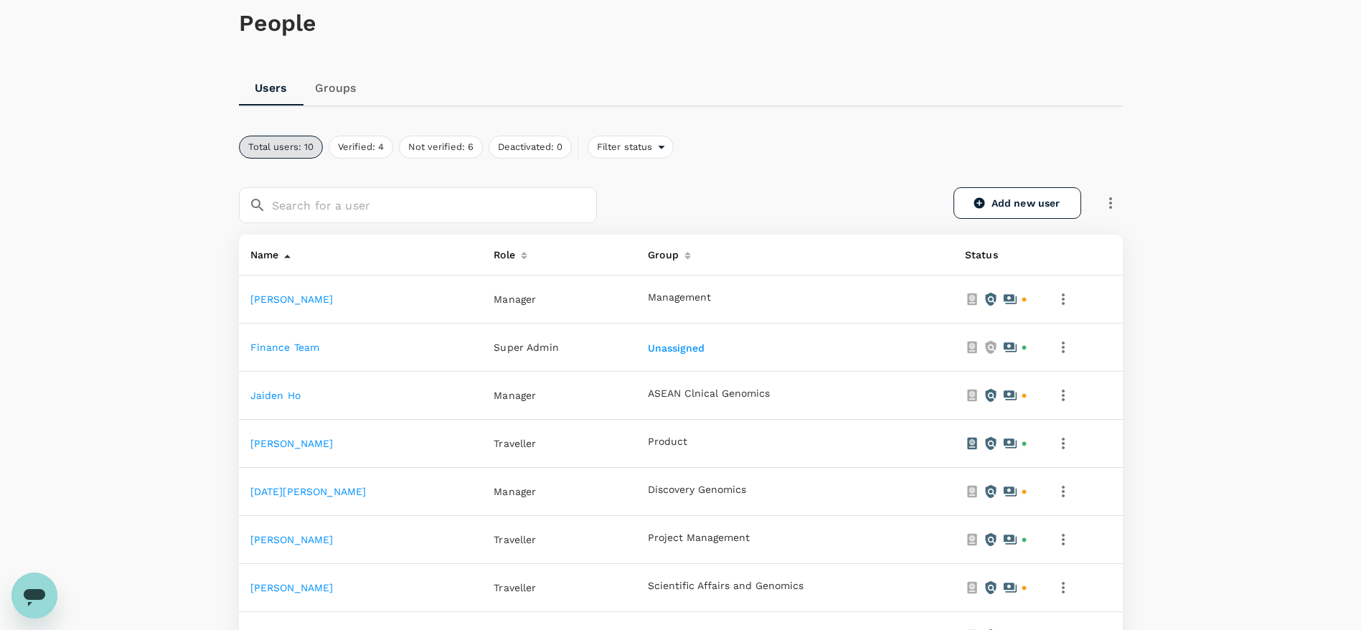
scroll to position [215, 0]
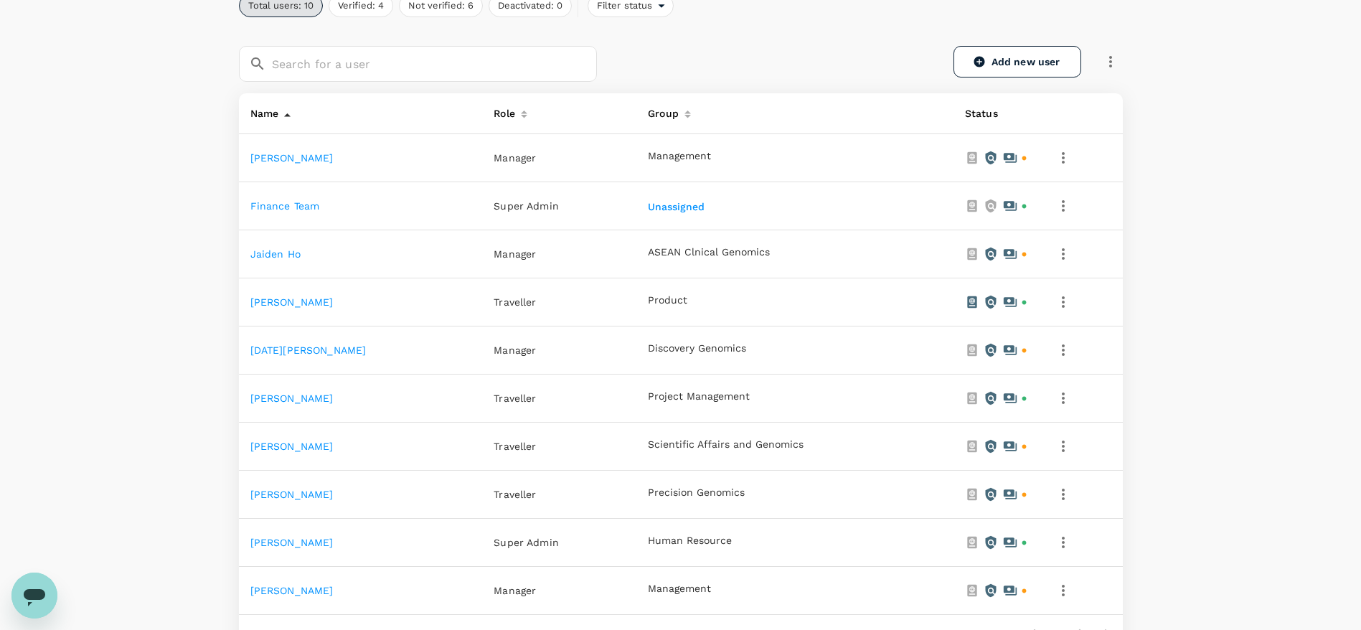
click at [1054, 160] on icon "button" at bounding box center [1062, 157] width 17 height 17
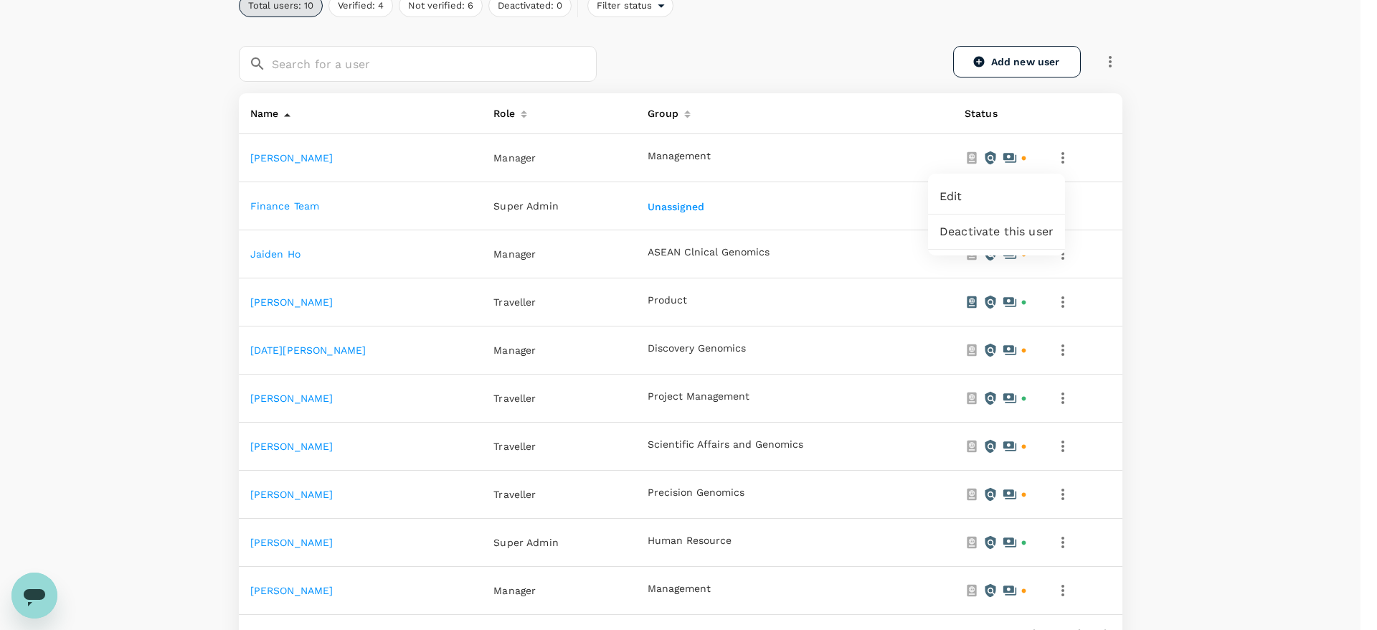
click at [1172, 225] on div at bounding box center [688, 315] width 1377 height 630
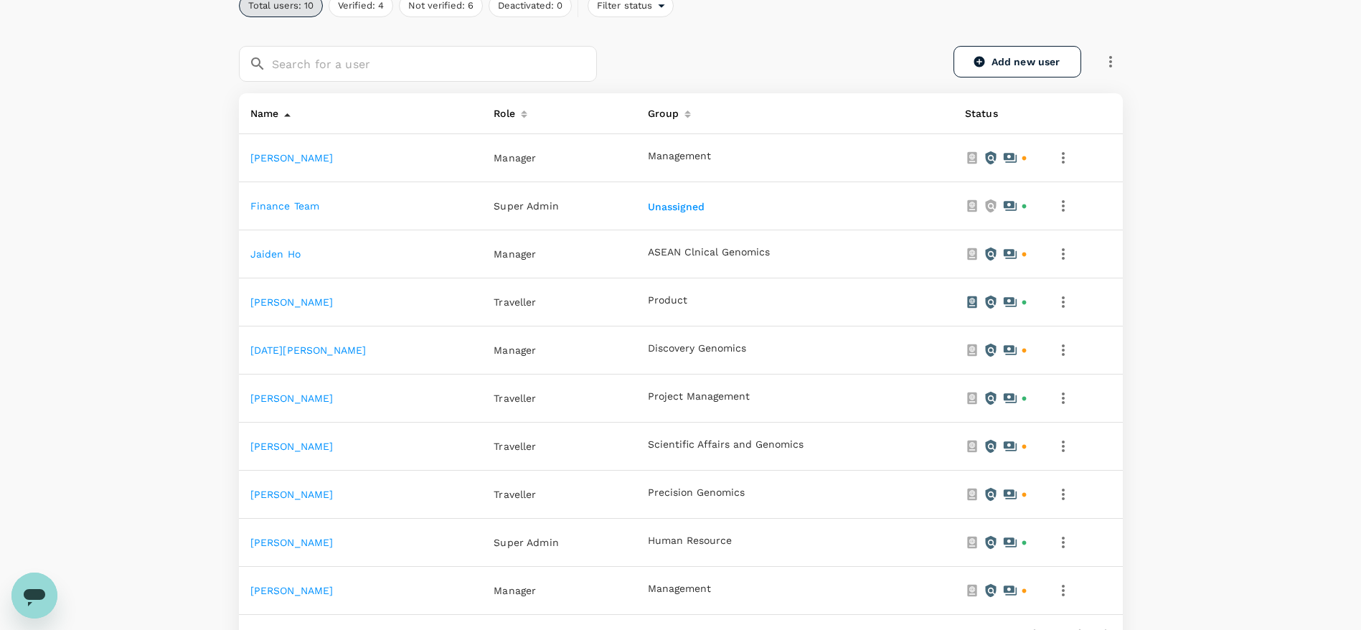
click at [281, 159] on link "[PERSON_NAME]" at bounding box center [291, 157] width 83 height 11
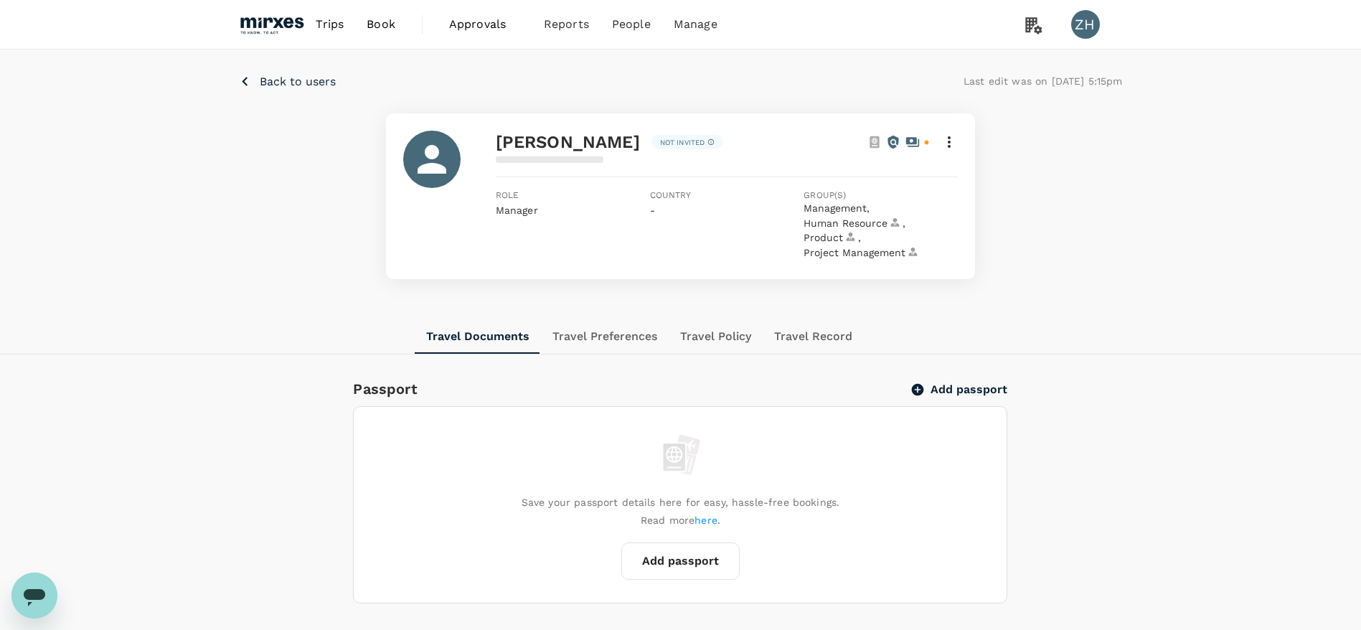
click at [948, 143] on icon at bounding box center [948, 141] width 17 height 17
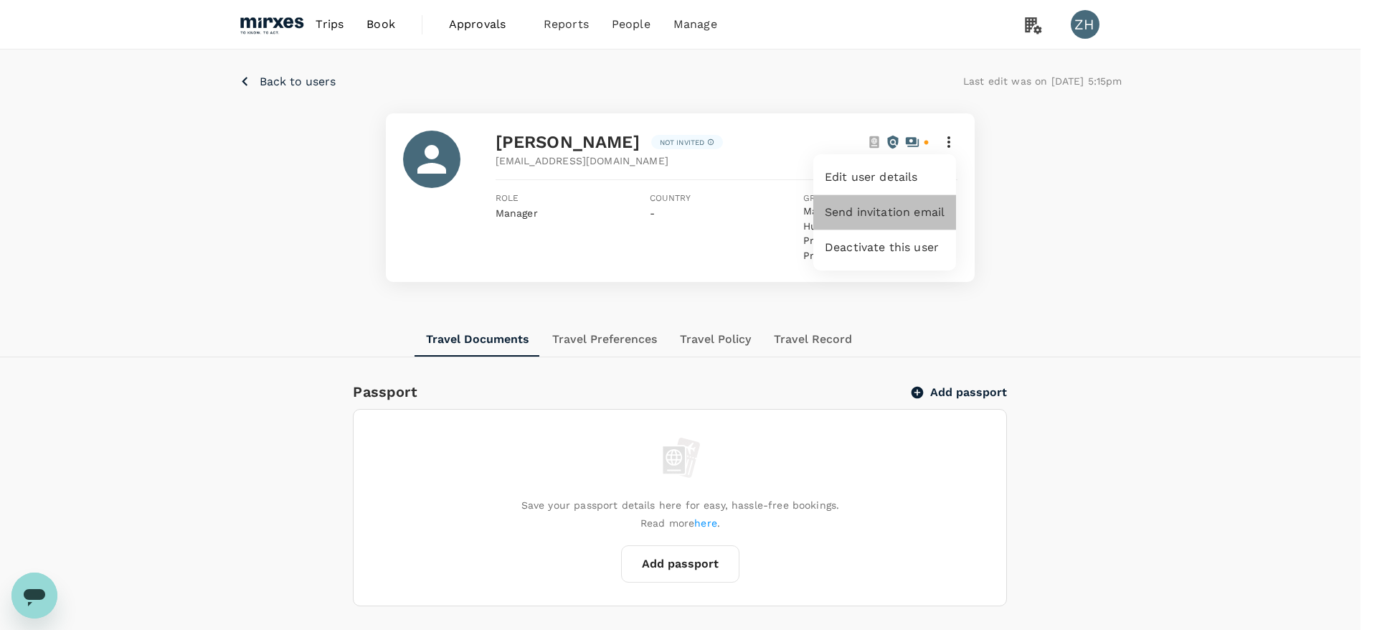
click at [910, 214] on span "Send invitation email" at bounding box center [885, 212] width 120 height 17
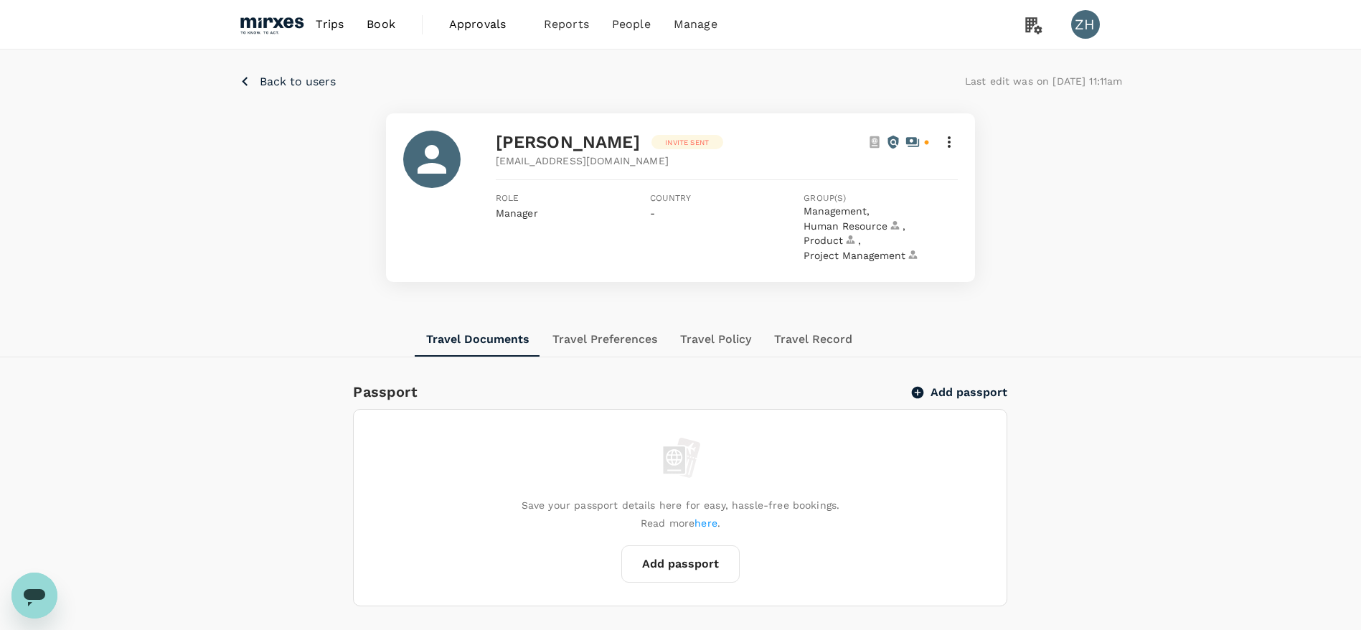
click at [315, 78] on p "Back to users" at bounding box center [298, 81] width 76 height 17
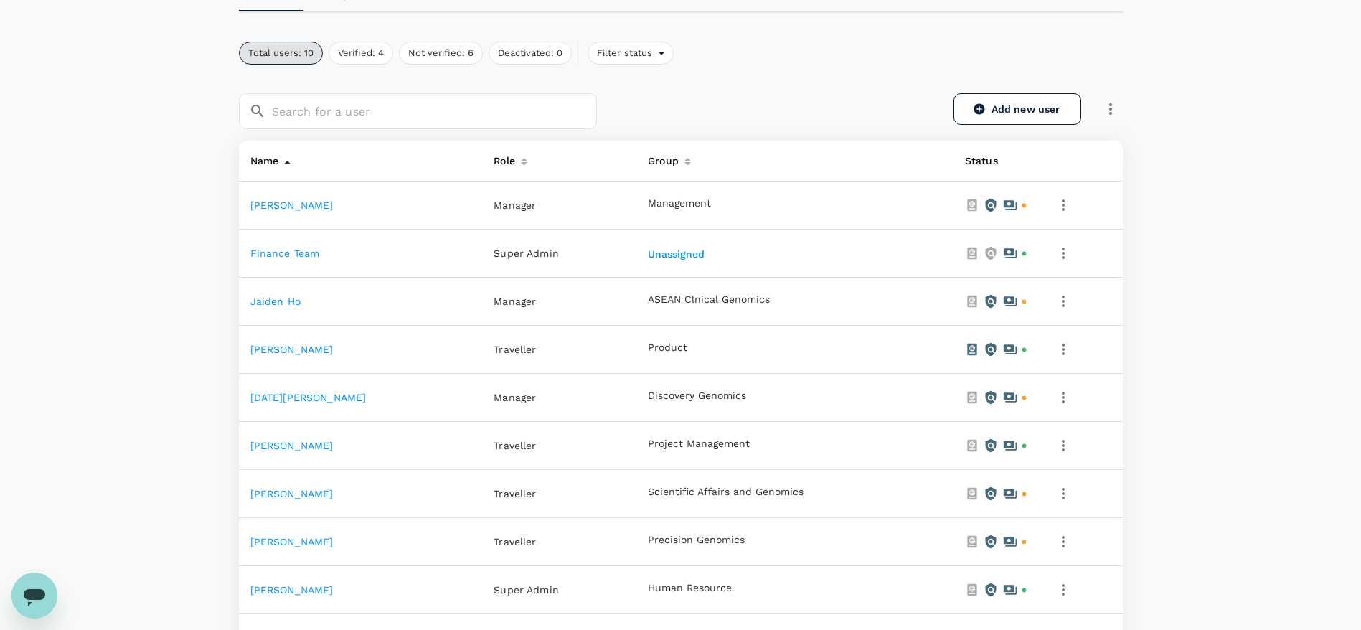
scroll to position [215, 0]
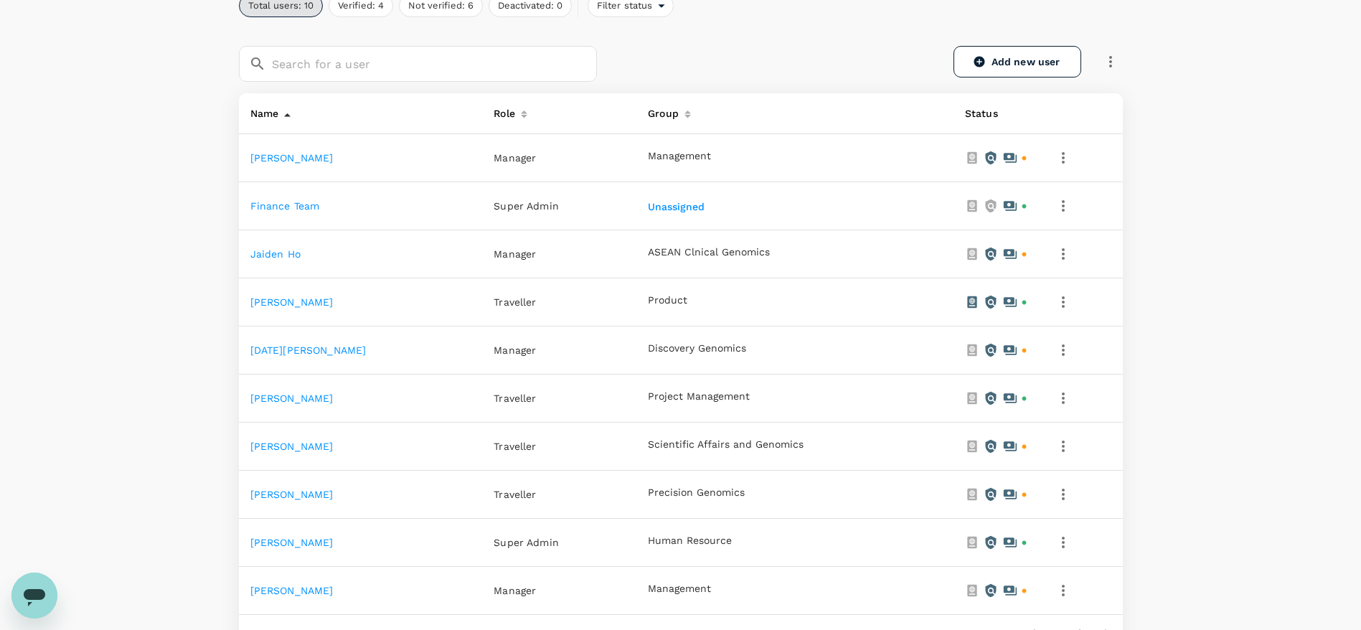
click at [273, 586] on link "[PERSON_NAME]" at bounding box center [291, 590] width 83 height 11
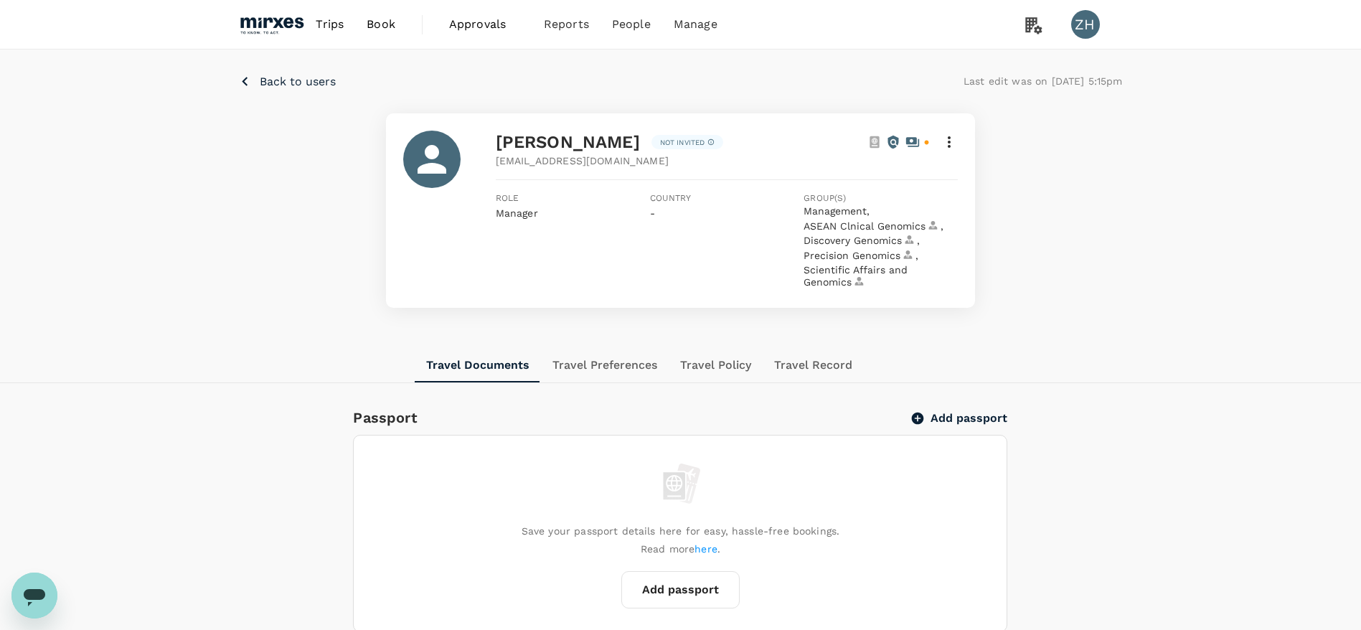
click at [952, 140] on icon at bounding box center [948, 141] width 17 height 17
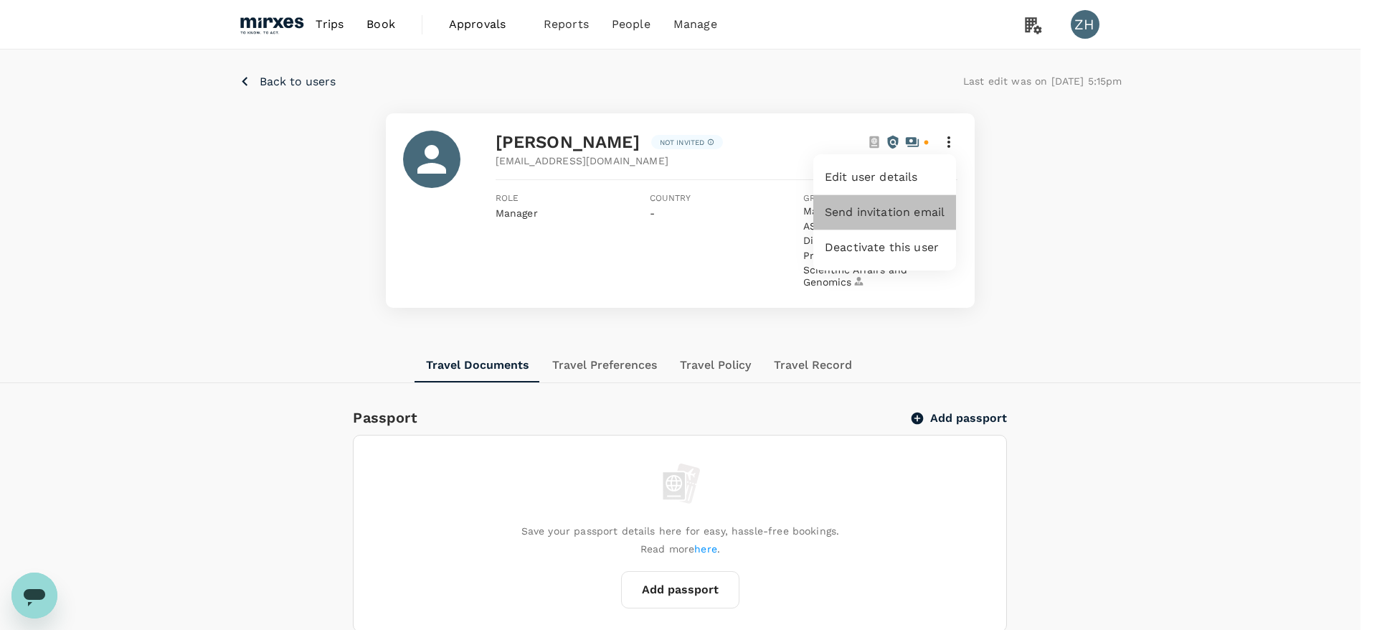
click at [894, 214] on span "Send invitation email" at bounding box center [885, 212] width 120 height 17
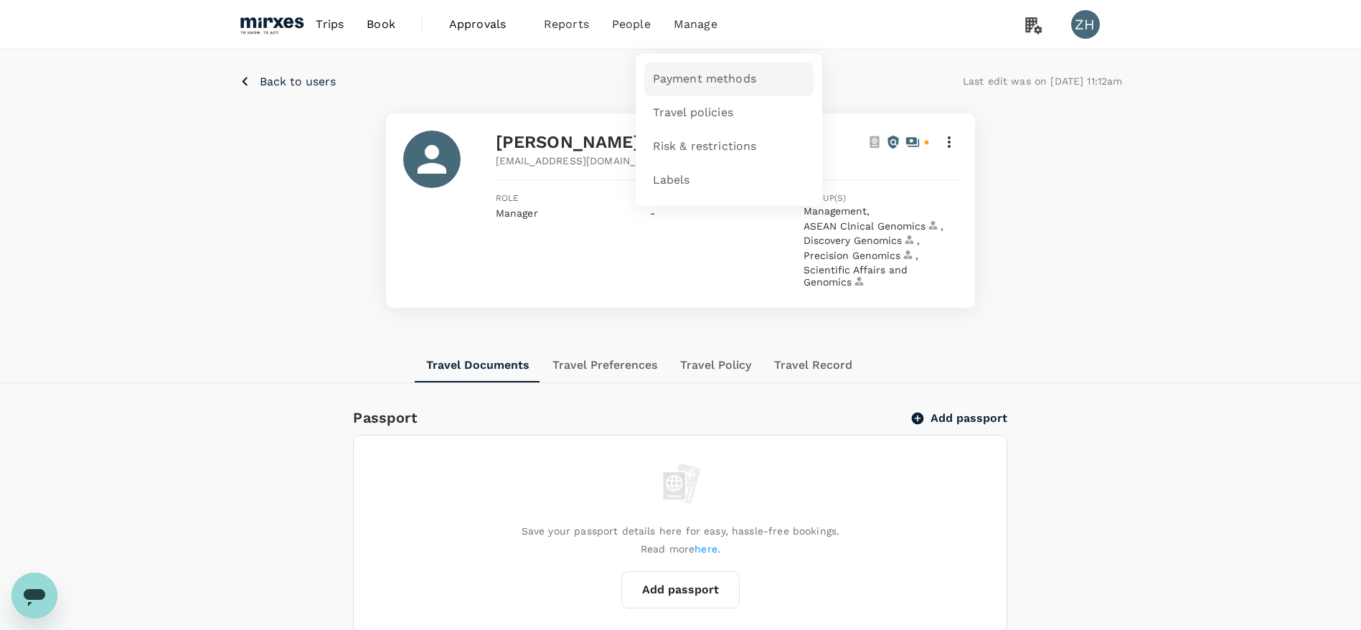
click at [703, 80] on span "Payment methods" at bounding box center [704, 79] width 103 height 16
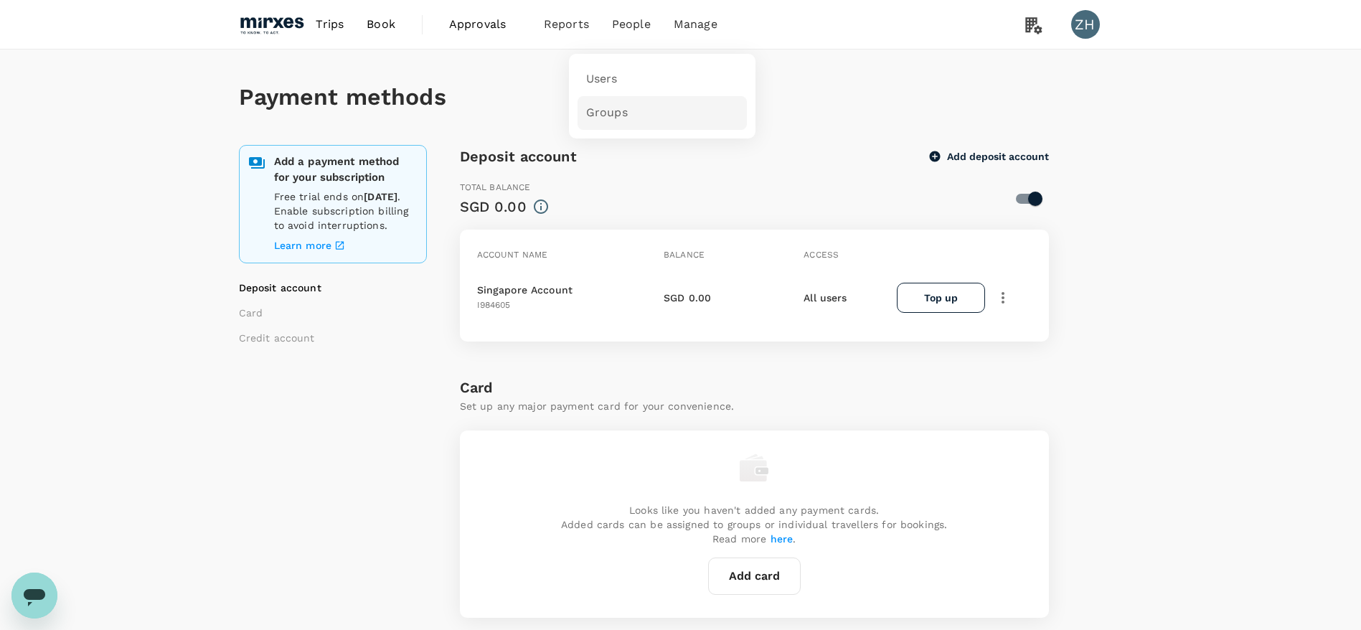
click at [621, 108] on span "Groups" at bounding box center [607, 113] width 42 height 16
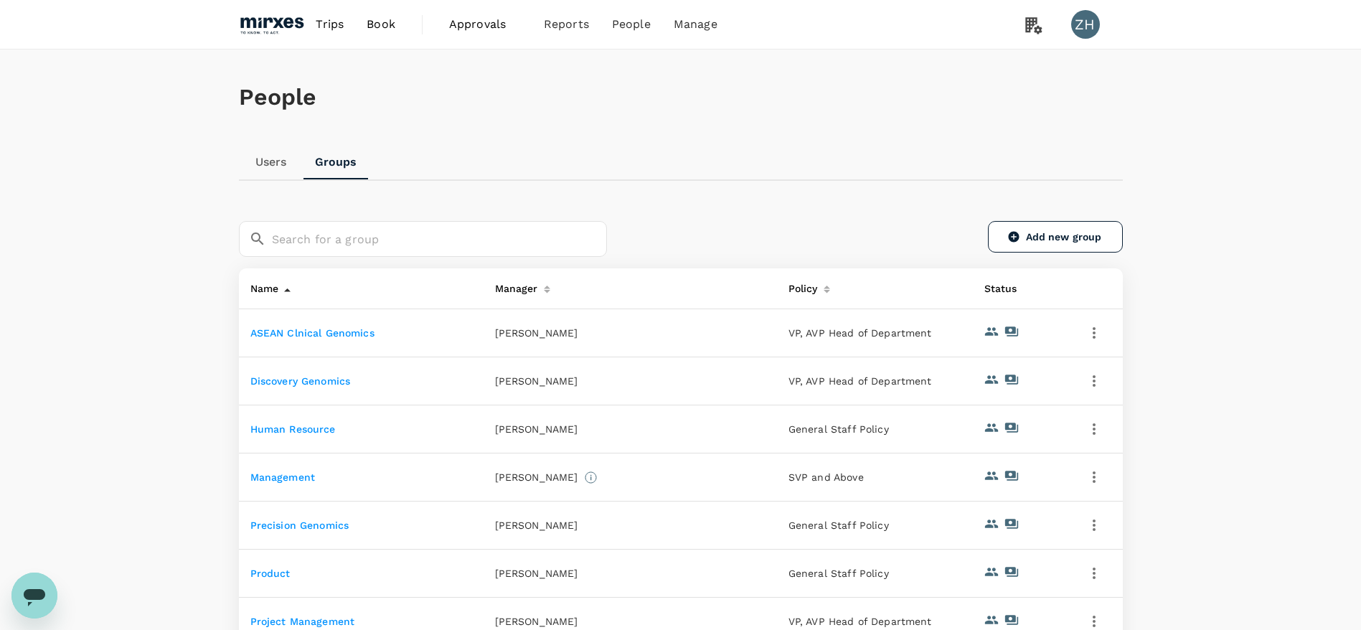
click at [293, 433] on link "Human Resource" at bounding box center [292, 428] width 85 height 11
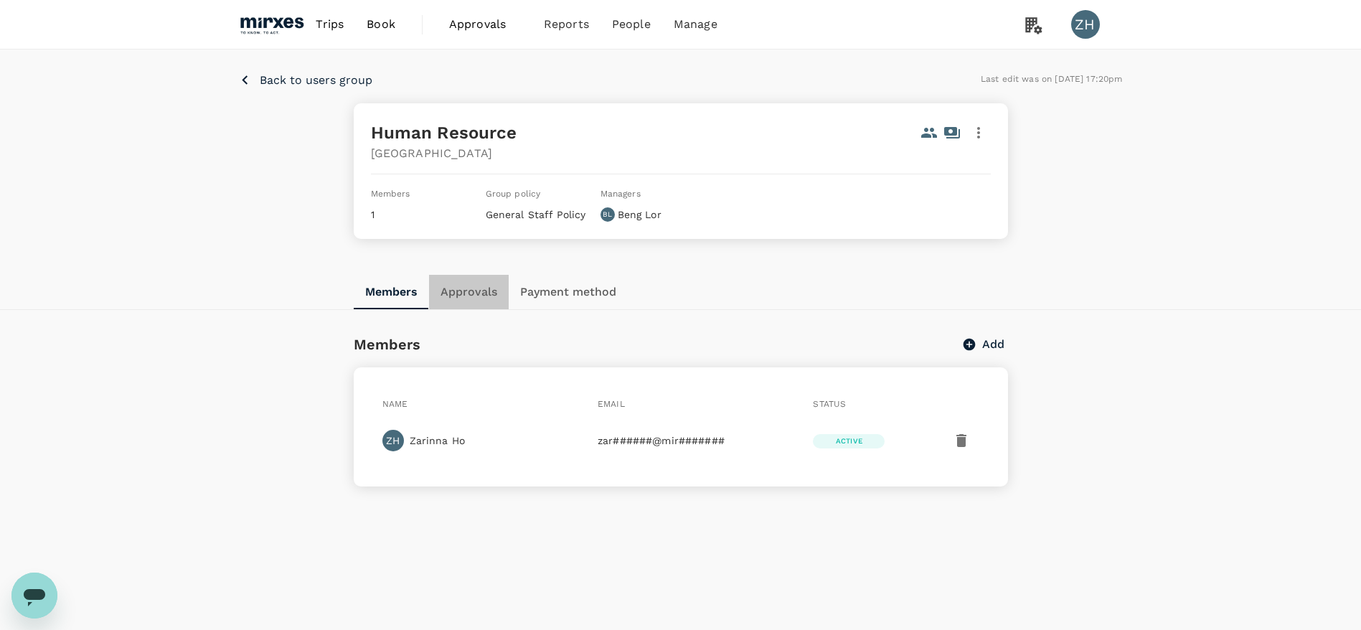
click at [467, 298] on button "Approvals" at bounding box center [469, 292] width 80 height 34
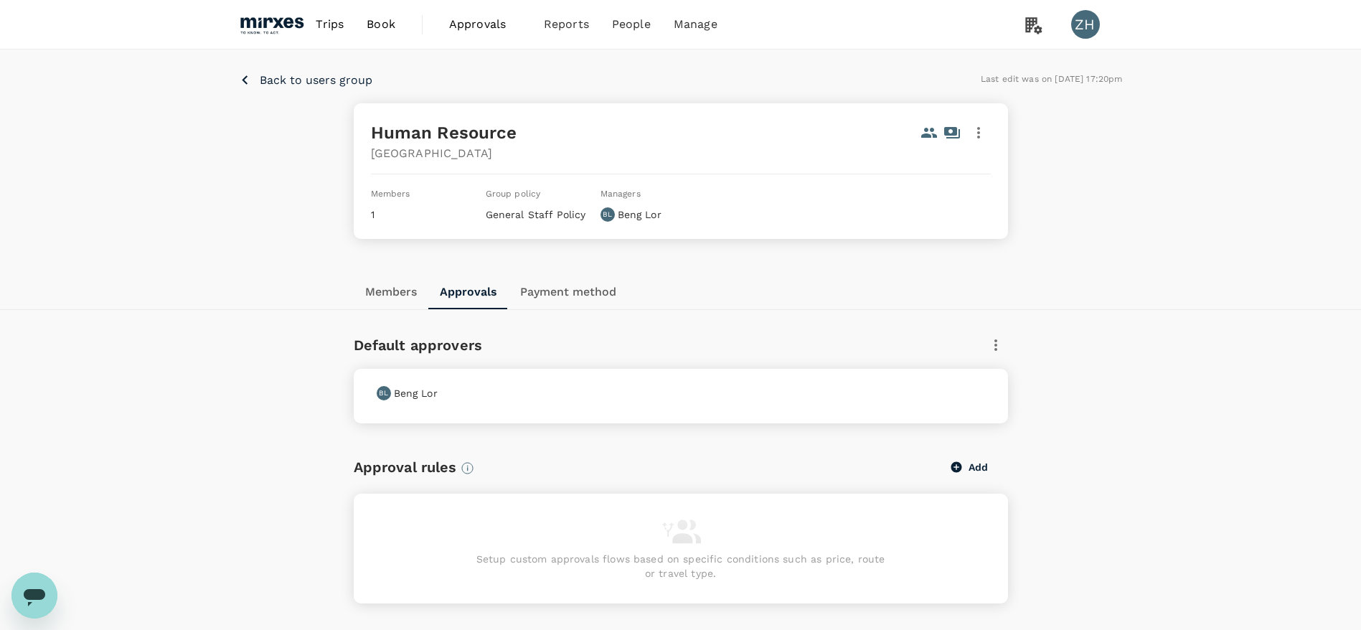
click at [333, 88] on button "Back to users group" at bounding box center [305, 80] width 133 height 18
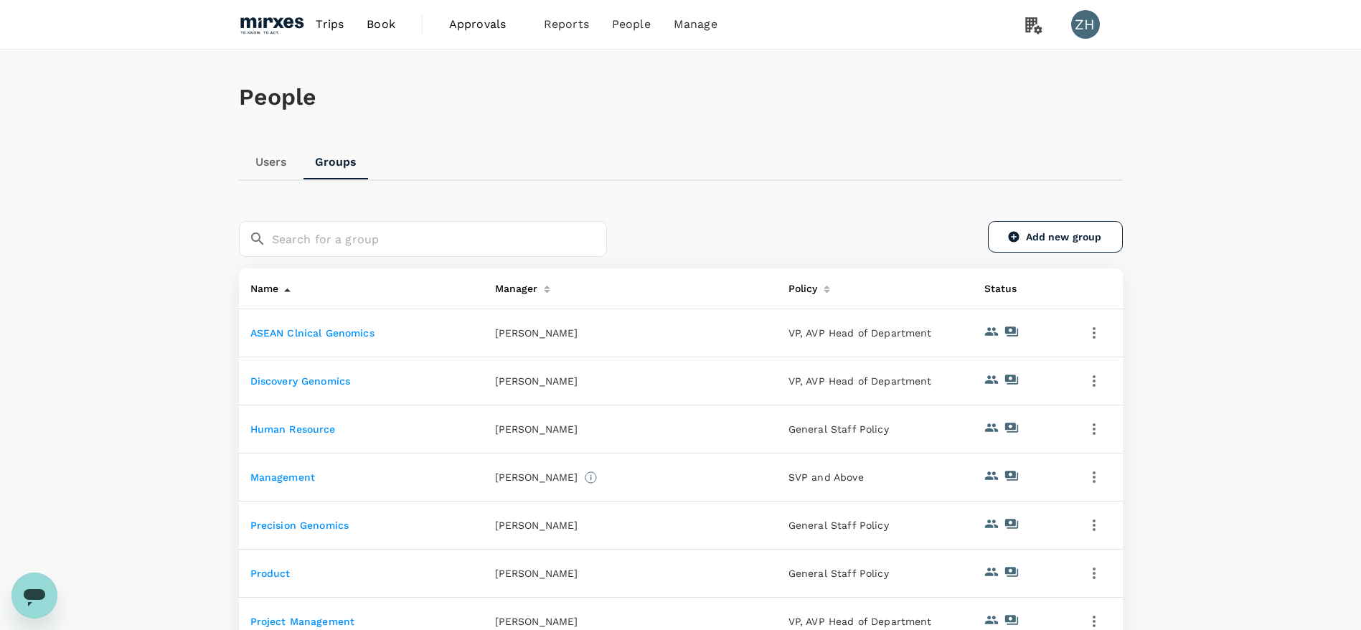
click at [288, 473] on link "Management" at bounding box center [282, 476] width 65 height 11
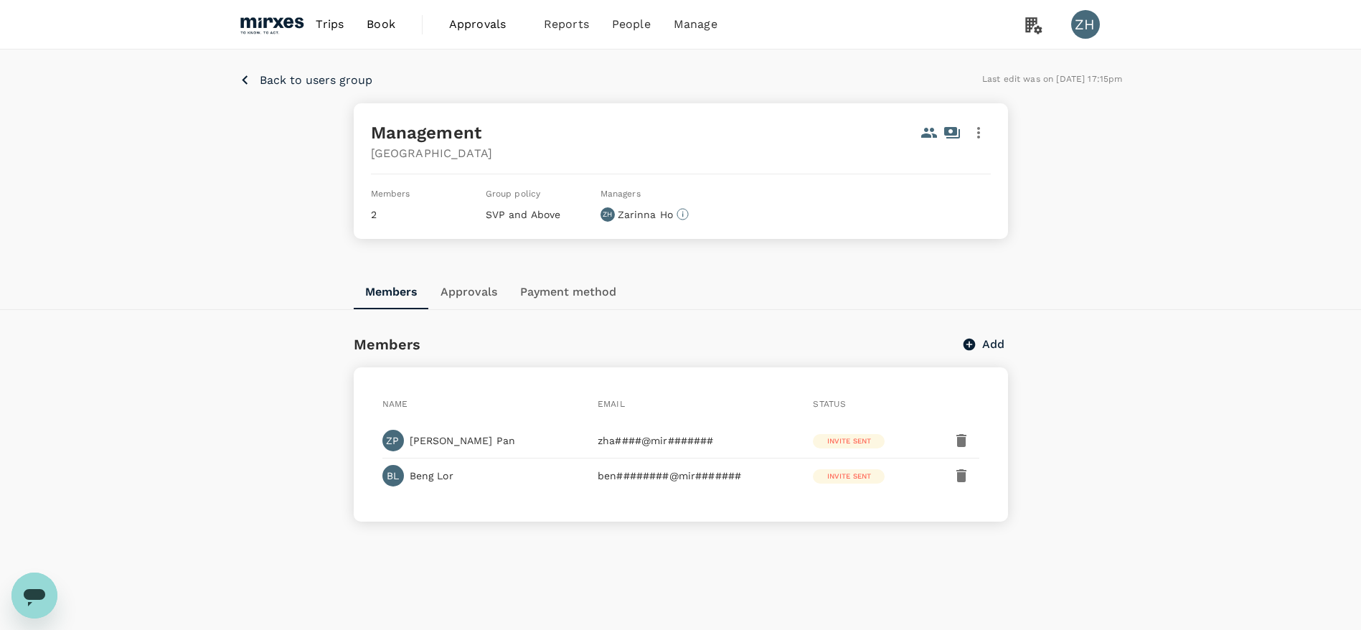
click at [491, 290] on button "Approvals" at bounding box center [469, 292] width 80 height 34
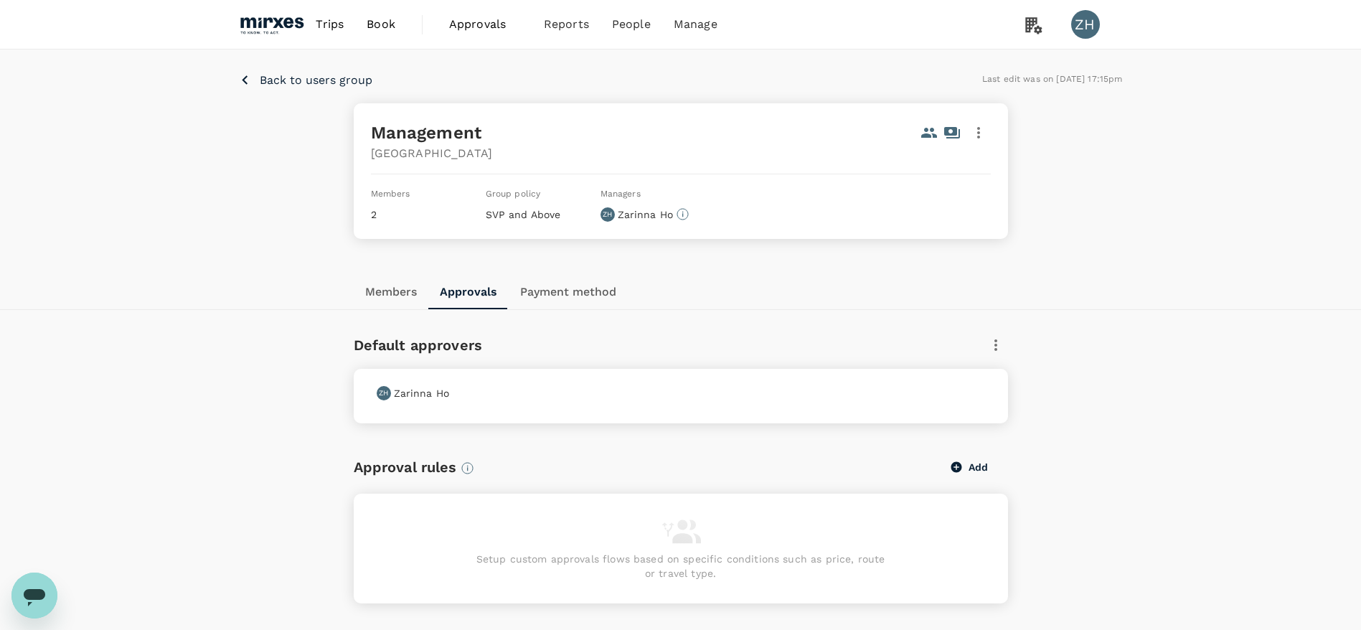
click at [935, 393] on div "ZH Zarinna Ho" at bounding box center [678, 390] width 614 height 20
click at [994, 346] on icon "button" at bounding box center [995, 344] width 17 height 17
click at [608, 295] on div at bounding box center [688, 315] width 1377 height 630
click at [992, 346] on icon "button" at bounding box center [995, 344] width 17 height 17
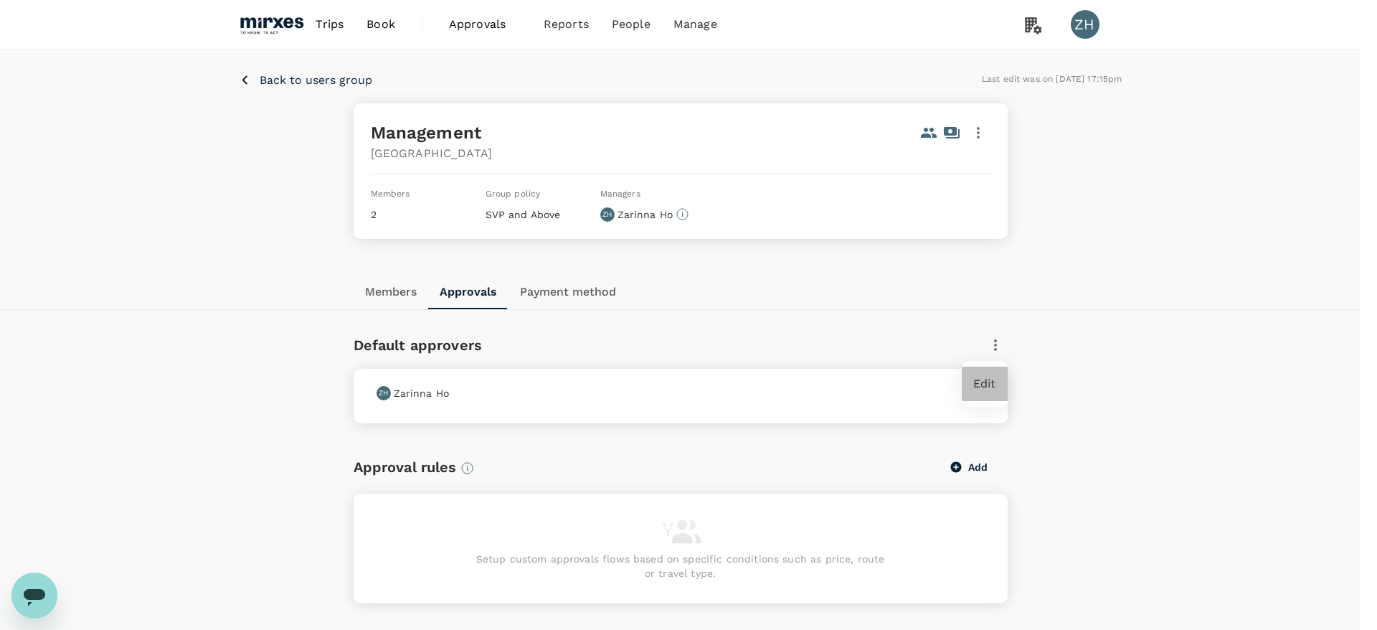
click at [999, 382] on div "Edit" at bounding box center [985, 384] width 46 height 34
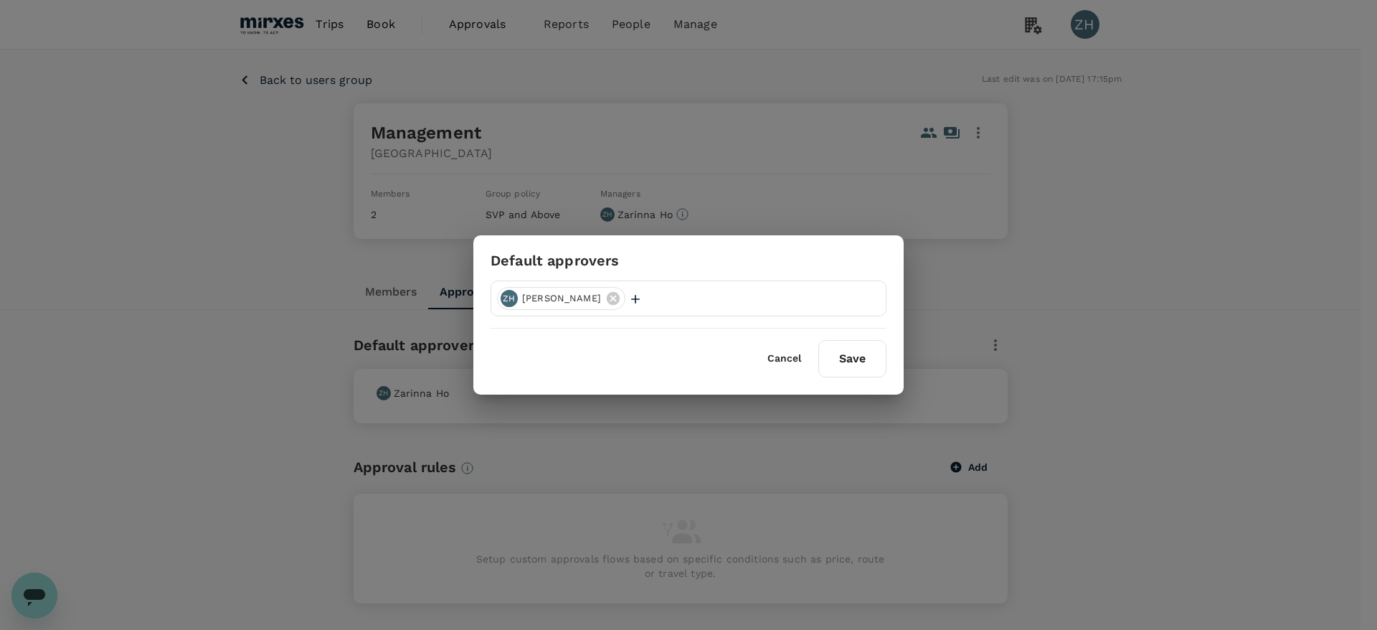
click at [636, 301] on div "ZH Zarinna Ho" at bounding box center [689, 298] width 396 height 36
click at [628, 299] on icon "button" at bounding box center [635, 299] width 14 height 14
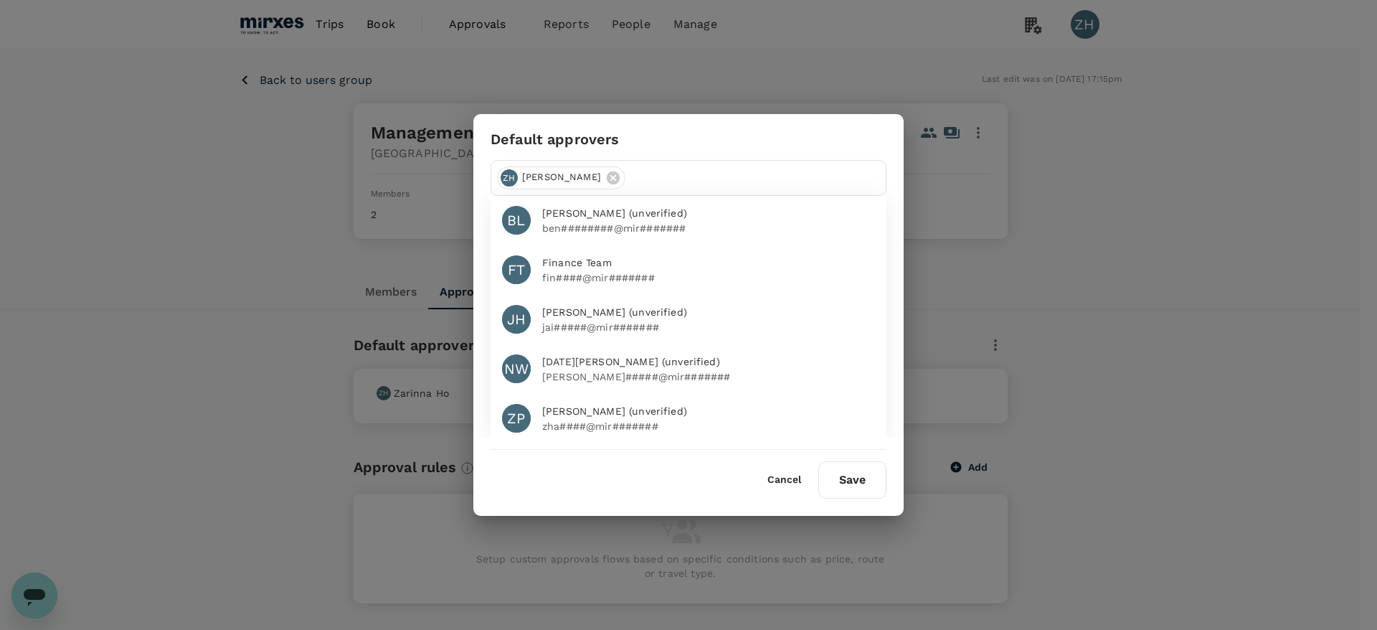
click at [653, 225] on p "ben########@mir#######" at bounding box center [708, 228] width 333 height 14
click at [841, 483] on button "Save" at bounding box center [852, 479] width 68 height 37
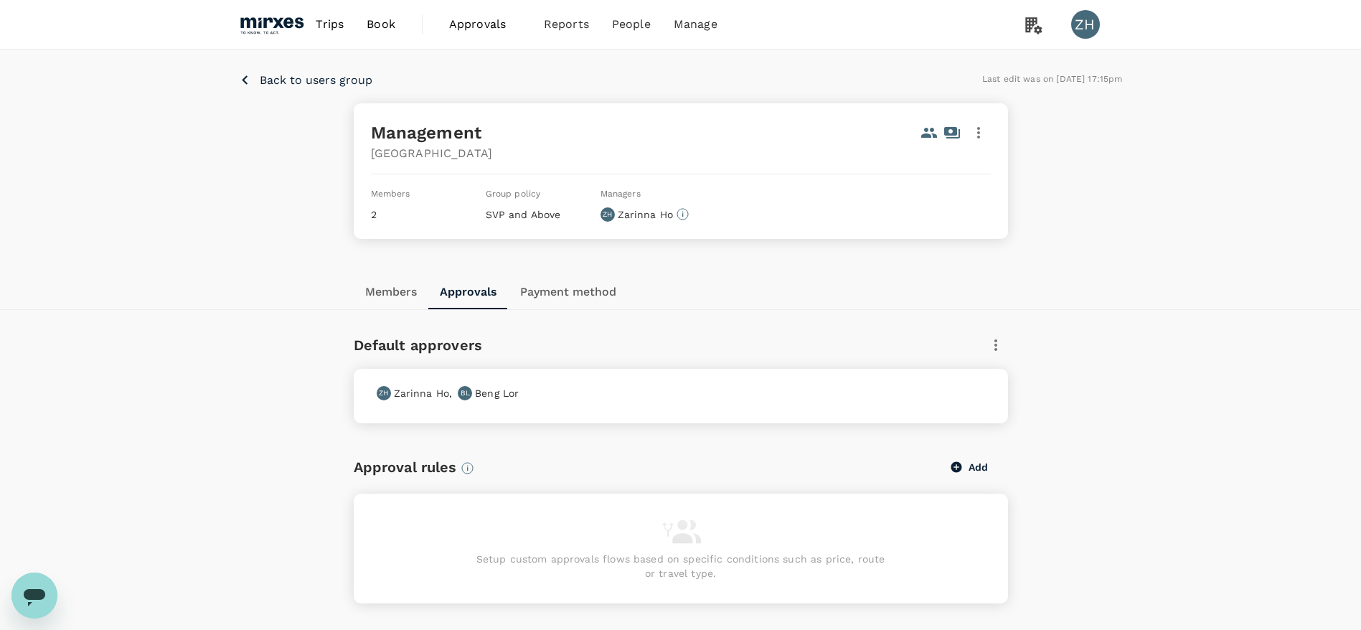
click at [312, 84] on p "Back to users group" at bounding box center [316, 80] width 113 height 17
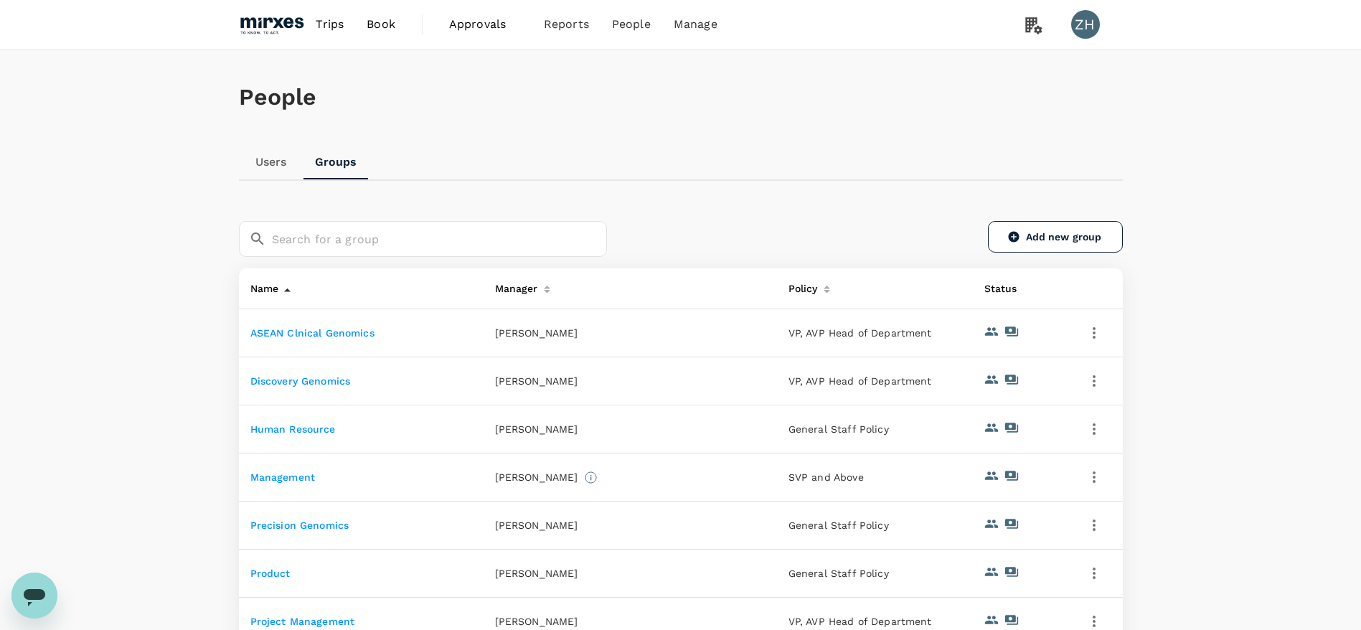
click at [338, 528] on link "Precision Genomics" at bounding box center [299, 524] width 99 height 11
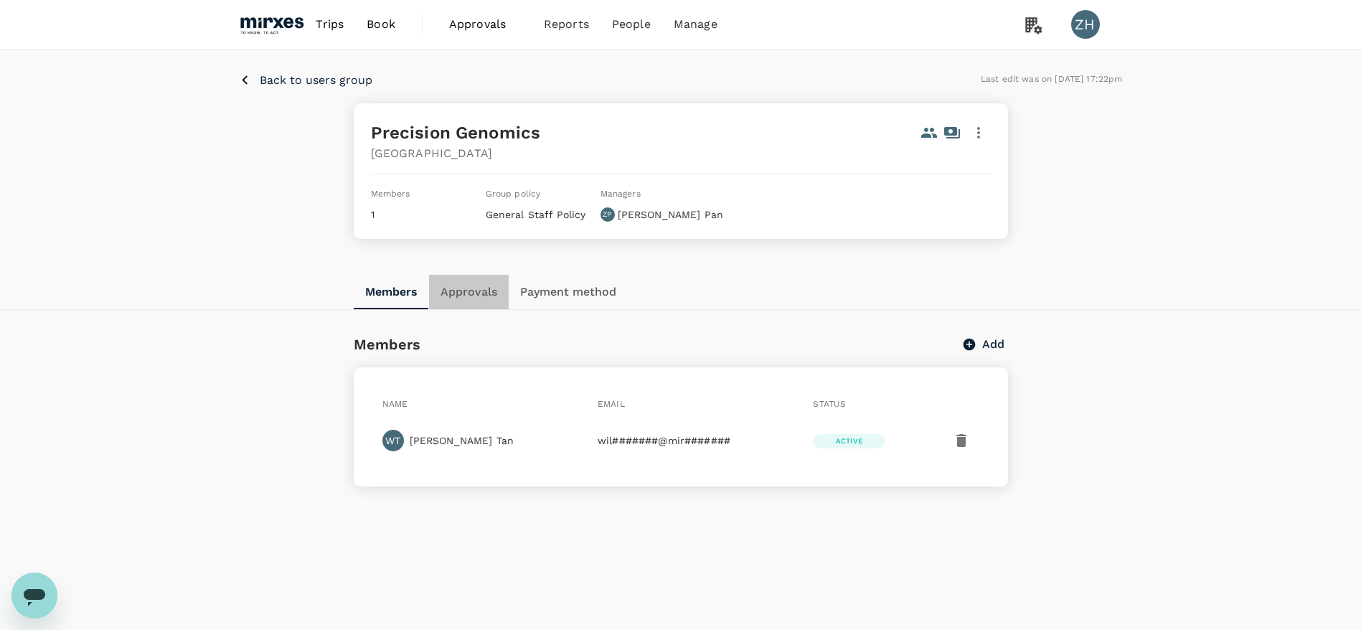
click at [488, 290] on button "Approvals" at bounding box center [469, 292] width 80 height 34
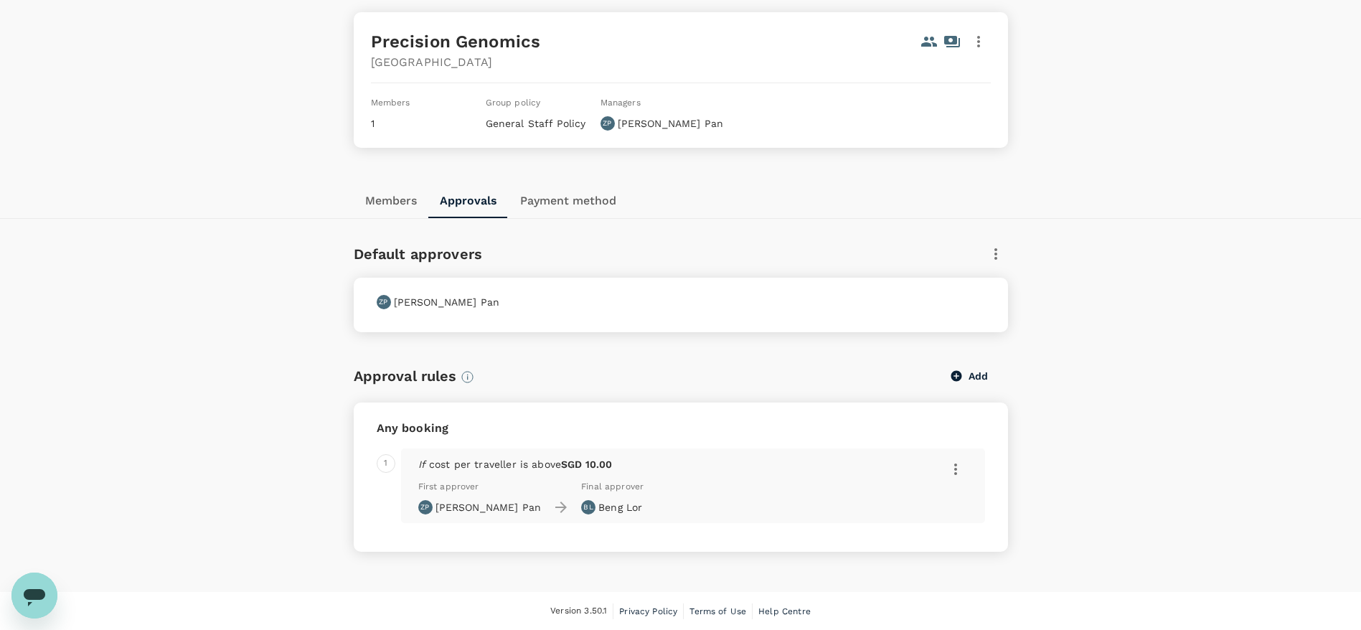
scroll to position [92, 0]
click at [998, 266] on div "Default approvers ZP Zhao Pan" at bounding box center [681, 286] width 654 height 90
click at [996, 255] on icon "button" at bounding box center [995, 253] width 17 height 17
click at [982, 291] on span "Edit" at bounding box center [984, 291] width 23 height 17
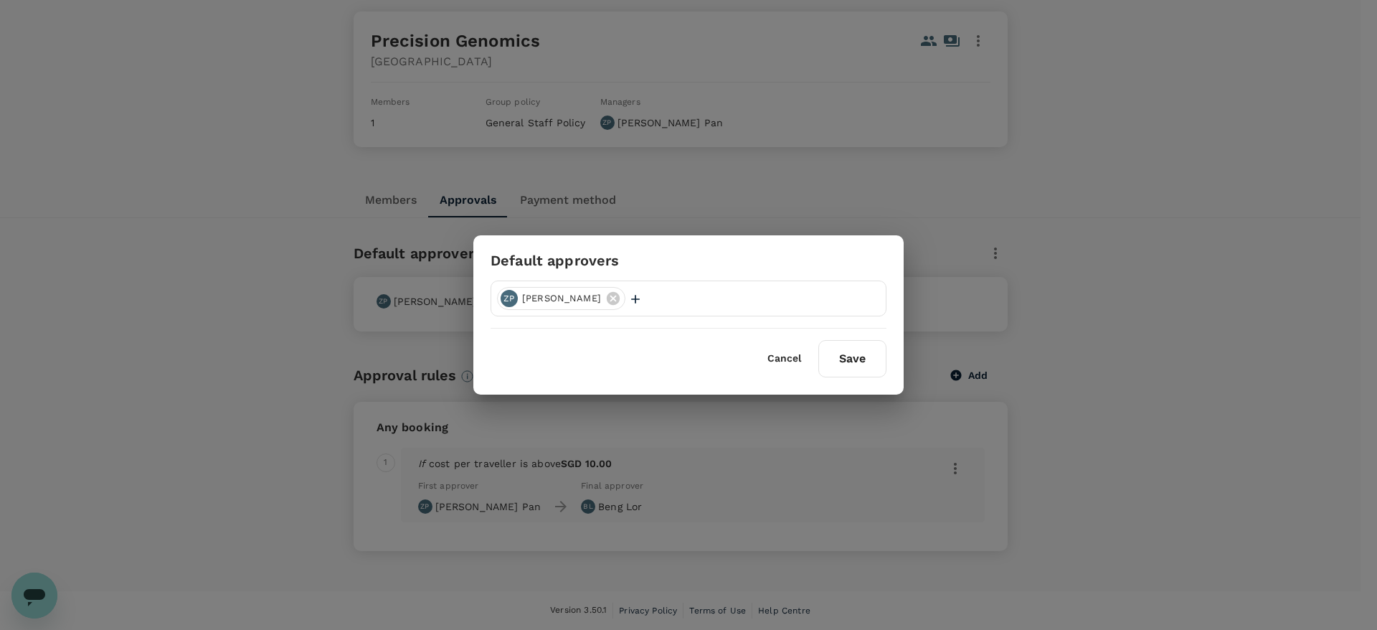
click at [628, 301] on icon "button" at bounding box center [635, 299] width 14 height 14
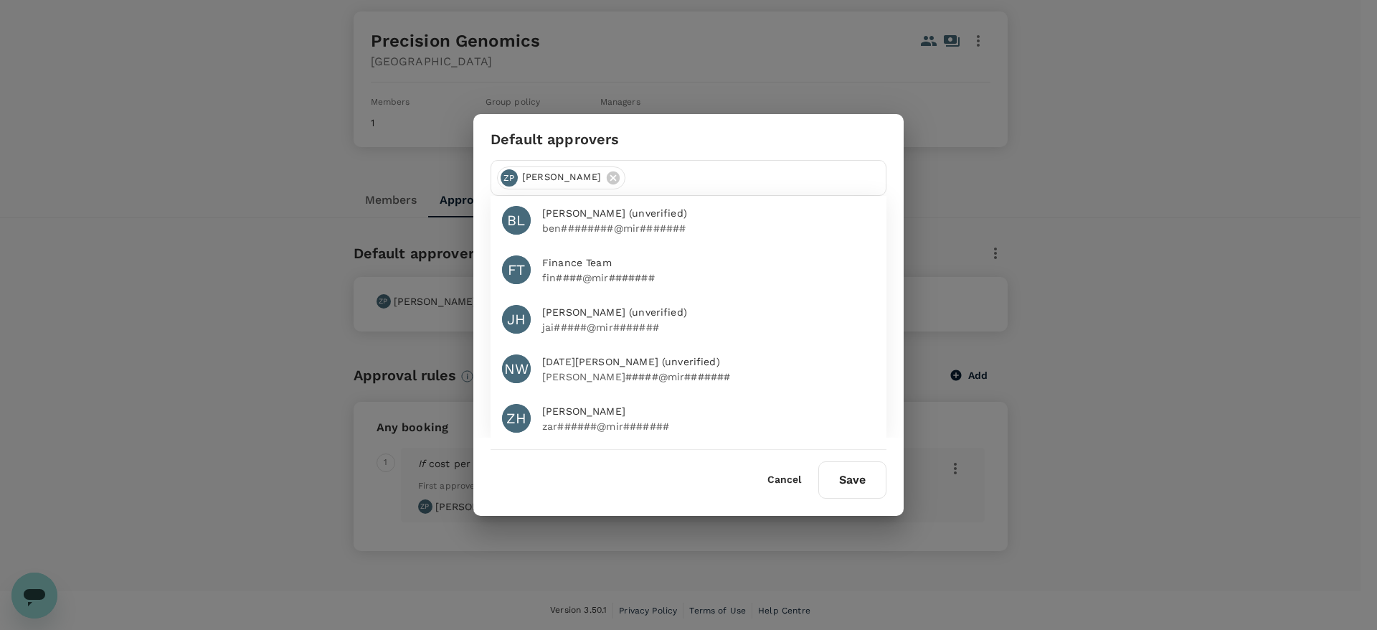
click at [601, 227] on p "ben########@mir#######" at bounding box center [708, 228] width 333 height 14
click at [863, 479] on button "Save" at bounding box center [852, 479] width 68 height 37
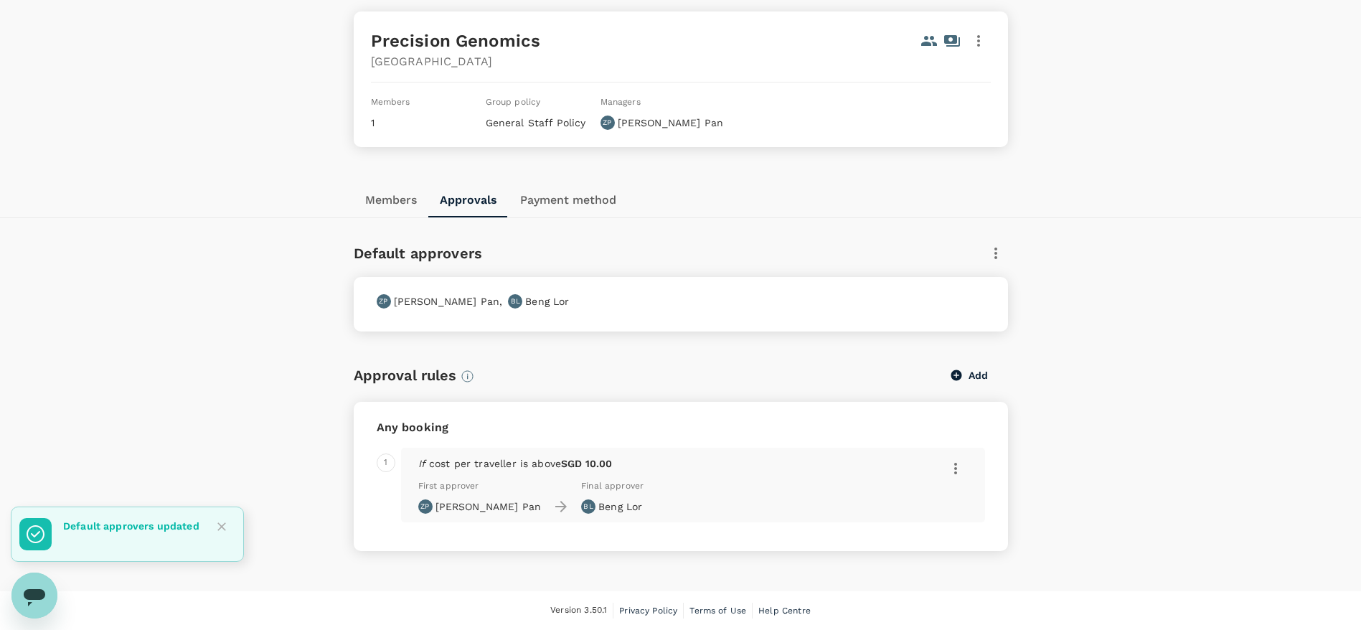
scroll to position [0, 0]
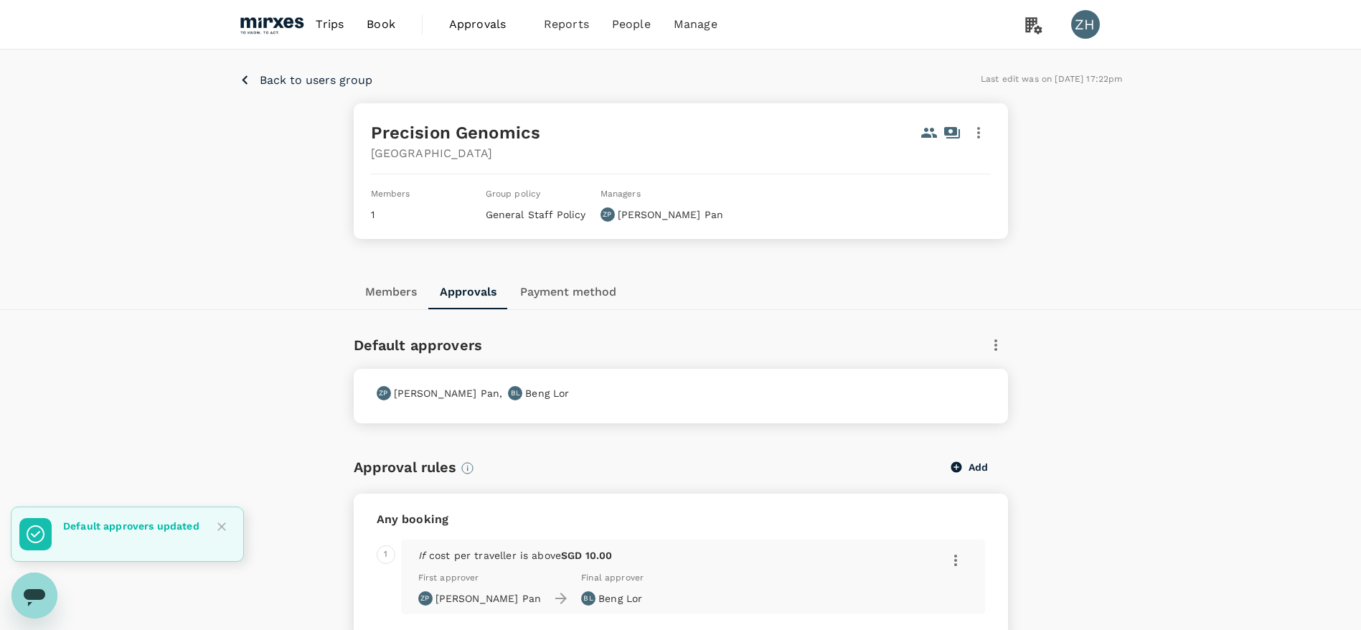
click at [347, 80] on p "Back to users group" at bounding box center [316, 80] width 113 height 17
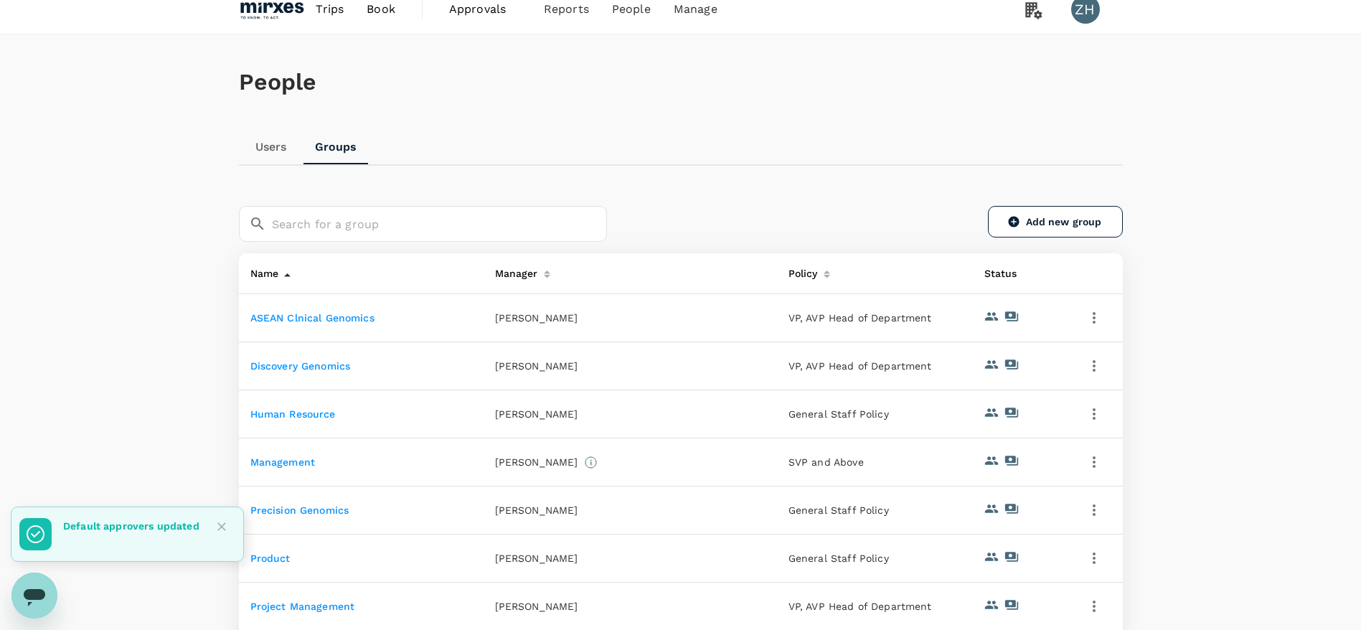
scroll to position [108, 0]
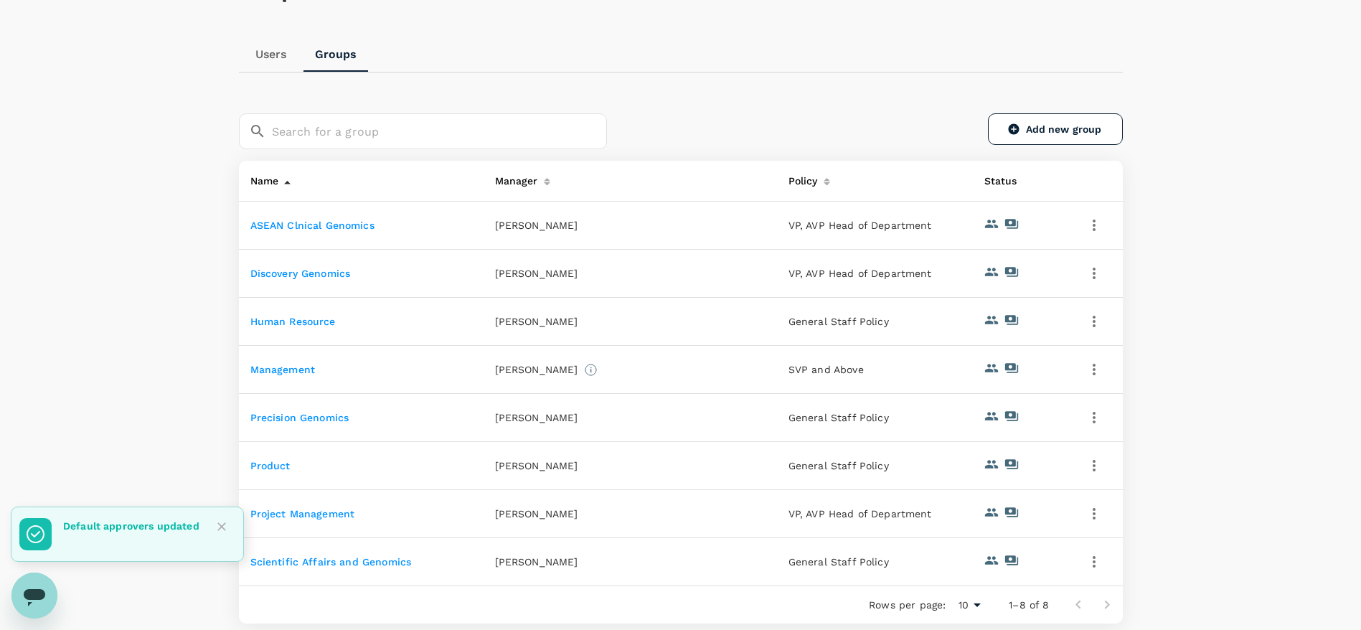
click at [278, 465] on link "Product" at bounding box center [270, 465] width 40 height 11
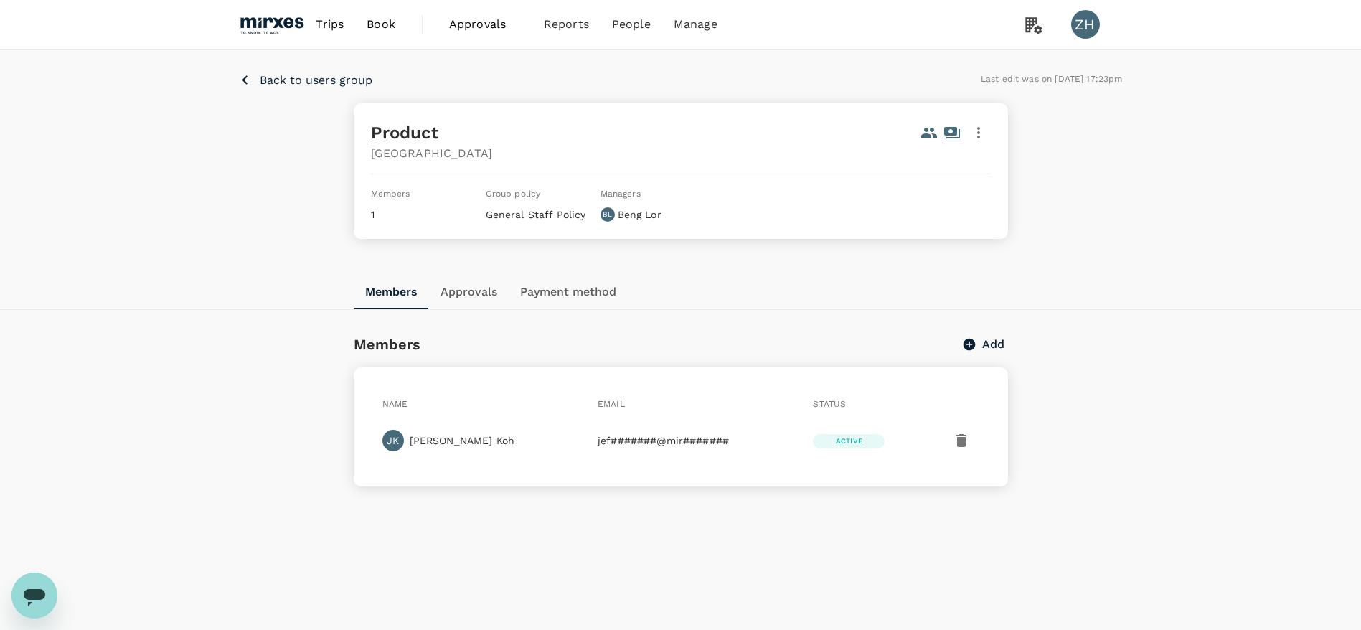
click at [330, 82] on p "Back to users group" at bounding box center [316, 80] width 113 height 17
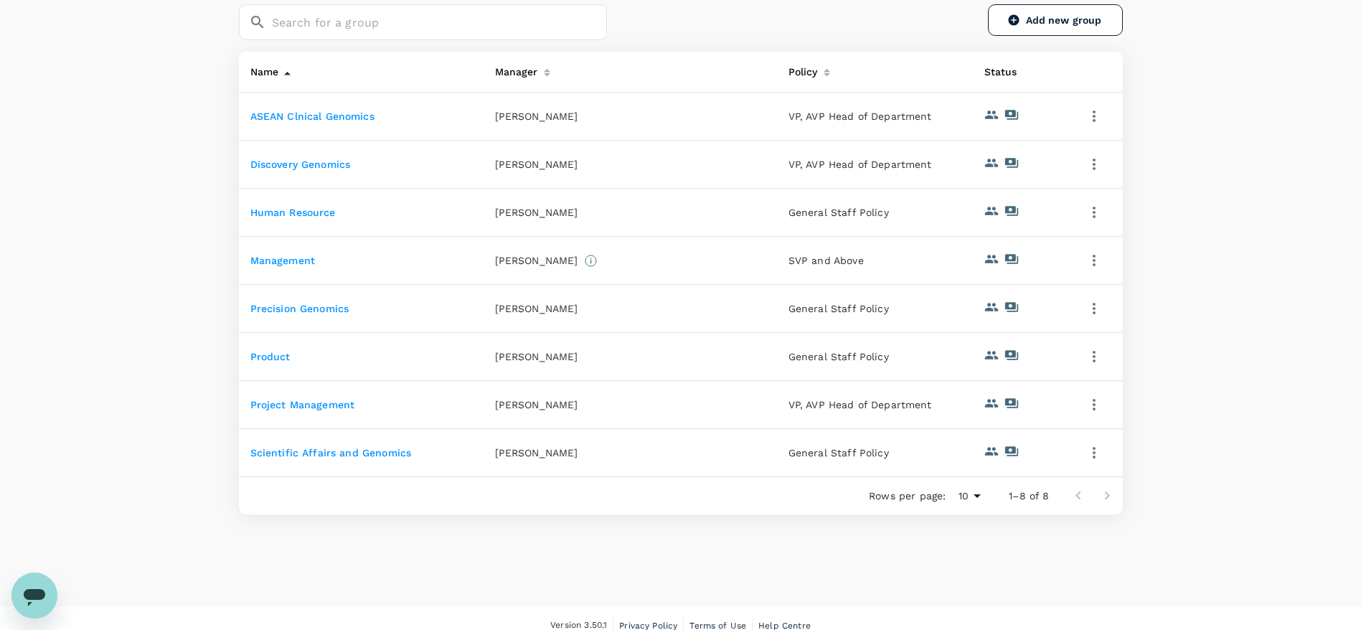
click at [331, 402] on link "Project Management" at bounding box center [302, 404] width 105 height 11
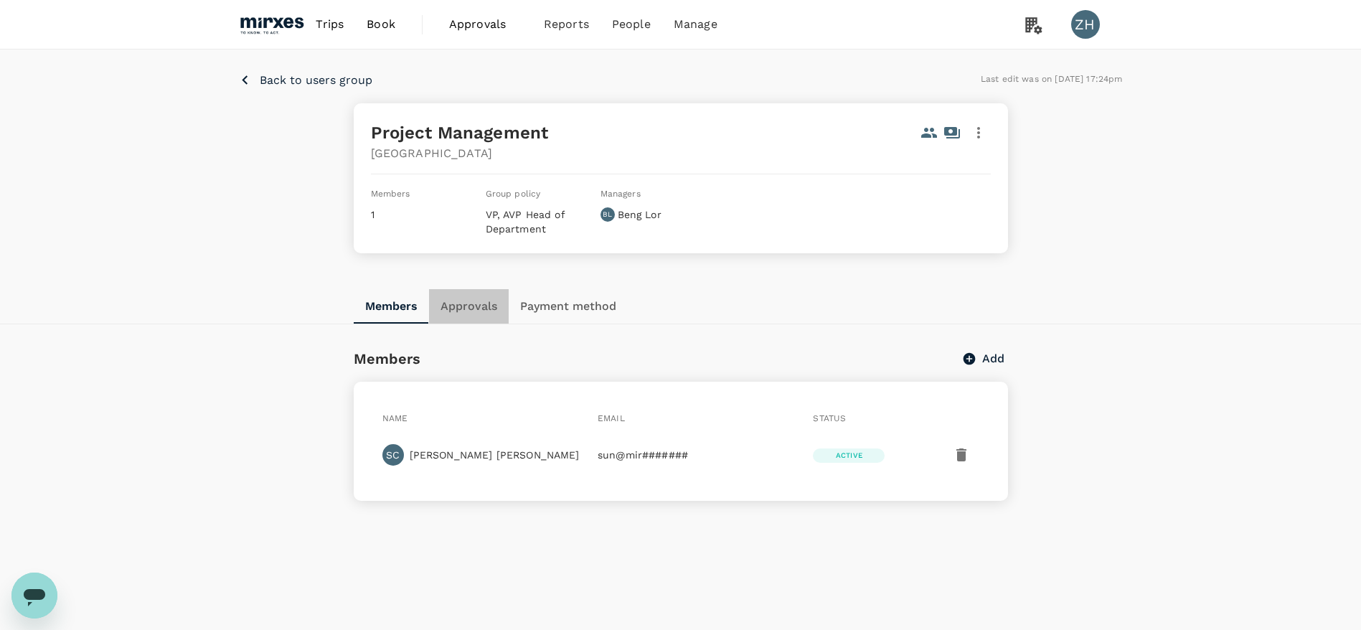
click at [484, 301] on button "Approvals" at bounding box center [469, 306] width 80 height 34
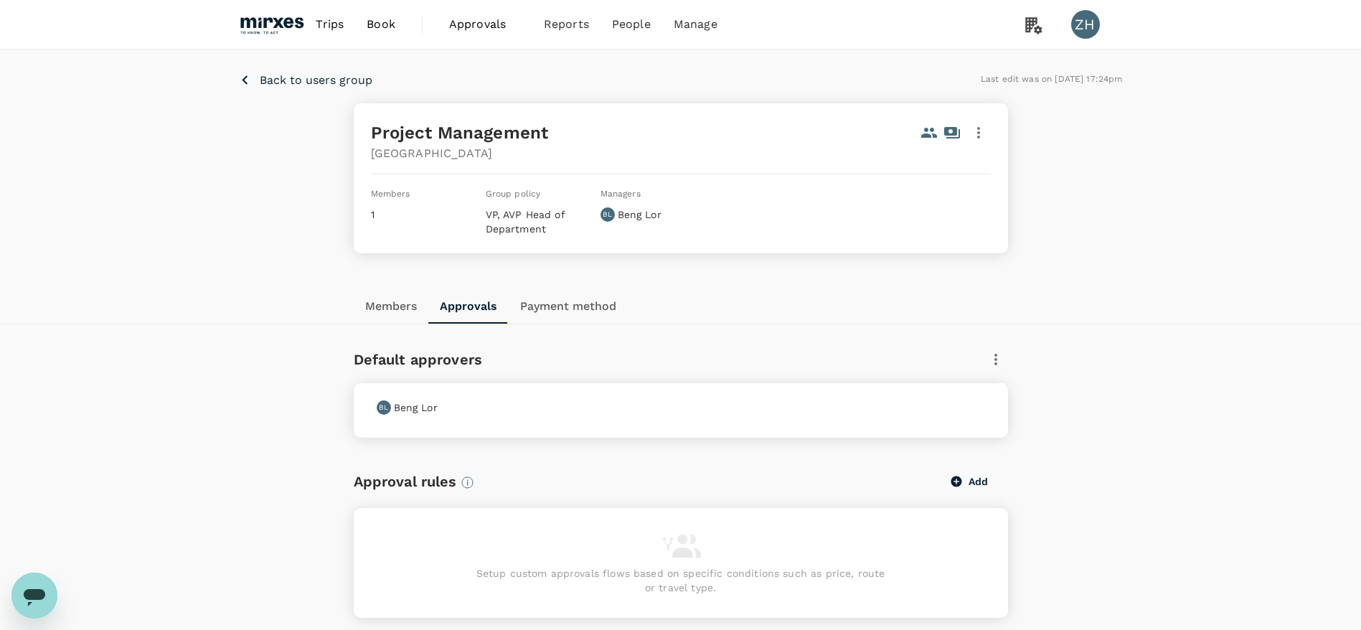
click at [320, 80] on p "Back to users group" at bounding box center [316, 80] width 113 height 17
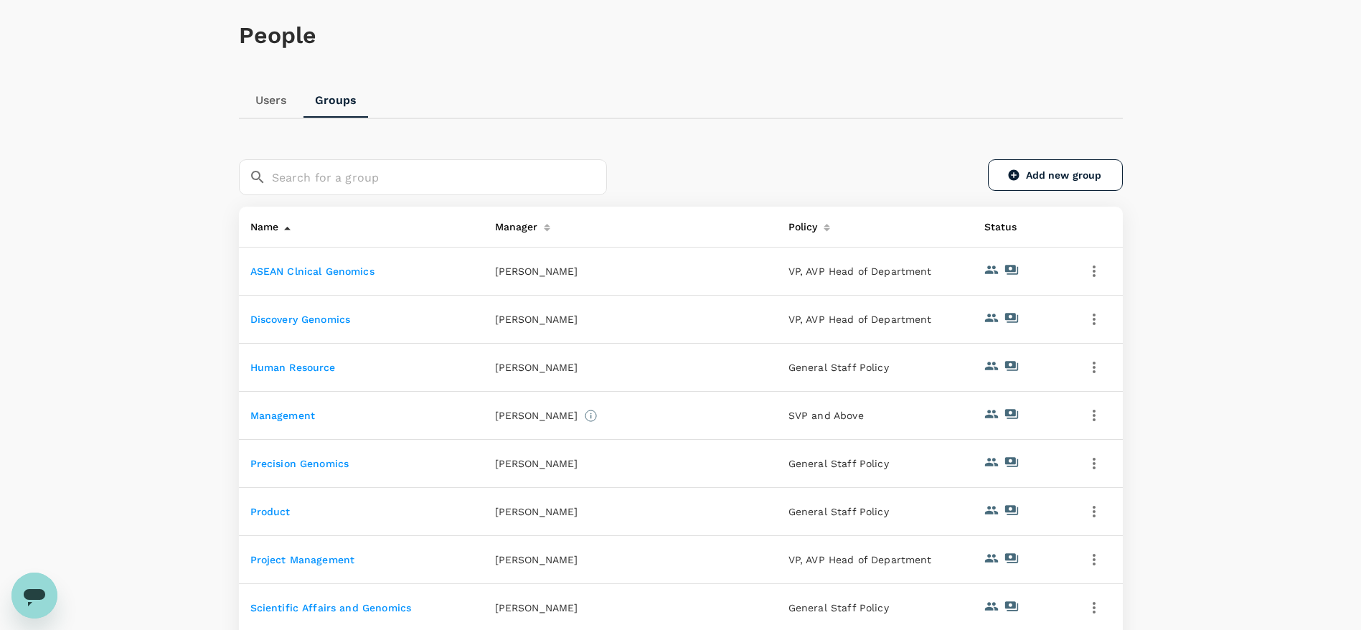
scroll to position [232, 0]
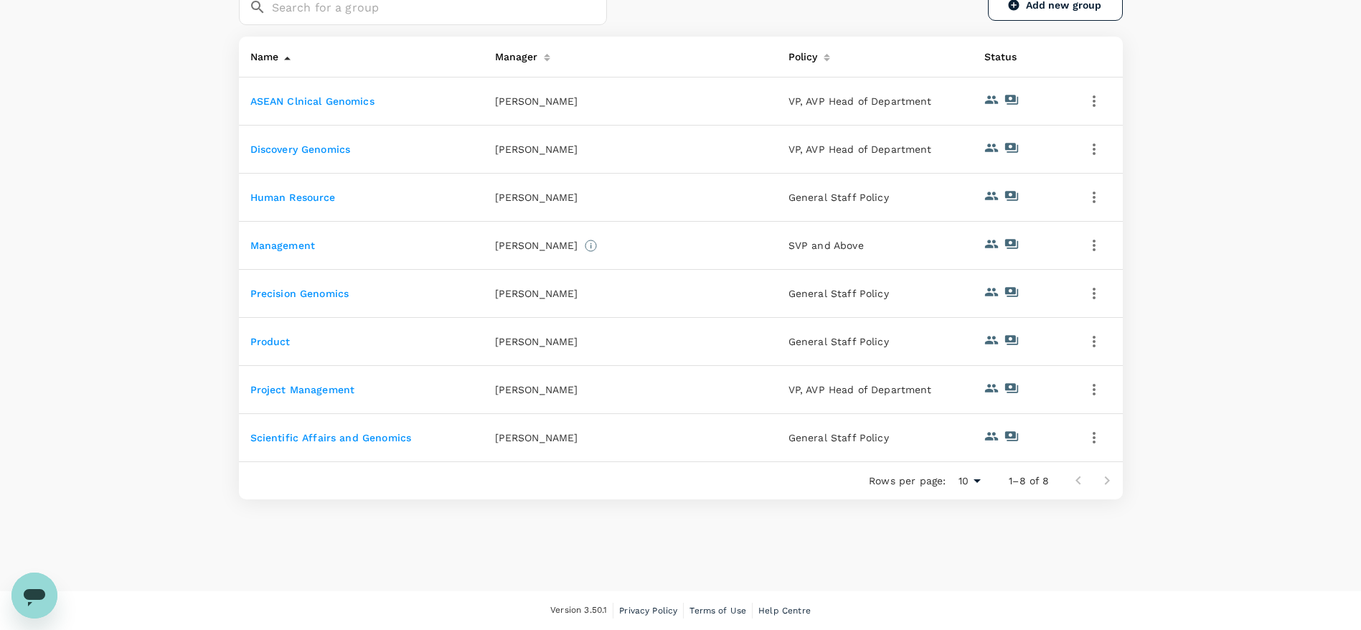
click at [357, 443] on td "Scientific Affairs and Genomics" at bounding box center [361, 438] width 245 height 48
click at [357, 437] on link "Scientific Affairs and Genomics" at bounding box center [330, 437] width 161 height 11
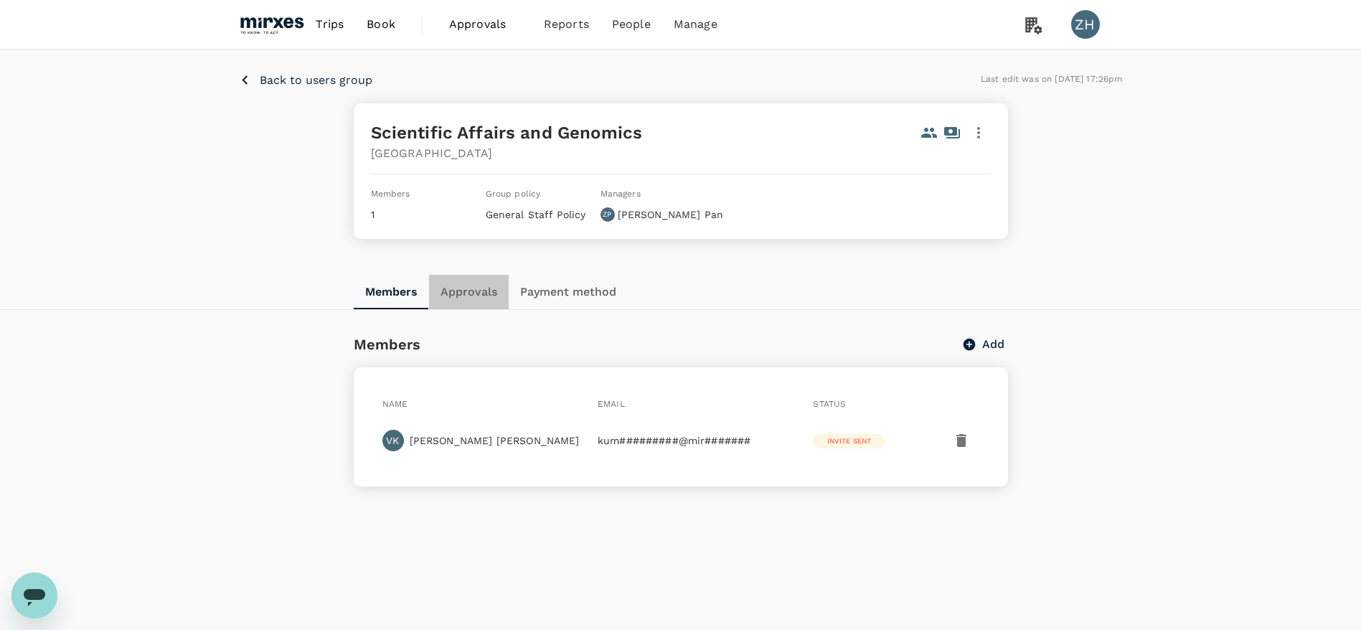
click at [468, 292] on button "Approvals" at bounding box center [469, 292] width 80 height 34
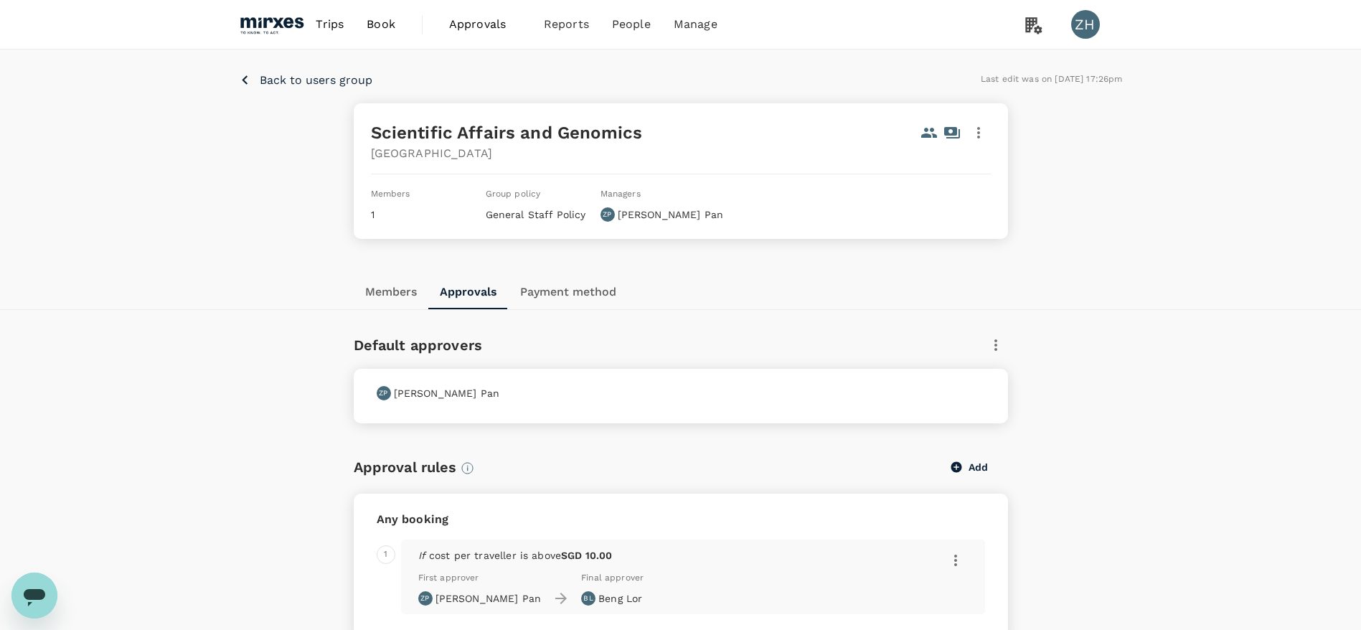
click at [996, 346] on icon "button" at bounding box center [995, 344] width 17 height 17
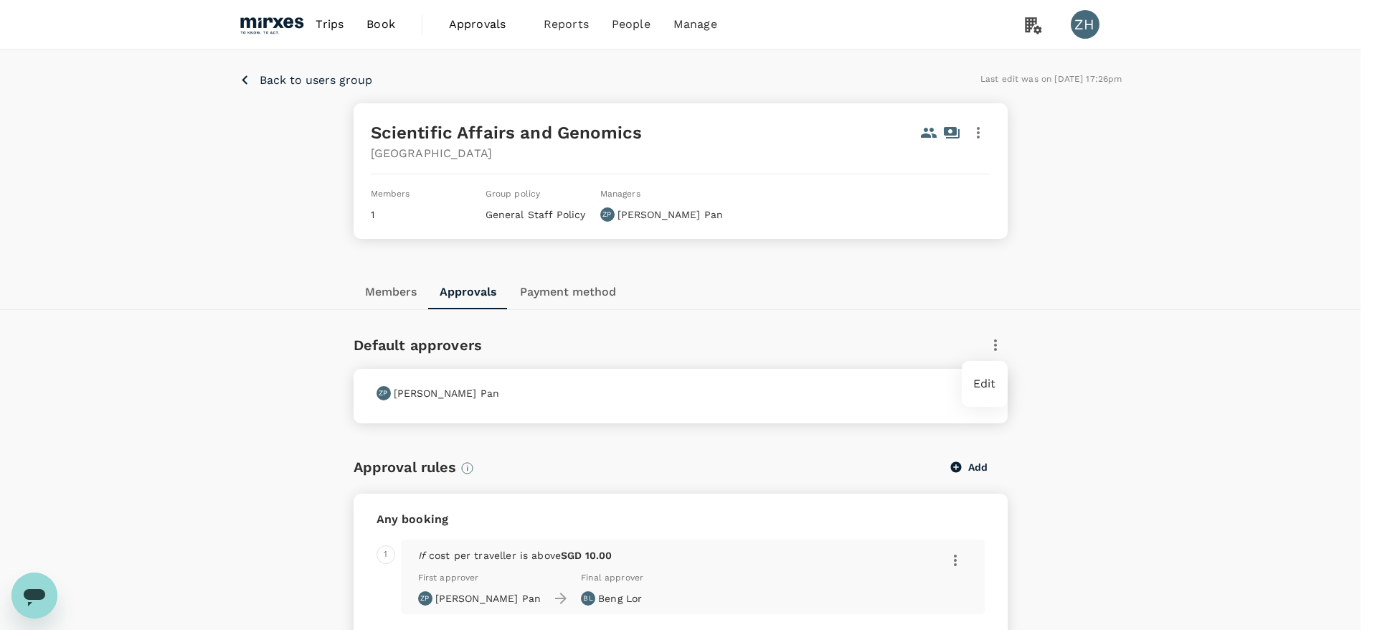
click at [996, 377] on span "Edit" at bounding box center [984, 383] width 23 height 17
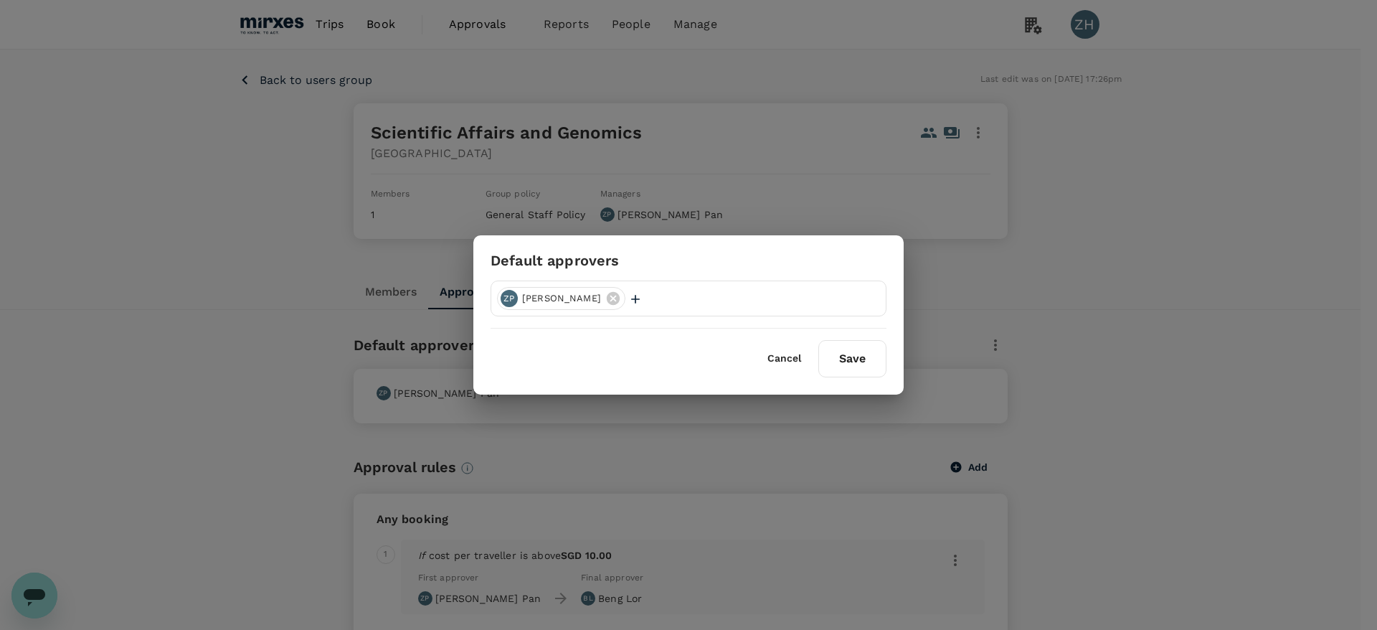
click at [628, 300] on icon "button" at bounding box center [635, 299] width 14 height 14
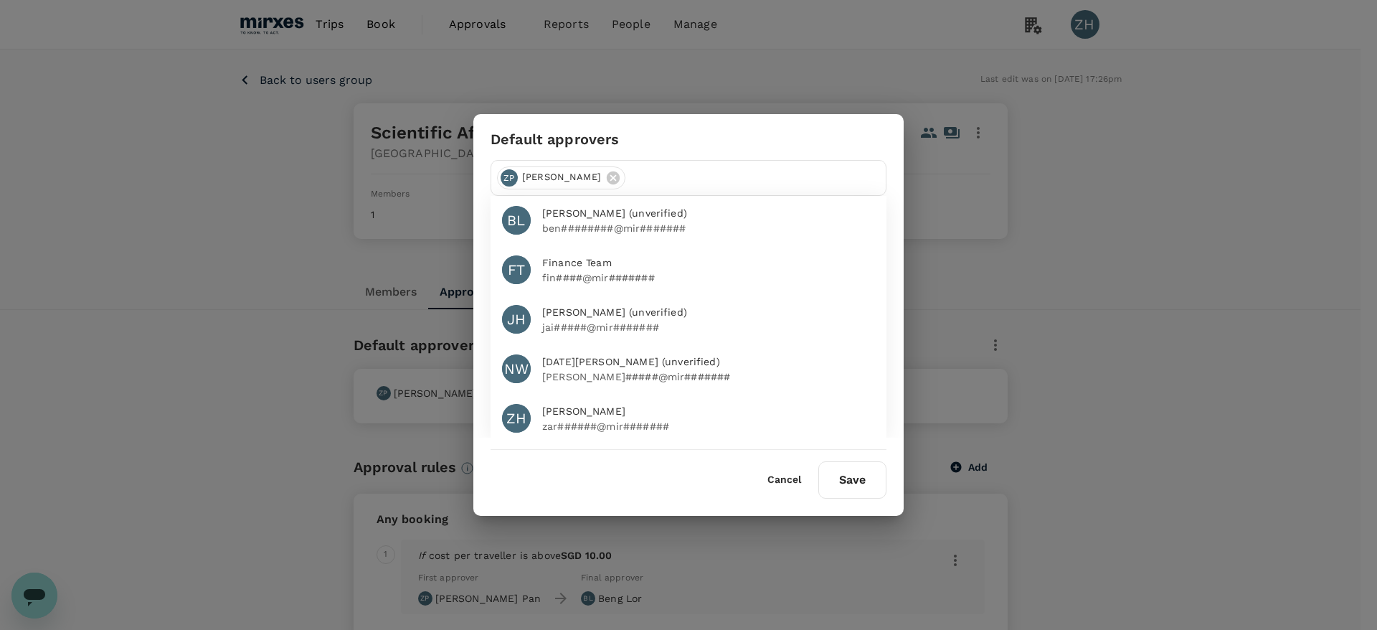
click at [754, 215] on span "[PERSON_NAME] (unverified)" at bounding box center [708, 213] width 333 height 15
click at [842, 483] on button "Save" at bounding box center [852, 479] width 68 height 37
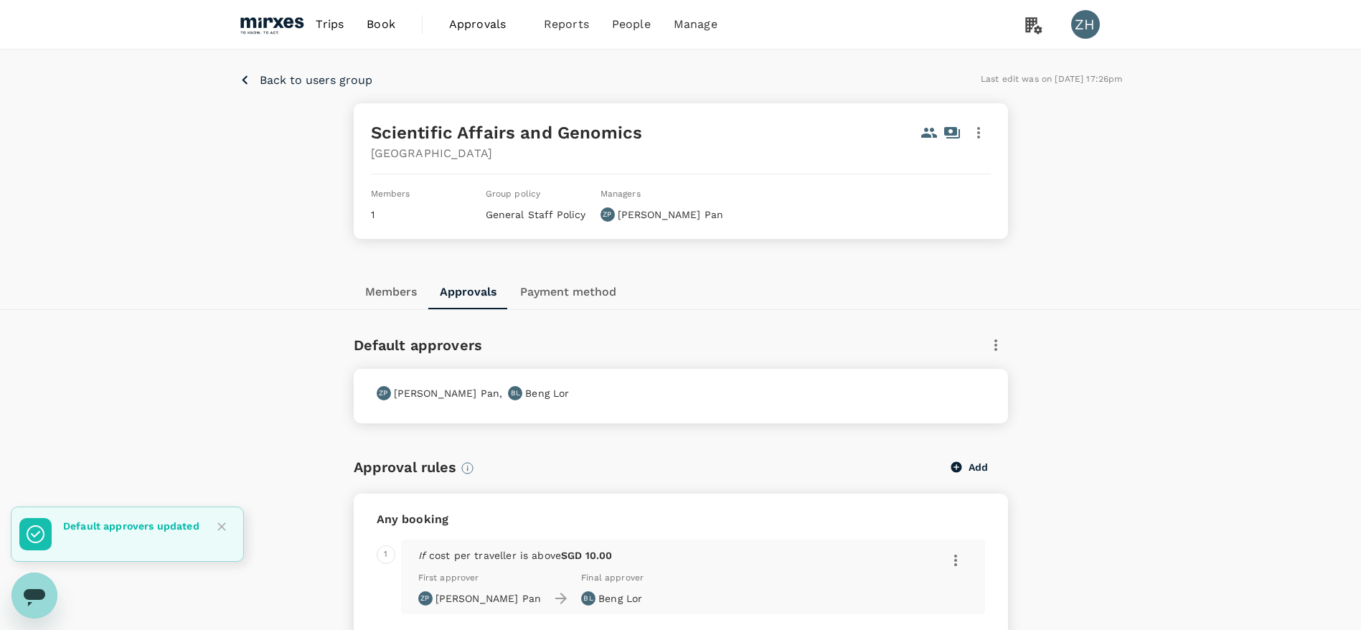
click at [329, 70] on div "Back to users group Last edit was on 27 Aug 2025, 17:26pm Scientific Affairs an…" at bounding box center [680, 161] width 1361 height 225
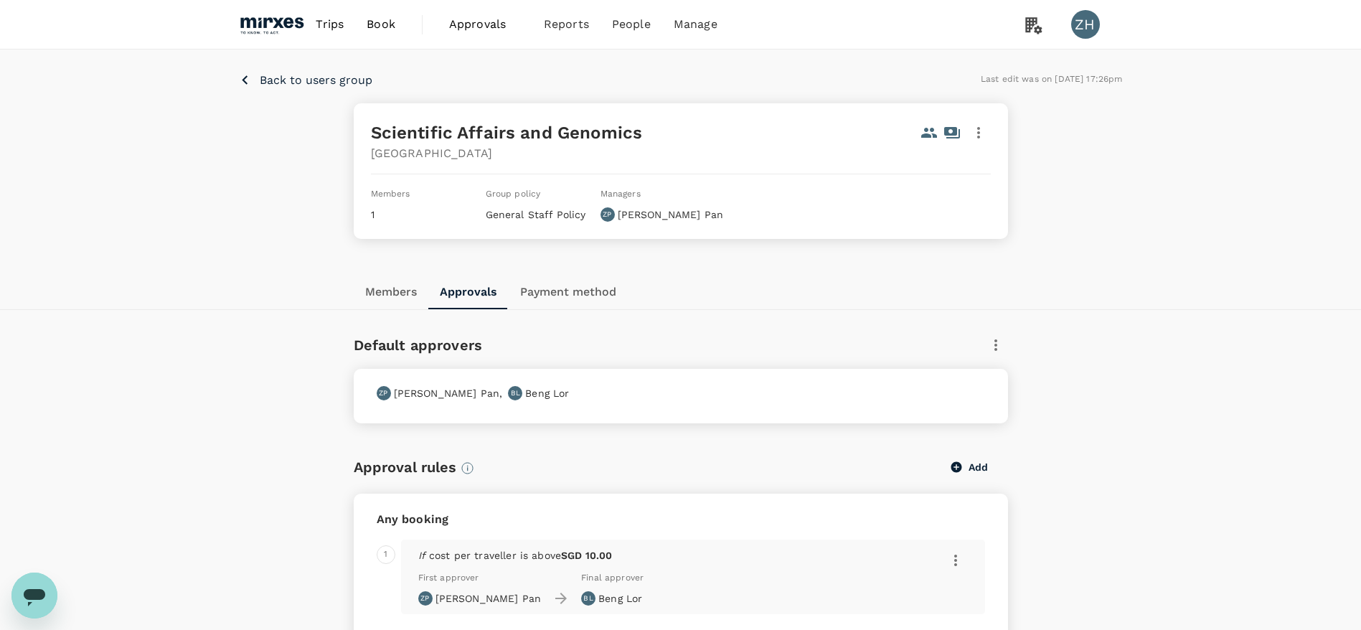
click at [332, 75] on p "Back to users group" at bounding box center [316, 80] width 113 height 17
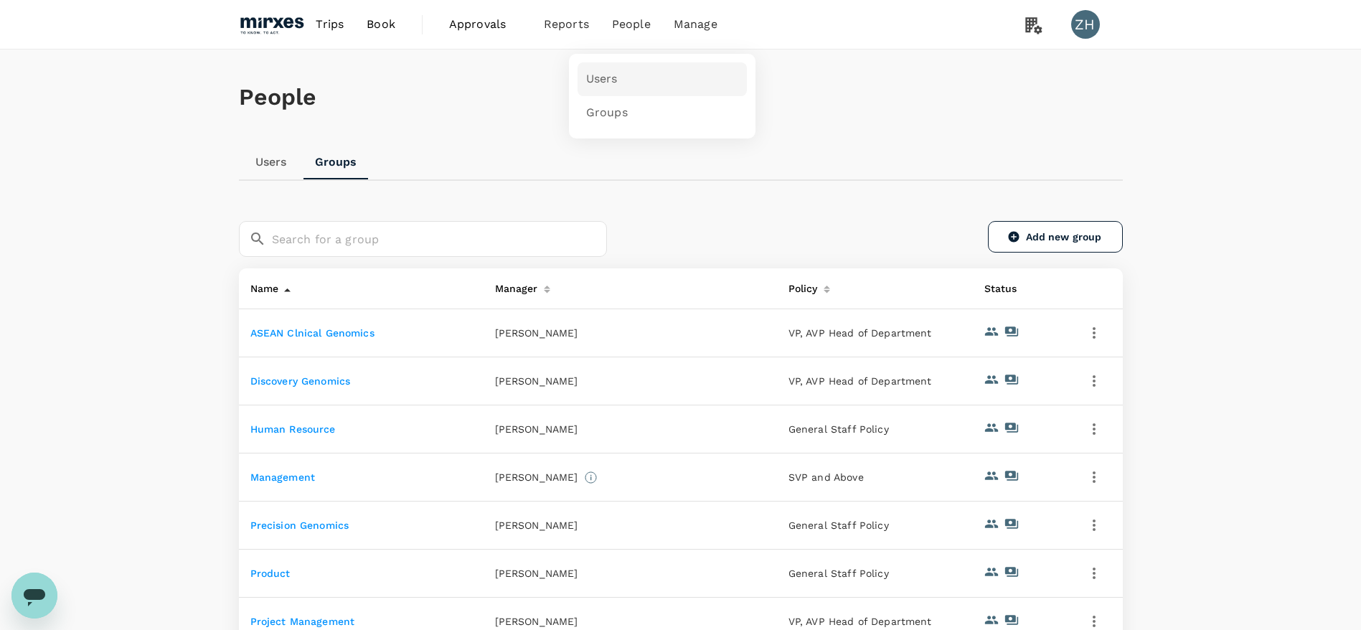
click at [618, 81] on link "Users" at bounding box center [661, 79] width 169 height 34
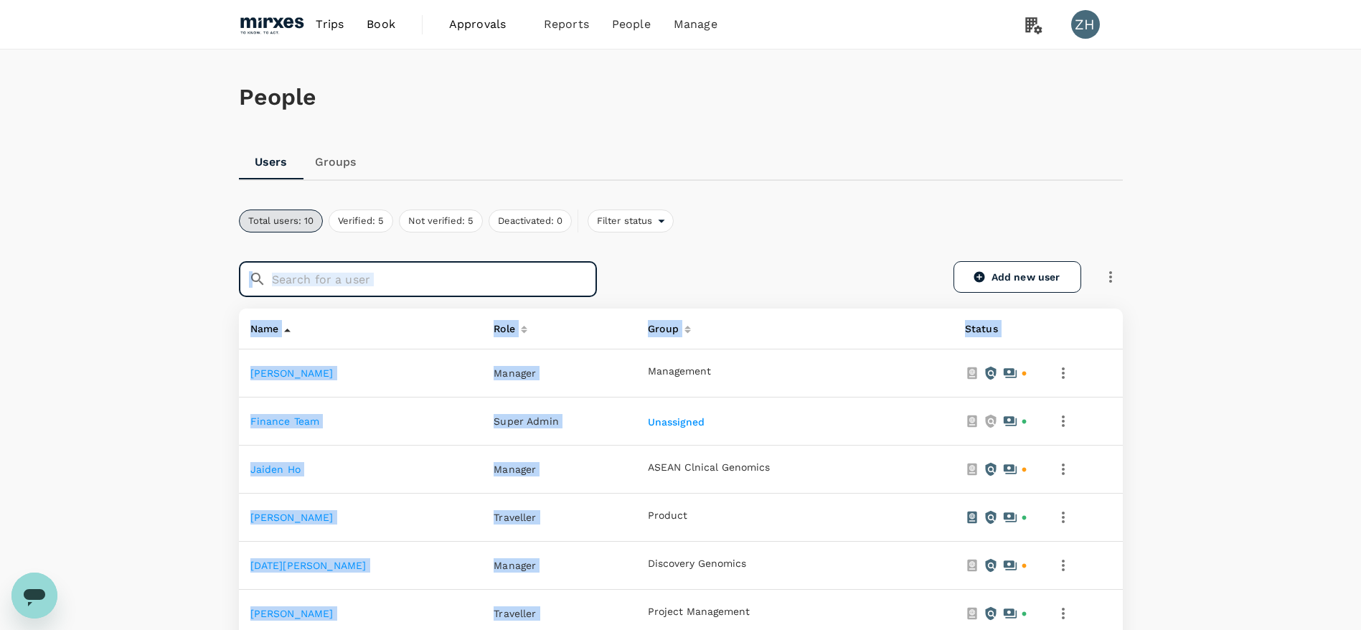
click at [457, 272] on input "text" at bounding box center [434, 279] width 325 height 36
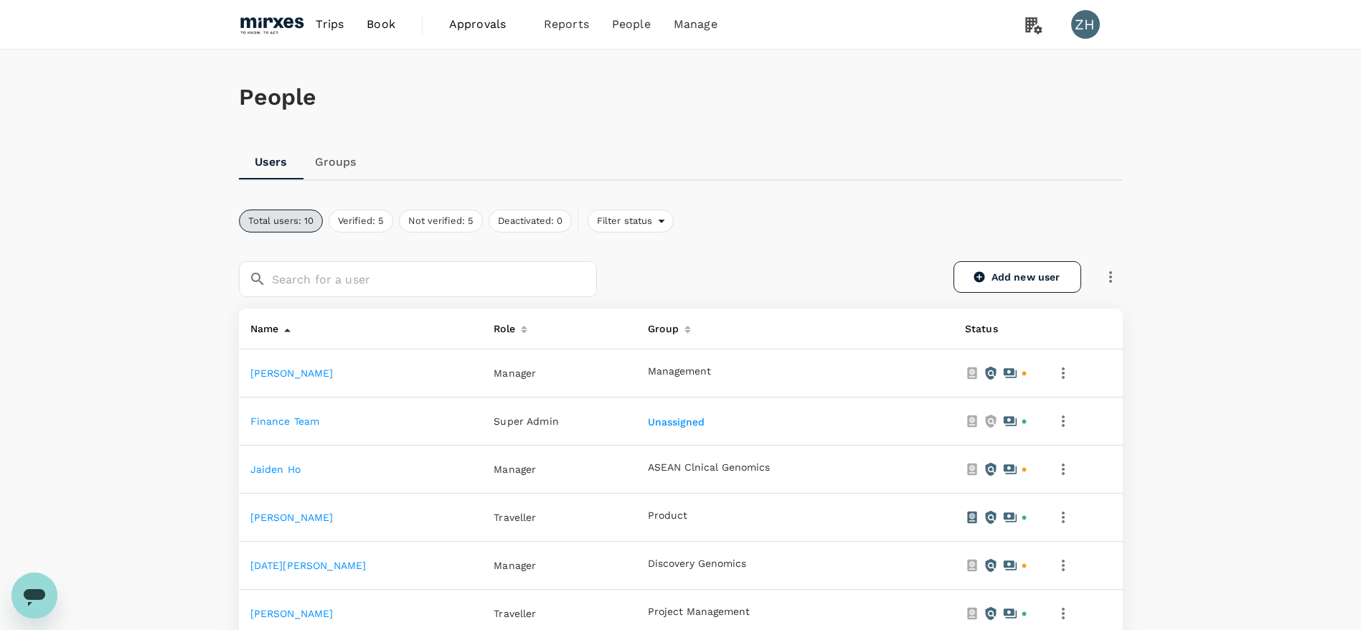
click at [278, 370] on link "[PERSON_NAME]" at bounding box center [291, 372] width 83 height 11
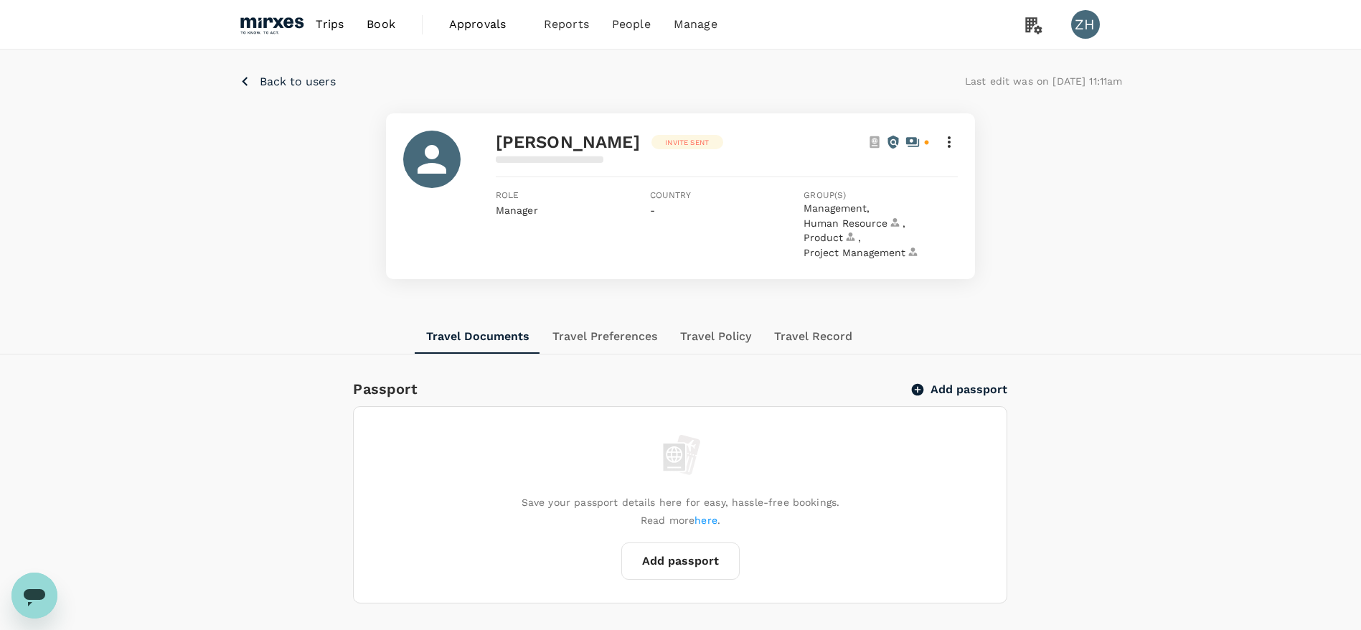
click at [952, 142] on icon at bounding box center [948, 141] width 17 height 17
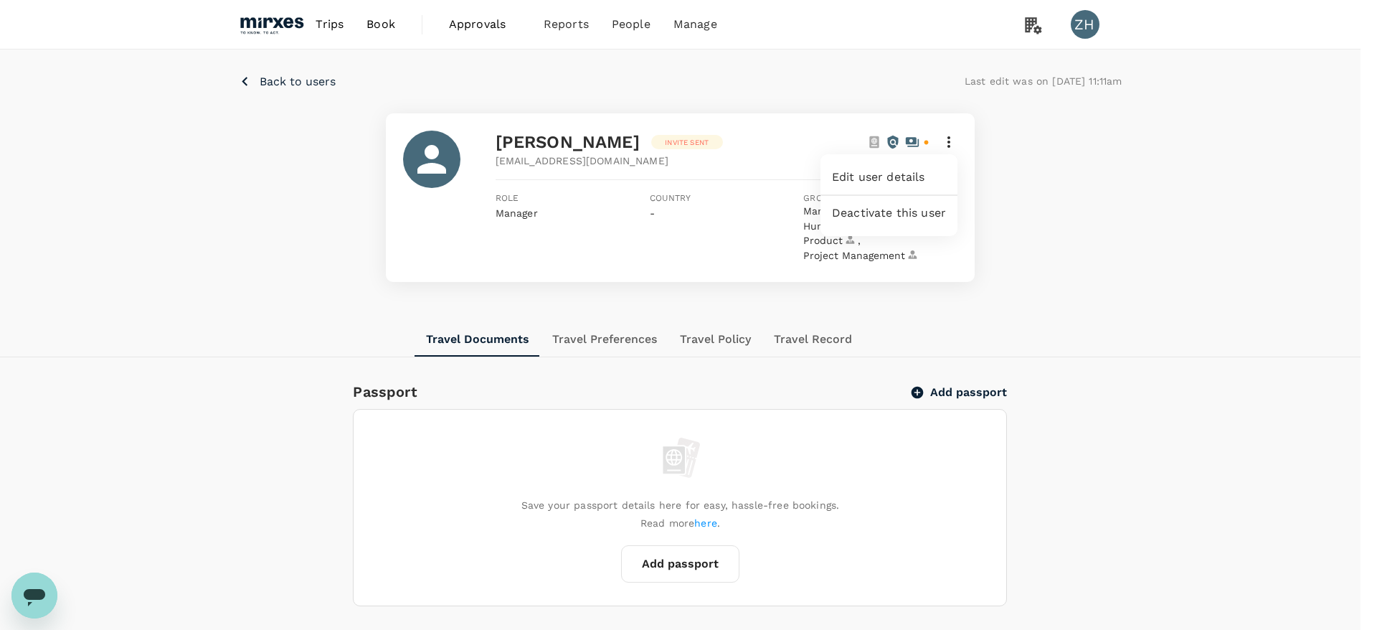
click at [1093, 235] on div at bounding box center [688, 315] width 1377 height 630
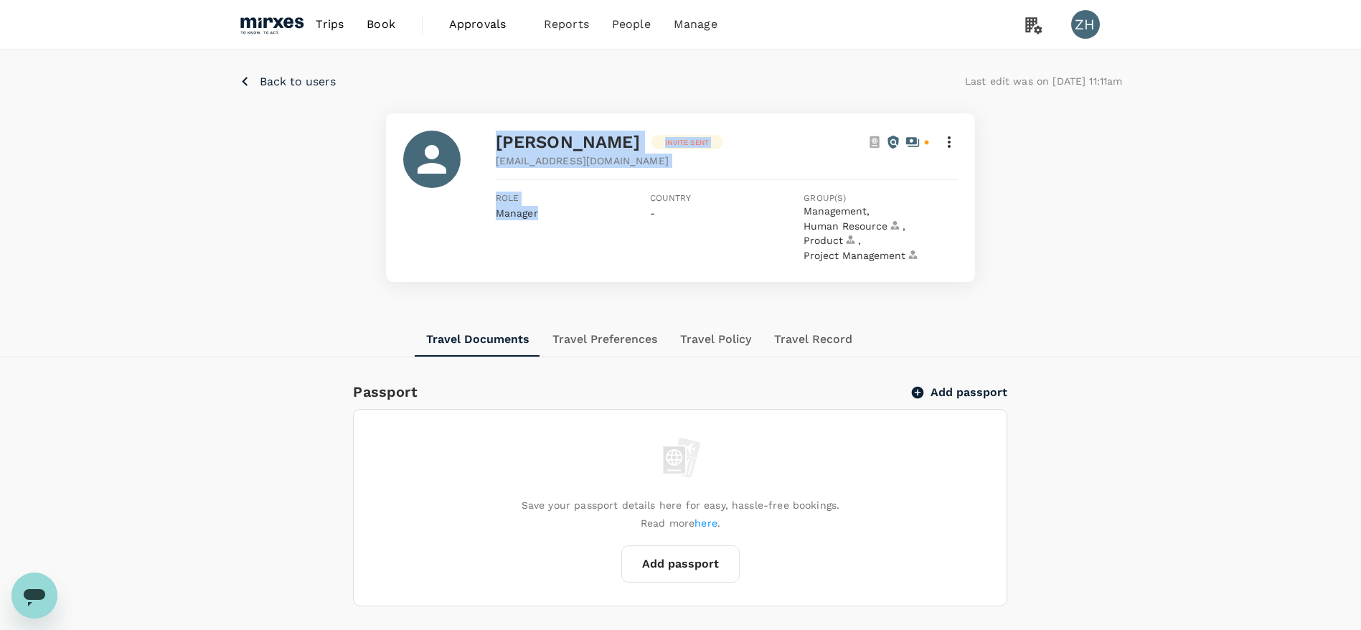
drag, startPoint x: 522, startPoint y: 212, endPoint x: 486, endPoint y: 209, distance: 36.7
click at [486, 209] on div "Beng Lor Invite sent benglorchoo@mirxes.com Role Manager Country - Group(s) Man…" at bounding box center [680, 198] width 555 height 134
click at [1160, 270] on div "Back to users Last edit was on 28 Aug 2025, 11:11am Beng Lor Invite sent benglo…" at bounding box center [680, 185] width 1361 height 273
